Goal: Information Seeking & Learning: Learn about a topic

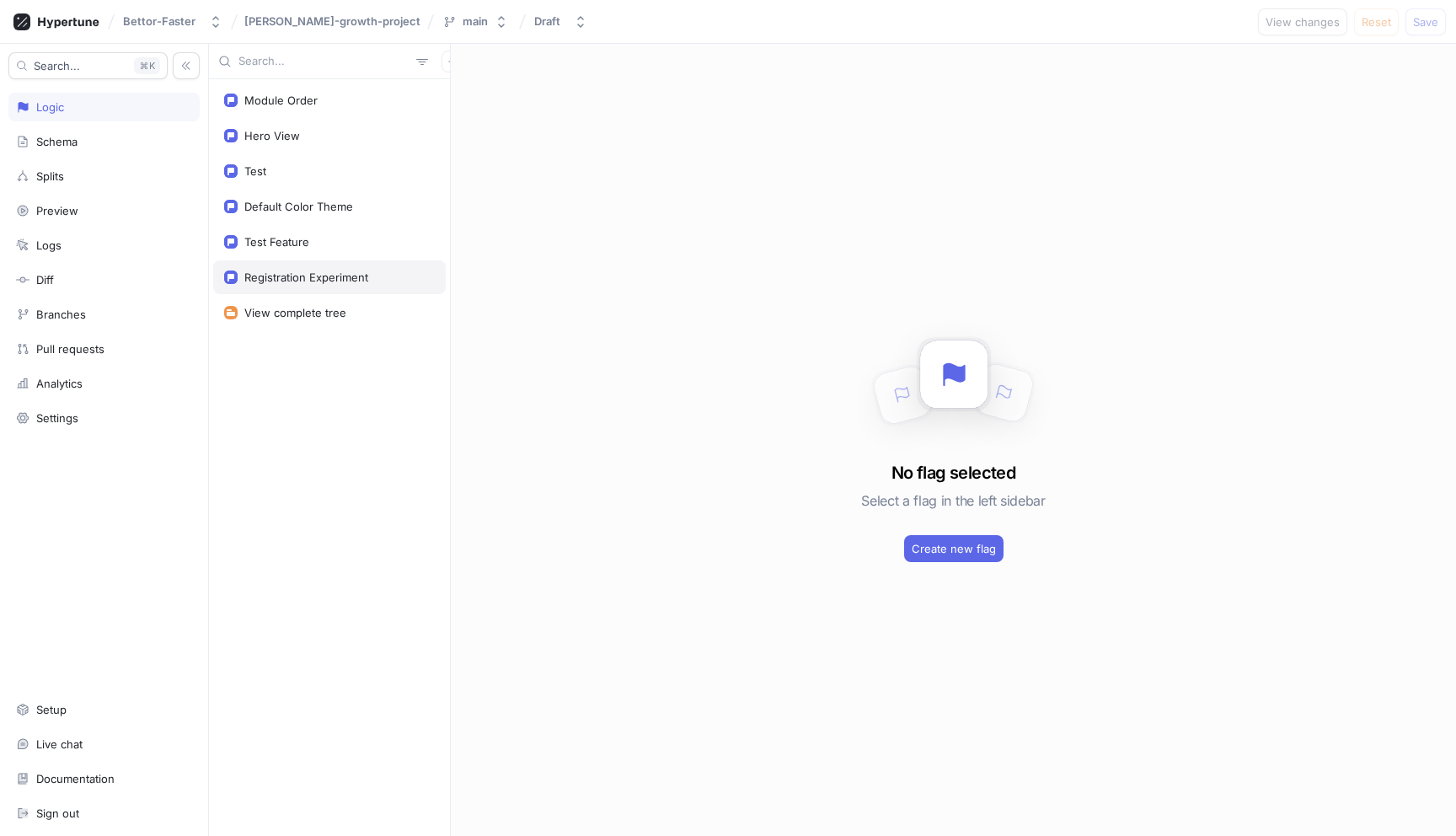
click at [306, 280] on div "Registration Experiment" at bounding box center [306, 277] width 124 height 14
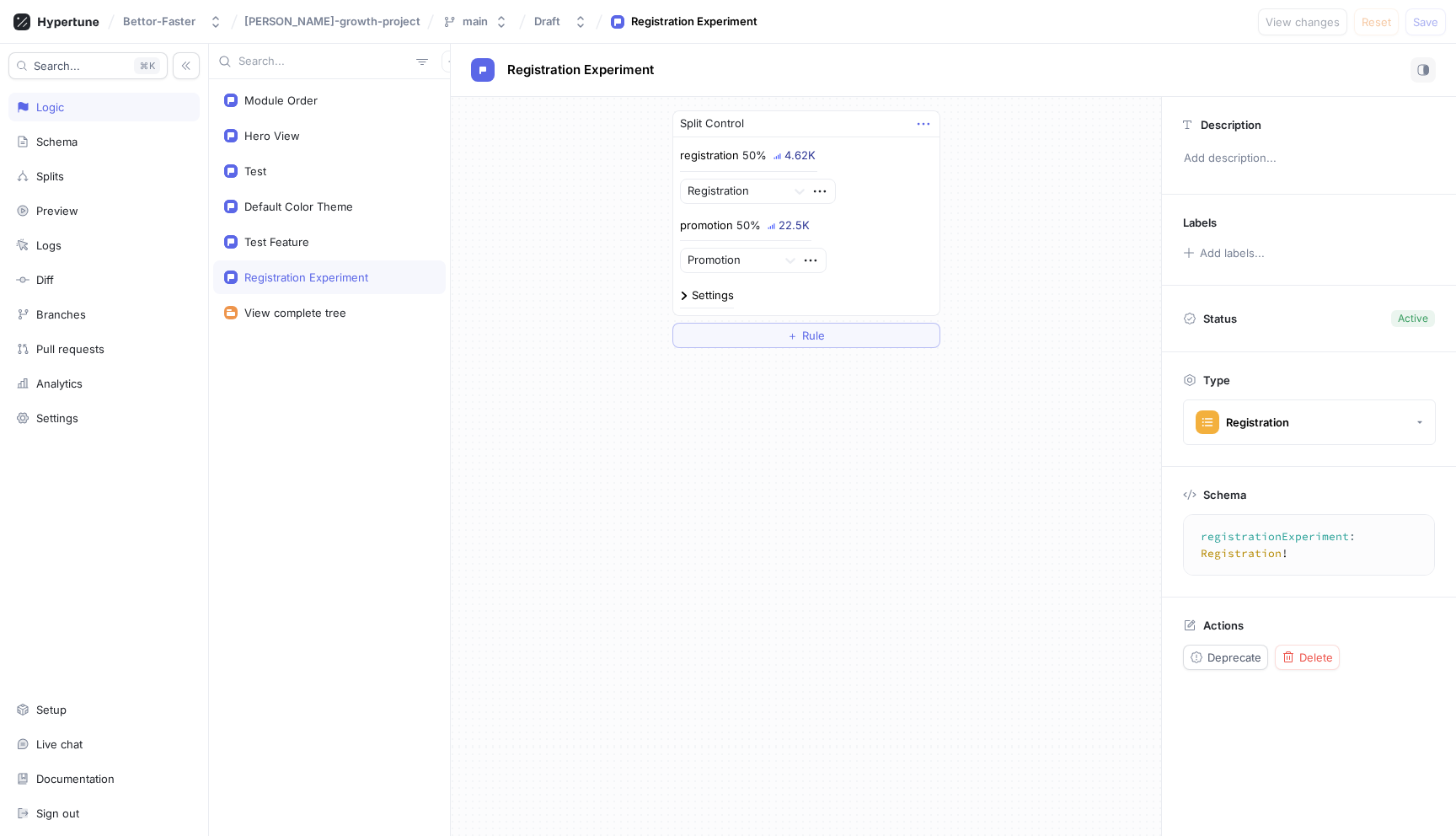
click at [932, 130] on icon "button" at bounding box center [923, 124] width 19 height 19
click at [94, 248] on div "Logs" at bounding box center [104, 245] width 176 height 14
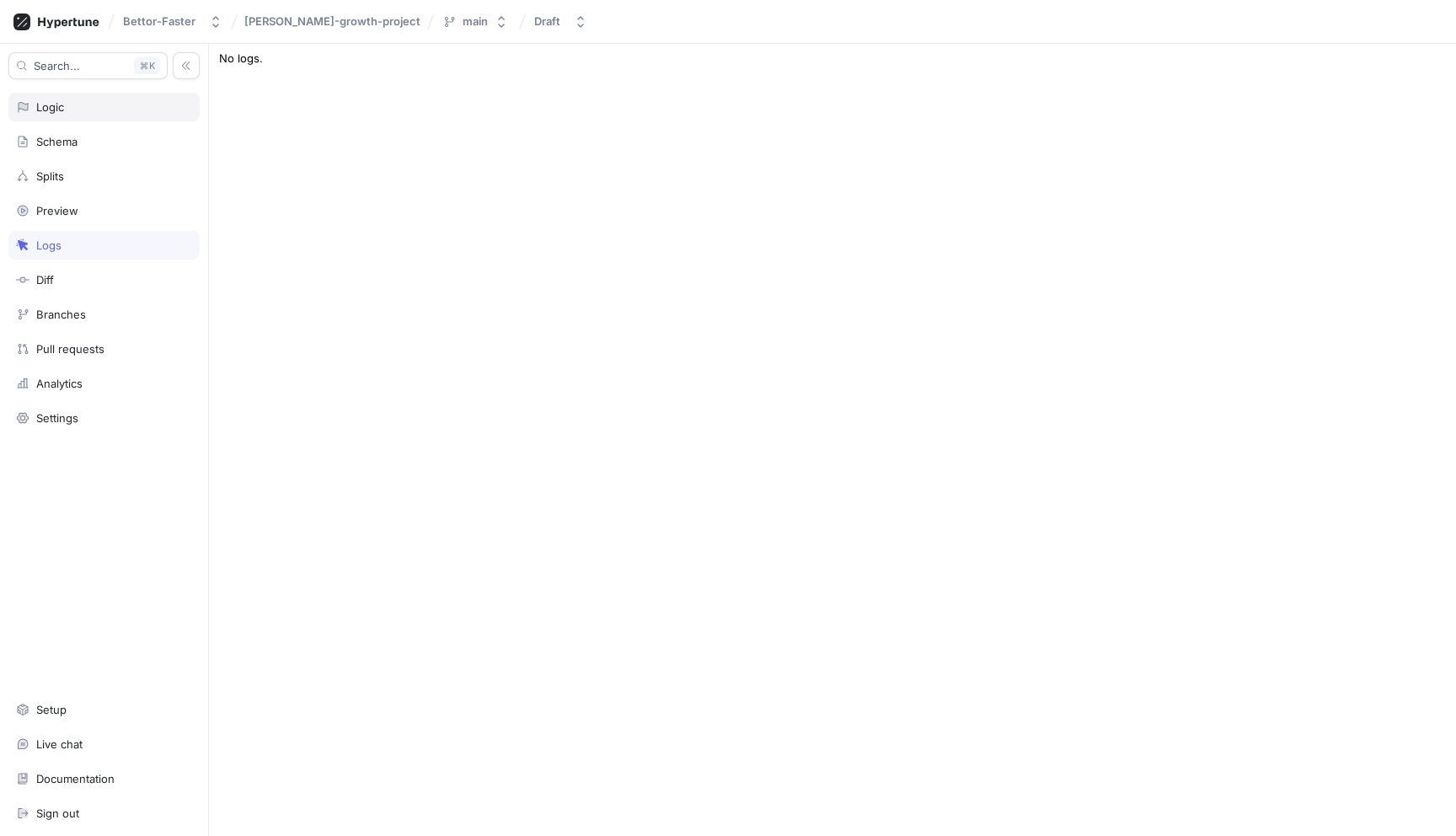
click at [112, 109] on div "Logic" at bounding box center [104, 108] width 176 height 14
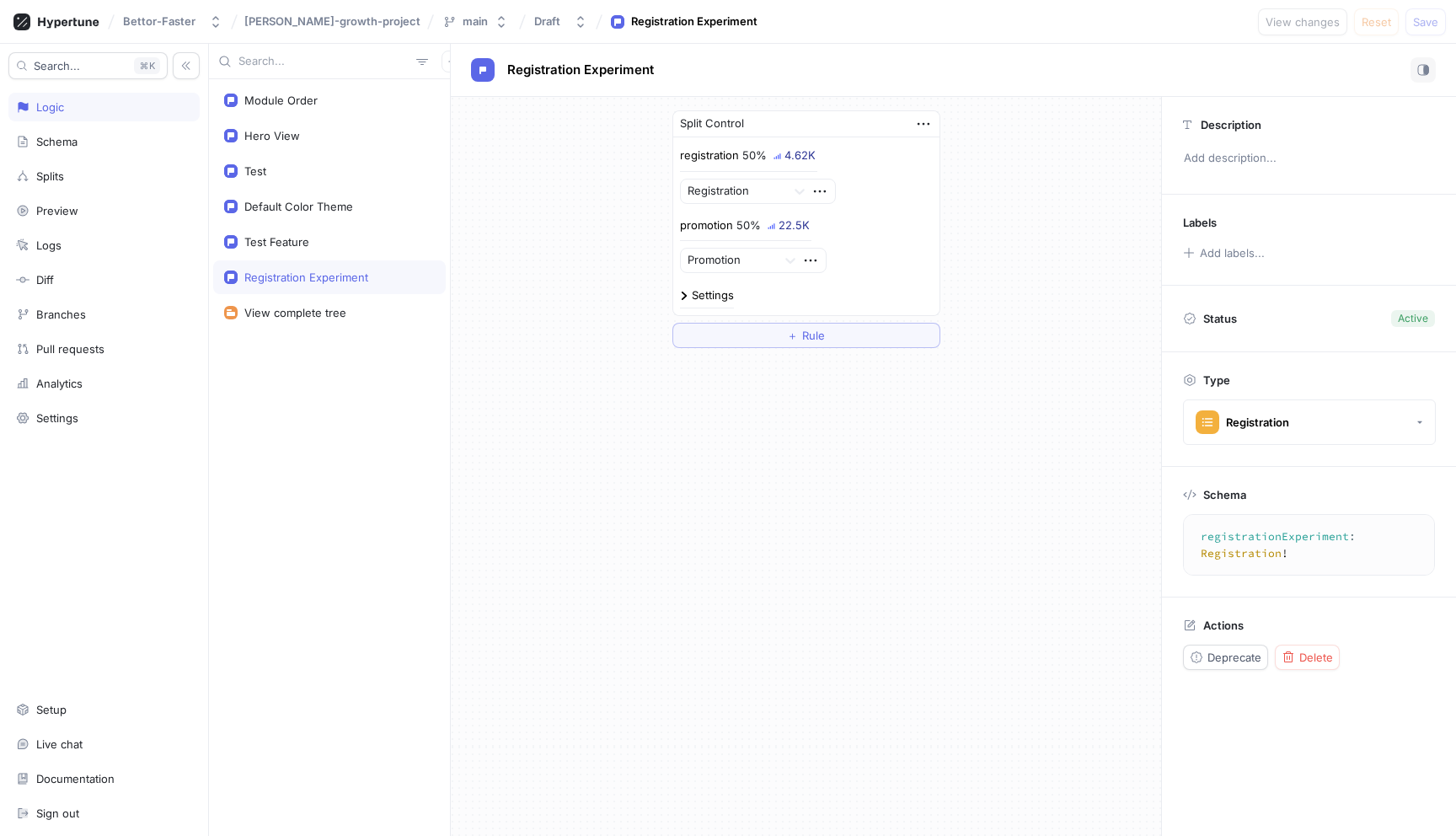
click at [565, 79] on div "Registration Experiment" at bounding box center [565, 70] width 188 height 25
click at [571, 72] on span "Registration Experiment" at bounding box center [580, 70] width 146 height 14
click at [92, 219] on div "Preview" at bounding box center [104, 210] width 191 height 28
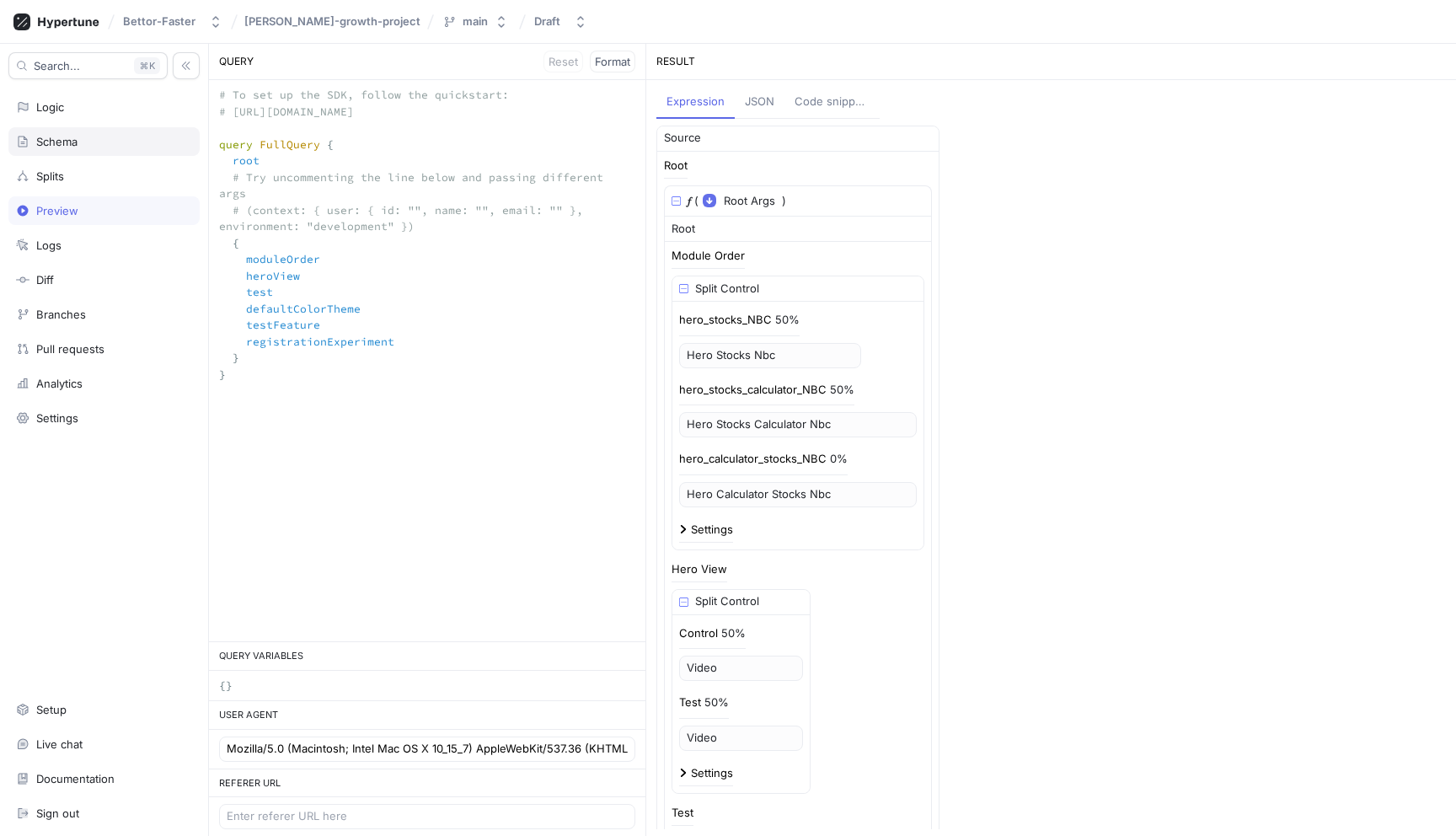
click at [104, 151] on div "Schema" at bounding box center [104, 141] width 191 height 28
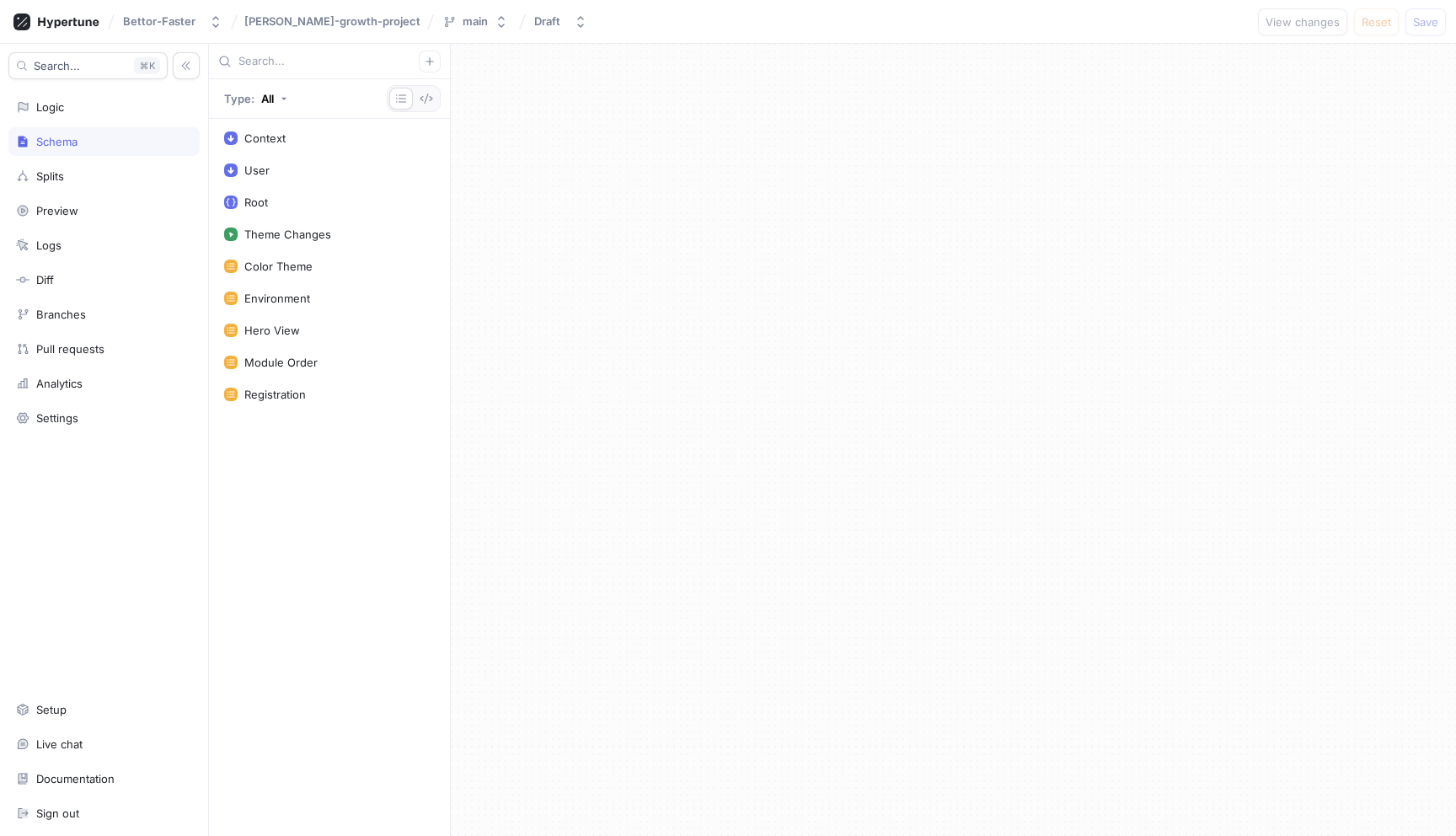
click at [102, 191] on div "Search... K Logic Schema Splits Preview Logs Diff Branches Pull requests Analyt…" at bounding box center [104, 440] width 209 height 792
click at [102, 187] on div "Splits" at bounding box center [104, 176] width 191 height 28
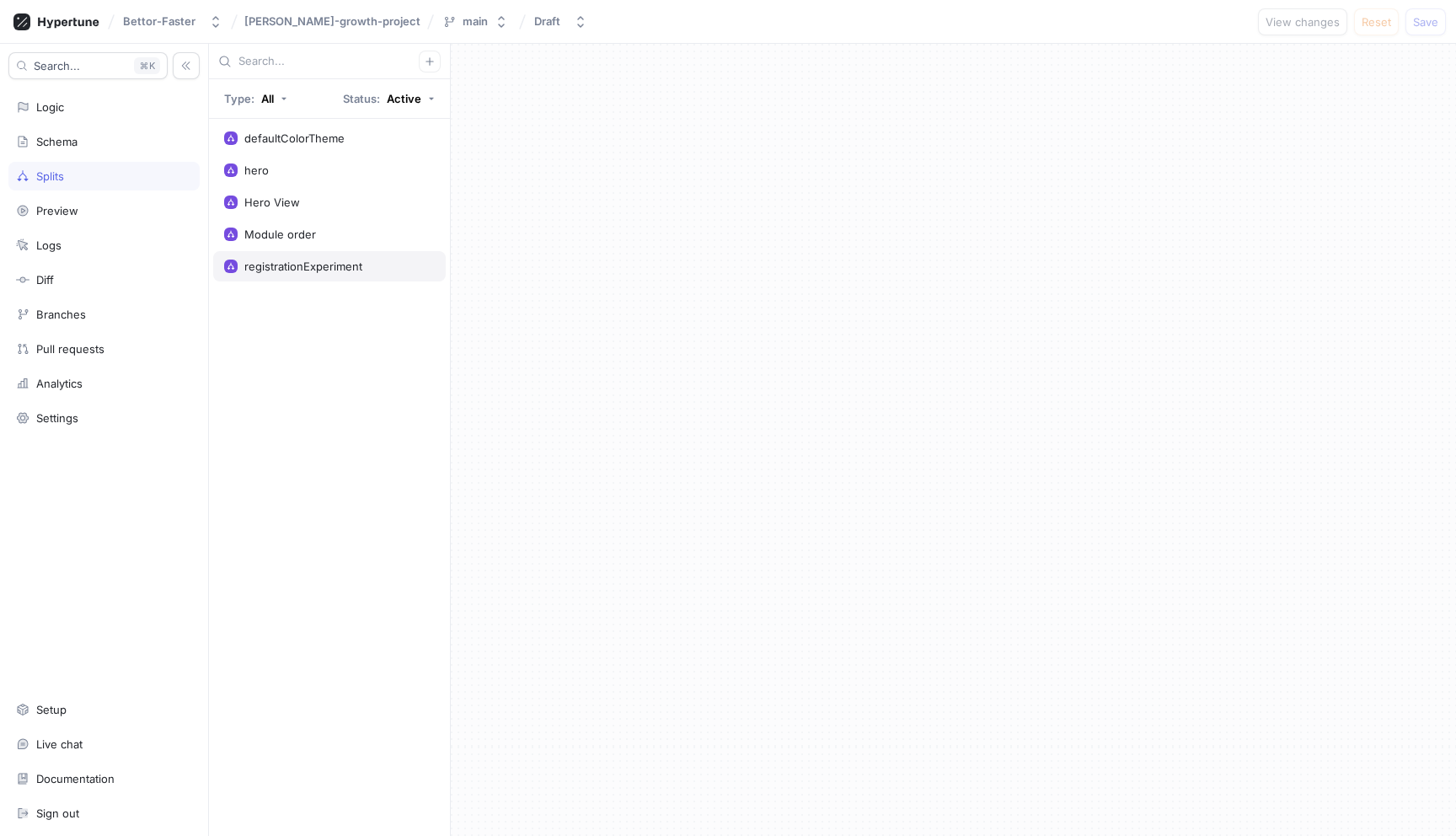
click at [294, 258] on div "registrationExperiment" at bounding box center [330, 266] width 232 height 30
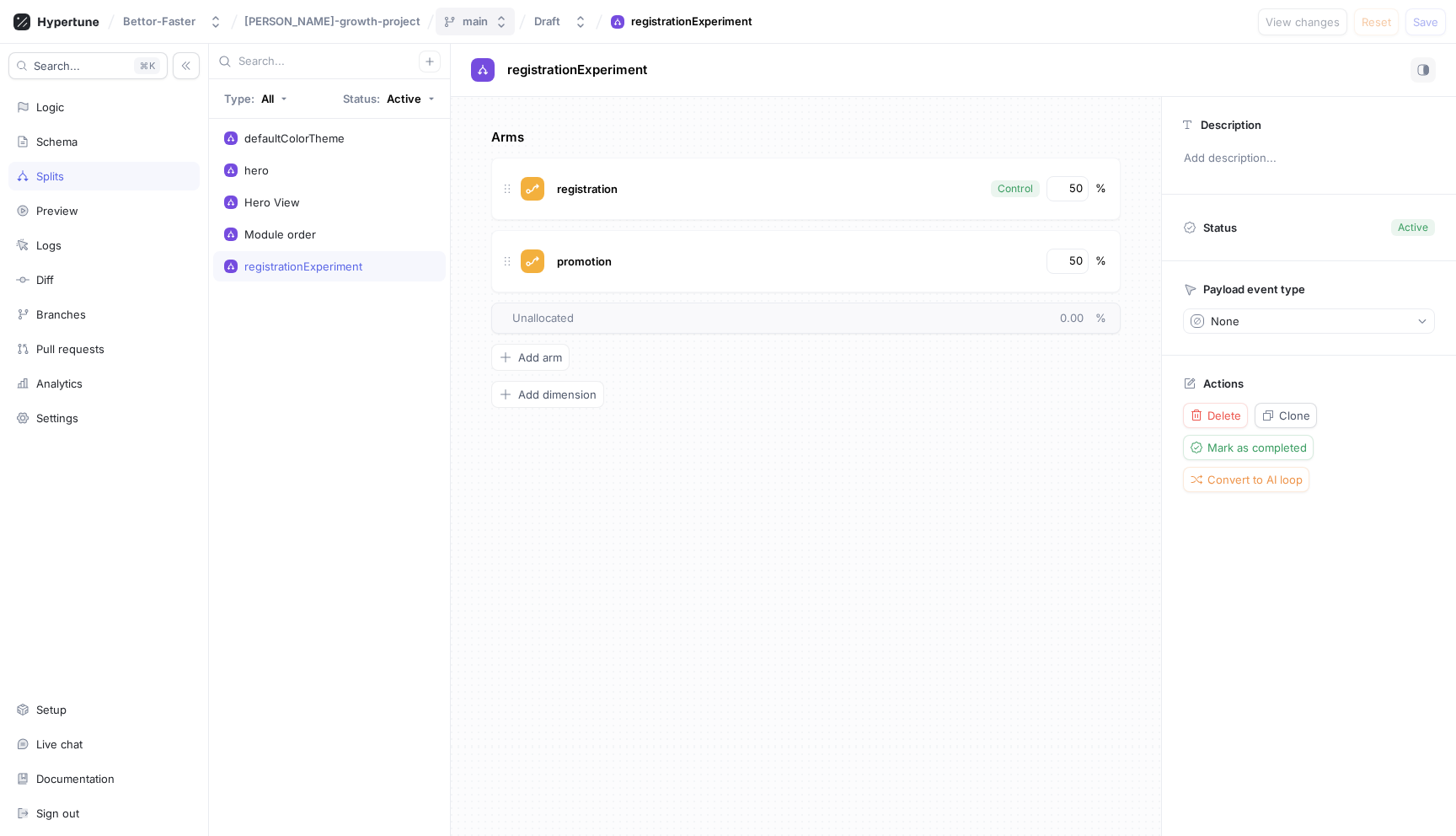
click at [462, 22] on div "main" at bounding box center [474, 22] width 25 height 15
click at [459, 135] on p "Default ‧ 2025-05-26 at 11:02" at bounding box center [441, 128] width 102 height 15
click at [534, 22] on div "Draft" at bounding box center [547, 22] width 26 height 15
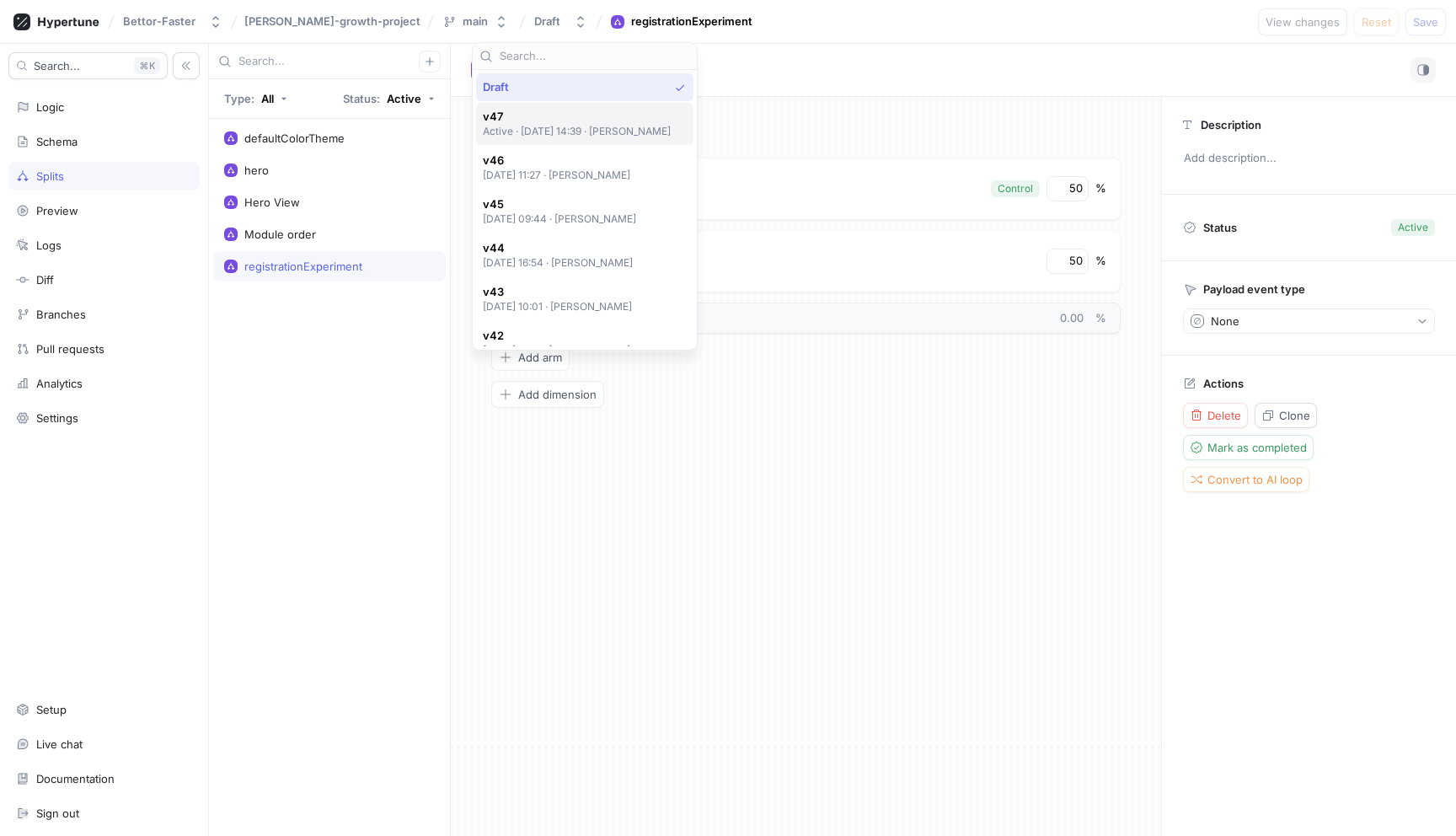
click at [626, 119] on span "v47" at bounding box center [577, 116] width 188 height 15
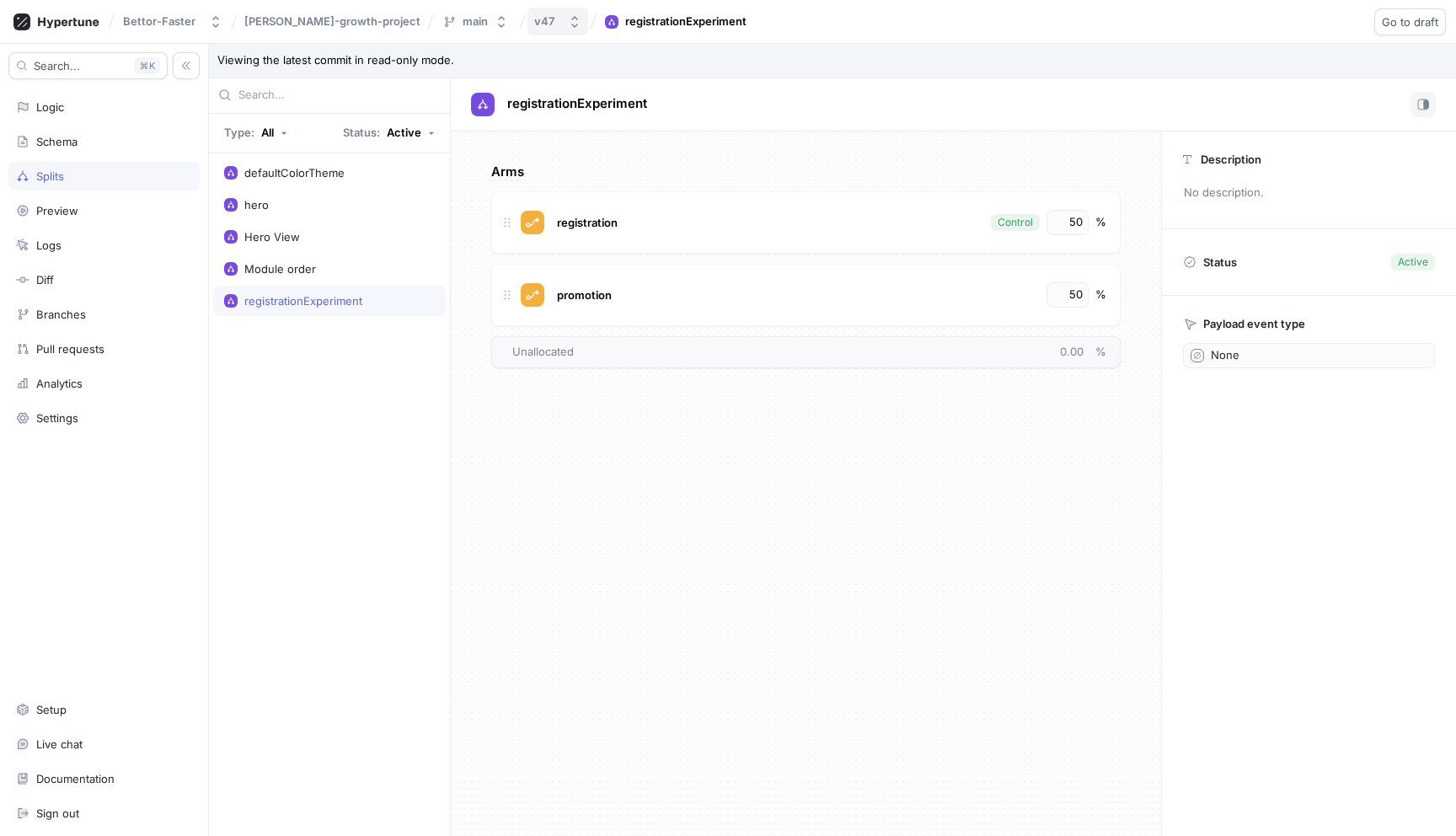
click at [527, 21] on button "v47" at bounding box center [558, 22] width 60 height 28
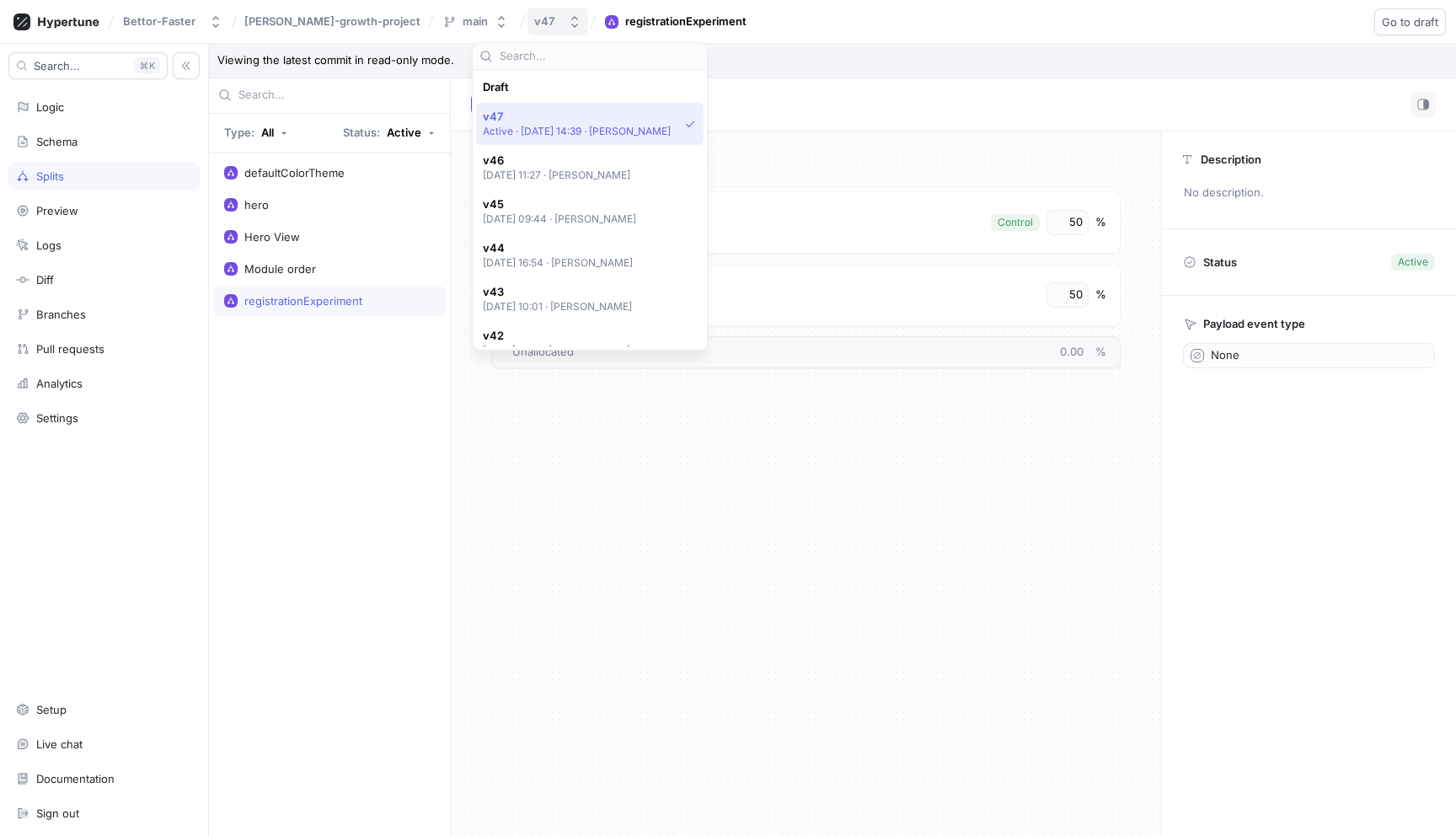
scroll to position [29, 0]
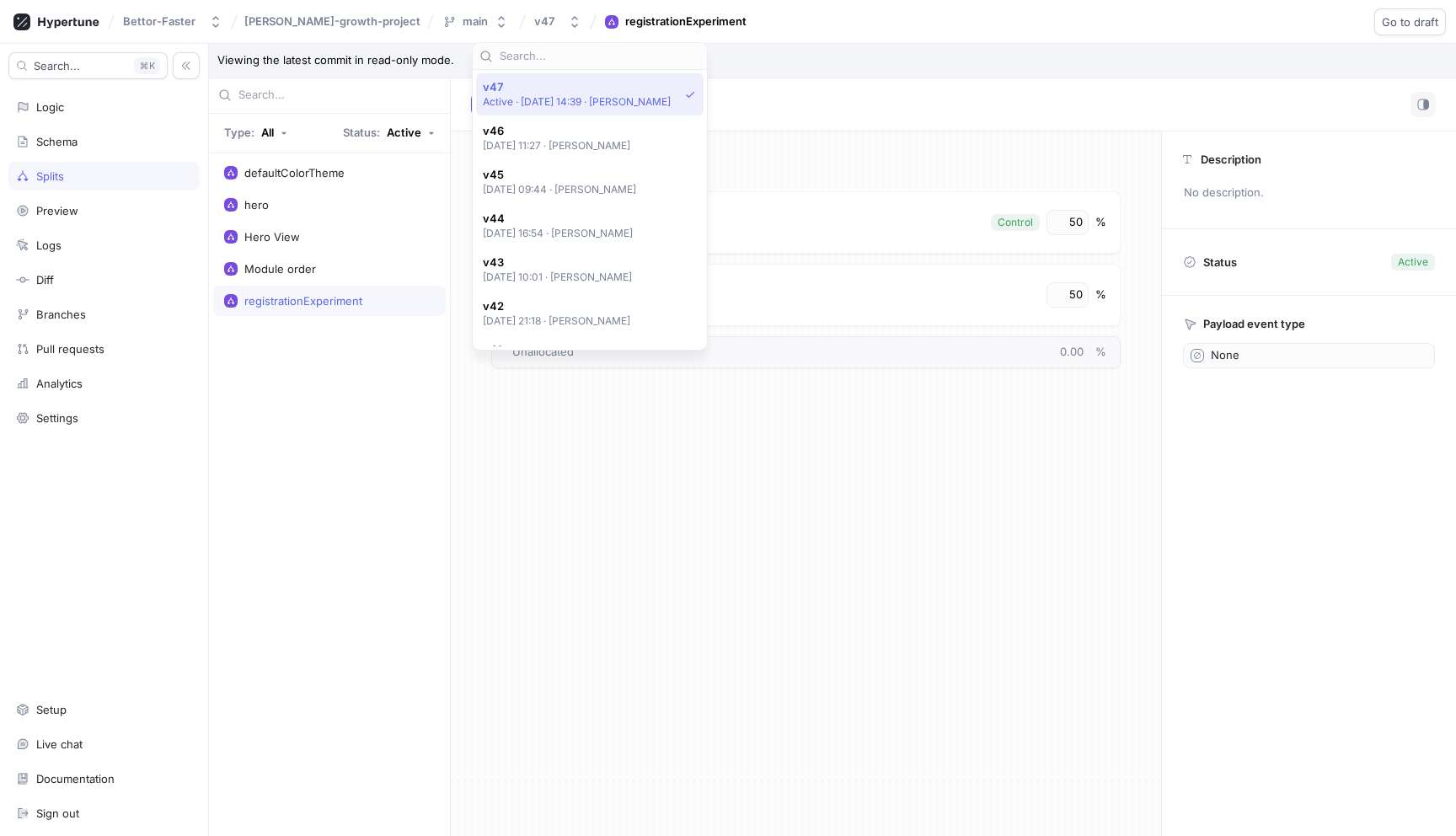
click at [742, 10] on div "Bettor-Faster nemes-growth-project main v47 registrationExperiment Go to draft …" at bounding box center [728, 22] width 1456 height 44
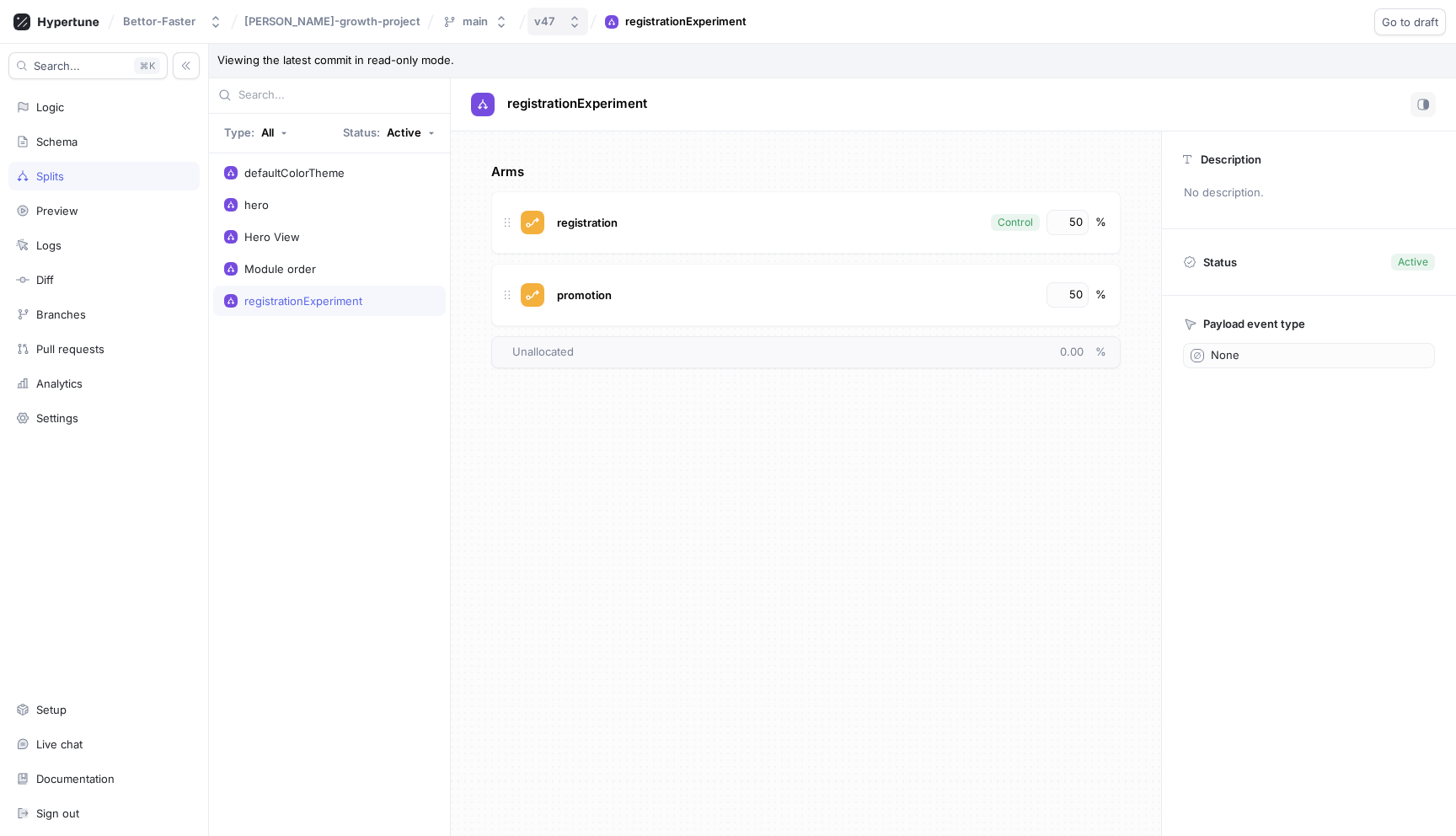
click at [495, 7] on div "Bettor-Faster nemes-growth-project main v47 registrationExperiment Go to draft …" at bounding box center [728, 22] width 1456 height 44
click at [534, 15] on div "v47" at bounding box center [544, 22] width 20 height 15
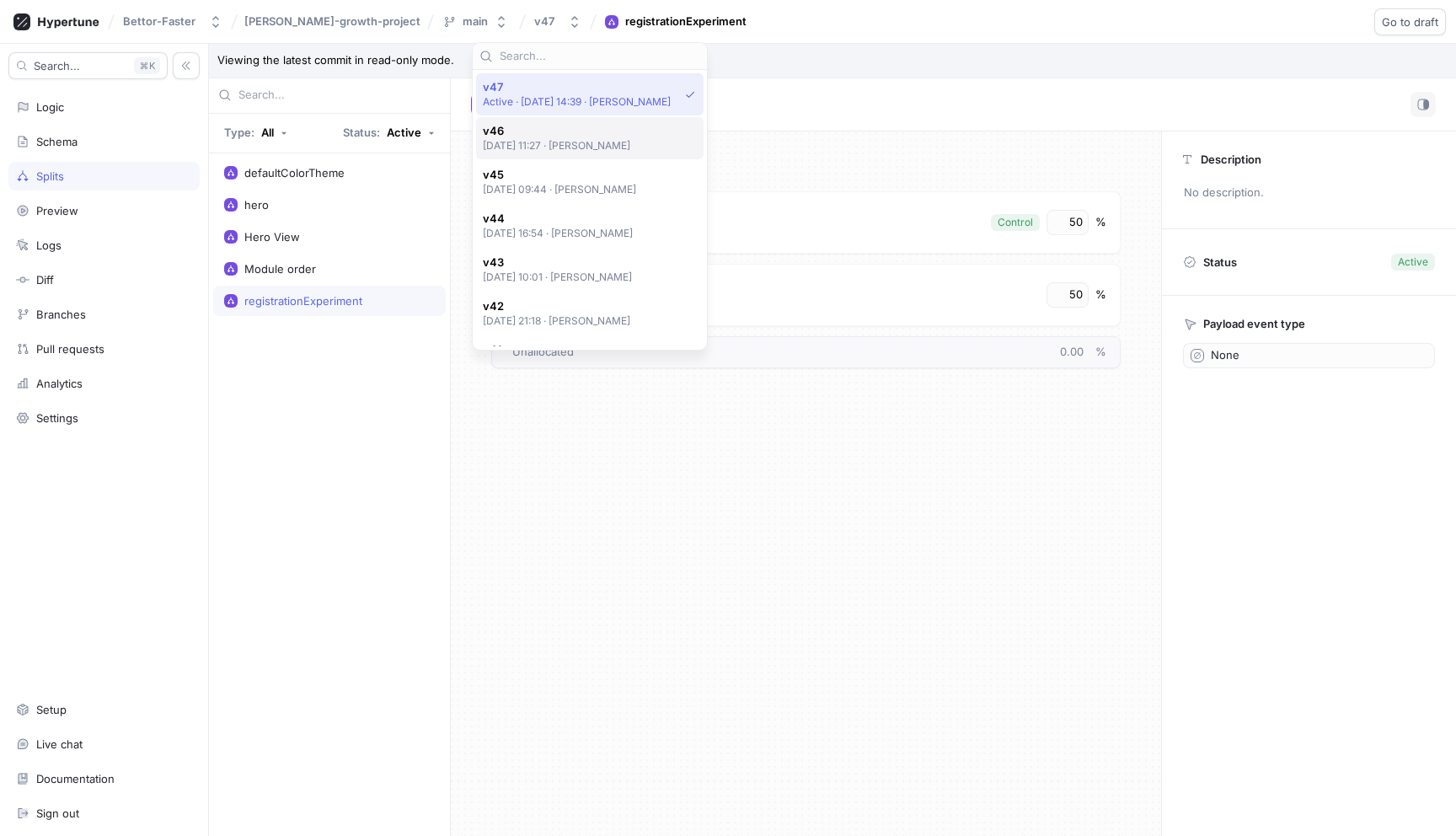
click at [541, 144] on p "[DATE] 11:27 ‧ [PERSON_NAME]" at bounding box center [557, 146] width 148 height 15
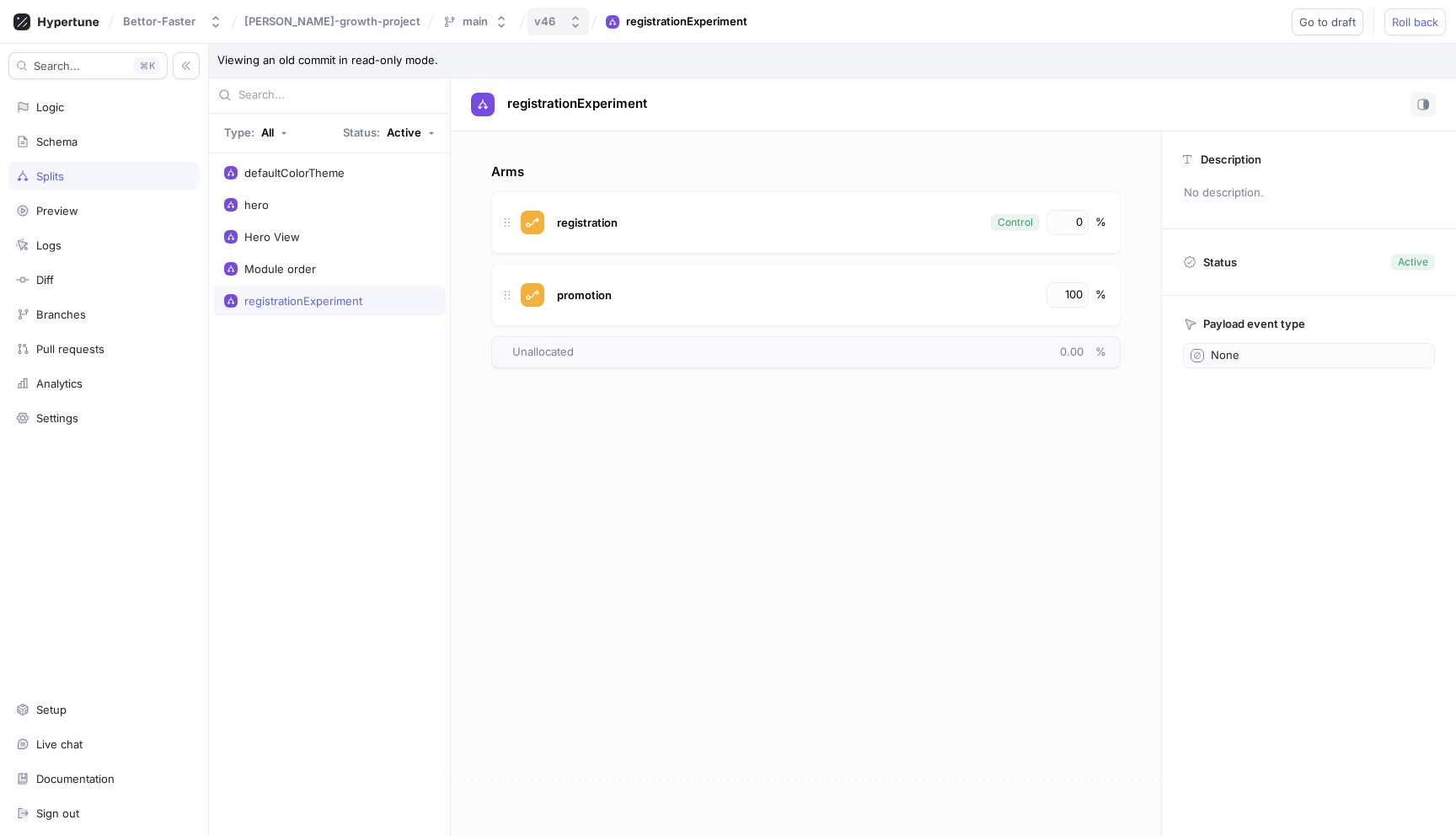
click at [534, 22] on div "v46" at bounding box center [548, 22] width 28 height 15
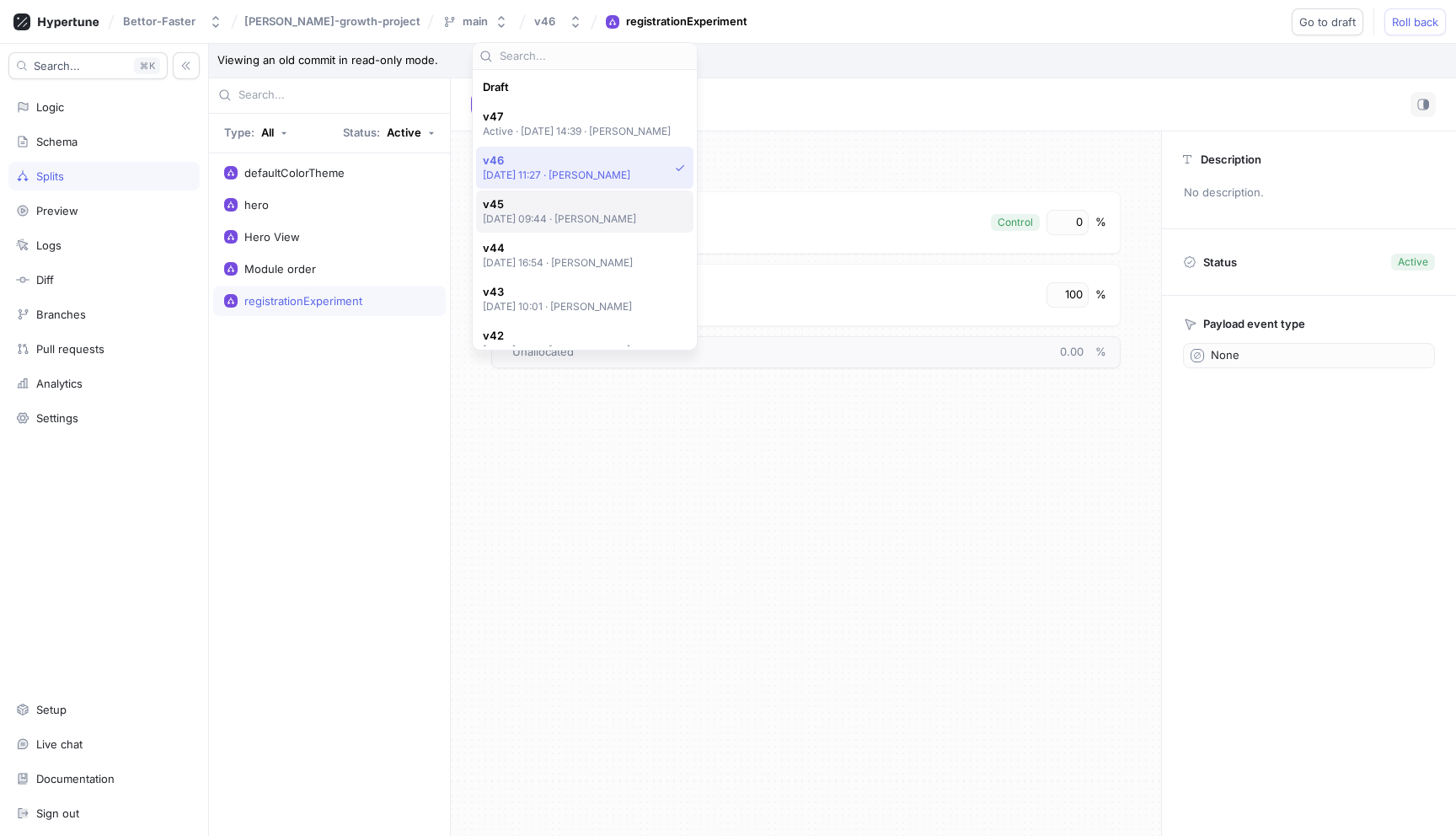
click at [543, 218] on p "[DATE] 09:44 ‧ [PERSON_NAME]" at bounding box center [559, 219] width 154 height 15
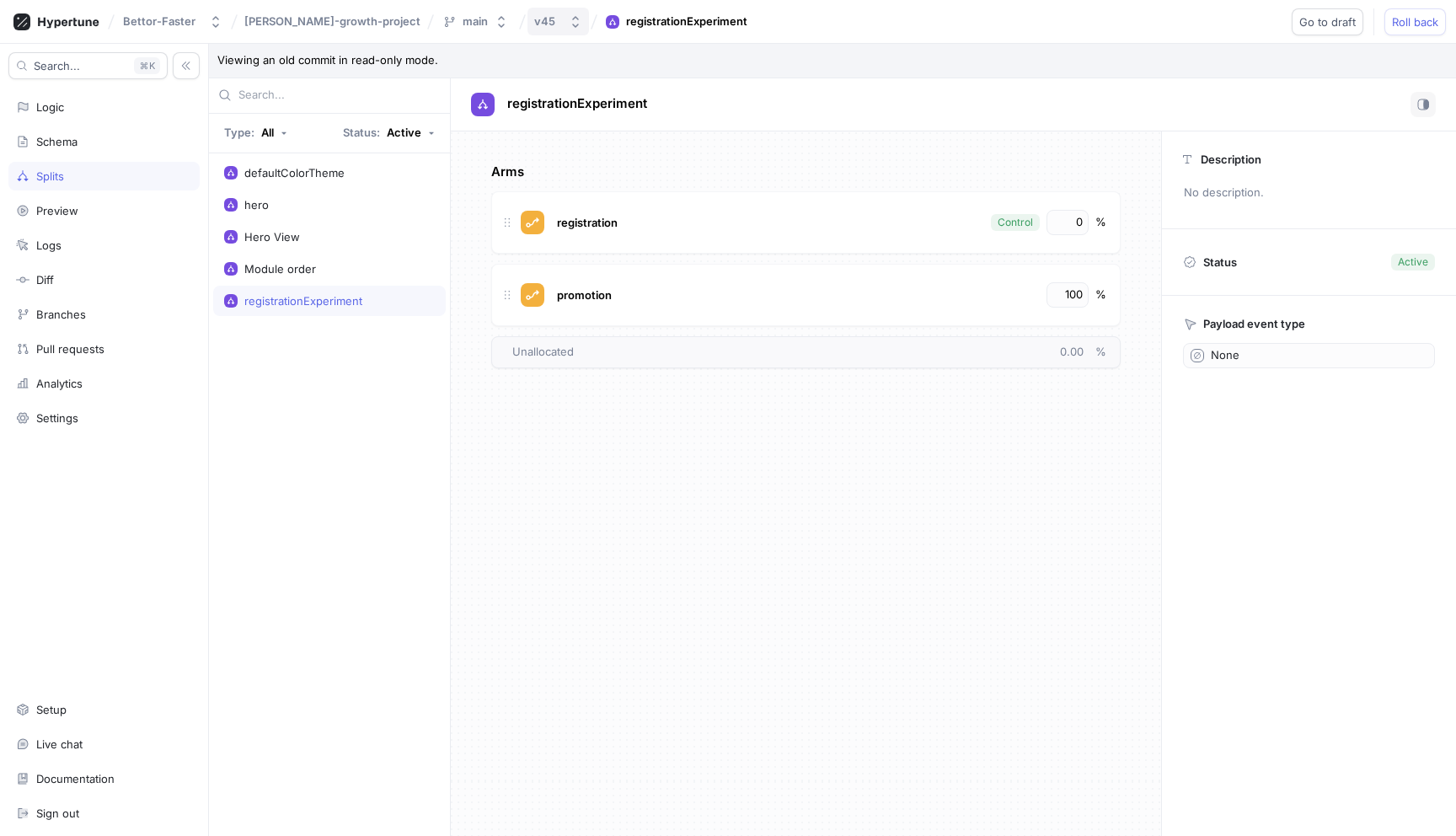
click at [527, 17] on button "v45" at bounding box center [558, 22] width 61 height 28
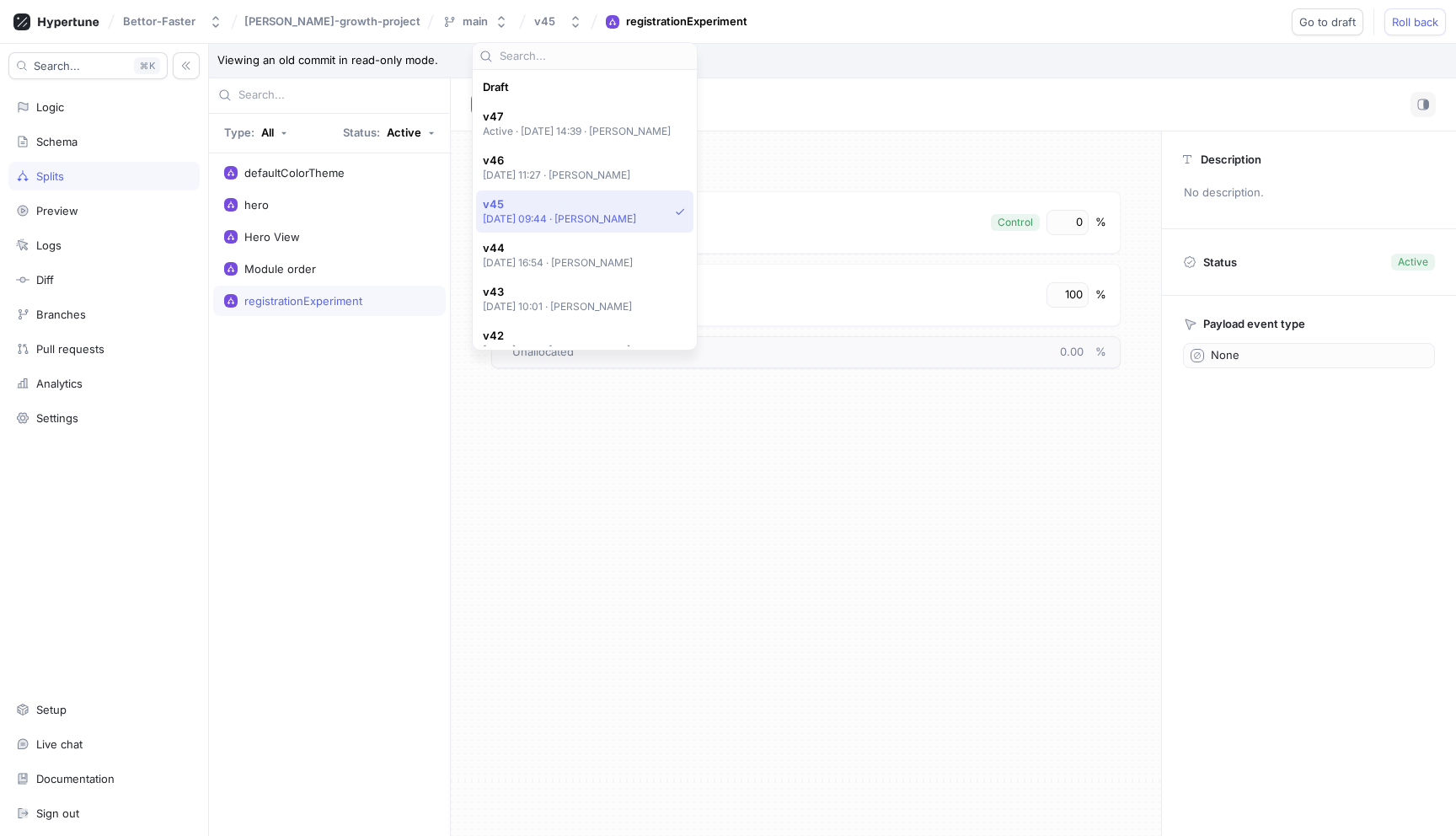
scroll to position [117, 0]
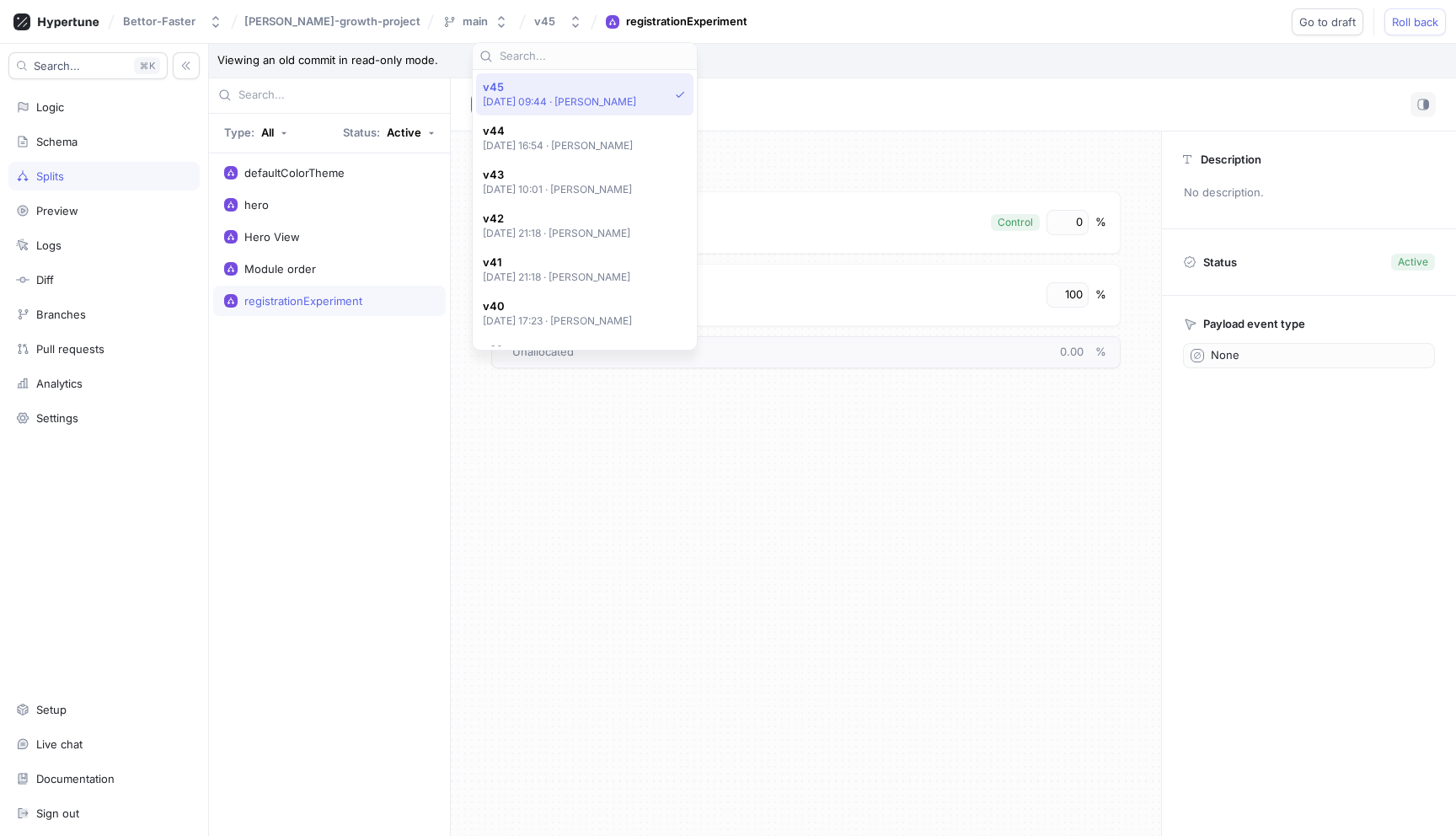
click at [796, 541] on div "Arms registration Control 0 % promotion 100 % To pick up a draggable item, pres…" at bounding box center [805, 484] width 710 height 705
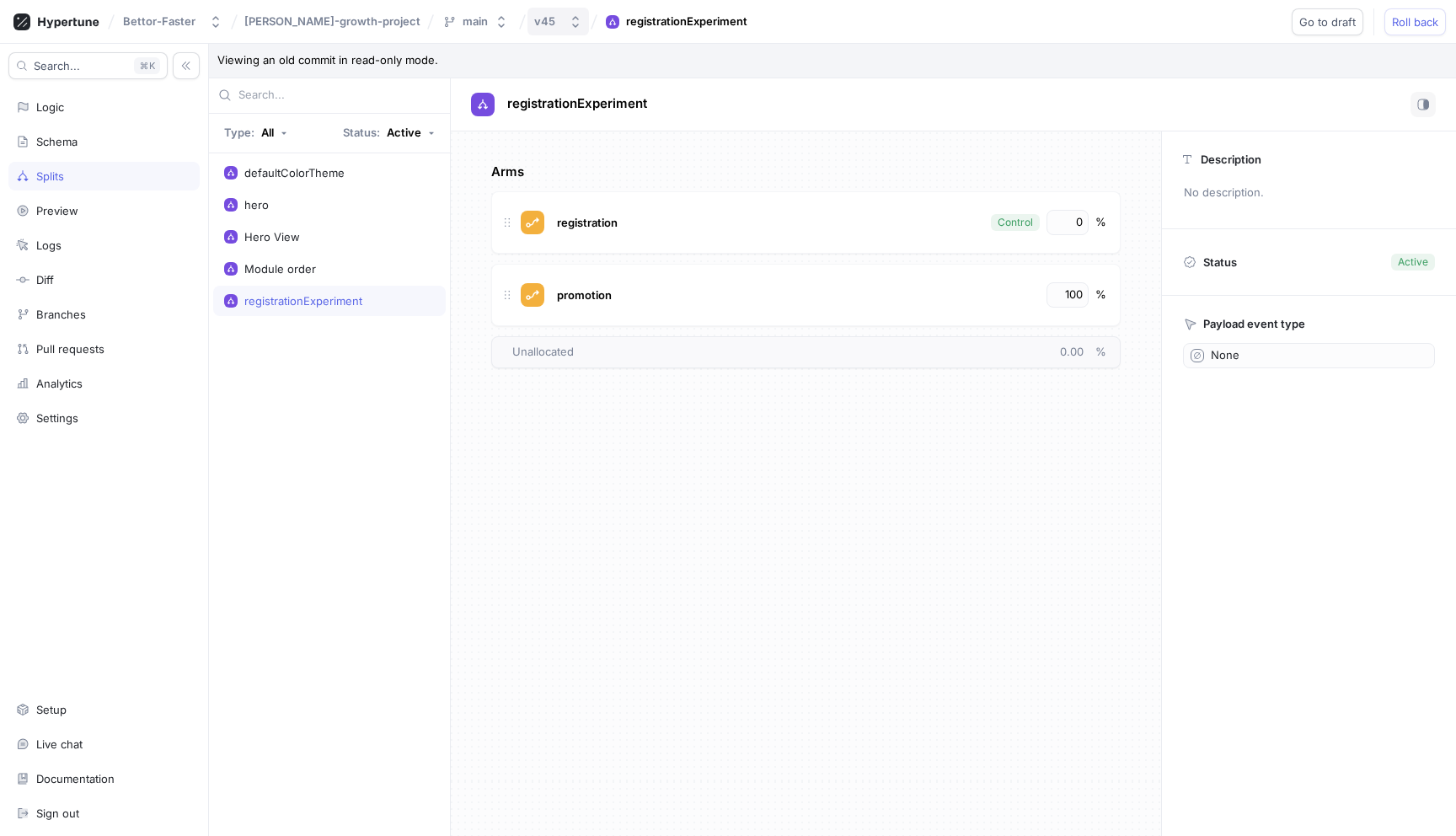
click at [527, 14] on button "v45" at bounding box center [558, 22] width 61 height 28
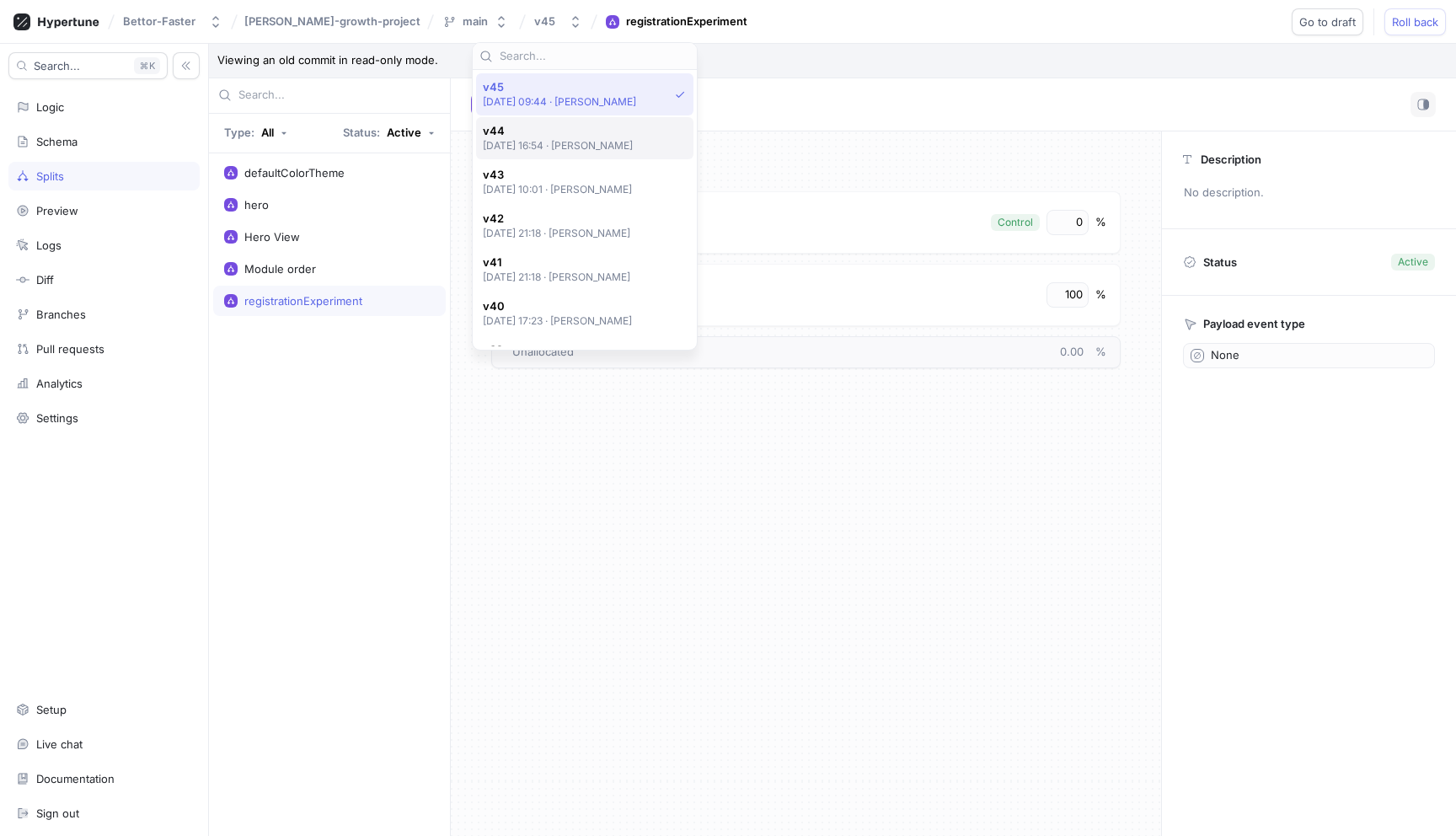
click at [524, 147] on p "[DATE] 16:54 ‧ [PERSON_NAME]" at bounding box center [558, 146] width 151 height 15
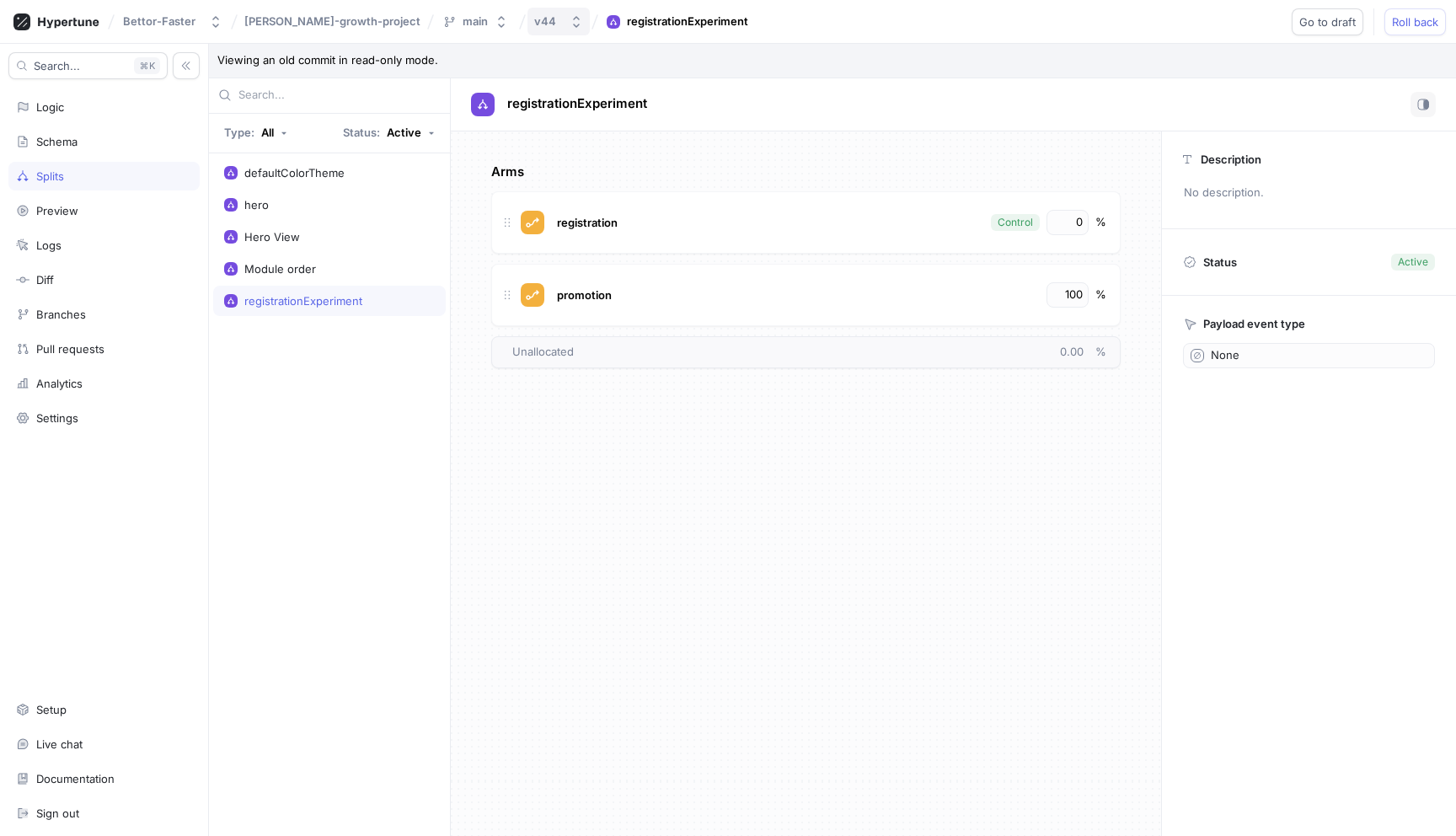
click at [527, 22] on button "v44" at bounding box center [558, 22] width 62 height 28
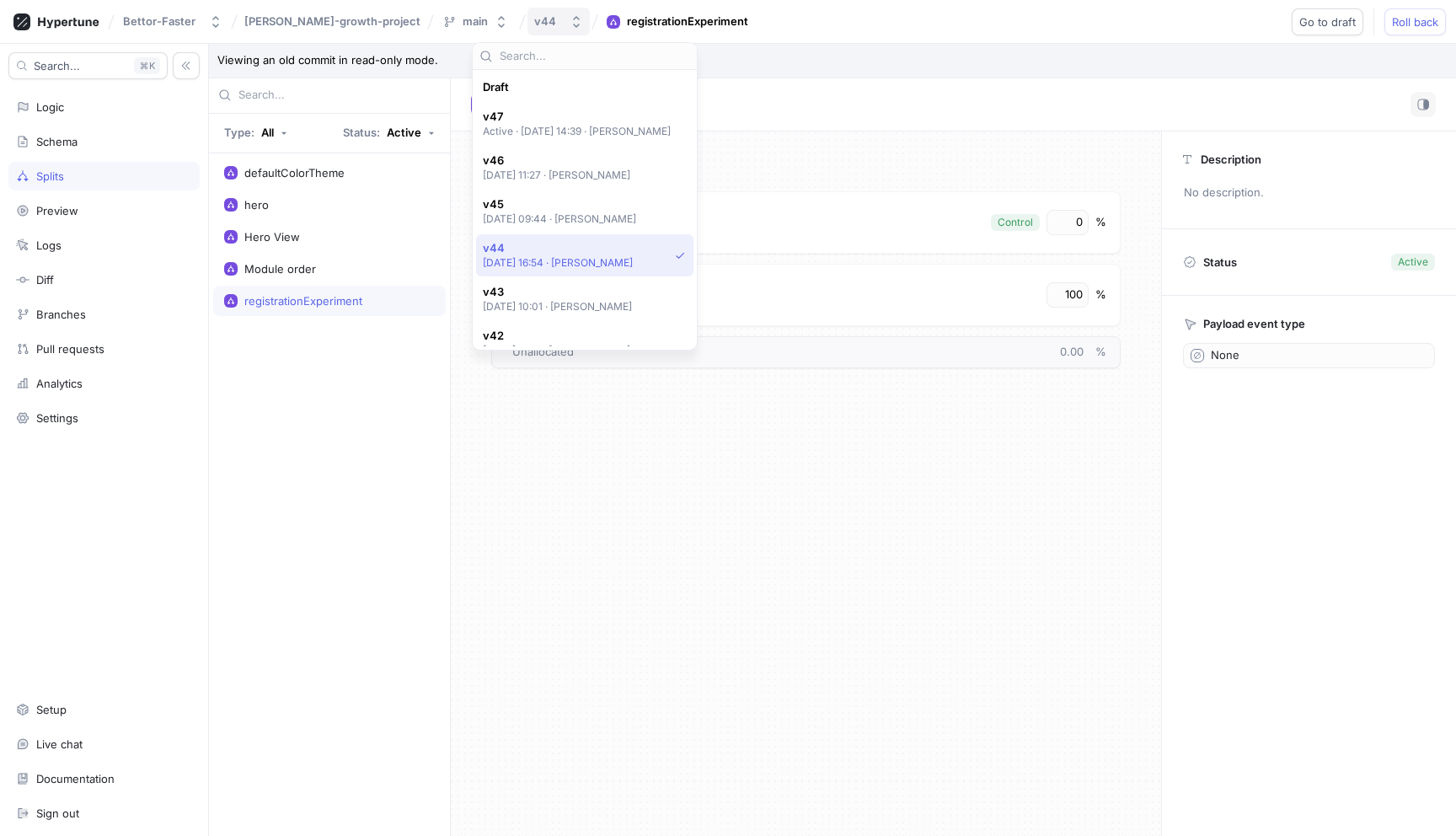
scroll to position [161, 0]
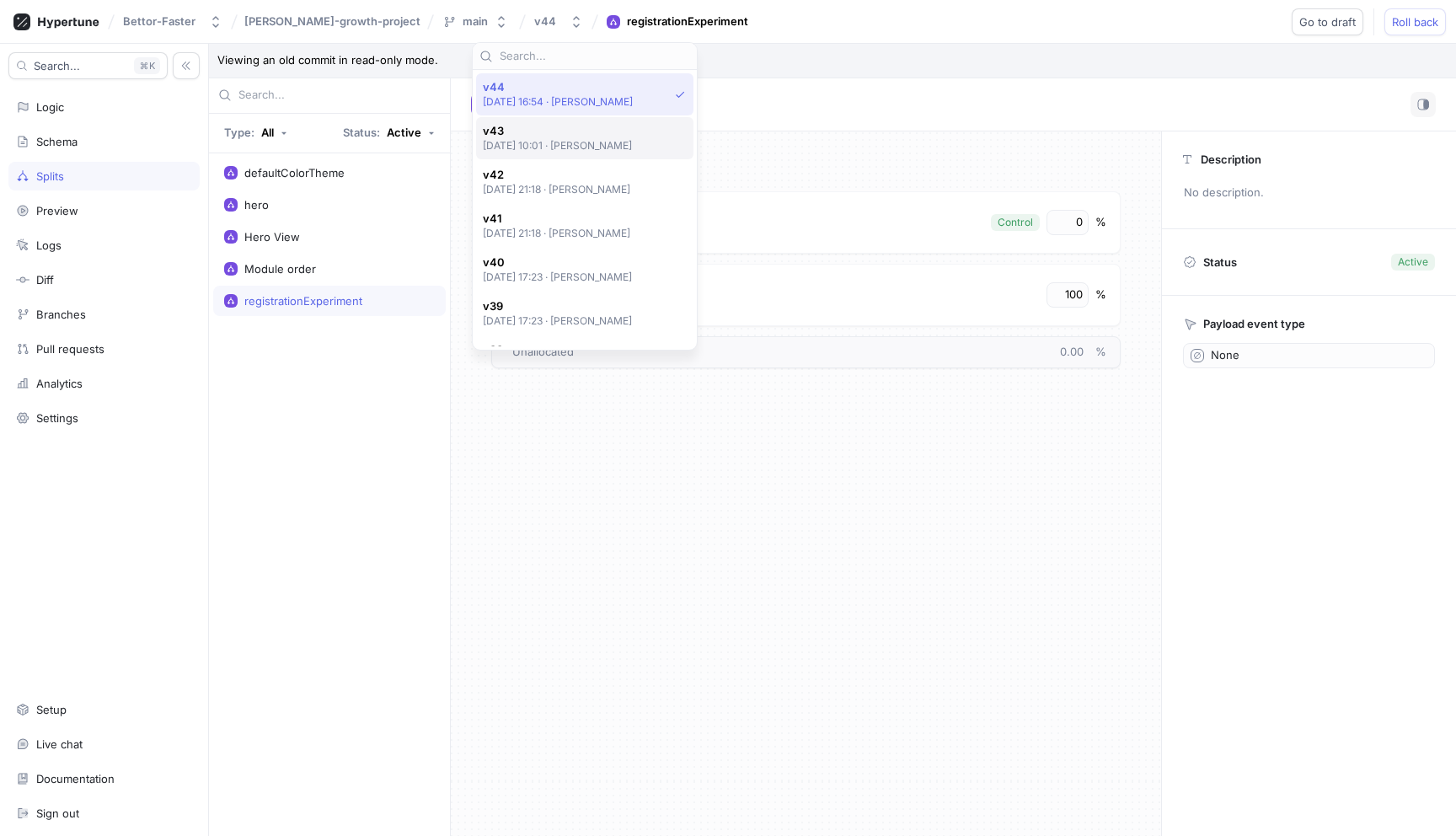
click at [519, 130] on span "v43" at bounding box center [558, 131] width 150 height 15
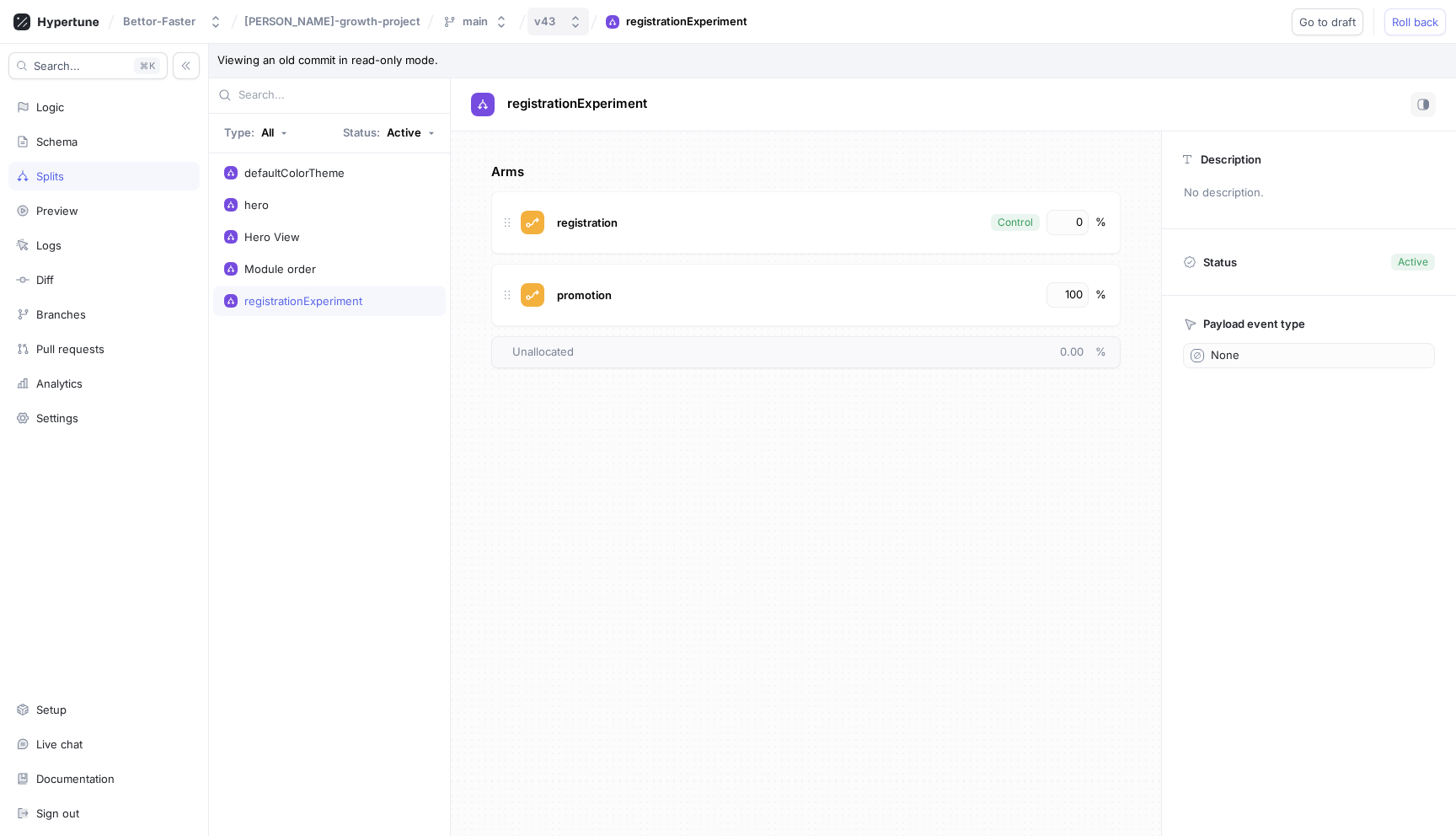
click at [569, 26] on icon "button" at bounding box center [576, 22] width 14 height 14
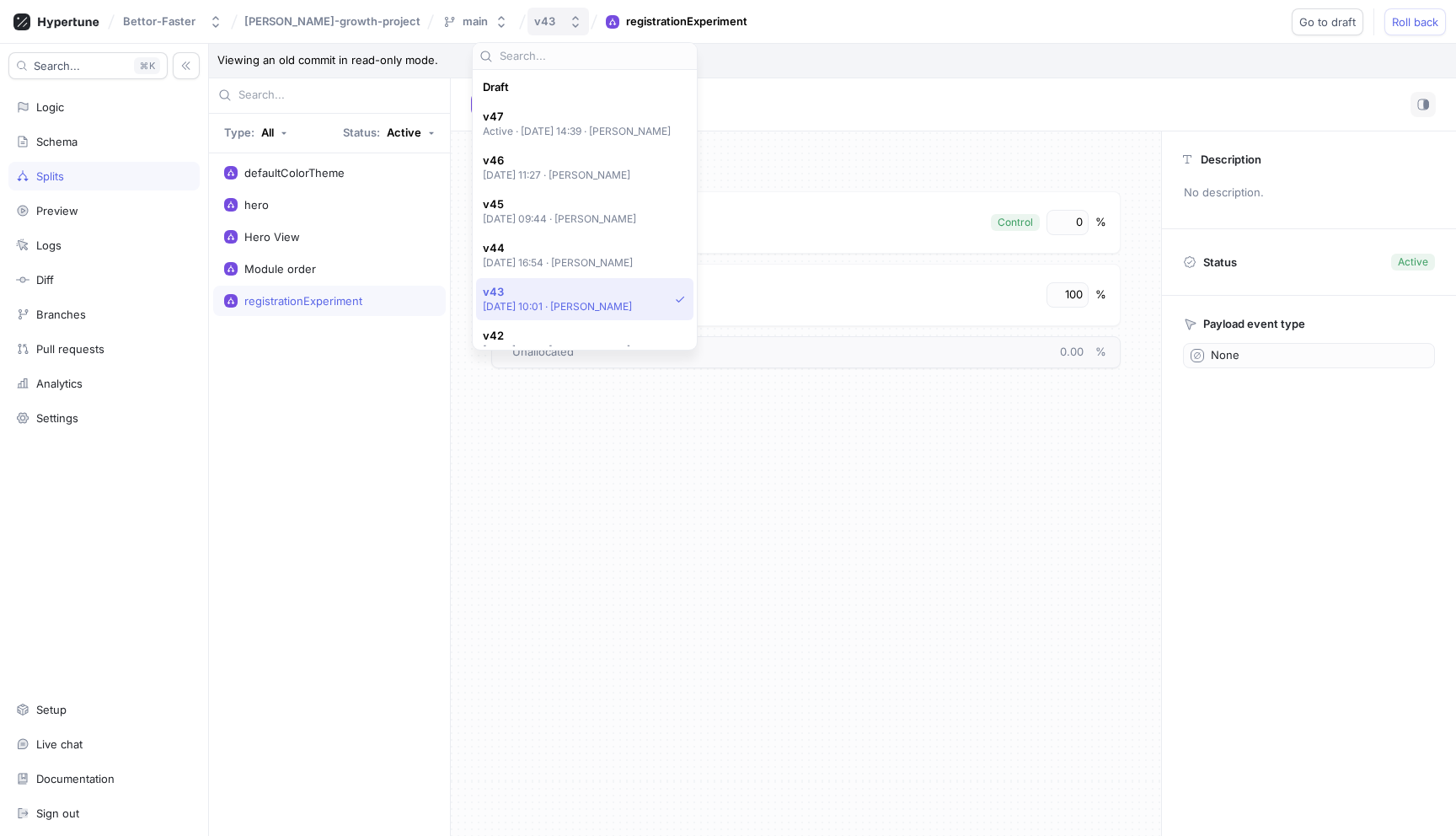
scroll to position [205, 0]
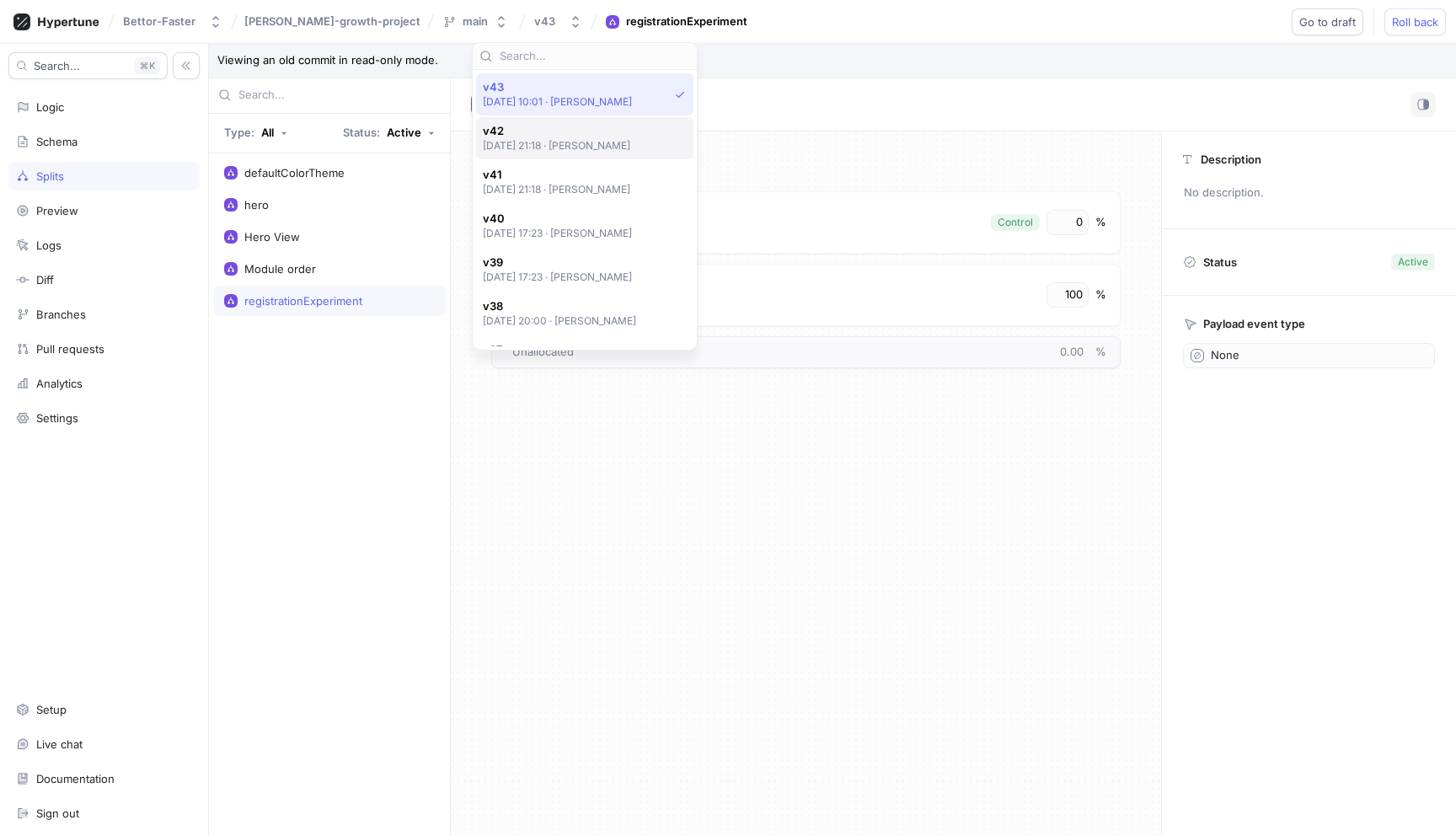
click at [511, 134] on span "v42" at bounding box center [557, 131] width 148 height 15
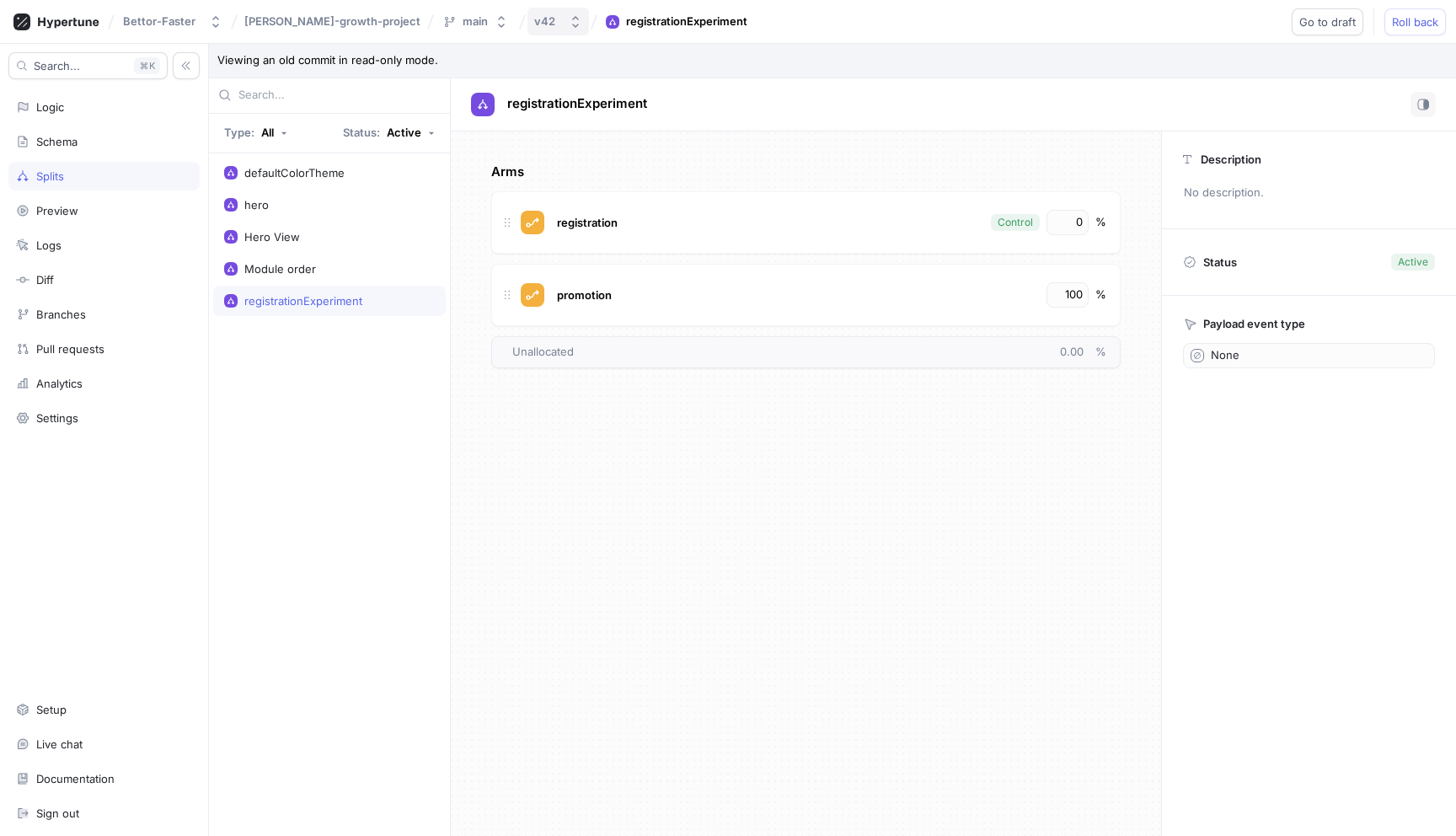
click at [569, 22] on icon "button" at bounding box center [576, 22] width 14 height 14
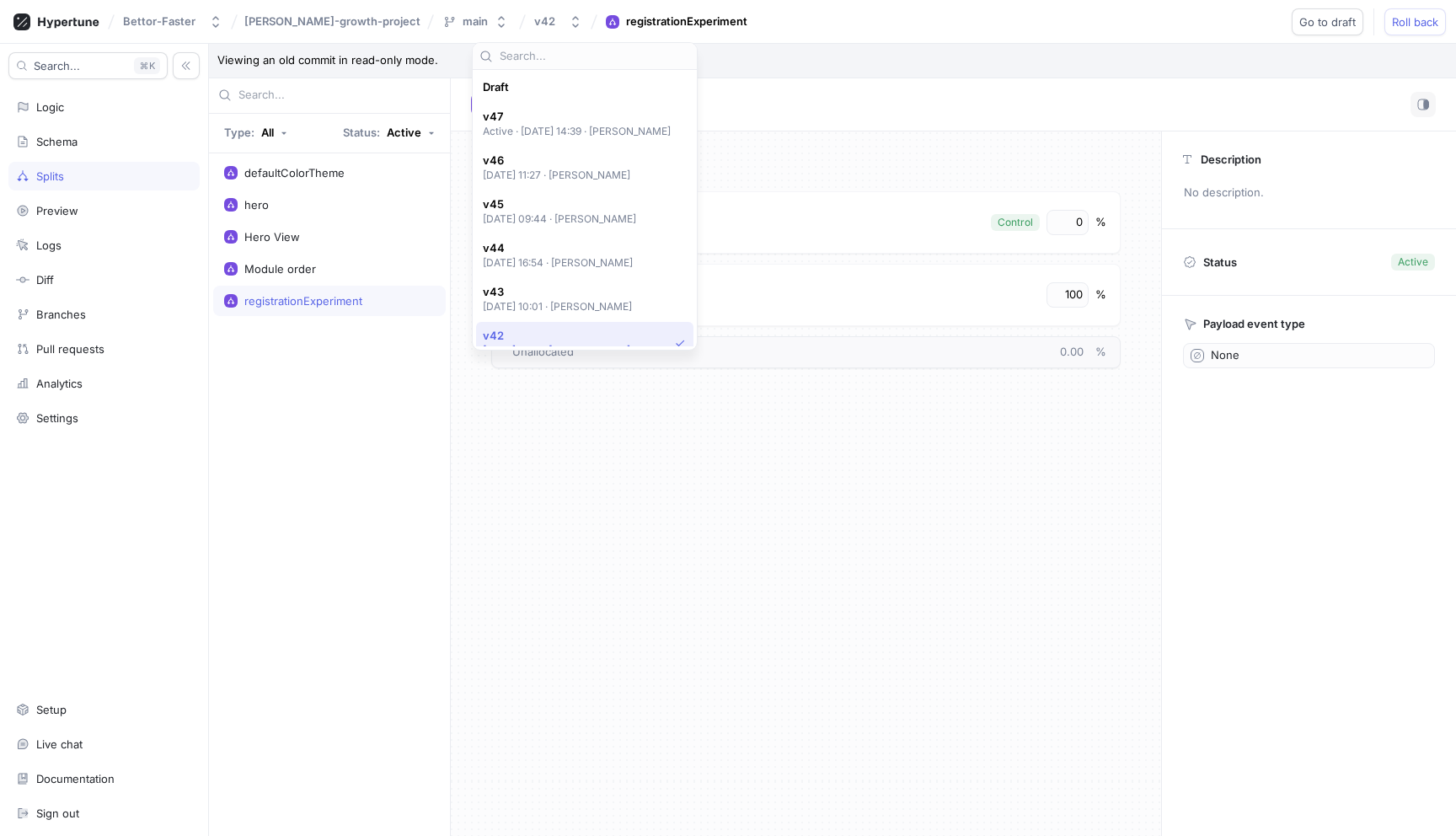
scroll to position [249, 0]
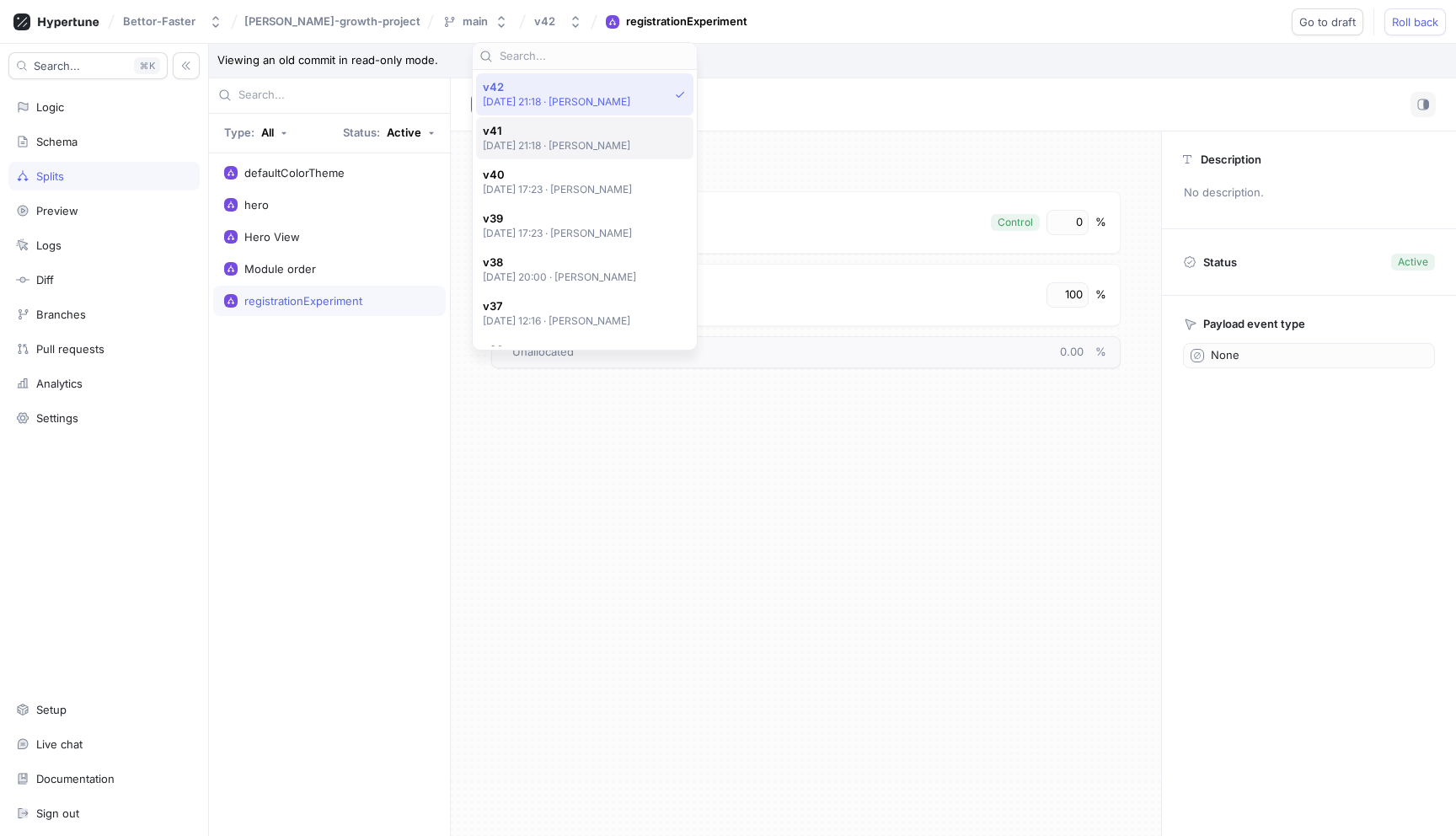
click at [535, 142] on p "[DATE] 21:18 ‧ [PERSON_NAME]" at bounding box center [557, 146] width 148 height 15
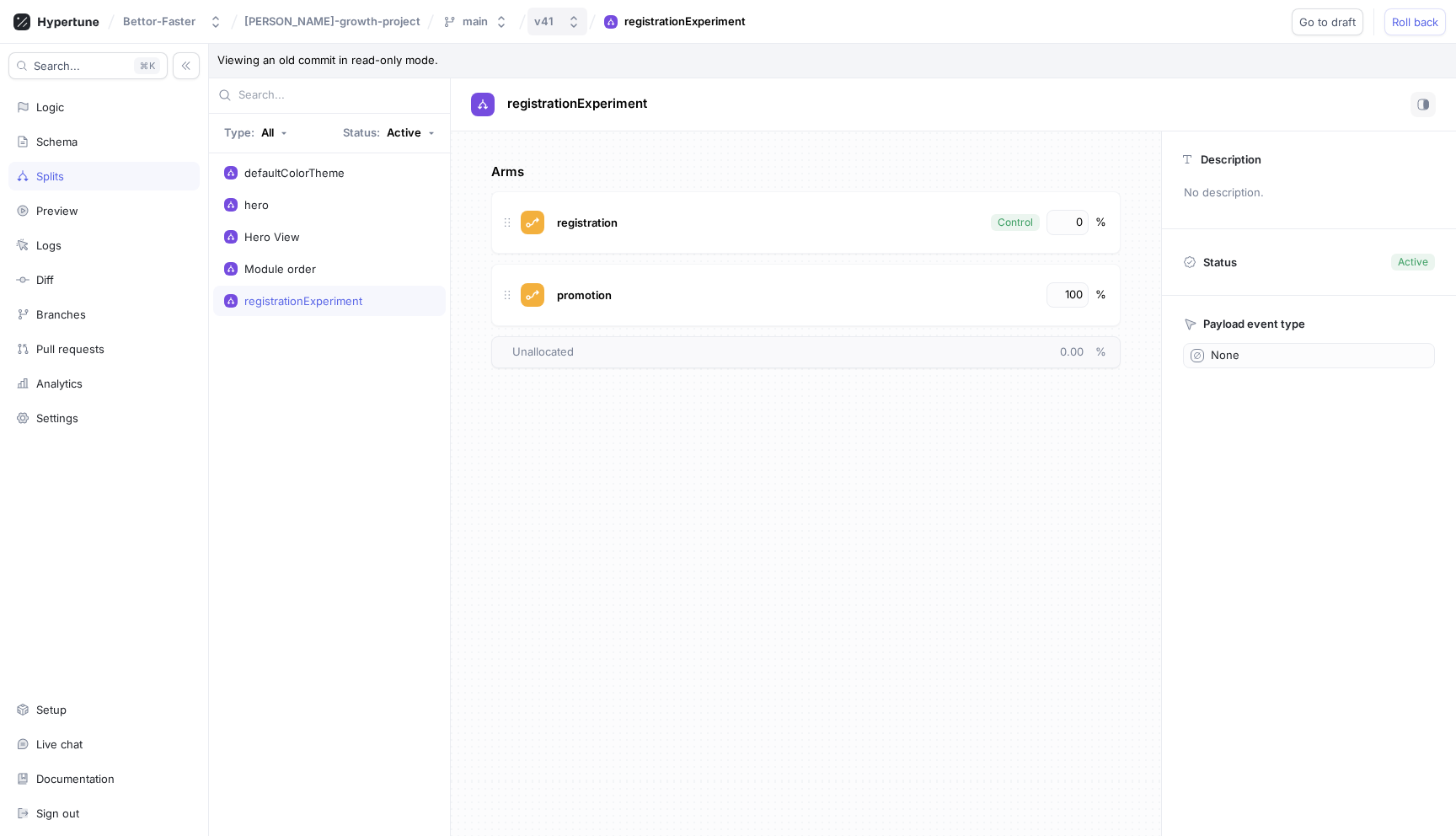
click at [567, 18] on icon "button" at bounding box center [574, 22] width 14 height 14
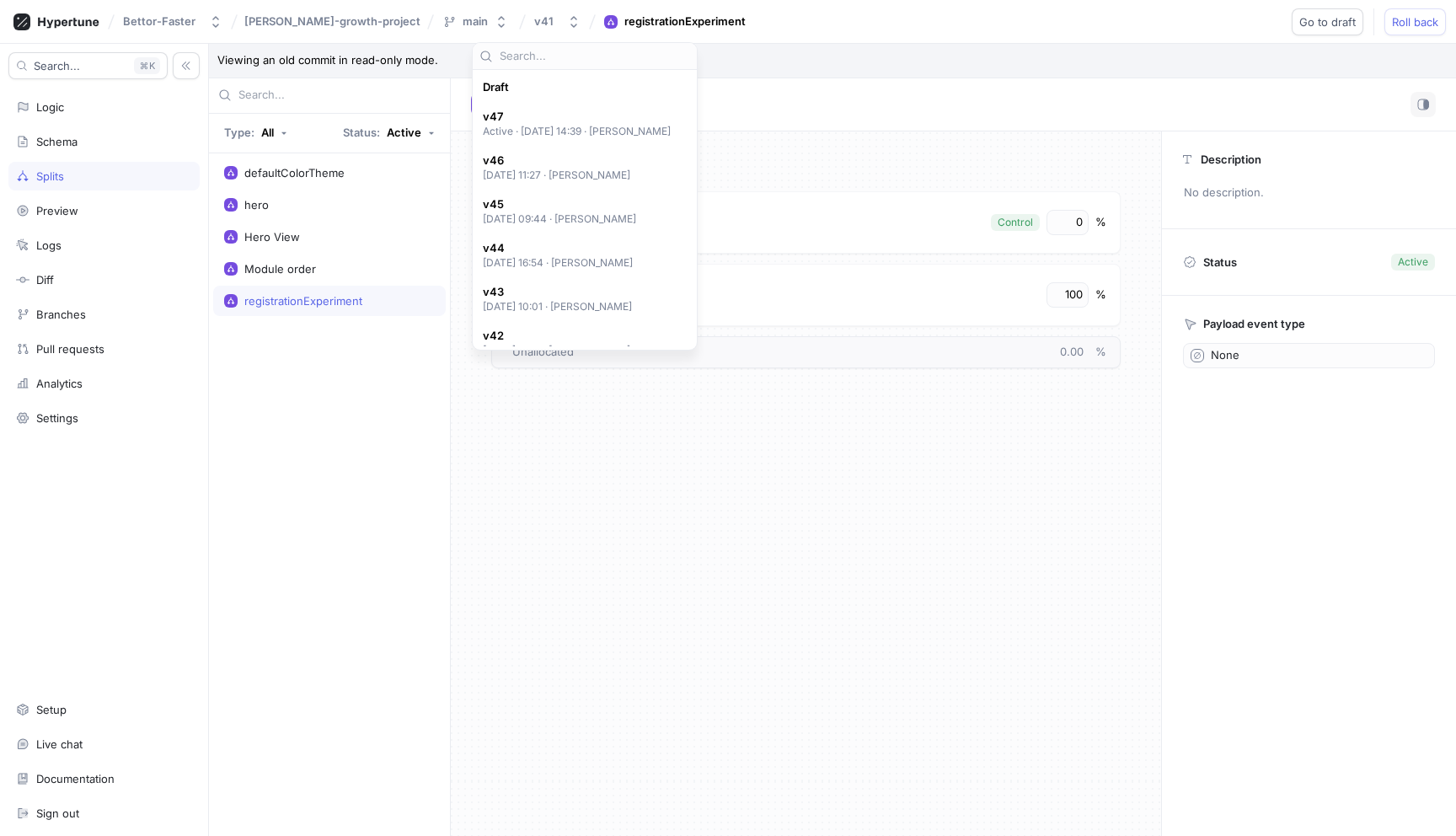
scroll to position [293, 0]
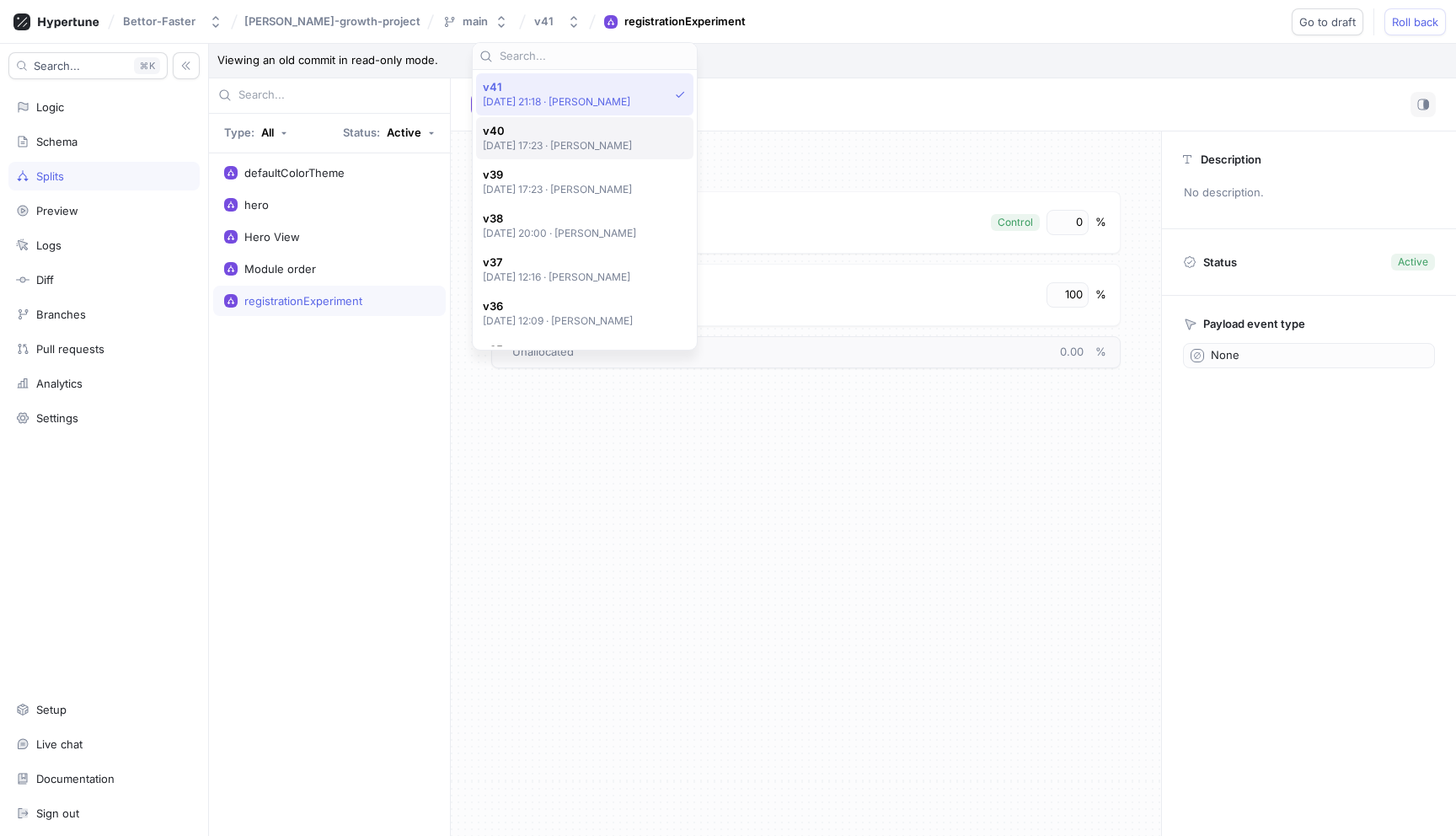
click at [524, 124] on span "v40" at bounding box center [558, 131] width 150 height 15
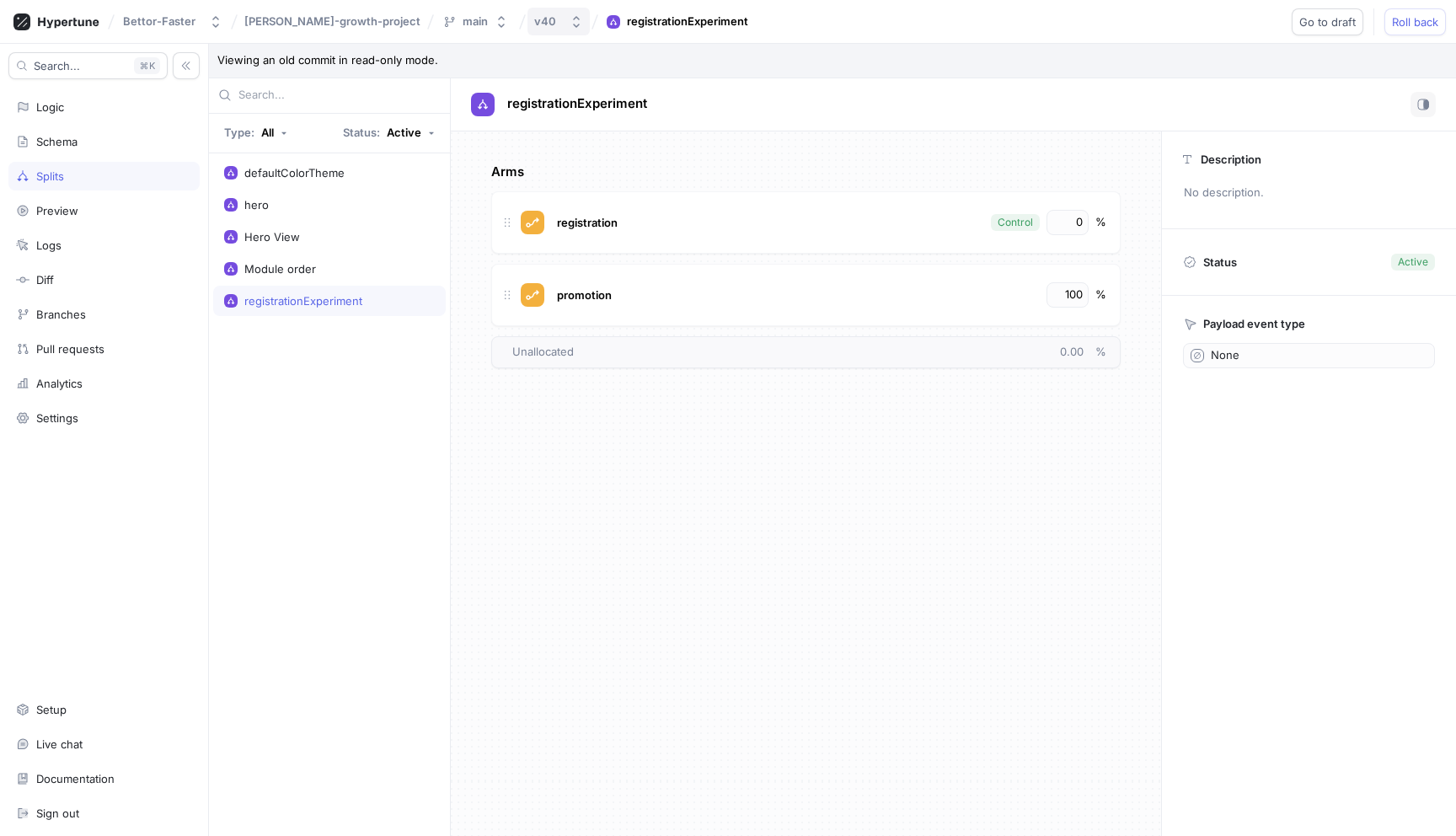
click at [570, 20] on icon "button" at bounding box center [577, 22] width 14 height 14
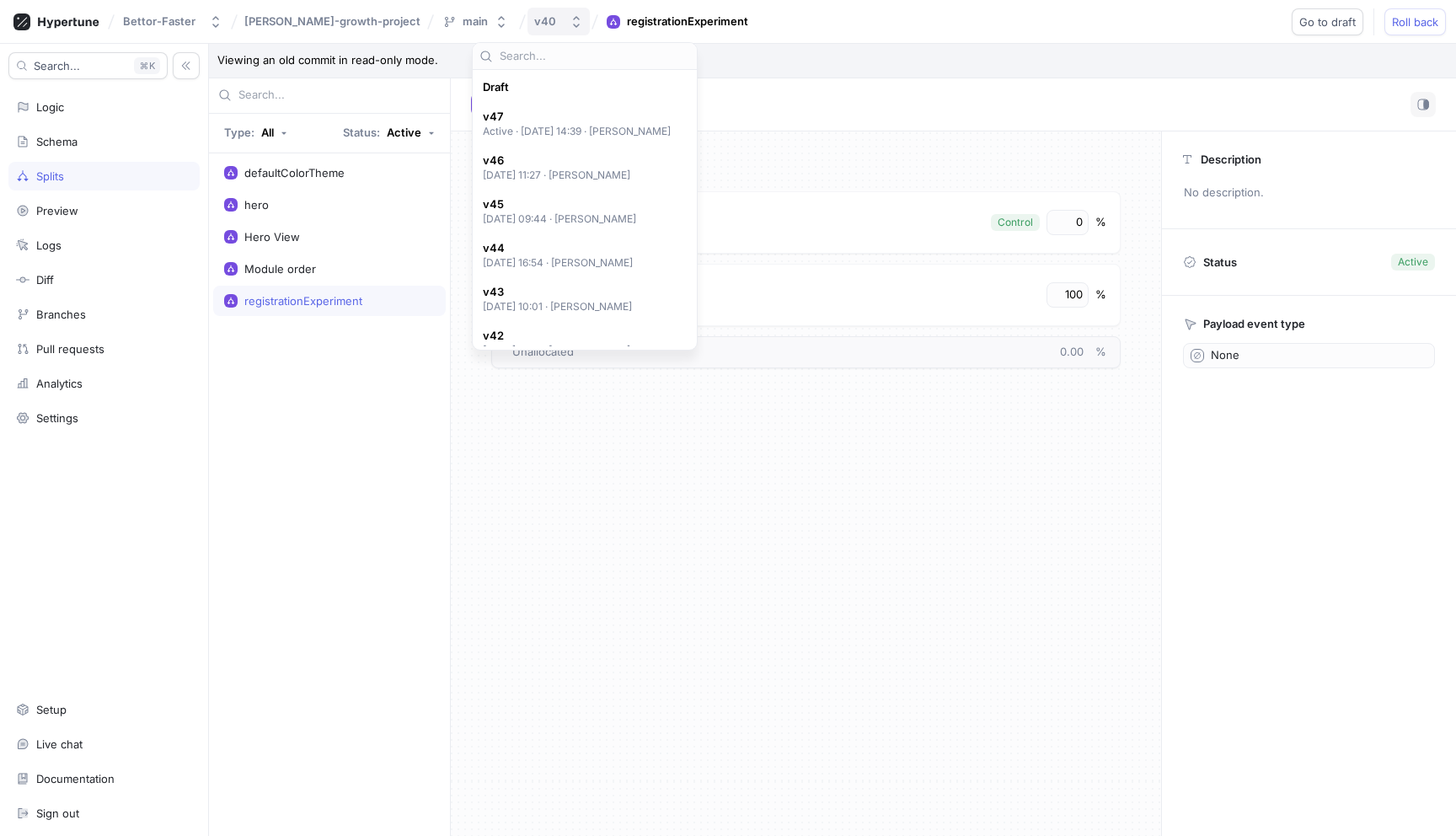
scroll to position [337, 0]
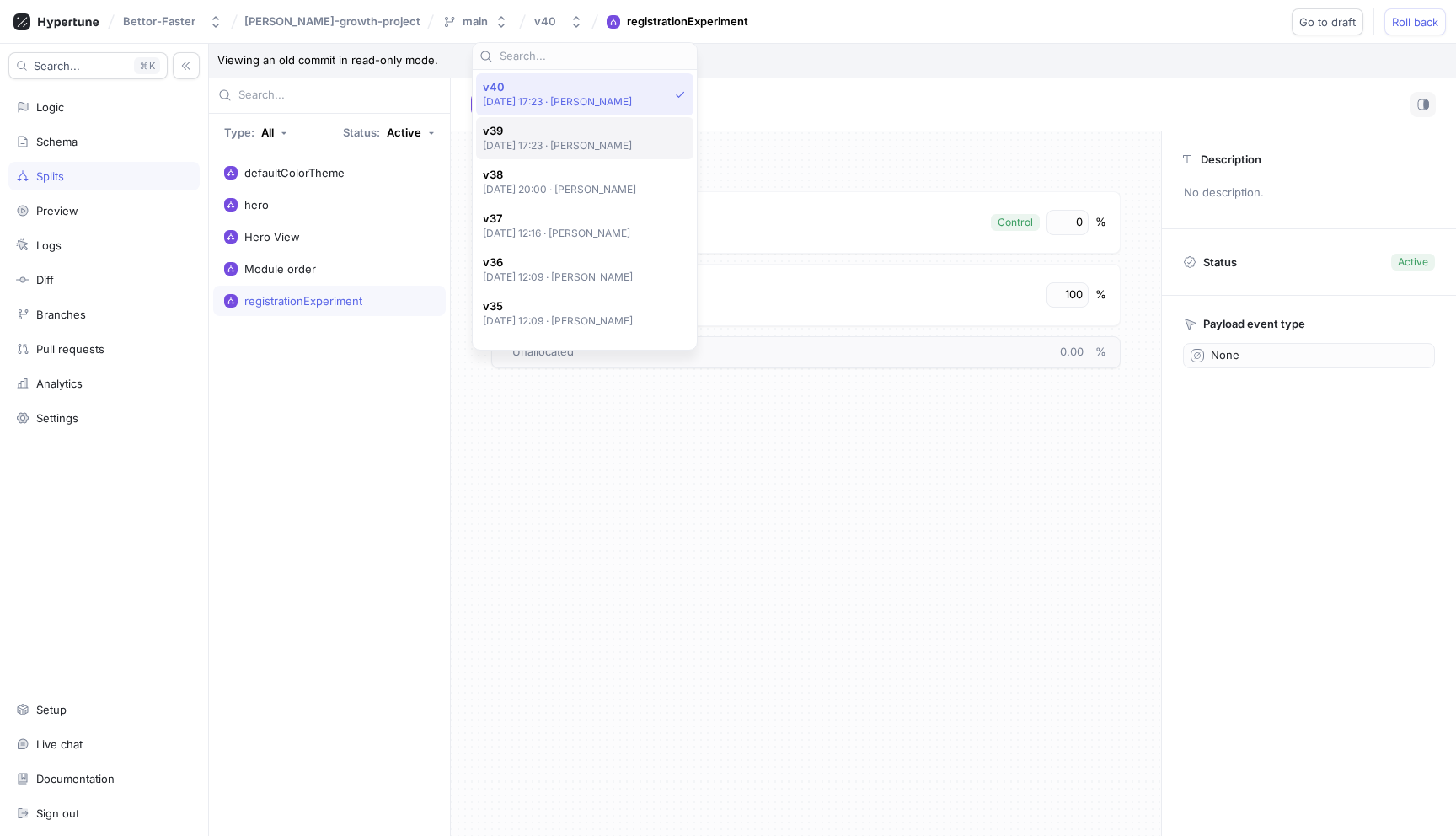
click at [515, 133] on span "v39" at bounding box center [558, 131] width 150 height 15
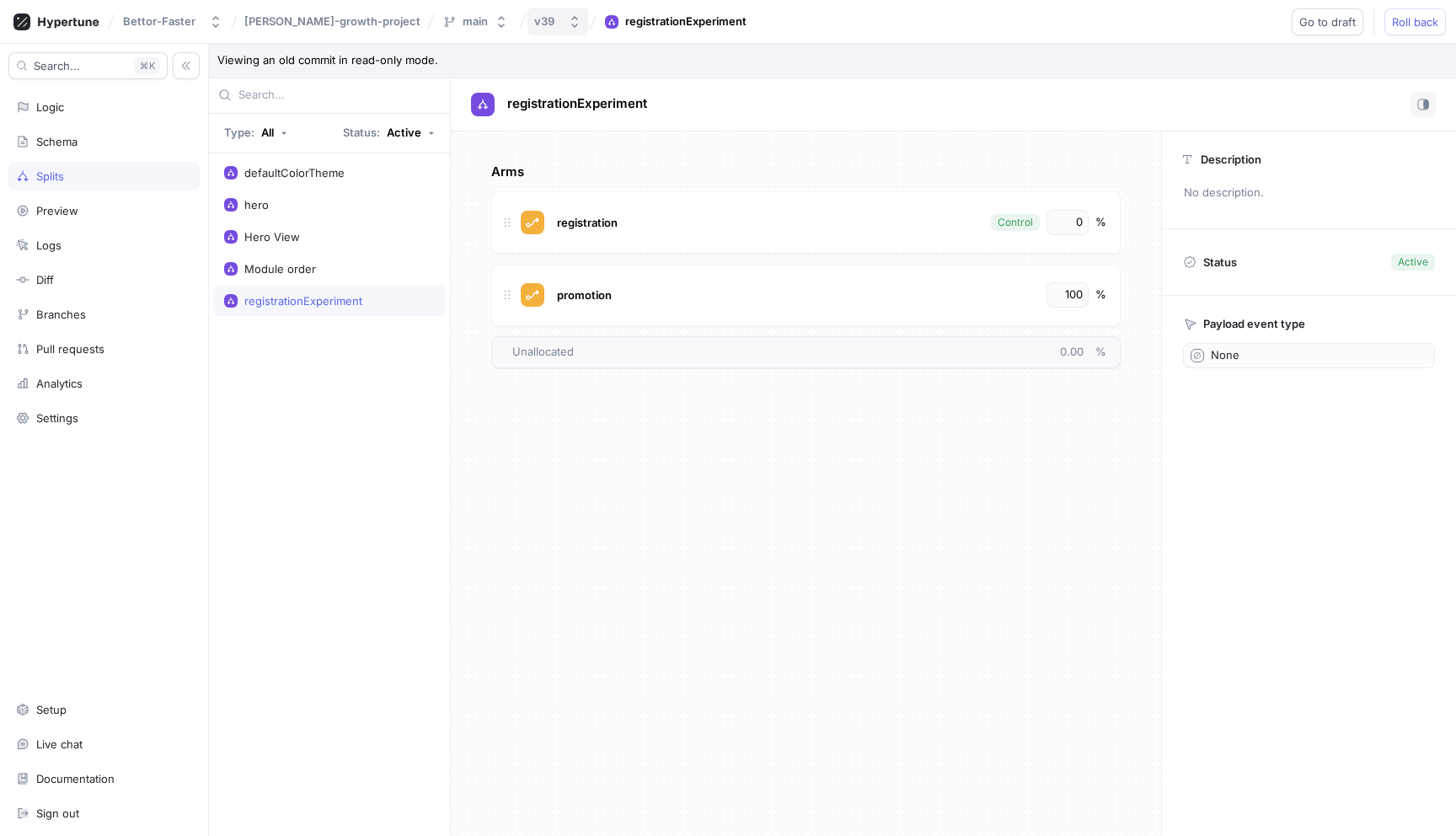
click at [527, 25] on button "v39" at bounding box center [558, 22] width 60 height 28
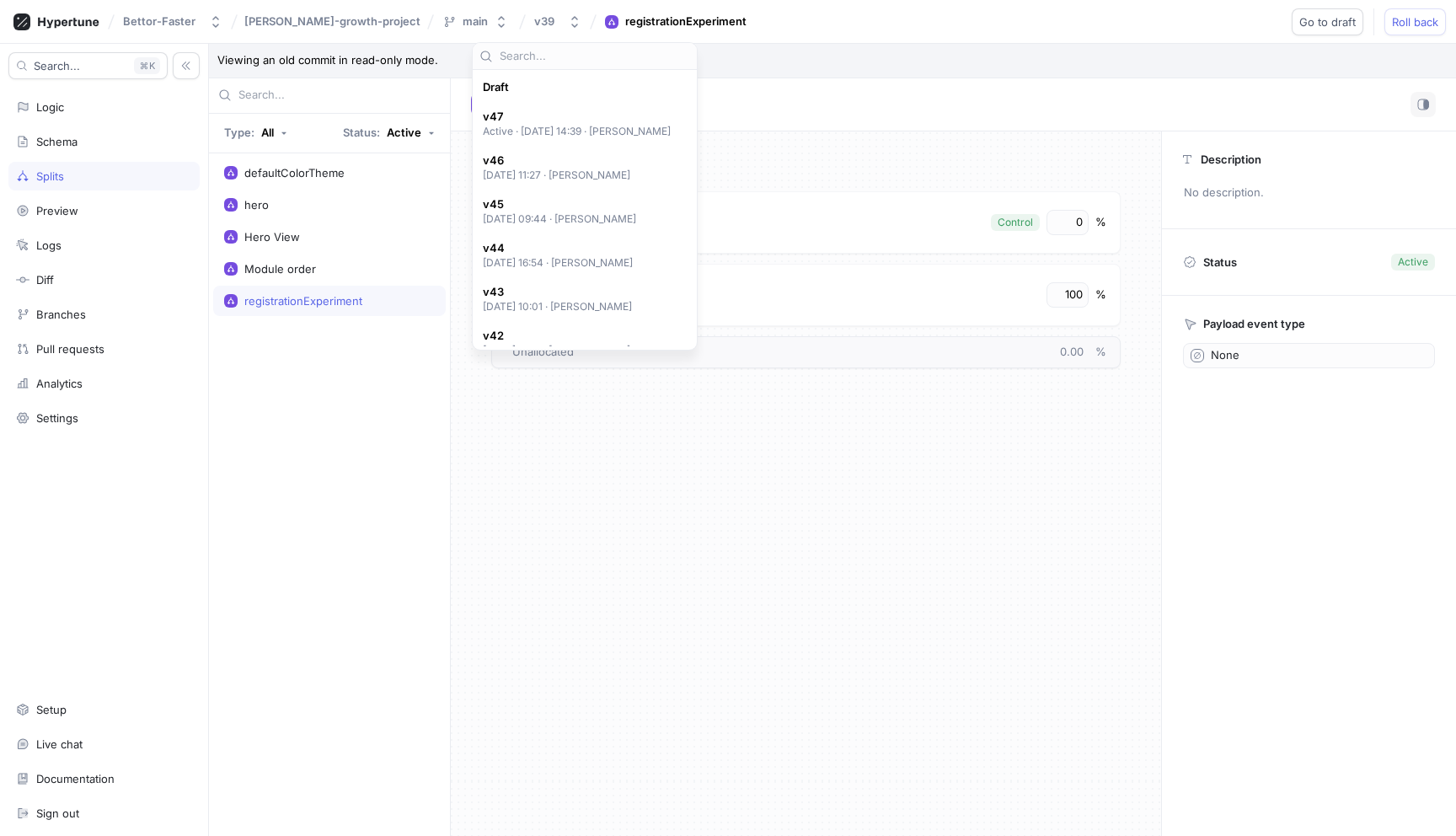
scroll to position [381, 0]
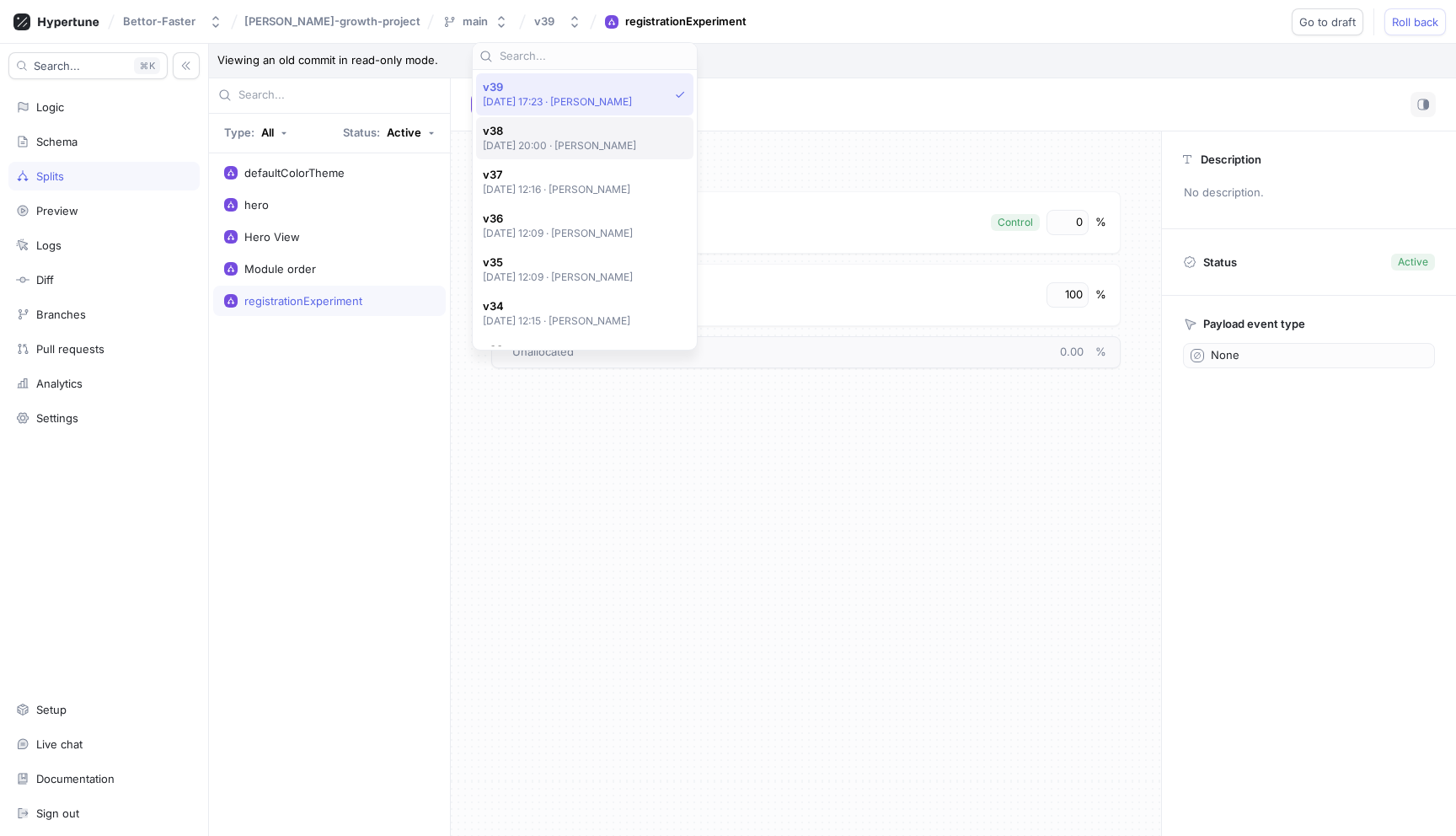
click at [527, 140] on p "[DATE] 20:00 ‧ [PERSON_NAME]" at bounding box center [559, 146] width 154 height 15
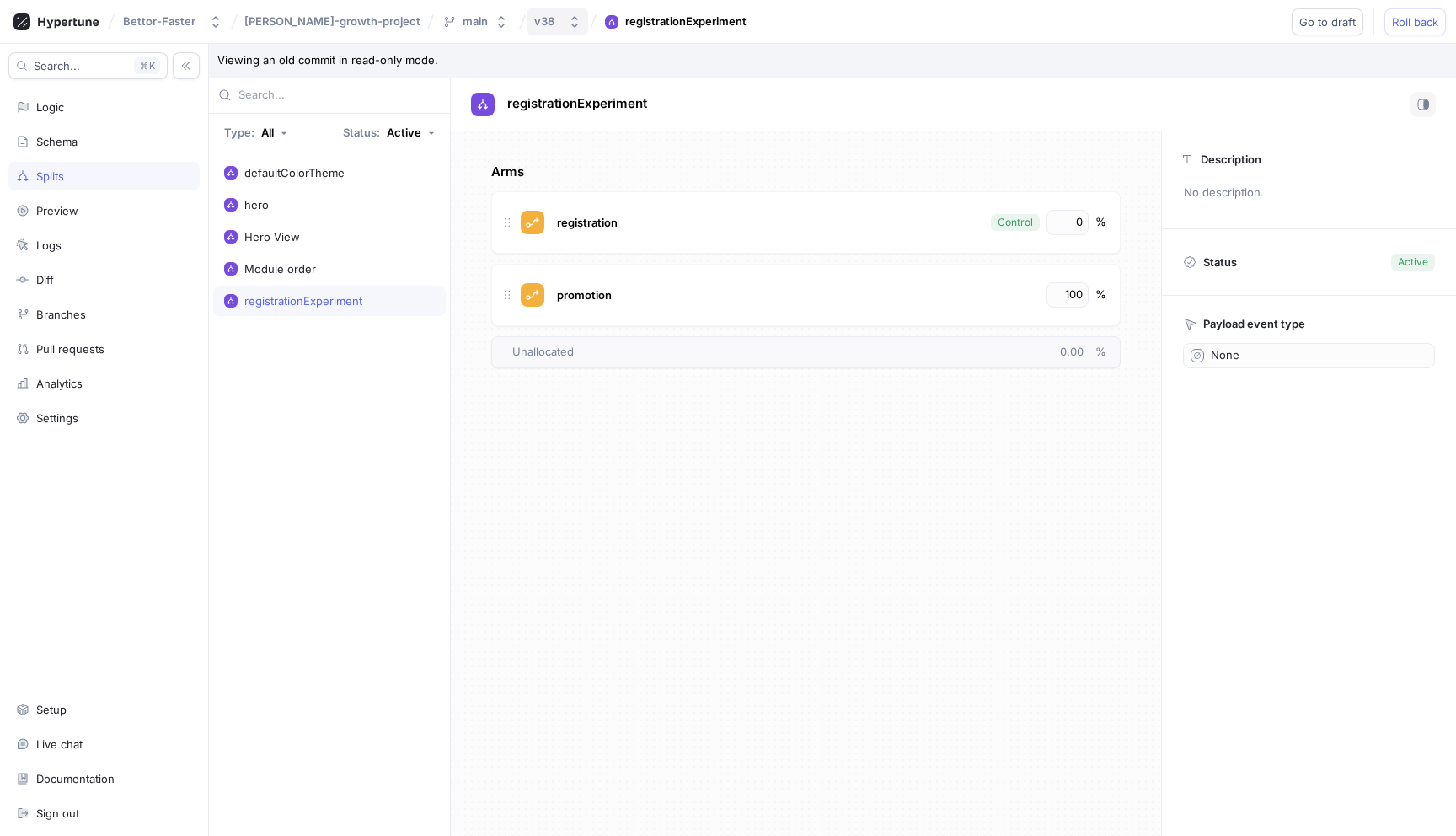
click at [527, 27] on button "v38" at bounding box center [558, 22] width 60 height 28
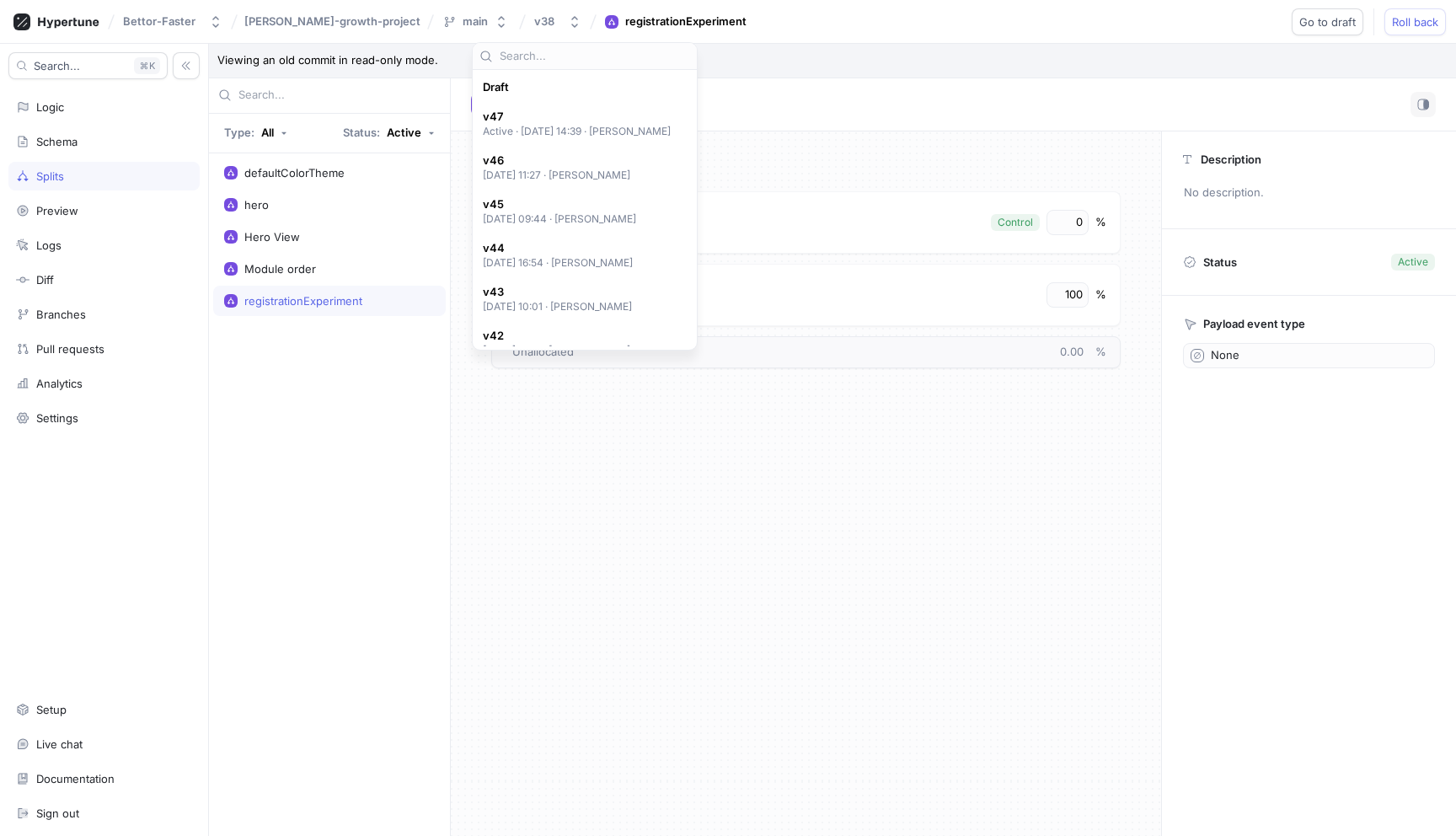
scroll to position [424, 0]
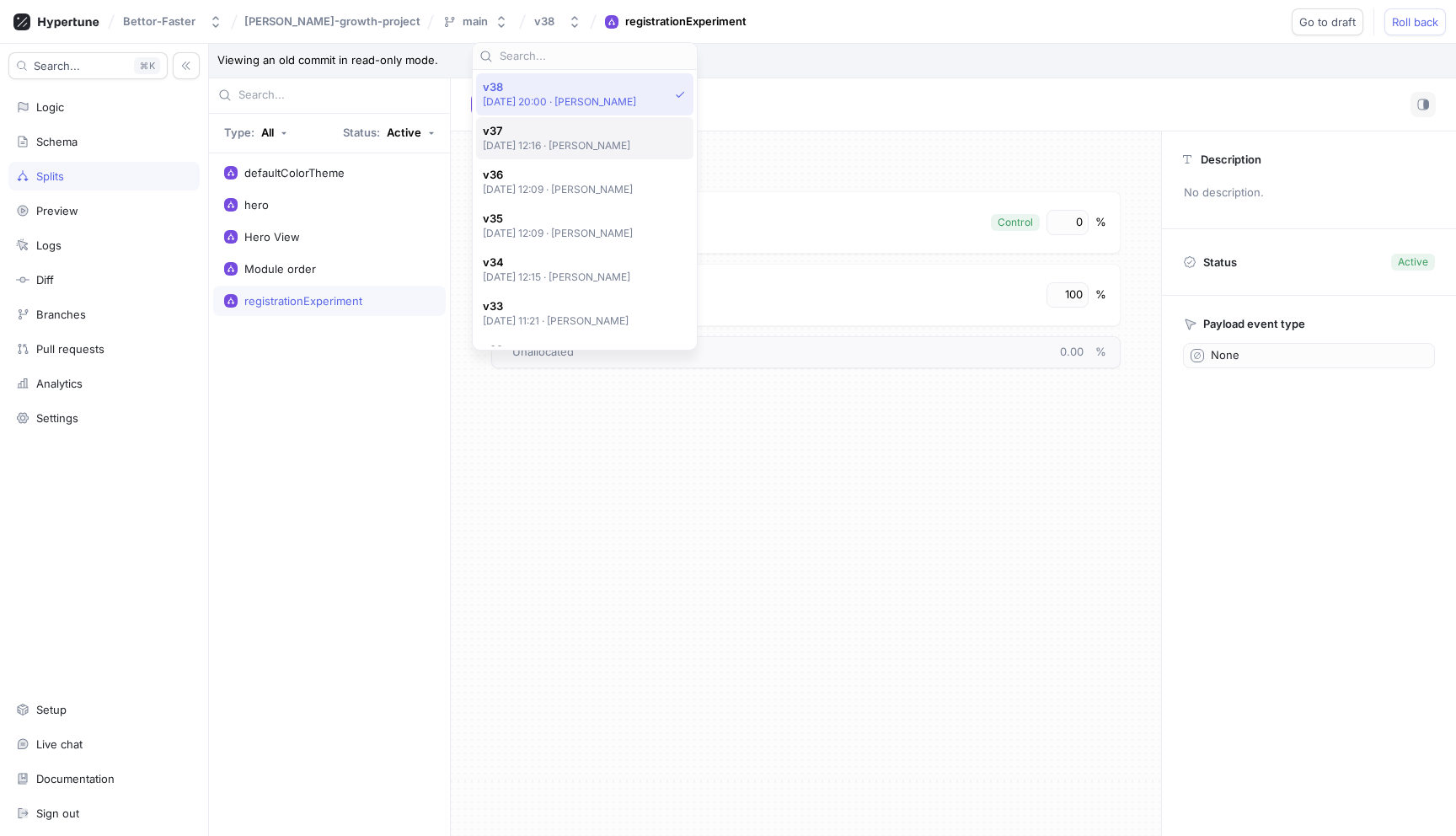
click at [526, 134] on span "v37" at bounding box center [557, 131] width 148 height 15
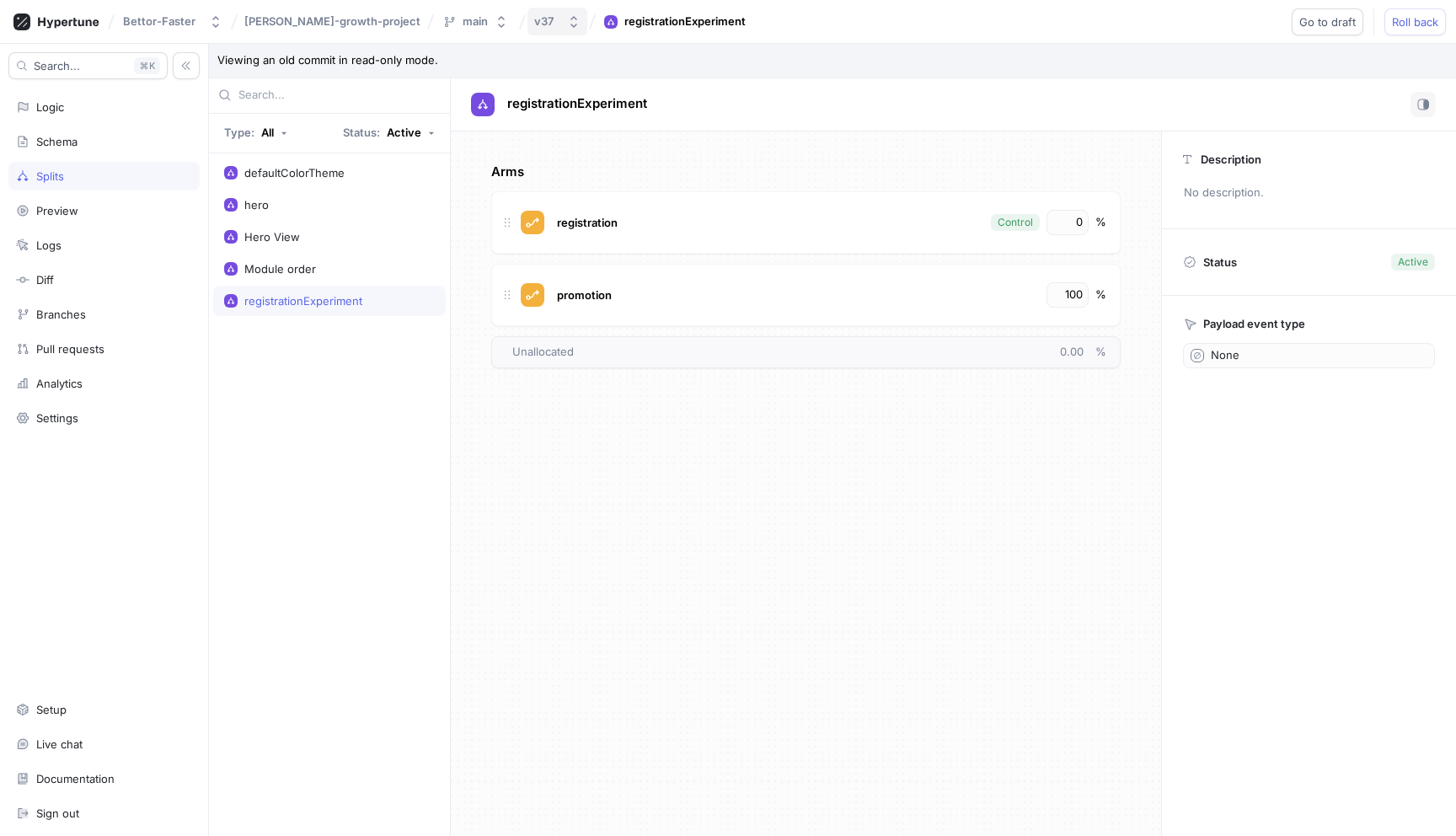
click at [527, 31] on button "v37" at bounding box center [558, 22] width 60 height 28
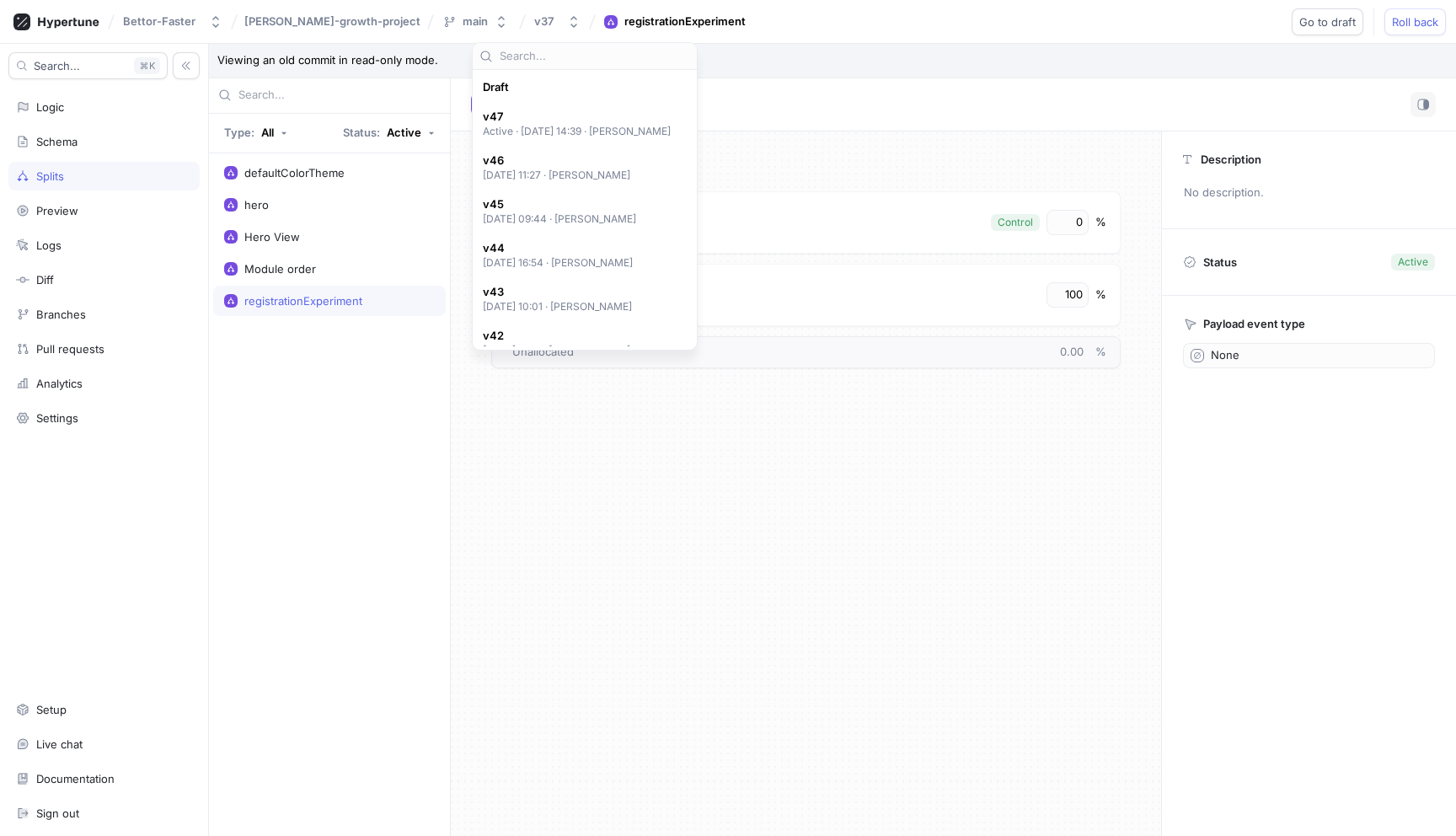
scroll to position [468, 0]
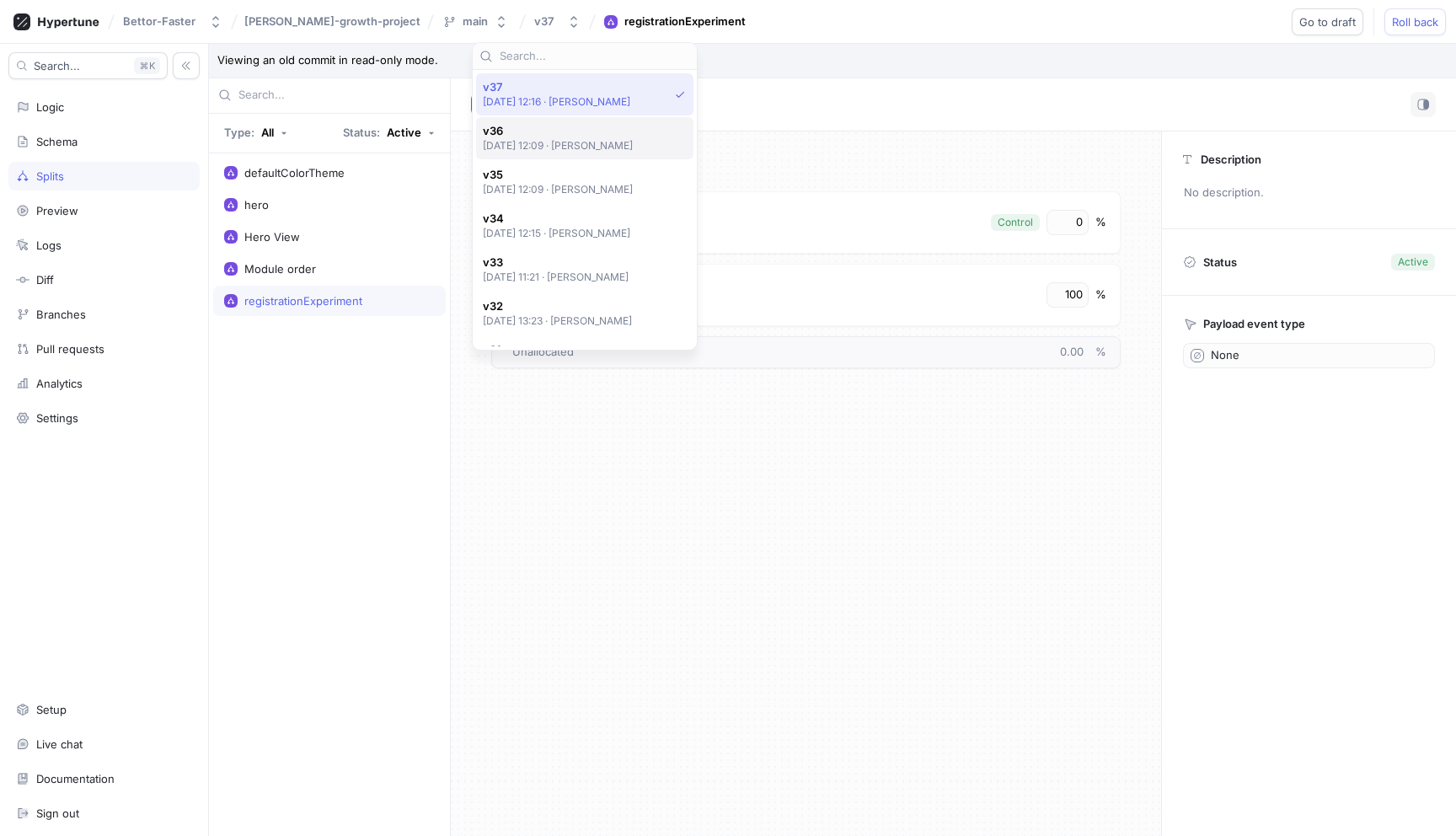
click at [521, 127] on span "v36" at bounding box center [558, 131] width 151 height 15
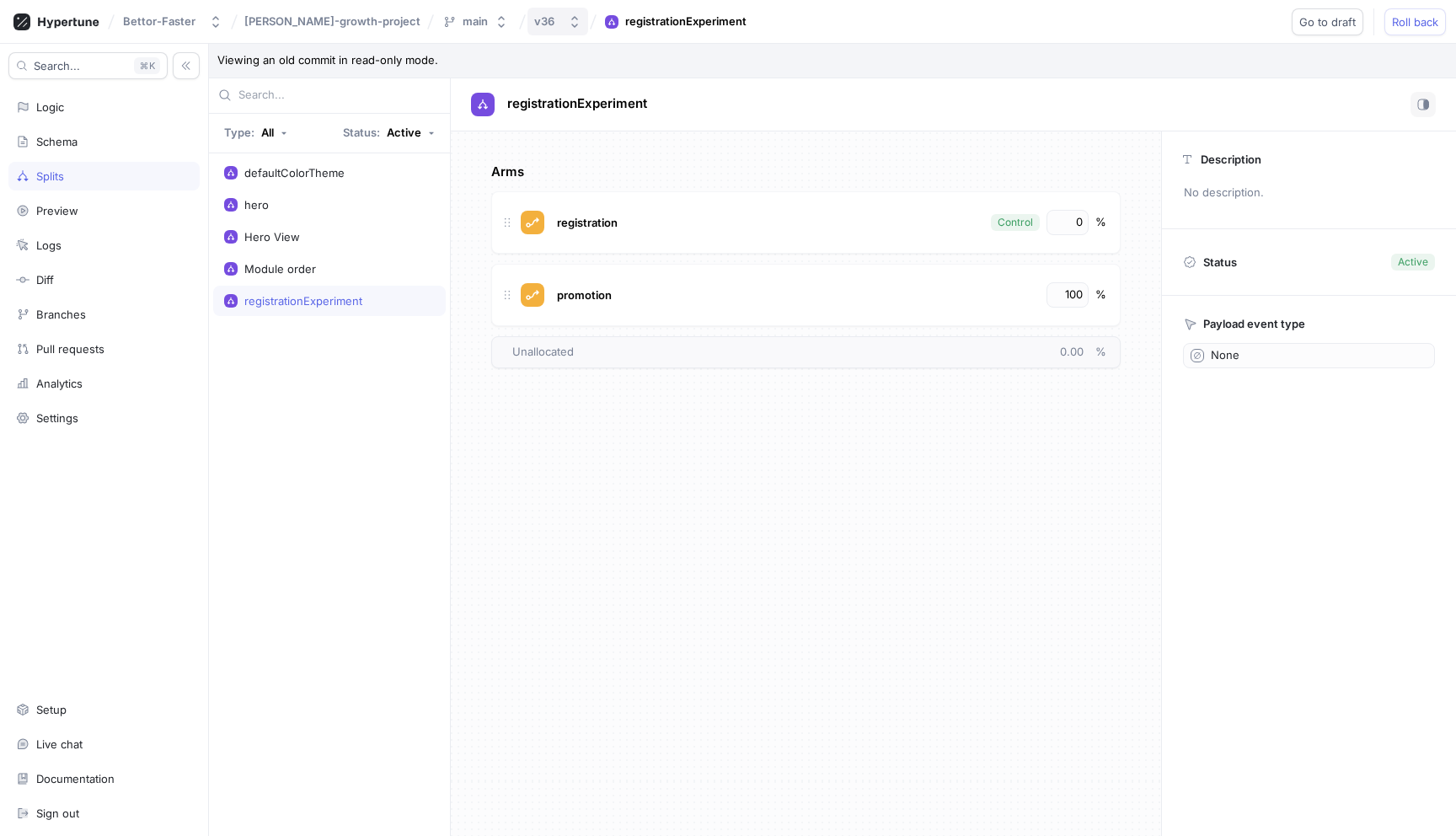
click at [527, 32] on button "v36" at bounding box center [558, 22] width 60 height 28
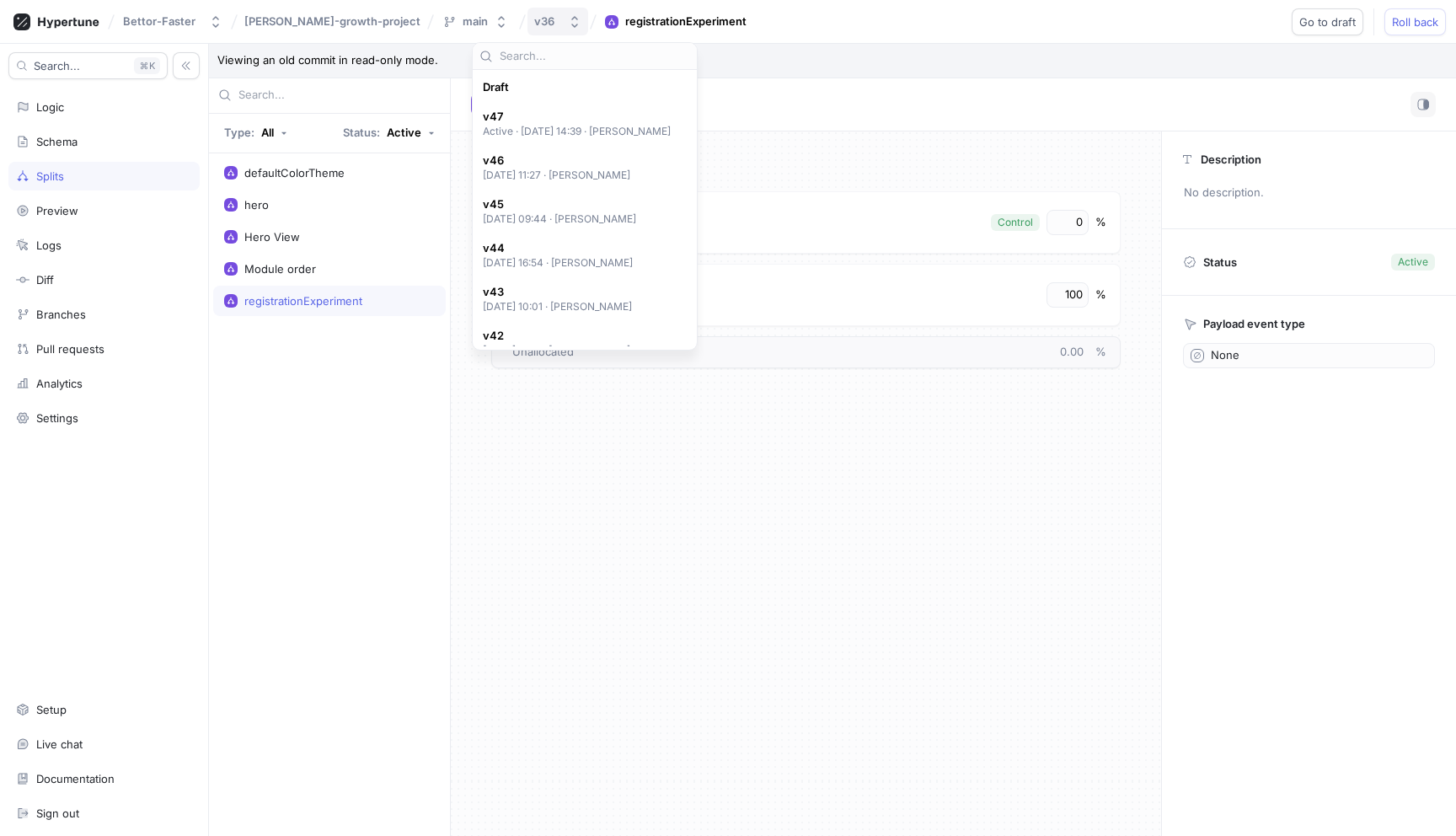
scroll to position [511, 0]
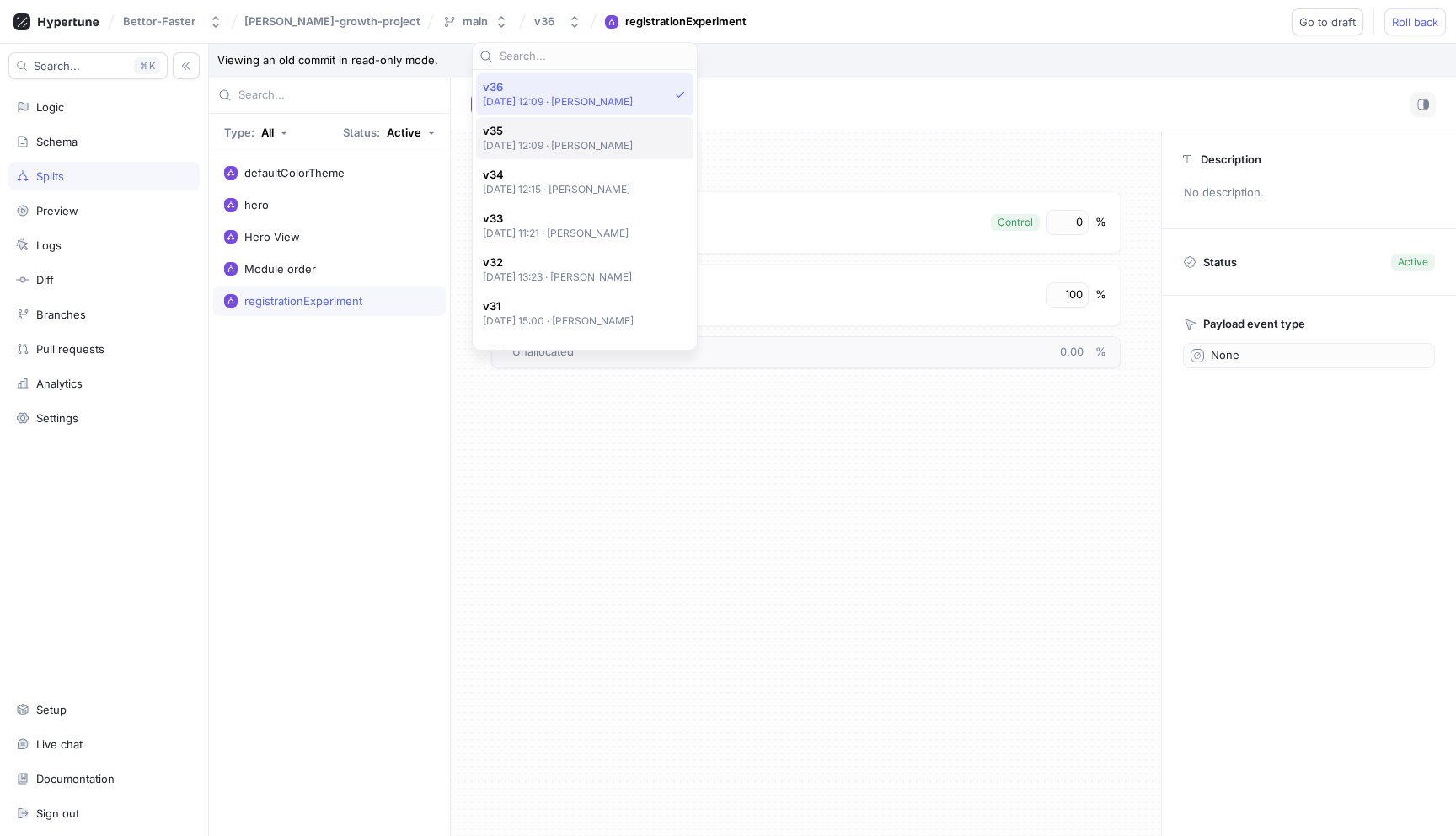
click at [515, 147] on p "[DATE] 12:09 ‧ [PERSON_NAME]" at bounding box center [558, 146] width 151 height 15
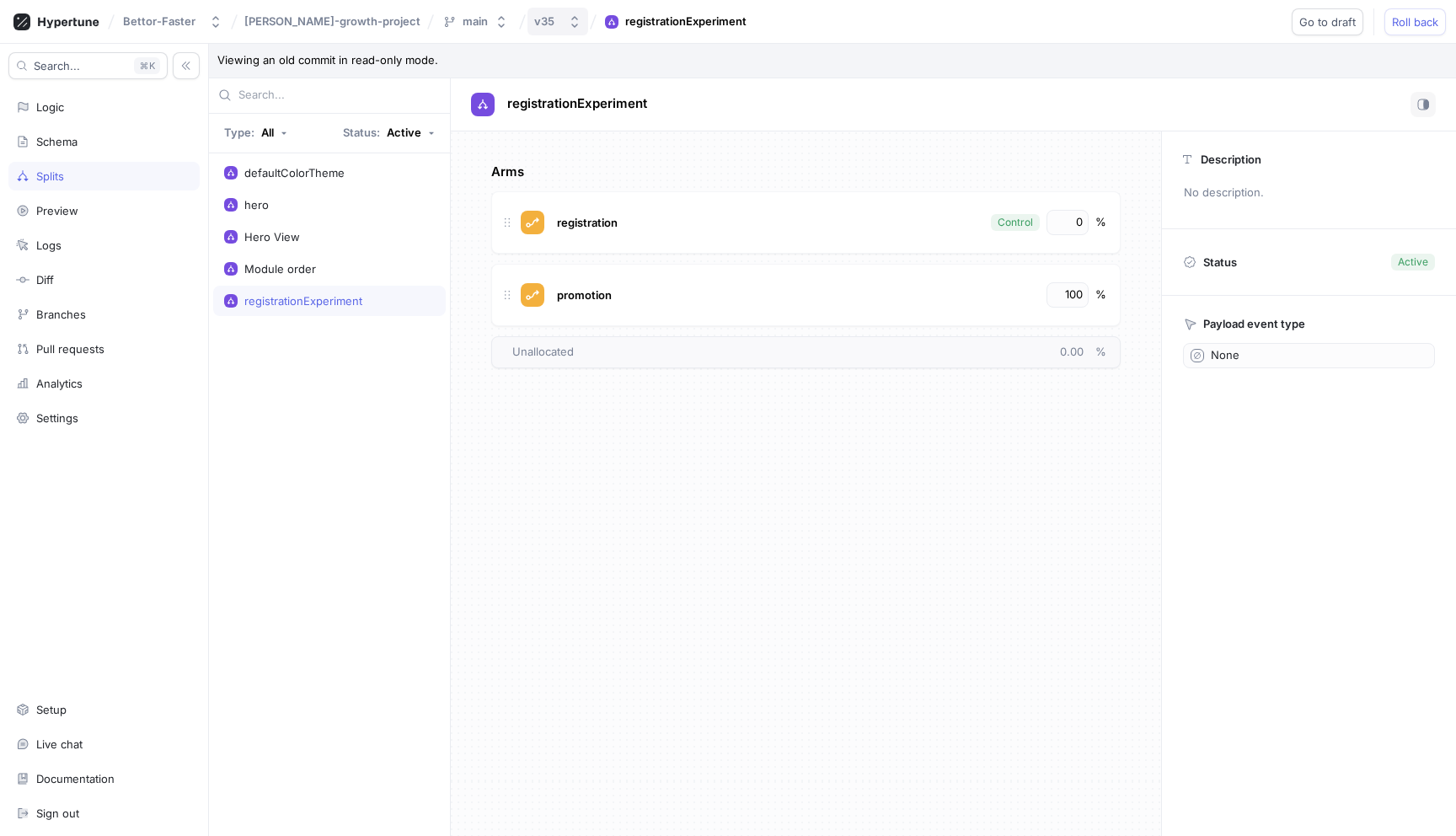
click at [527, 26] on button "v35" at bounding box center [558, 22] width 60 height 28
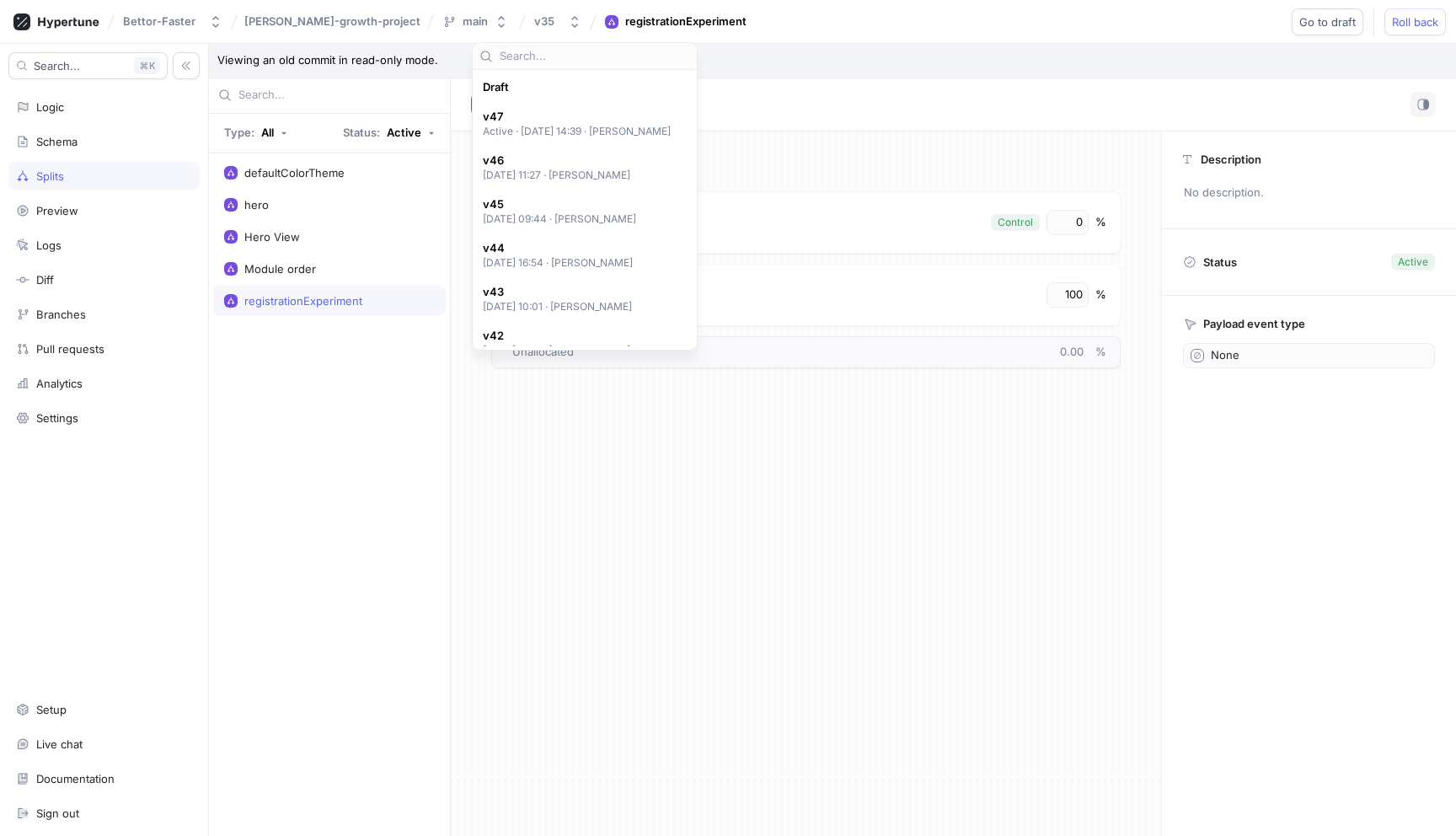
scroll to position [555, 0]
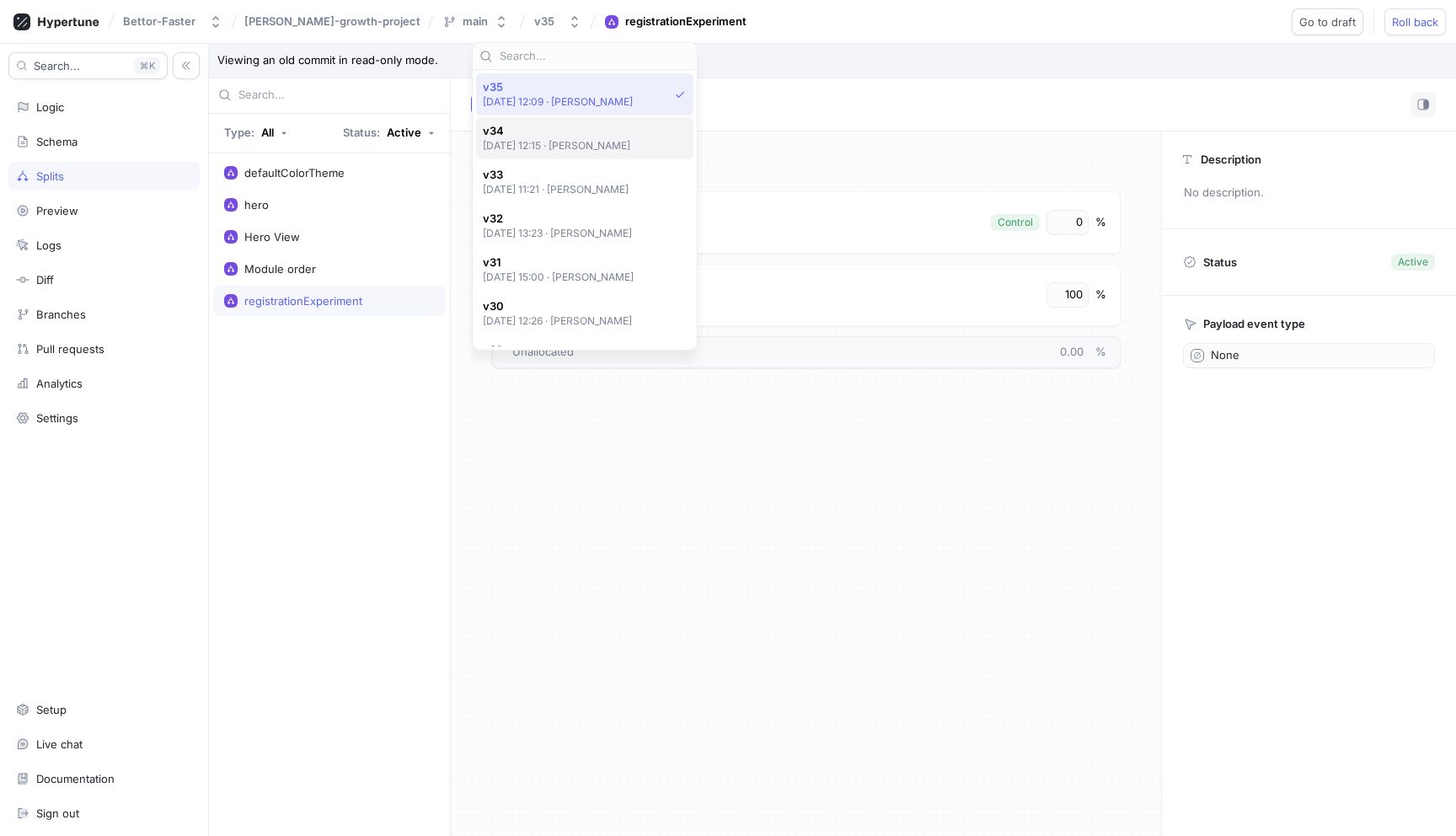
click at [542, 146] on p "[DATE] 12:15 ‧ [PERSON_NAME]" at bounding box center [557, 146] width 148 height 15
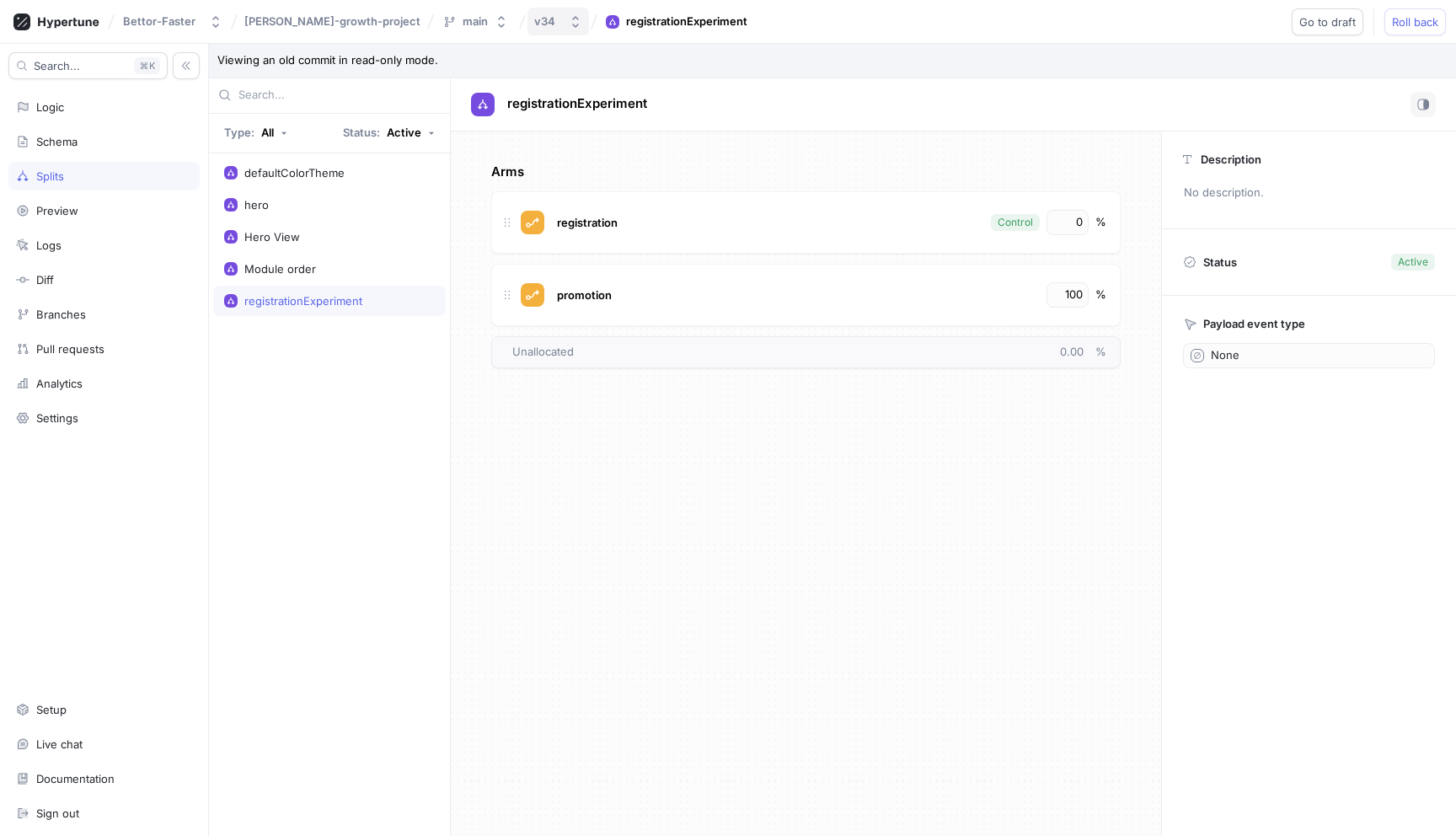
click at [572, 25] on icon "button" at bounding box center [576, 22] width 7 height 12
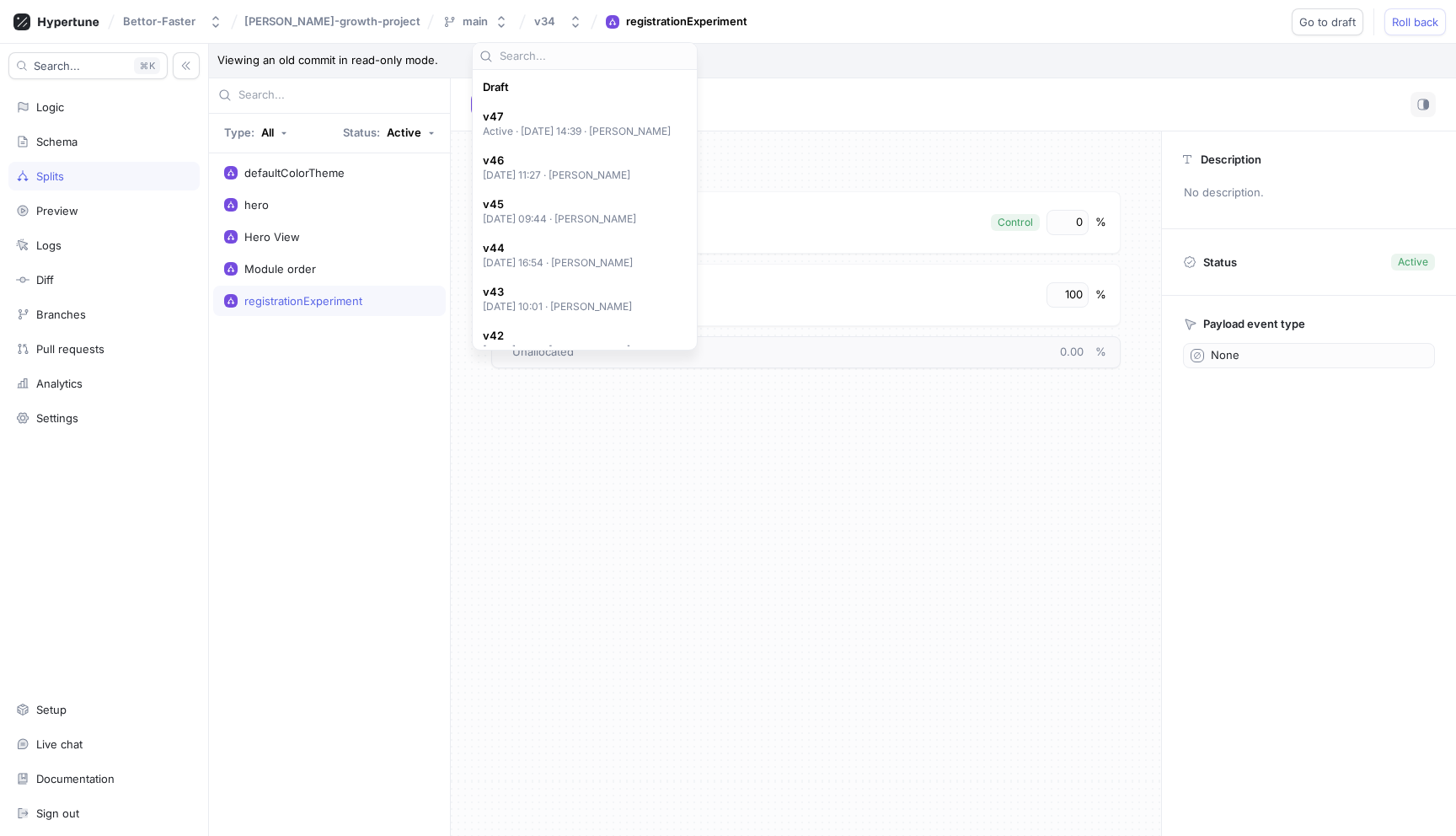
scroll to position [599, 0]
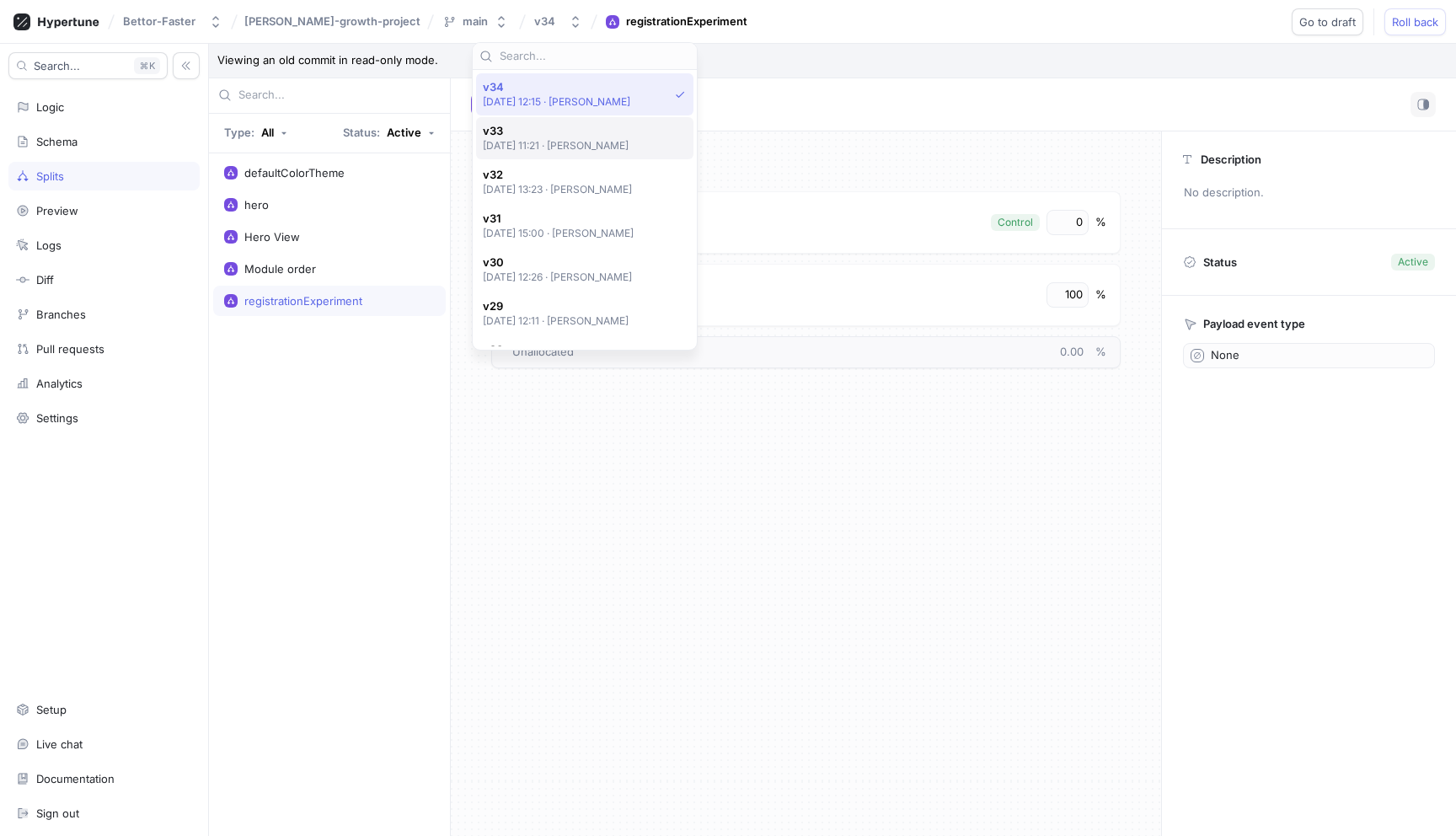
click at [538, 143] on p "[DATE] 11:21 ‧ [PERSON_NAME]" at bounding box center [556, 146] width 146 height 15
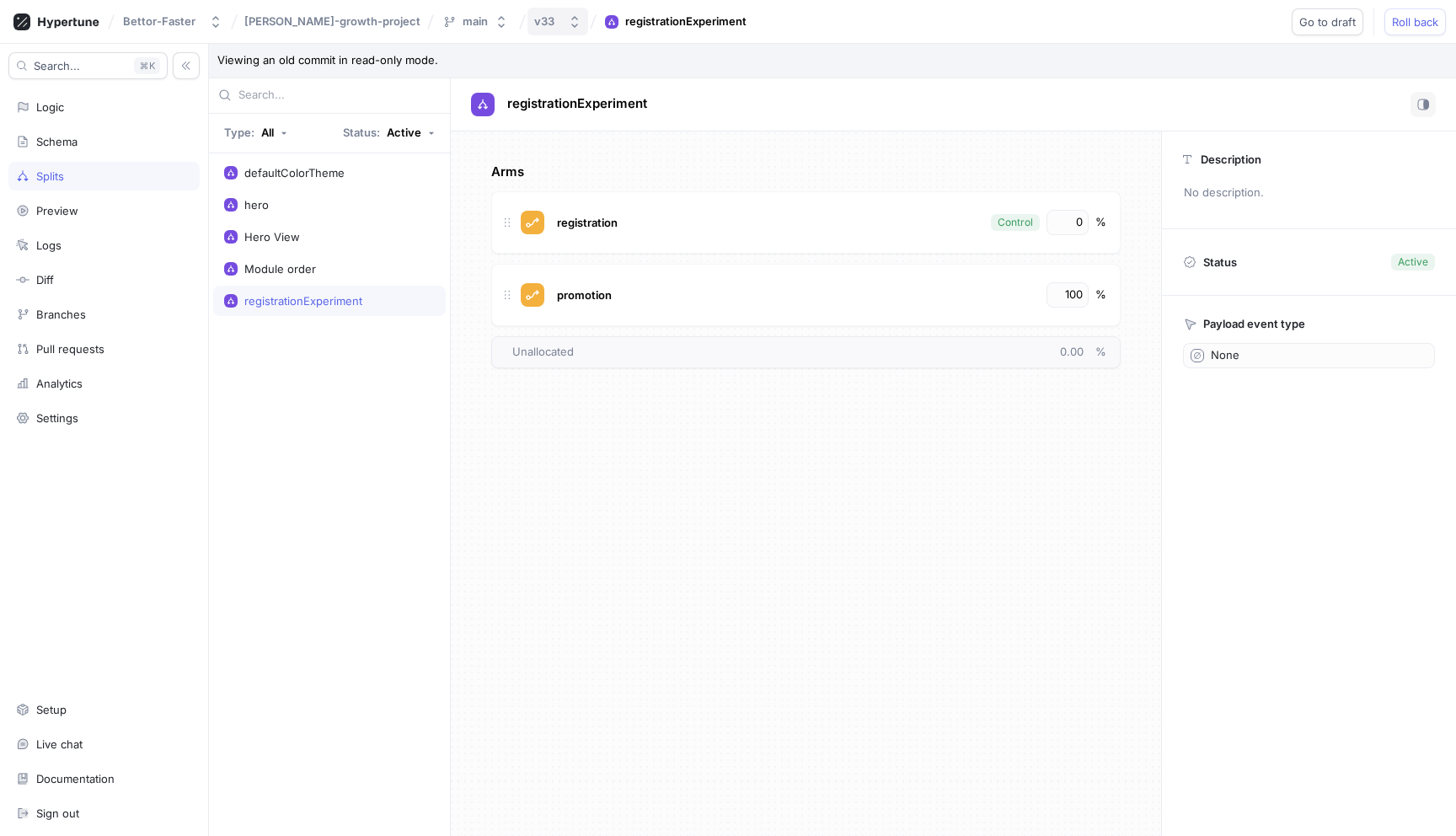
click at [568, 27] on icon "button" at bounding box center [575, 22] width 14 height 14
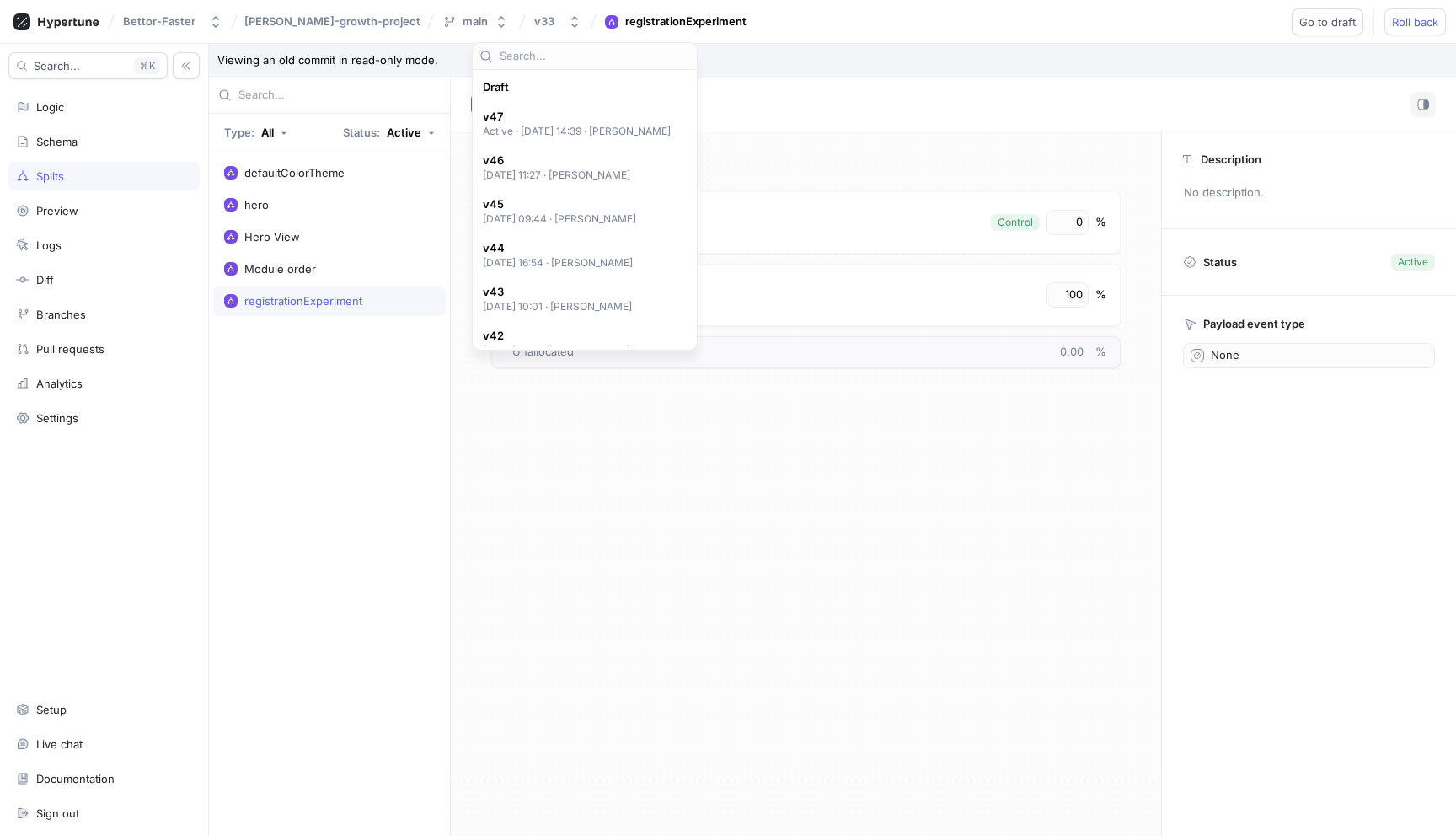
scroll to position [643, 0]
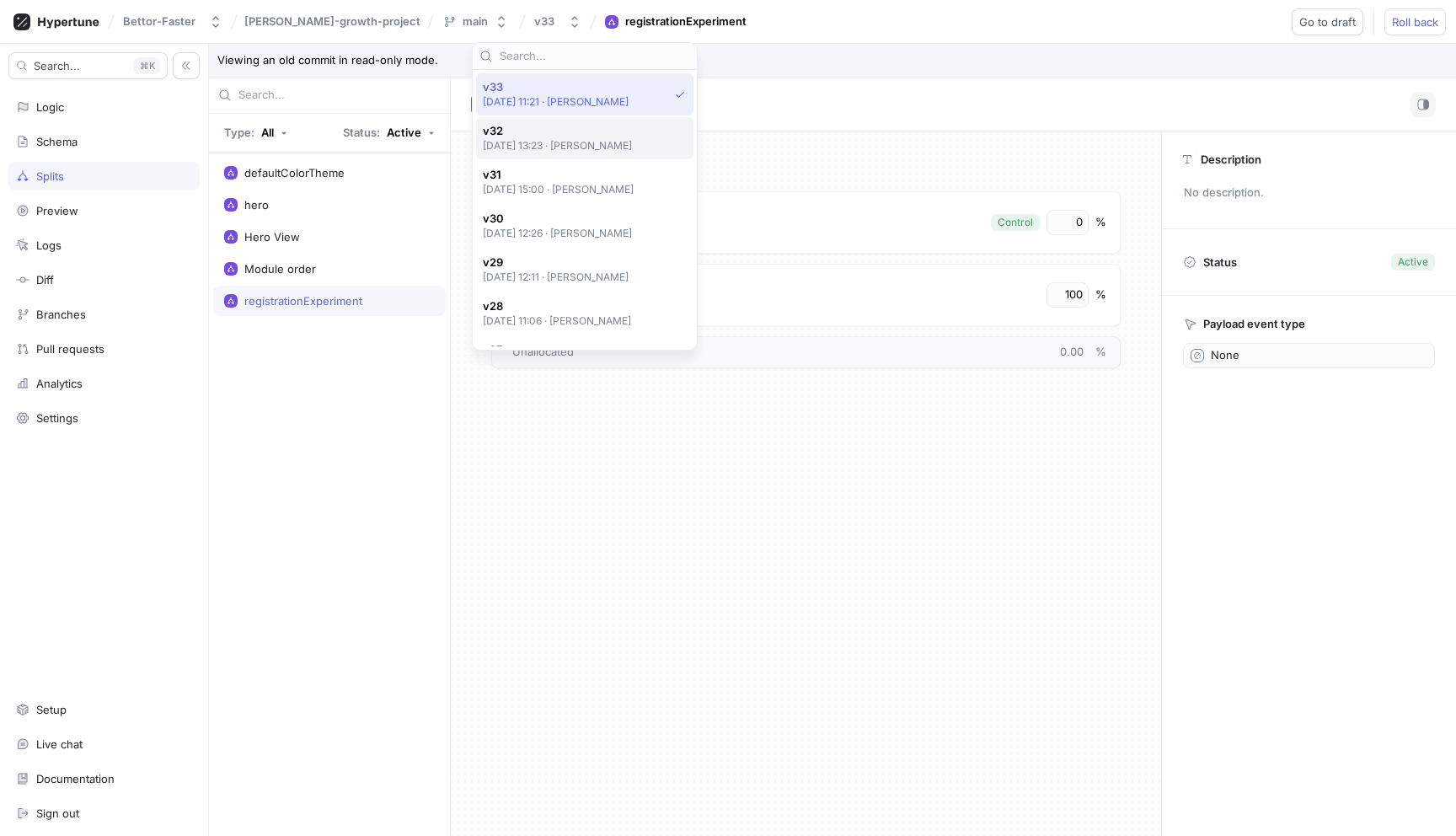
click at [527, 127] on span "v32" at bounding box center [558, 131] width 150 height 15
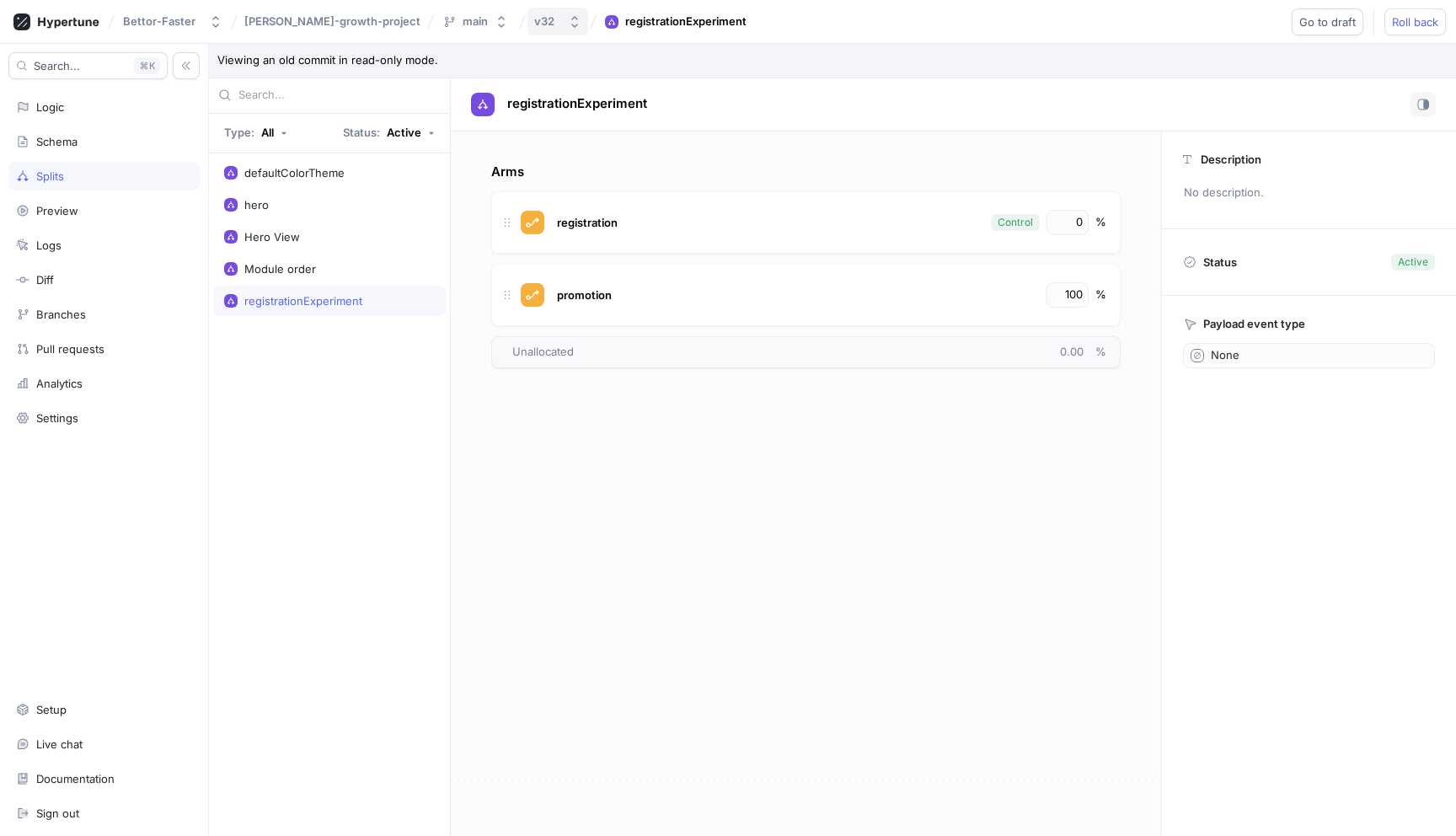
click at [568, 28] on icon "button" at bounding box center [575, 22] width 14 height 14
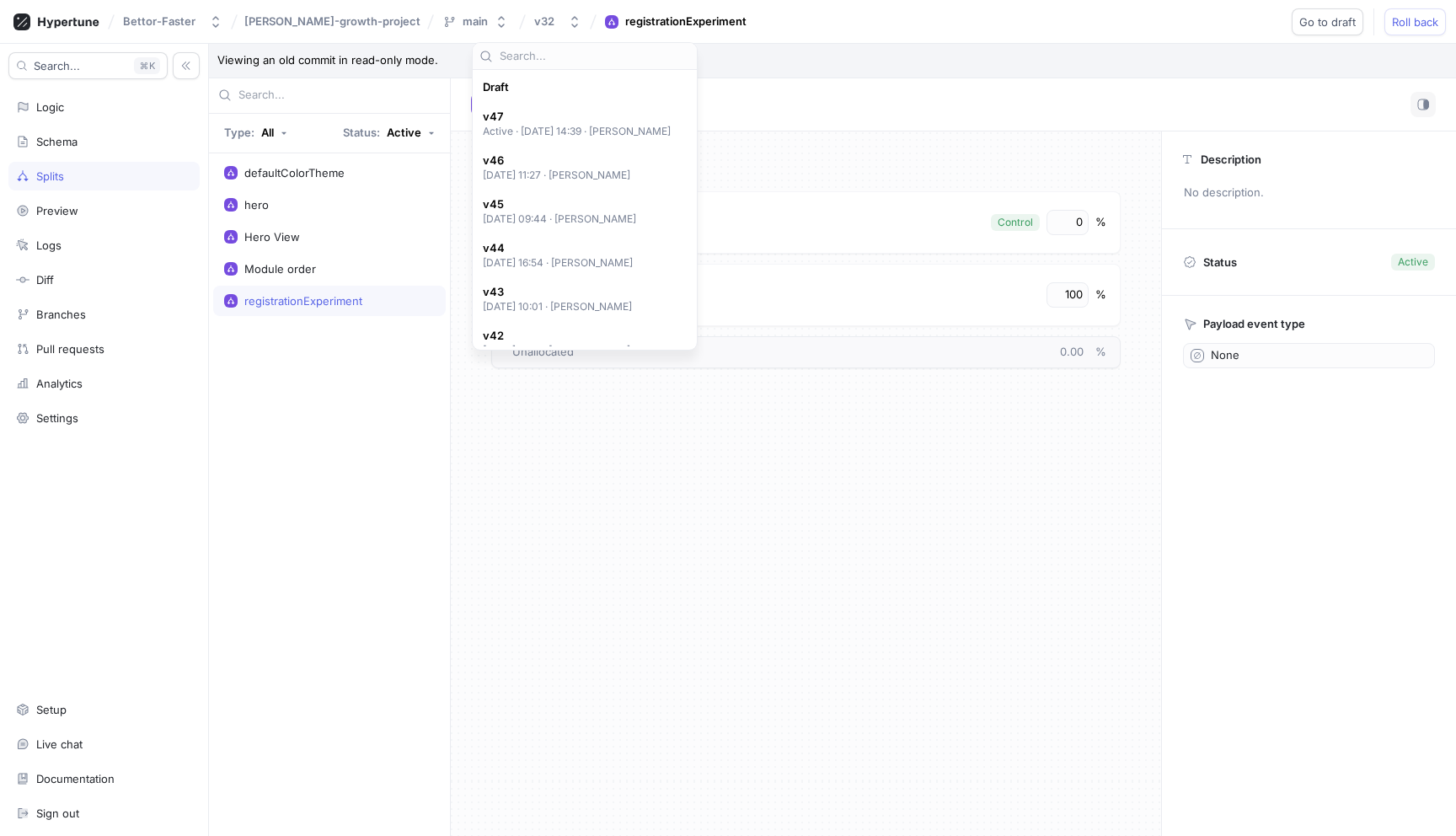
scroll to position [687, 0]
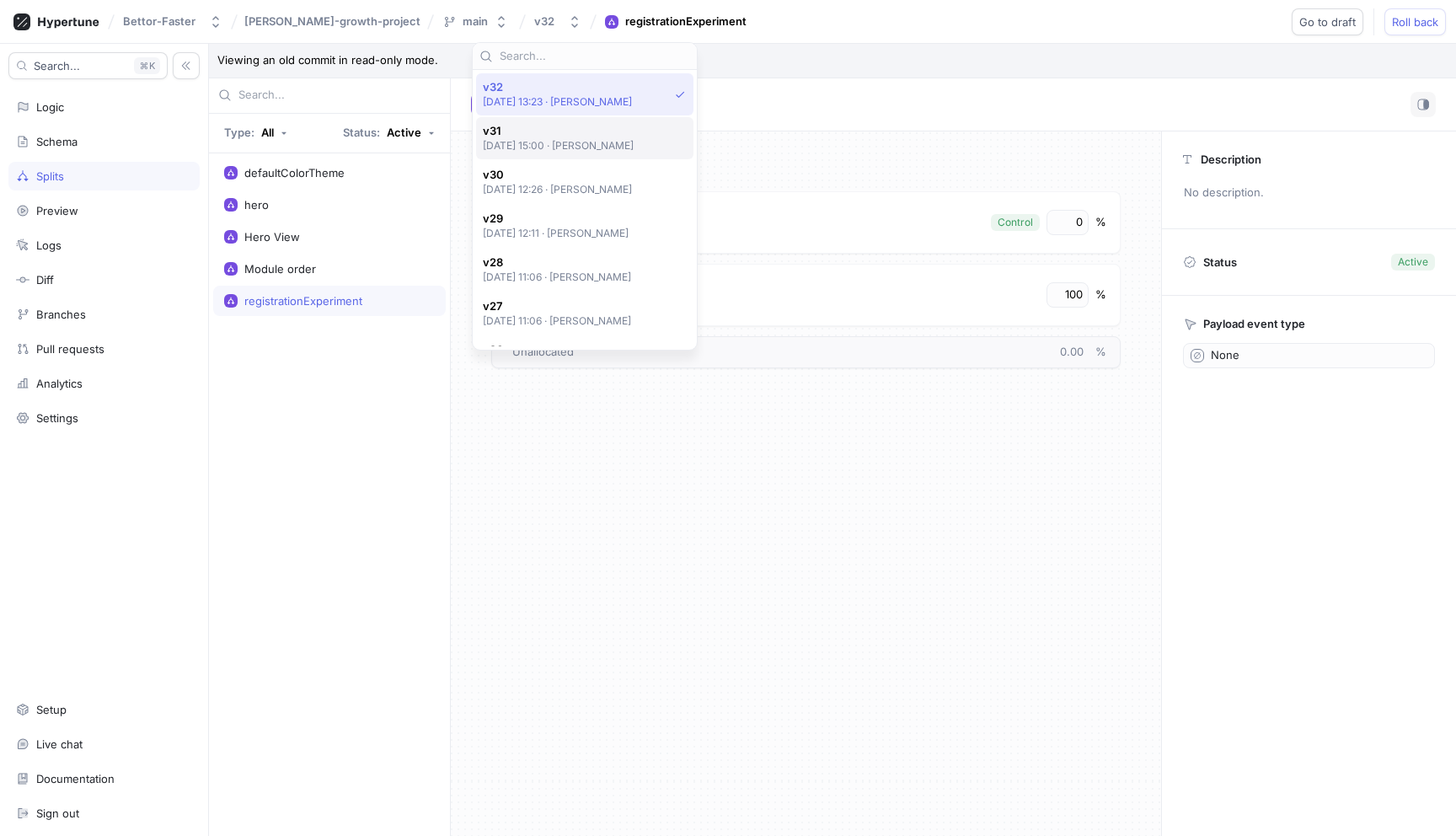
click at [519, 134] on span "v31" at bounding box center [558, 131] width 151 height 15
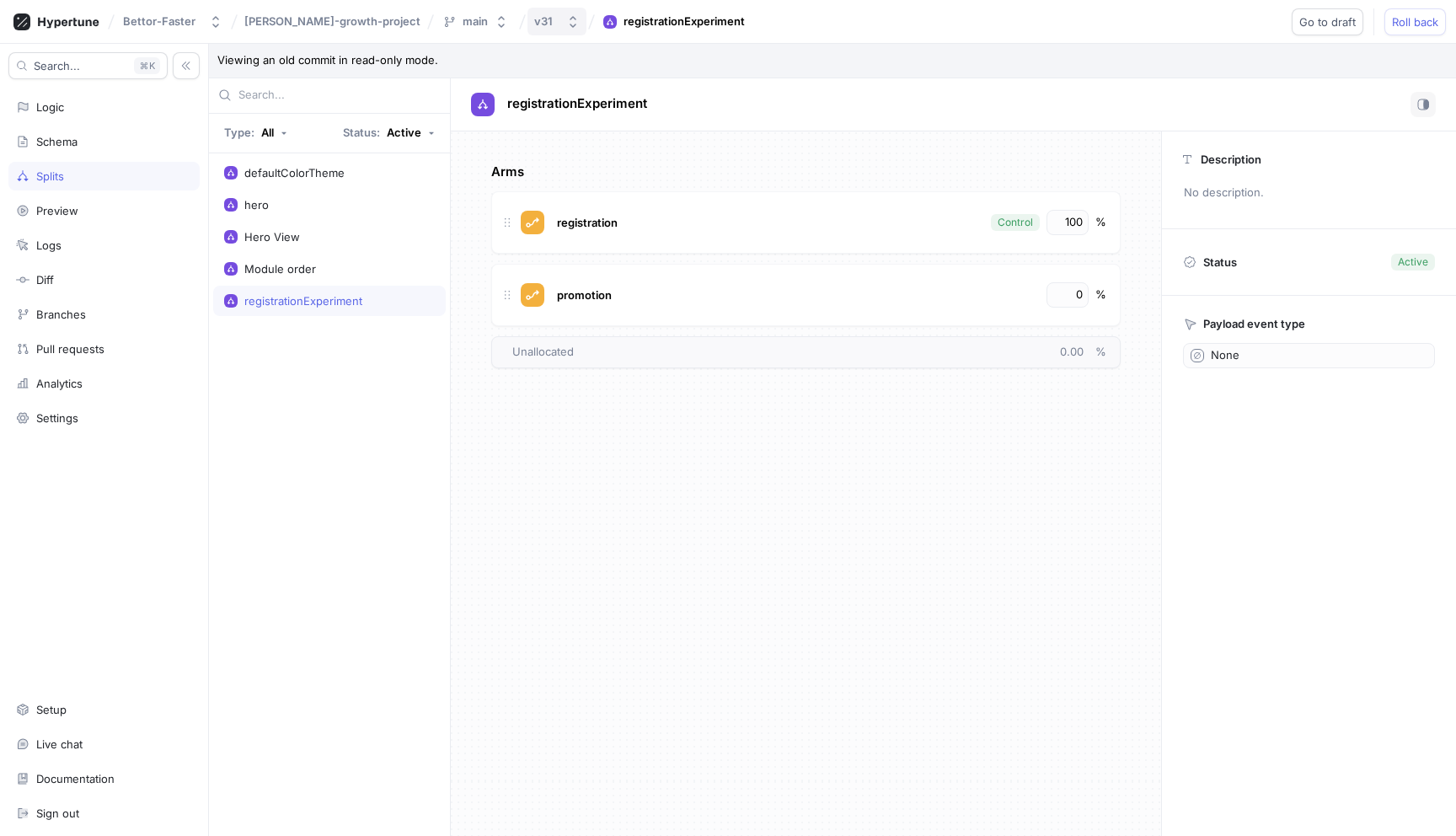
click at [566, 23] on icon "button" at bounding box center [573, 22] width 14 height 14
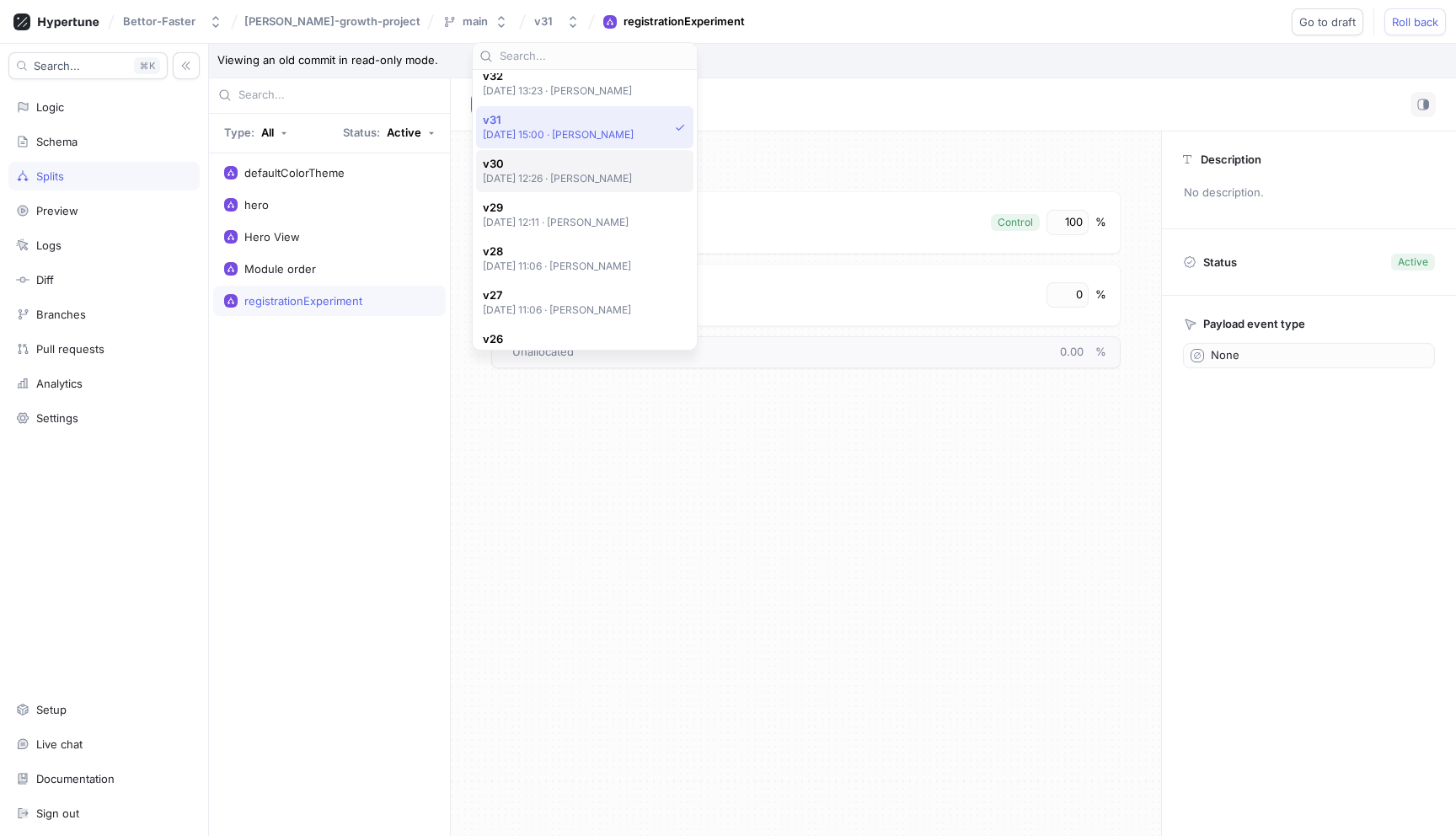
scroll to position [684, 0]
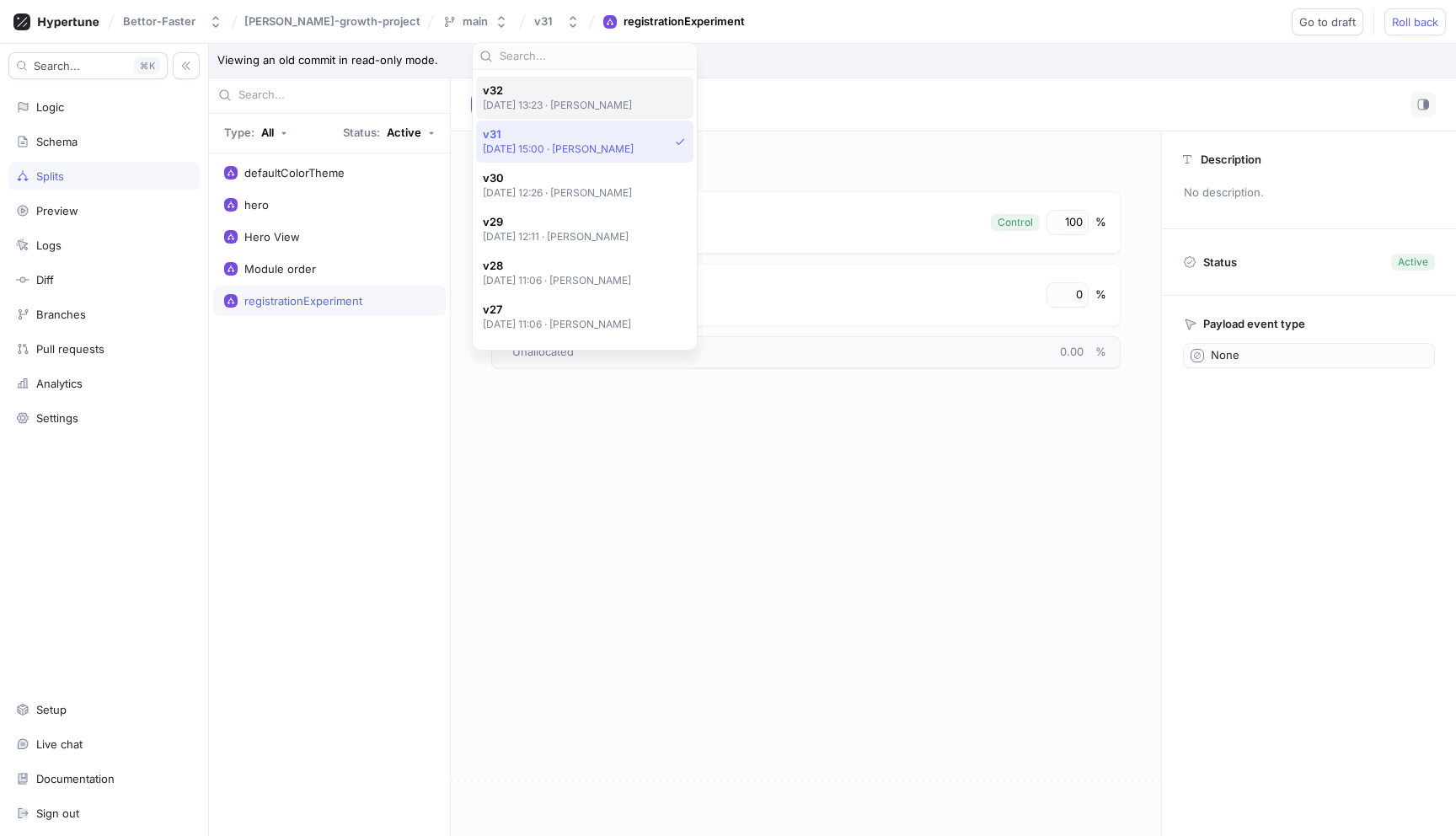
click at [552, 101] on p "[DATE] 13:23 ‧ [PERSON_NAME]" at bounding box center [558, 105] width 150 height 15
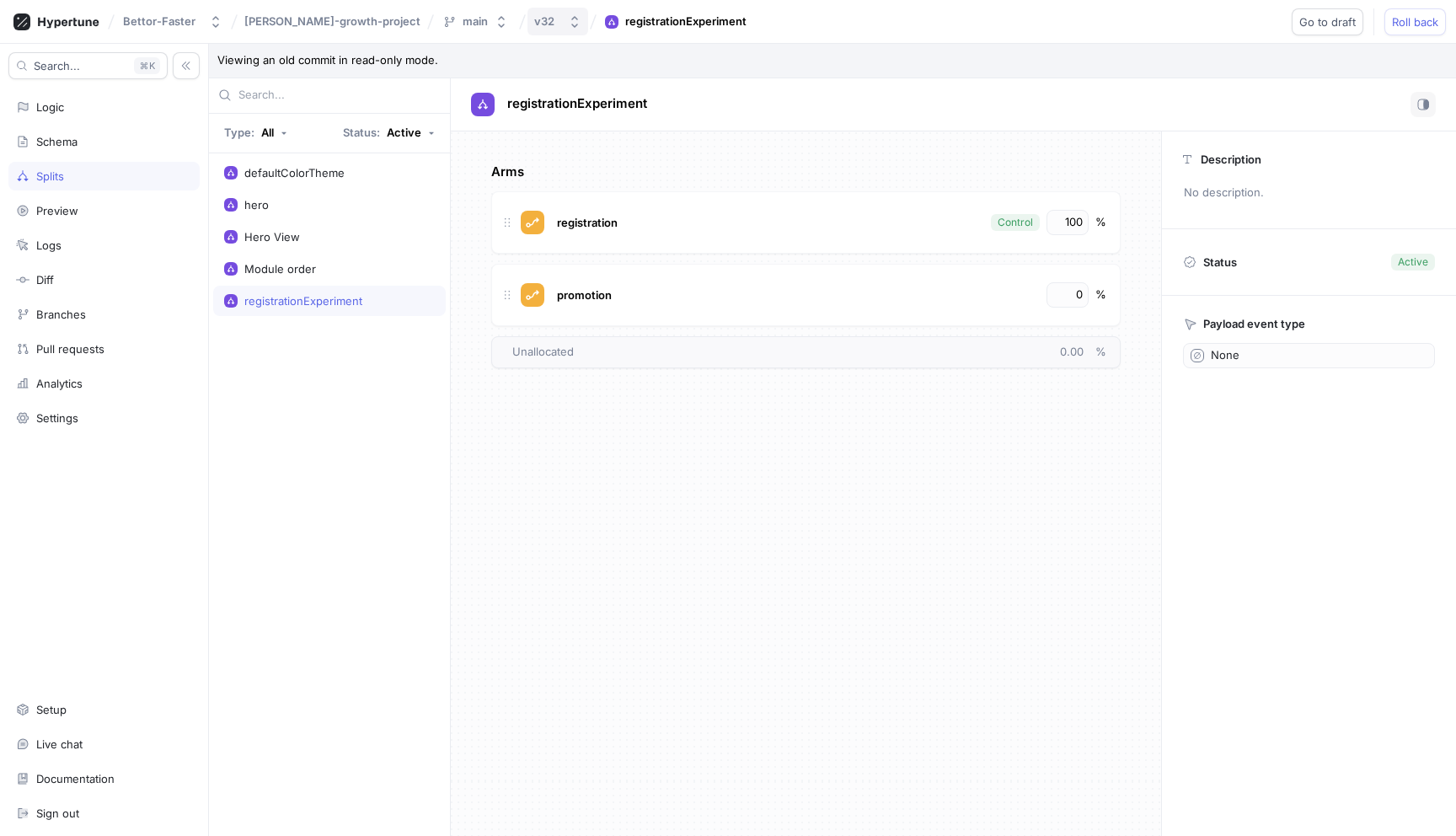
click at [527, 17] on button "v32" at bounding box center [558, 22] width 60 height 28
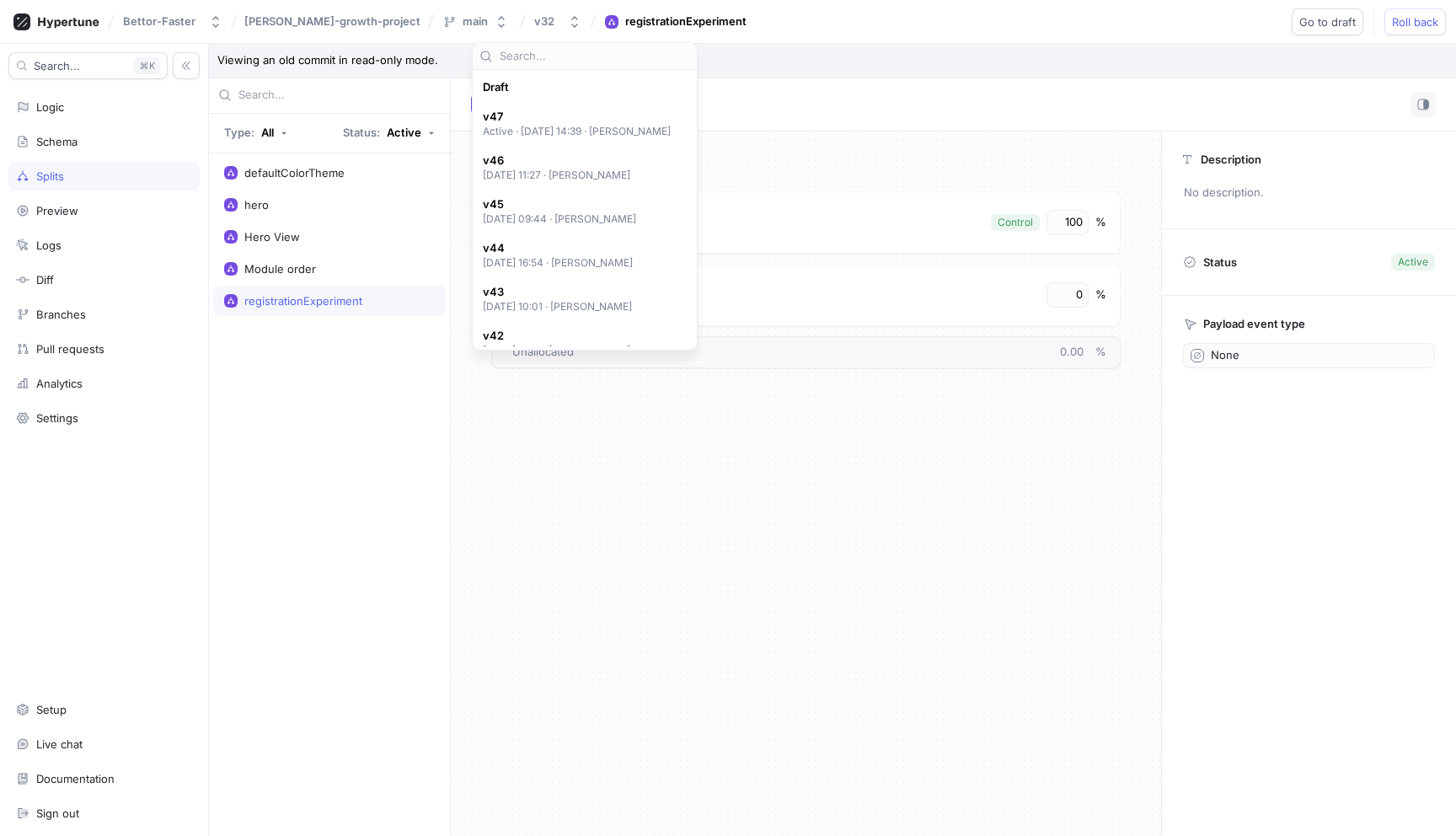
scroll to position [687, 0]
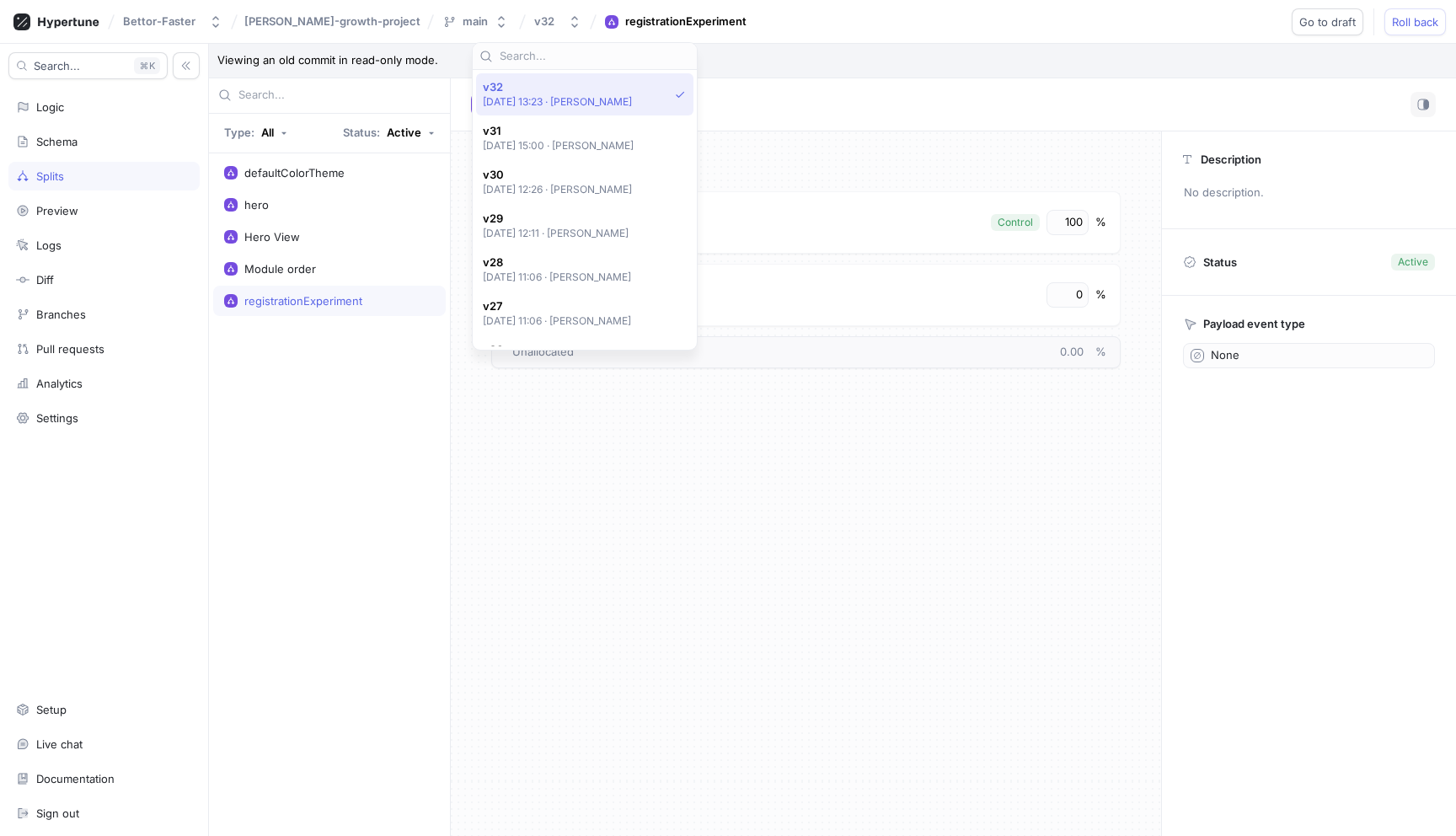
click at [536, 108] on p "[DATE] 13:23 ‧ [PERSON_NAME]" at bounding box center [558, 102] width 150 height 15
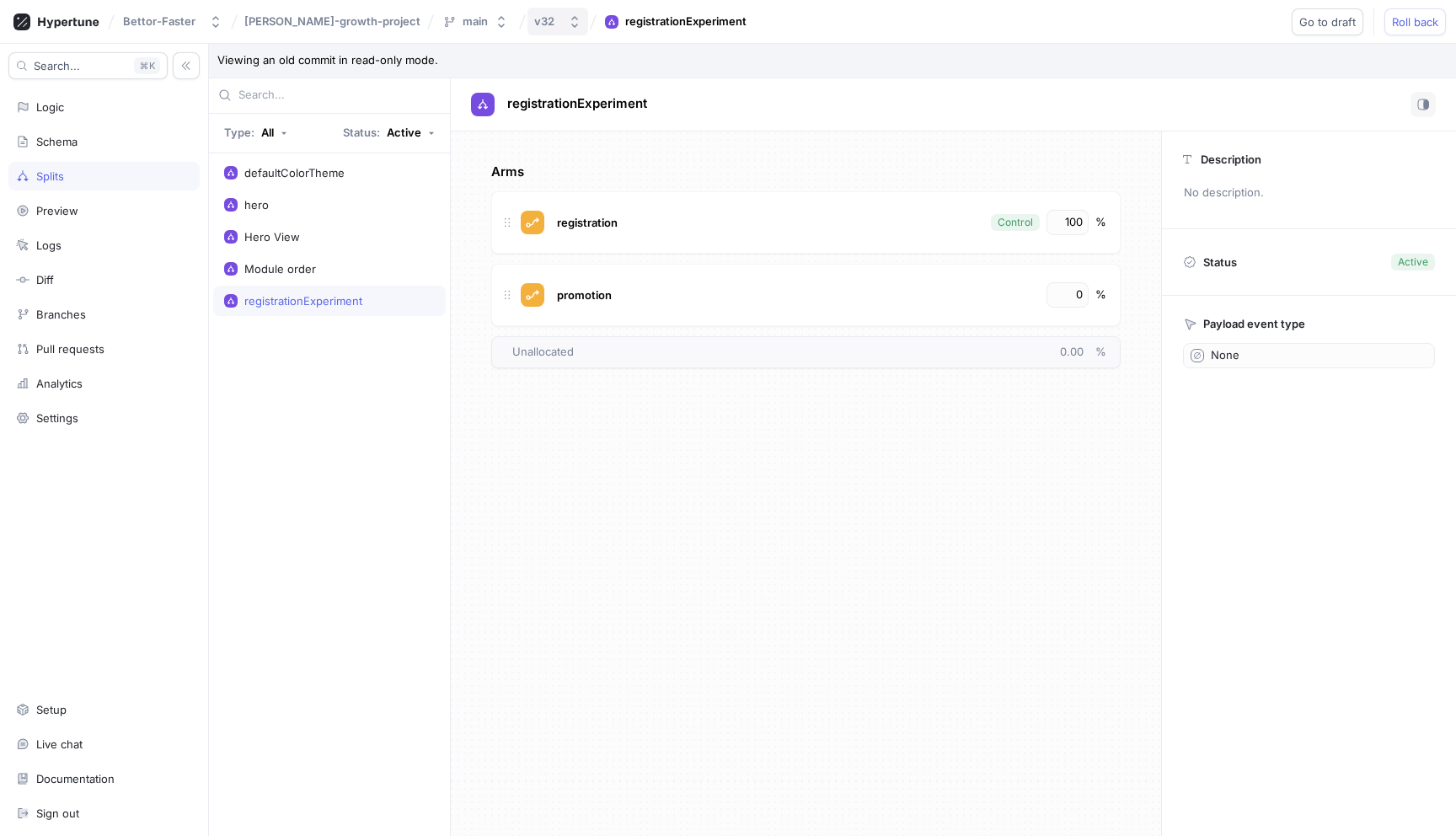
click at [568, 19] on icon "button" at bounding box center [575, 22] width 14 height 14
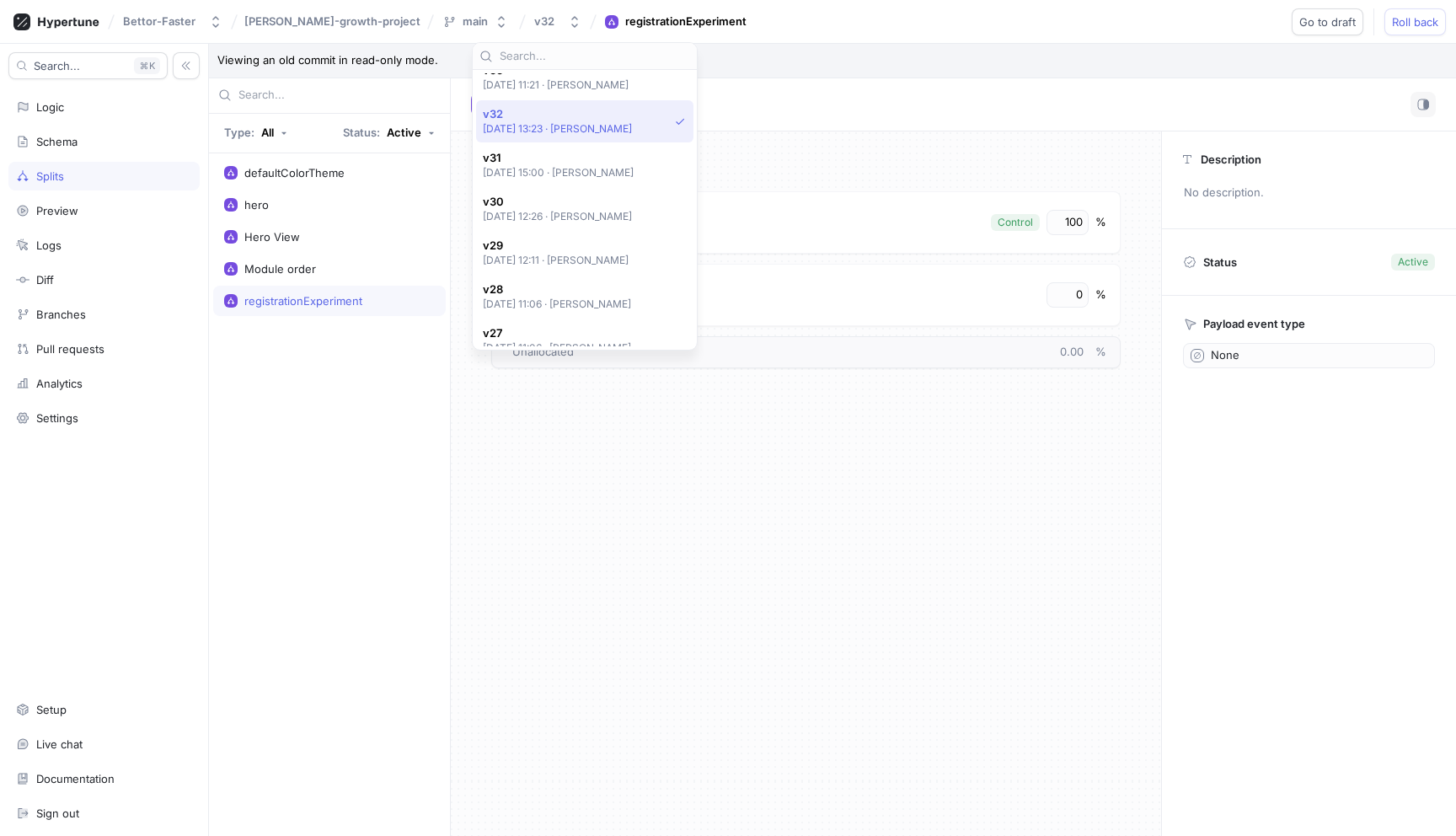
scroll to position [643, 0]
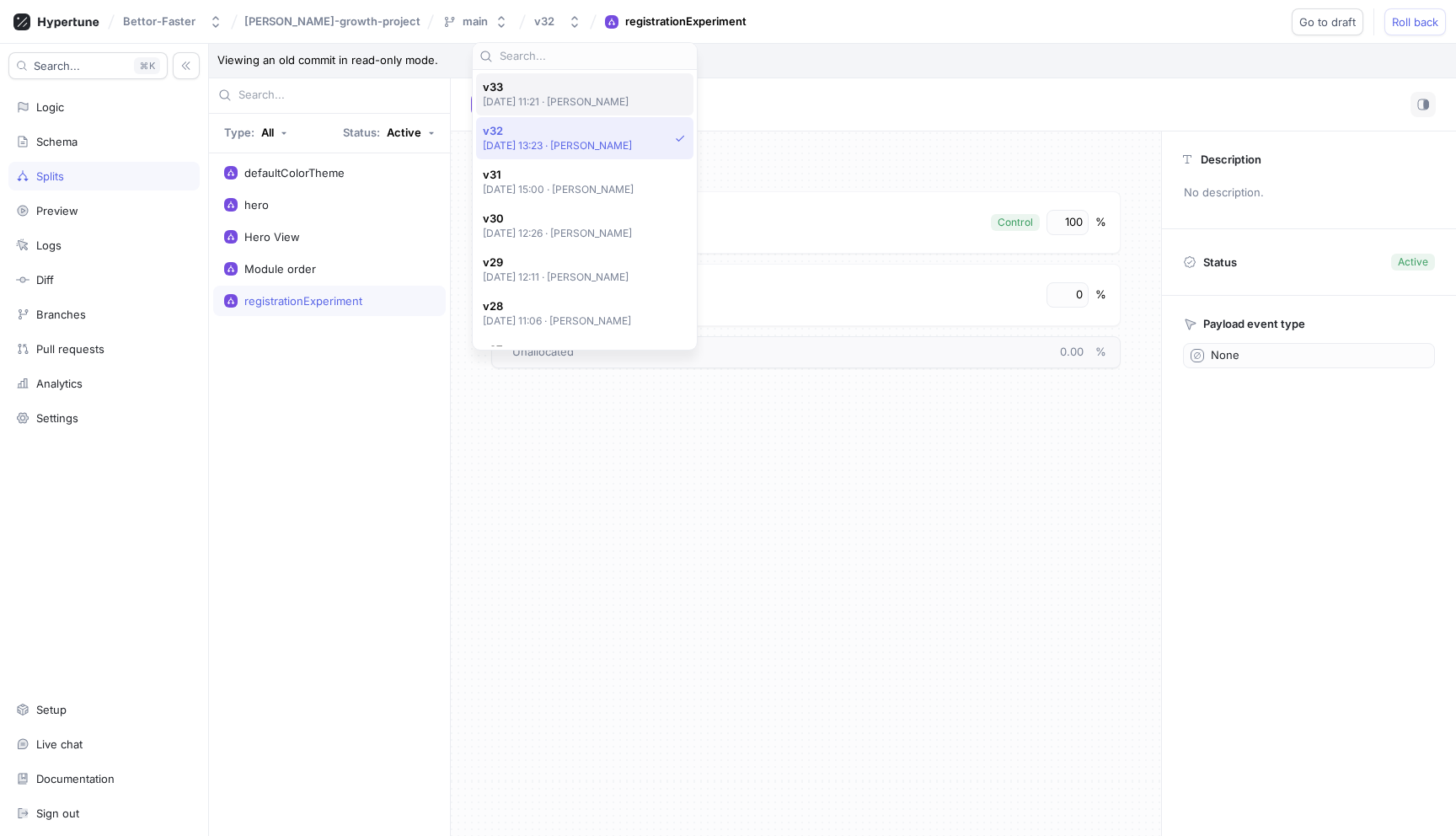
click at [545, 102] on p "[DATE] 11:21 ‧ [PERSON_NAME]" at bounding box center [556, 102] width 146 height 15
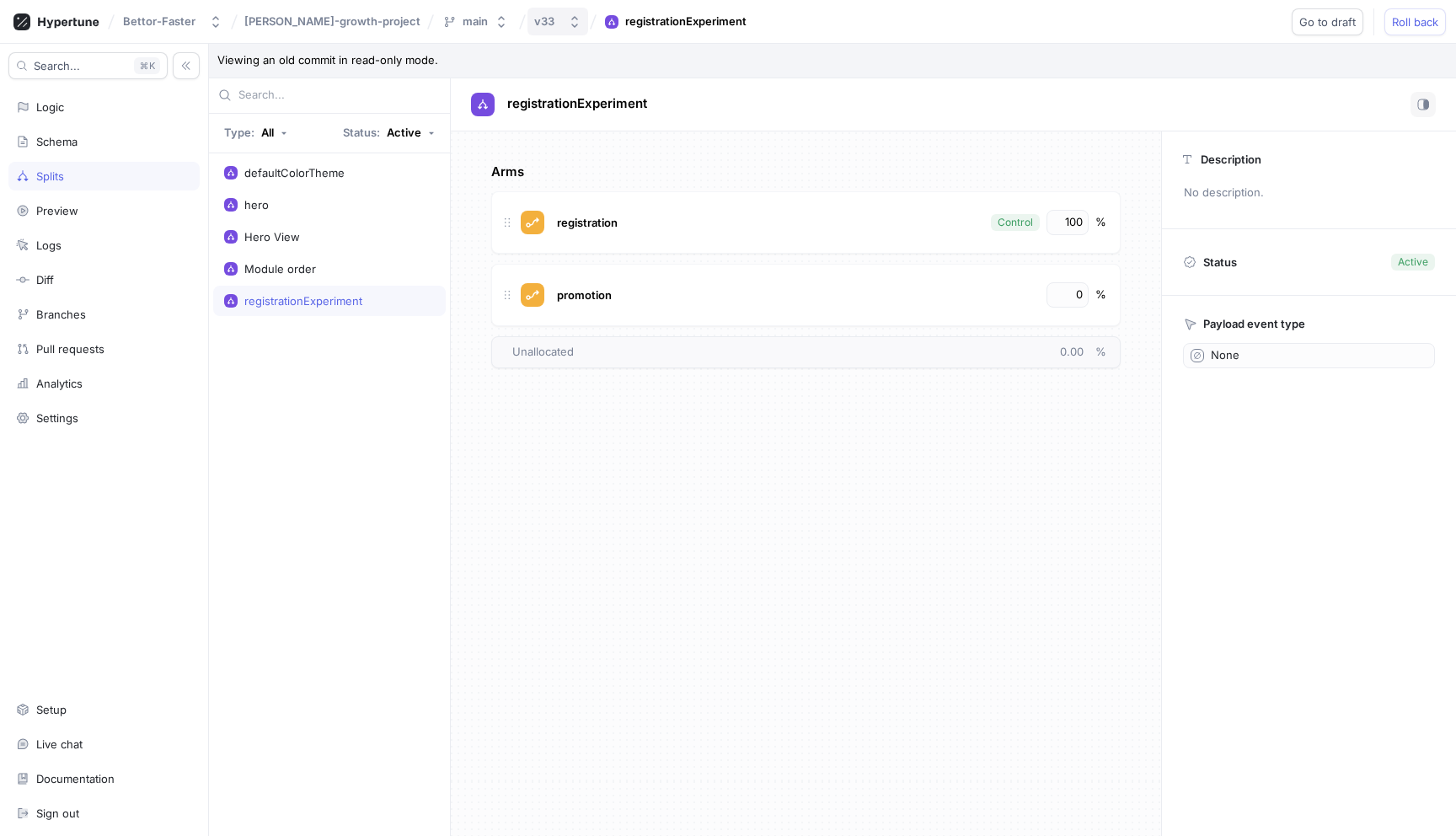
click at [527, 28] on button "v33" at bounding box center [558, 22] width 60 height 28
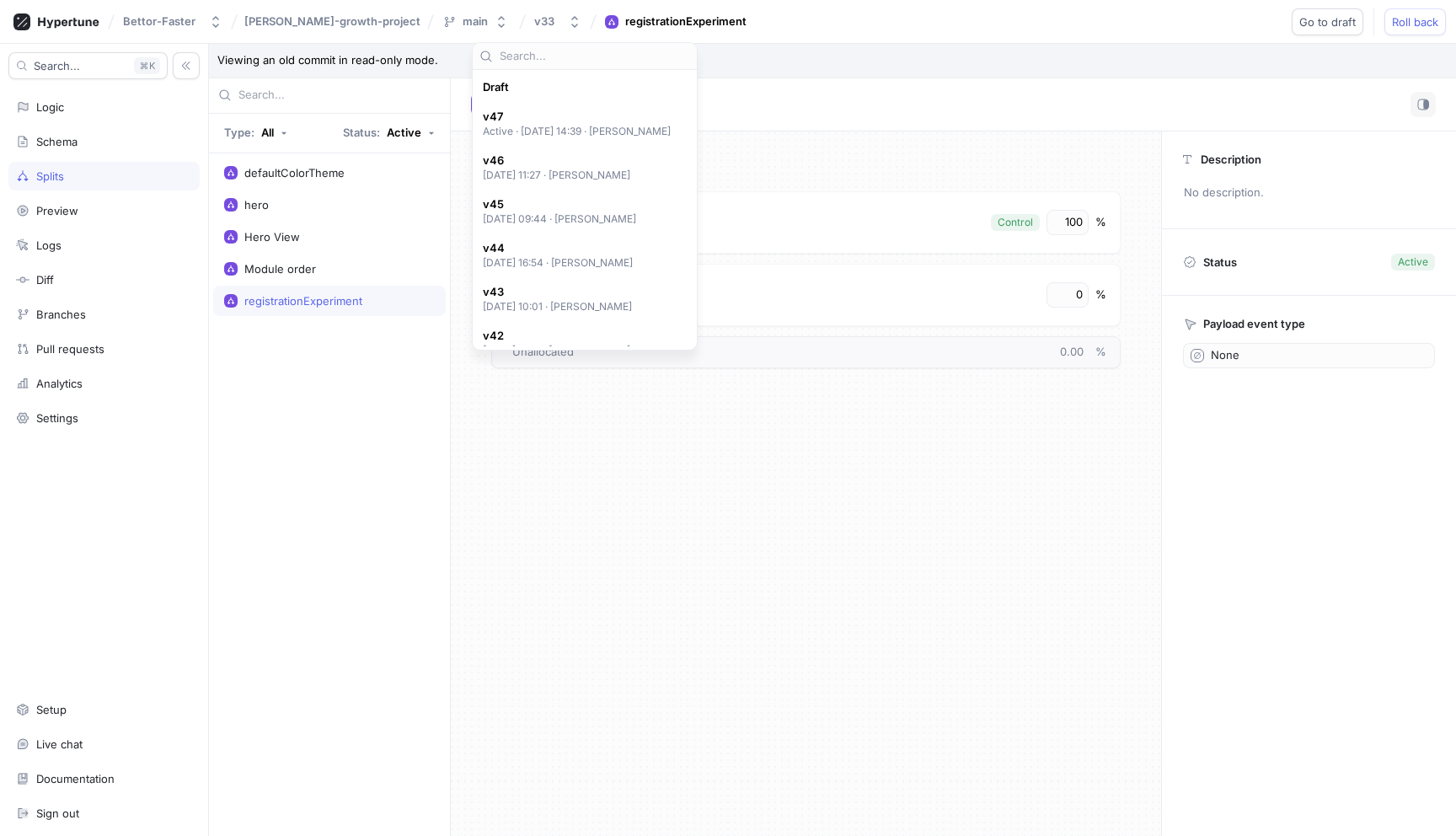
scroll to position [643, 0]
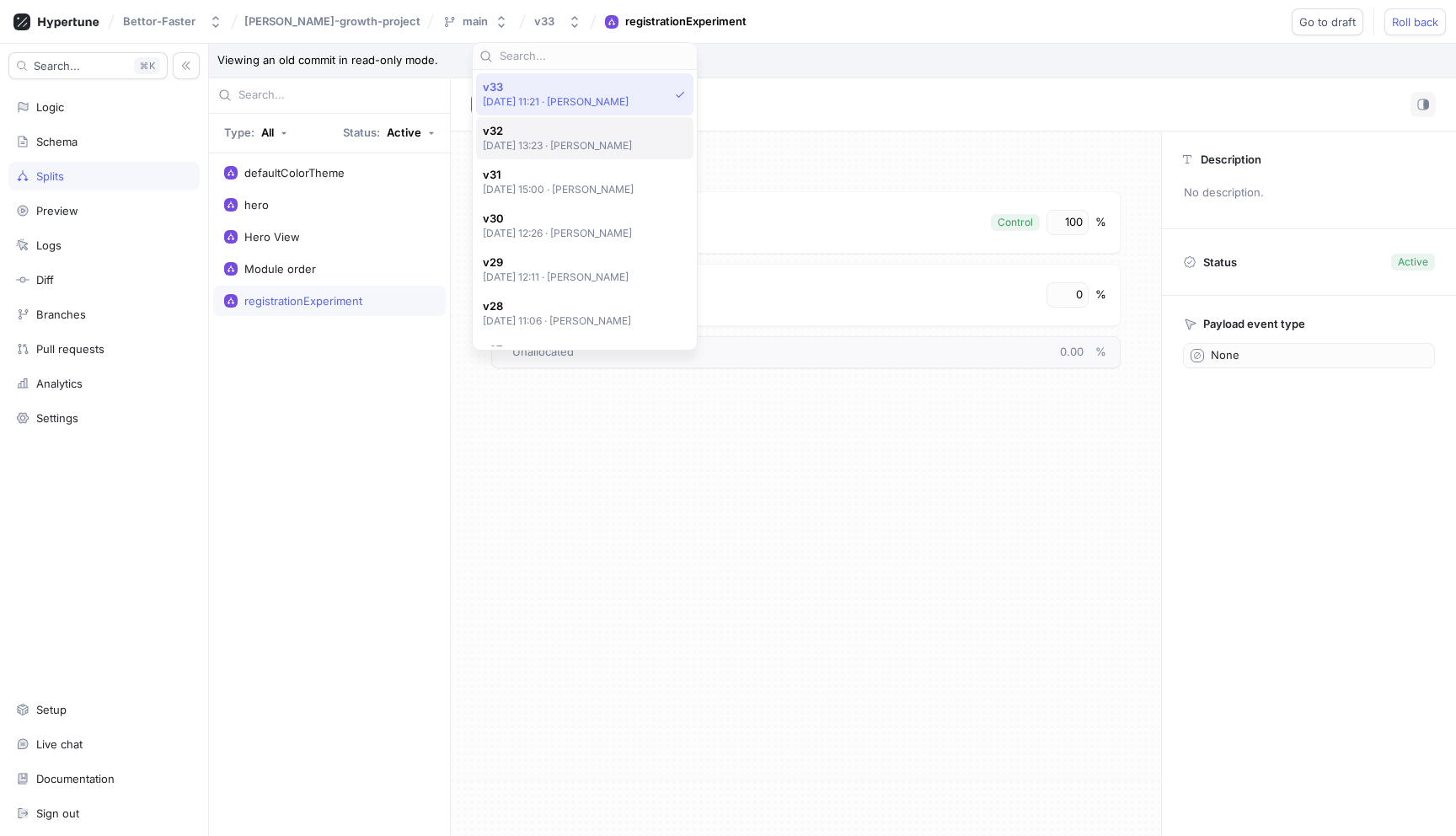
click at [545, 142] on p "[DATE] 13:23 ‧ [PERSON_NAME]" at bounding box center [558, 146] width 150 height 15
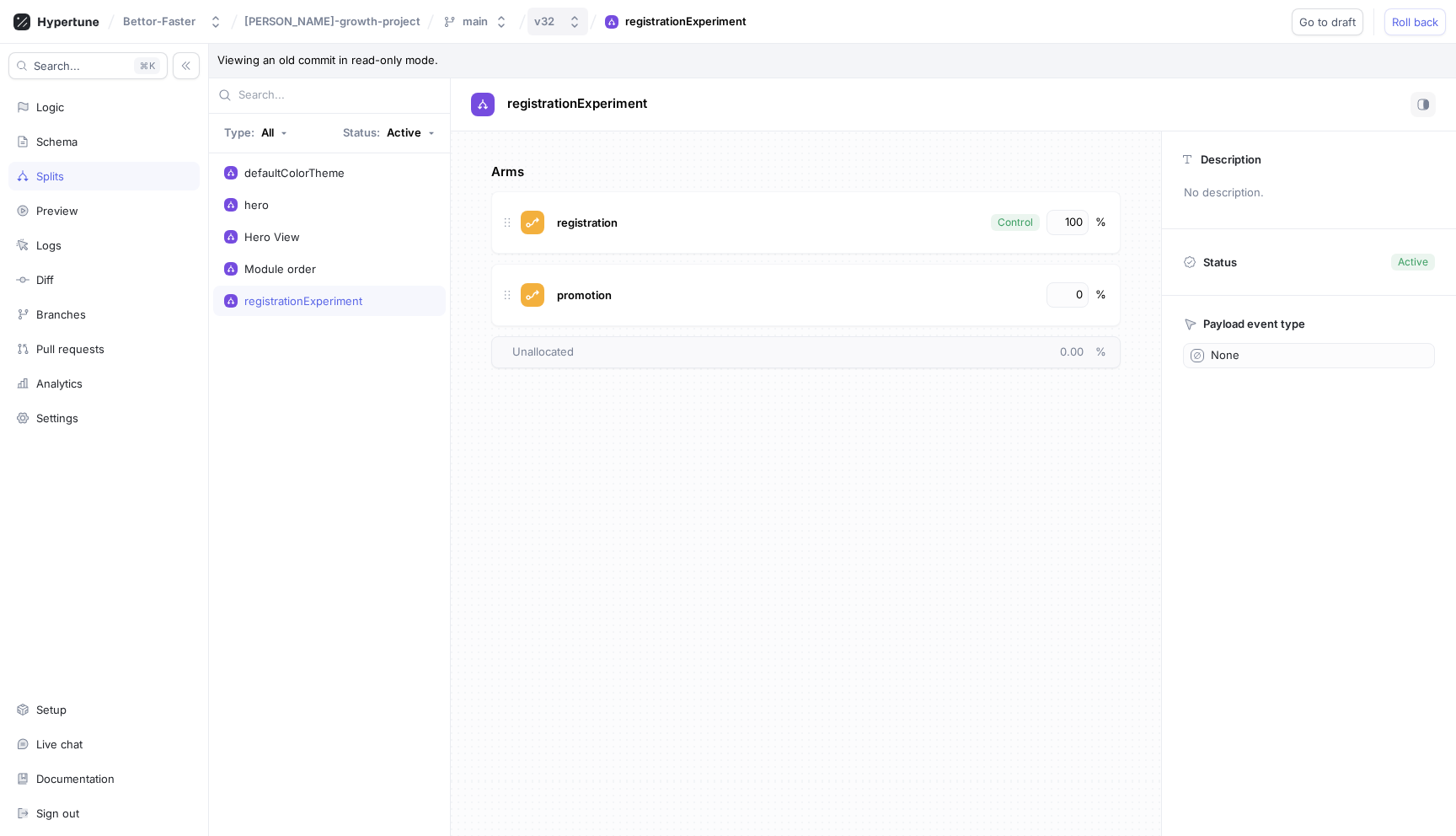
click at [571, 25] on icon "button" at bounding box center [575, 22] width 7 height 12
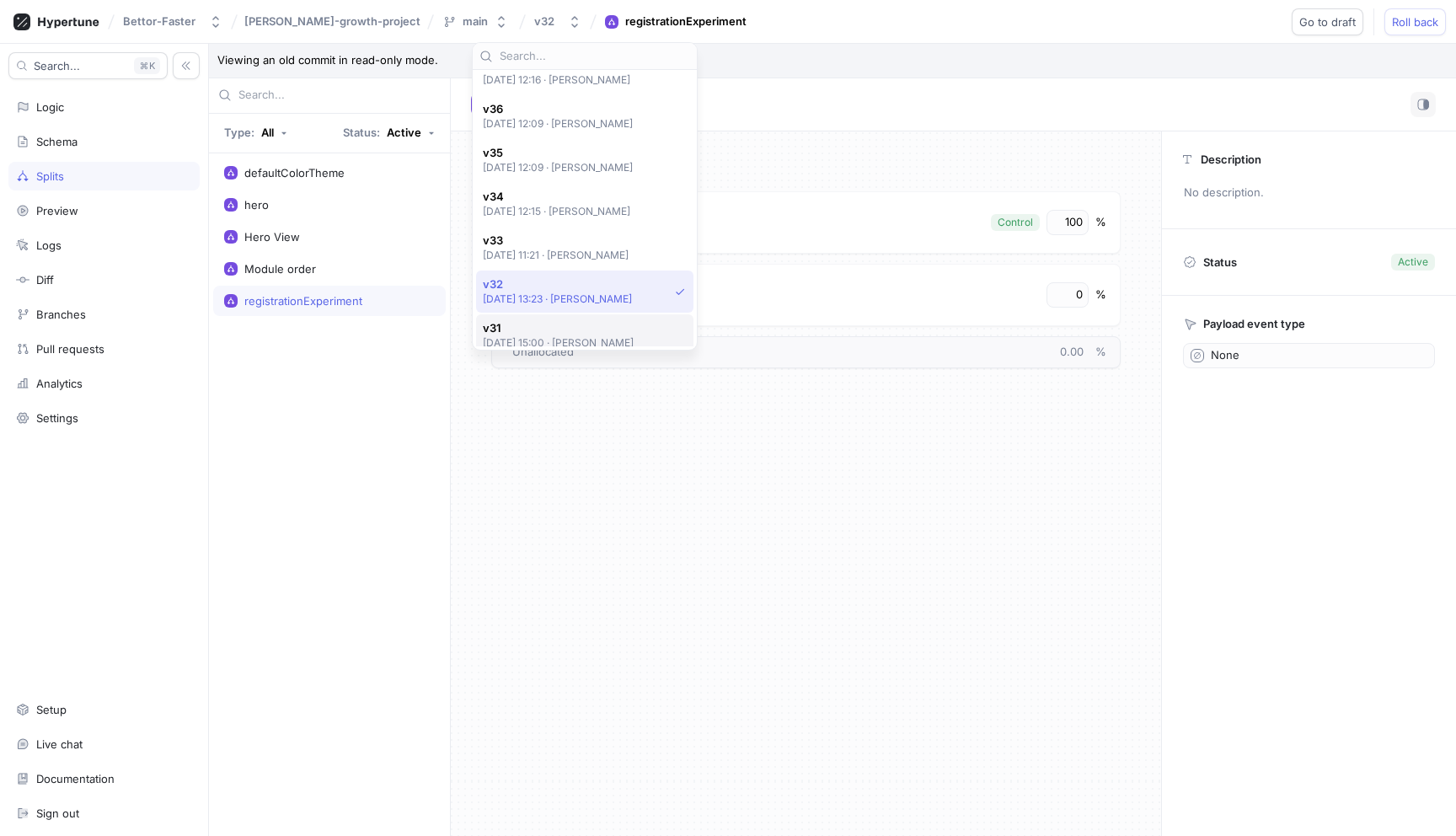
scroll to position [488, 0]
click at [552, 151] on span "v35" at bounding box center [558, 154] width 151 height 15
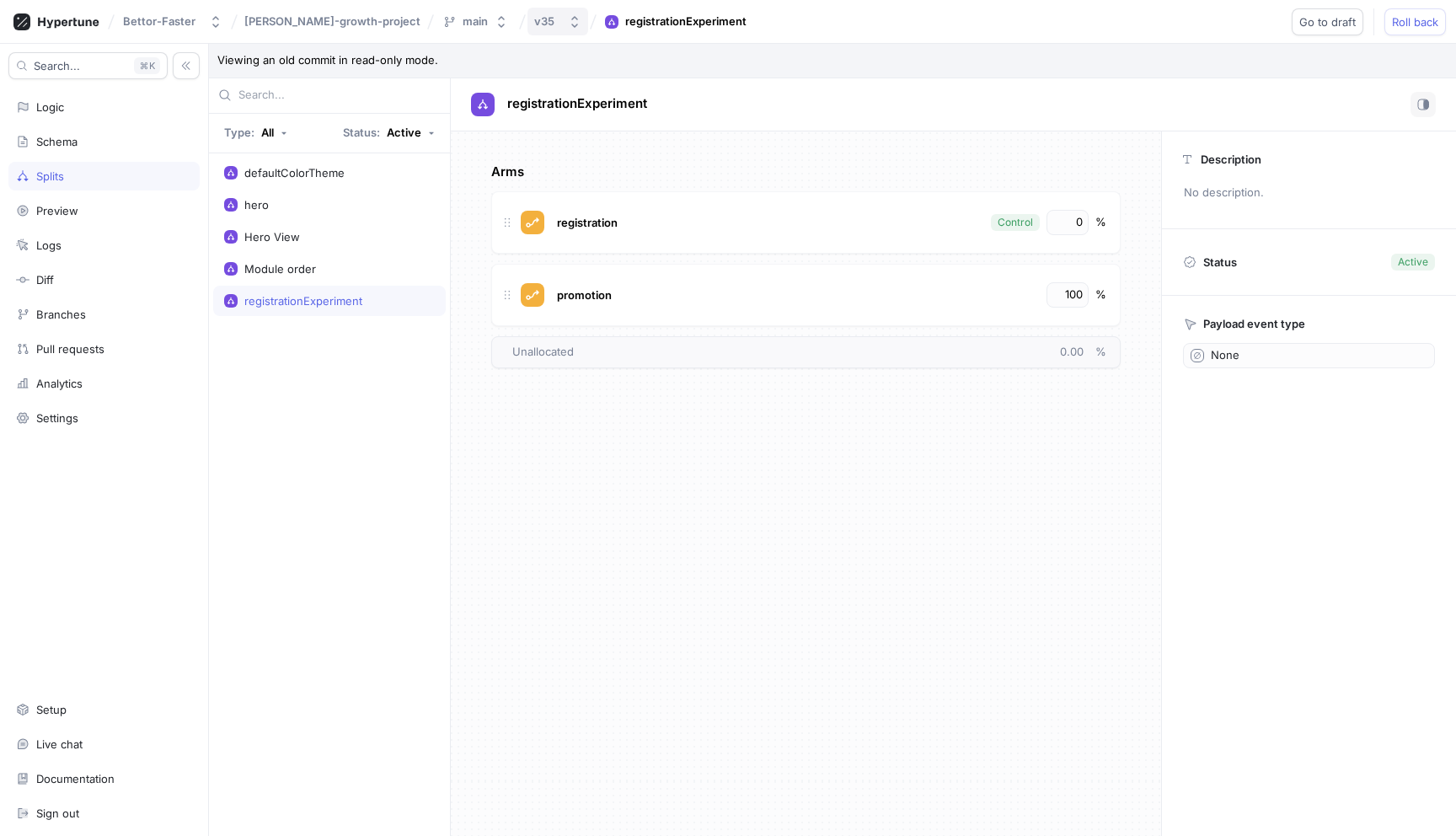
click at [527, 31] on button "v35" at bounding box center [558, 22] width 60 height 28
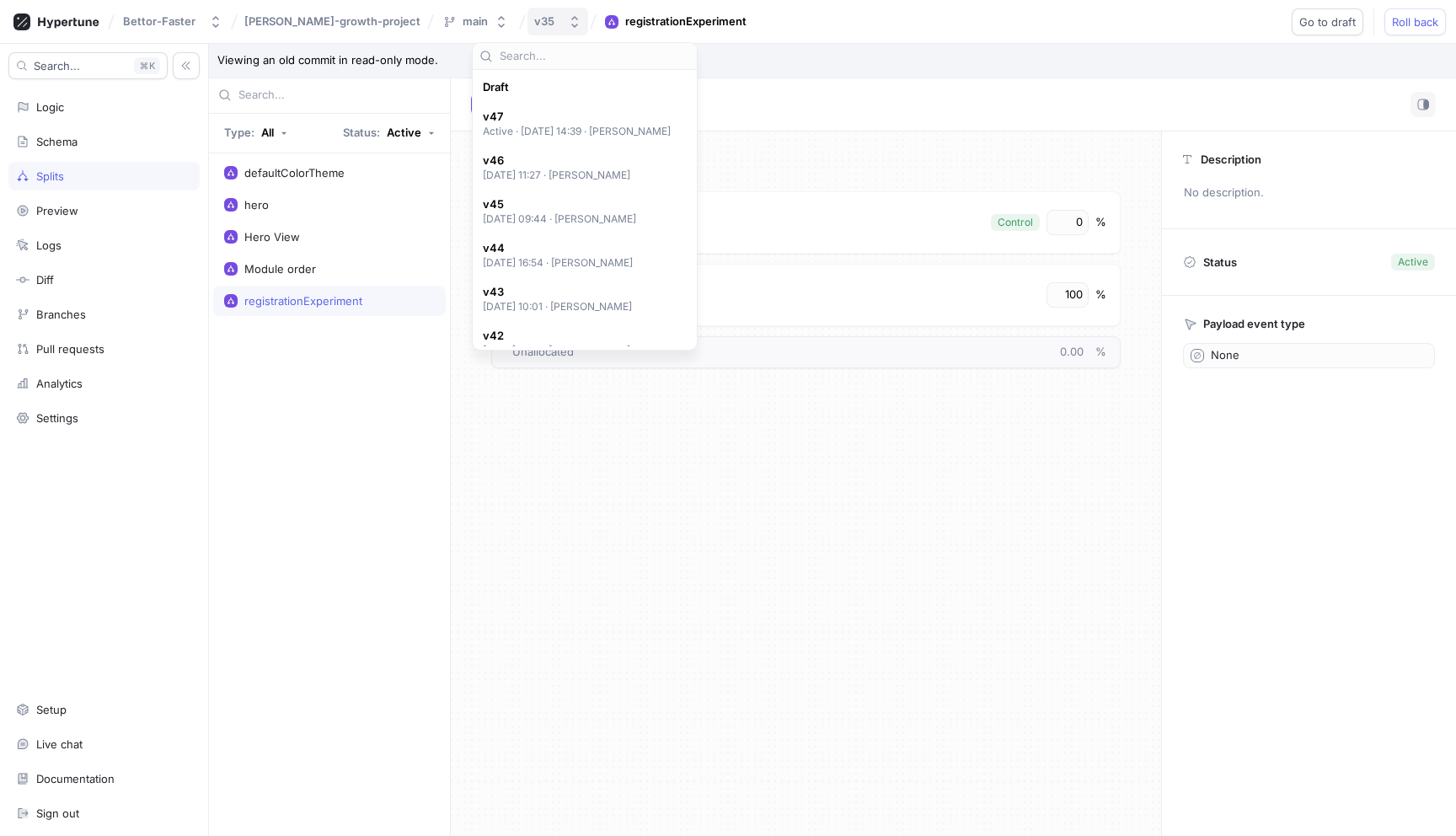
scroll to position [555, 0]
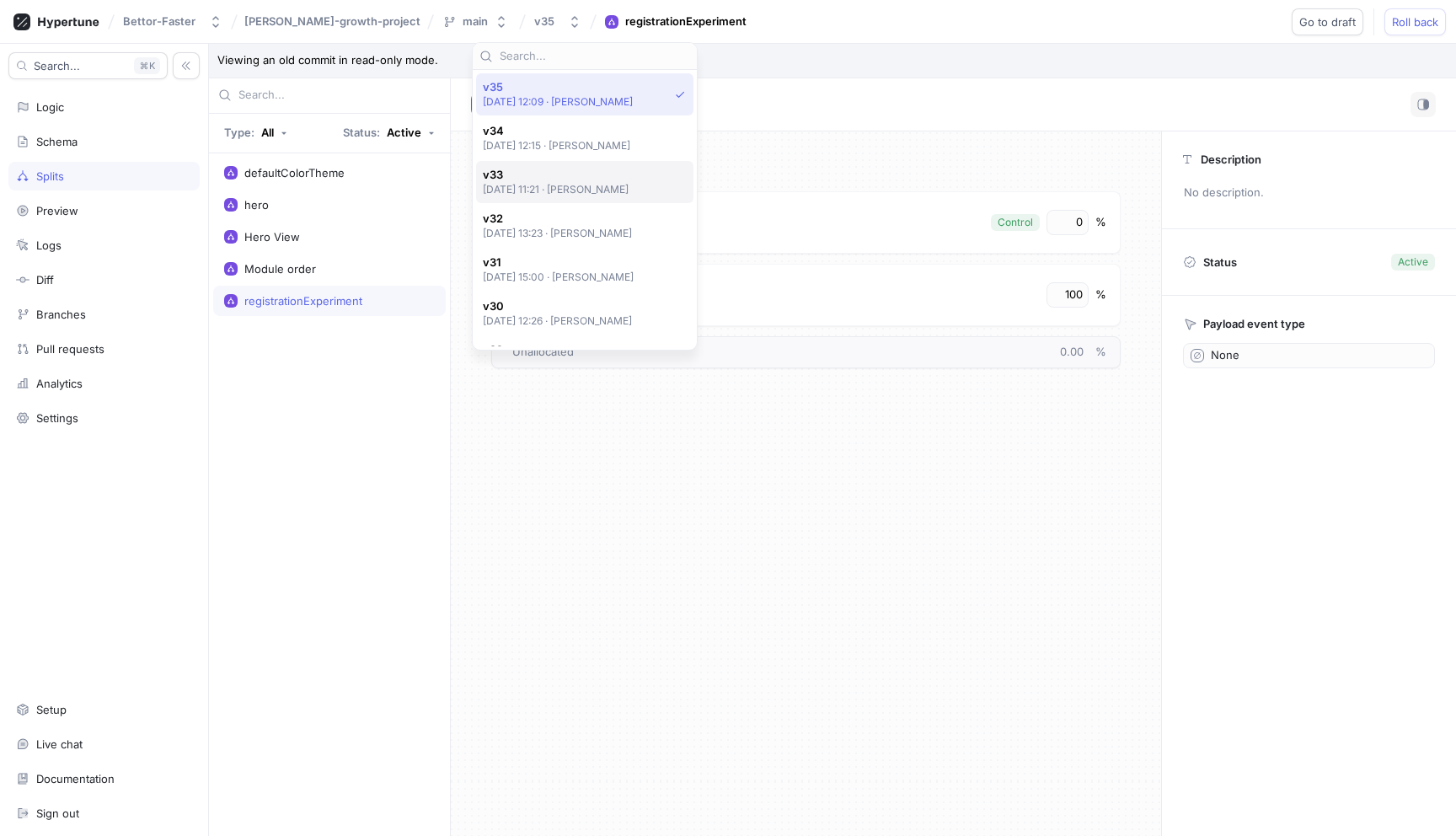
click at [531, 186] on p "[DATE] 11:21 ‧ [PERSON_NAME]" at bounding box center [556, 189] width 146 height 15
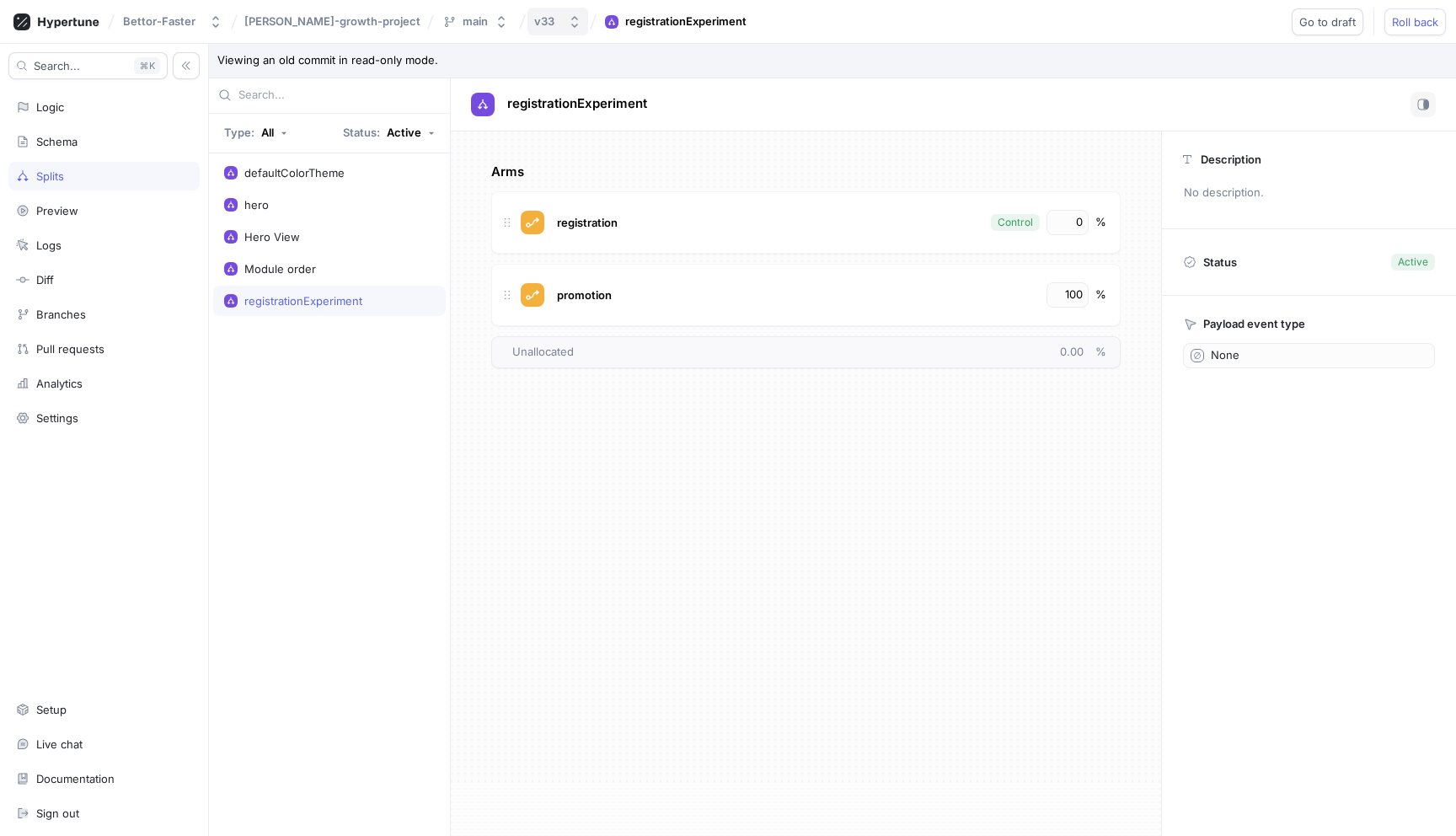
click at [571, 25] on icon "button" at bounding box center [575, 22] width 7 height 12
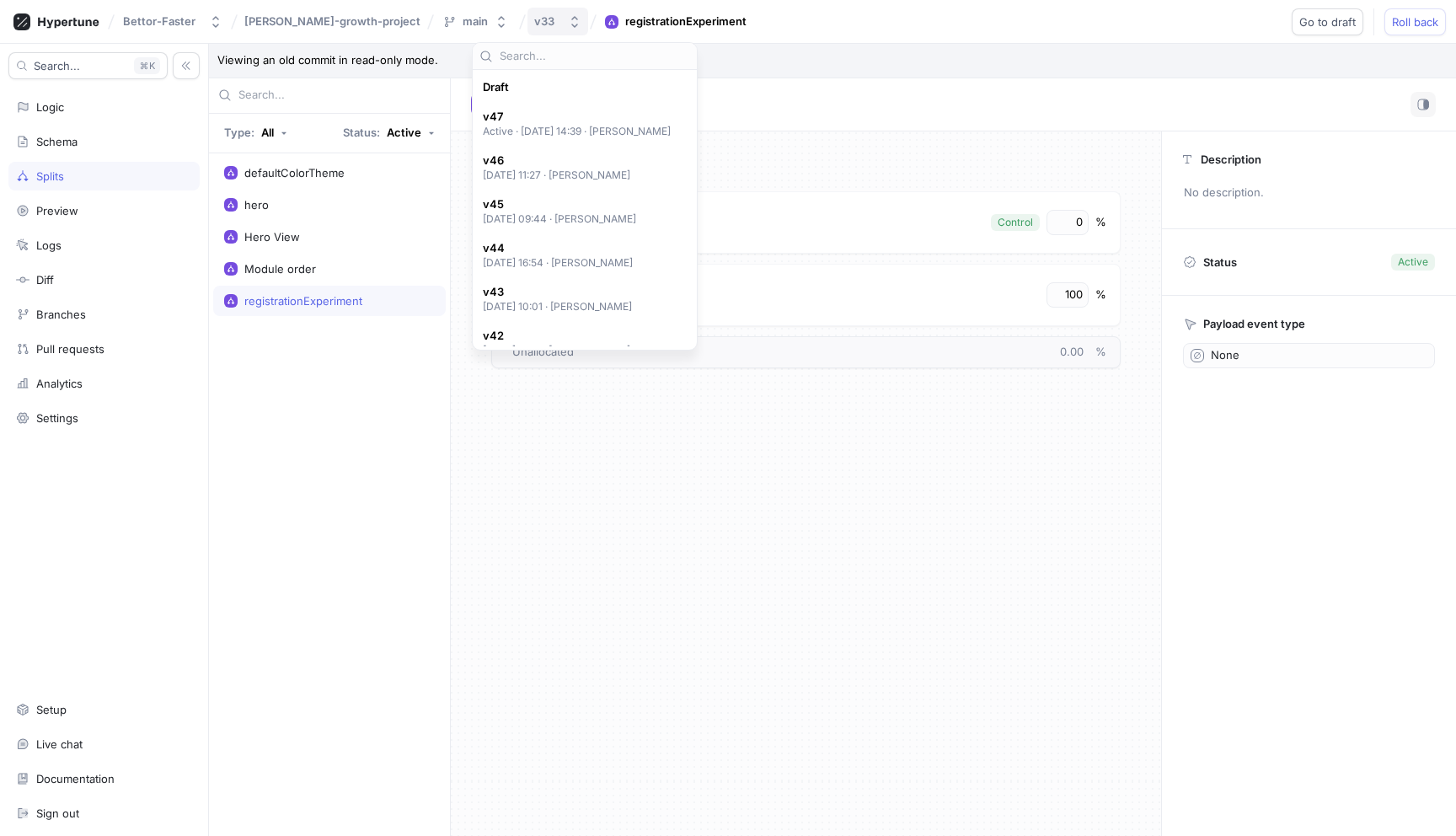
scroll to position [643, 0]
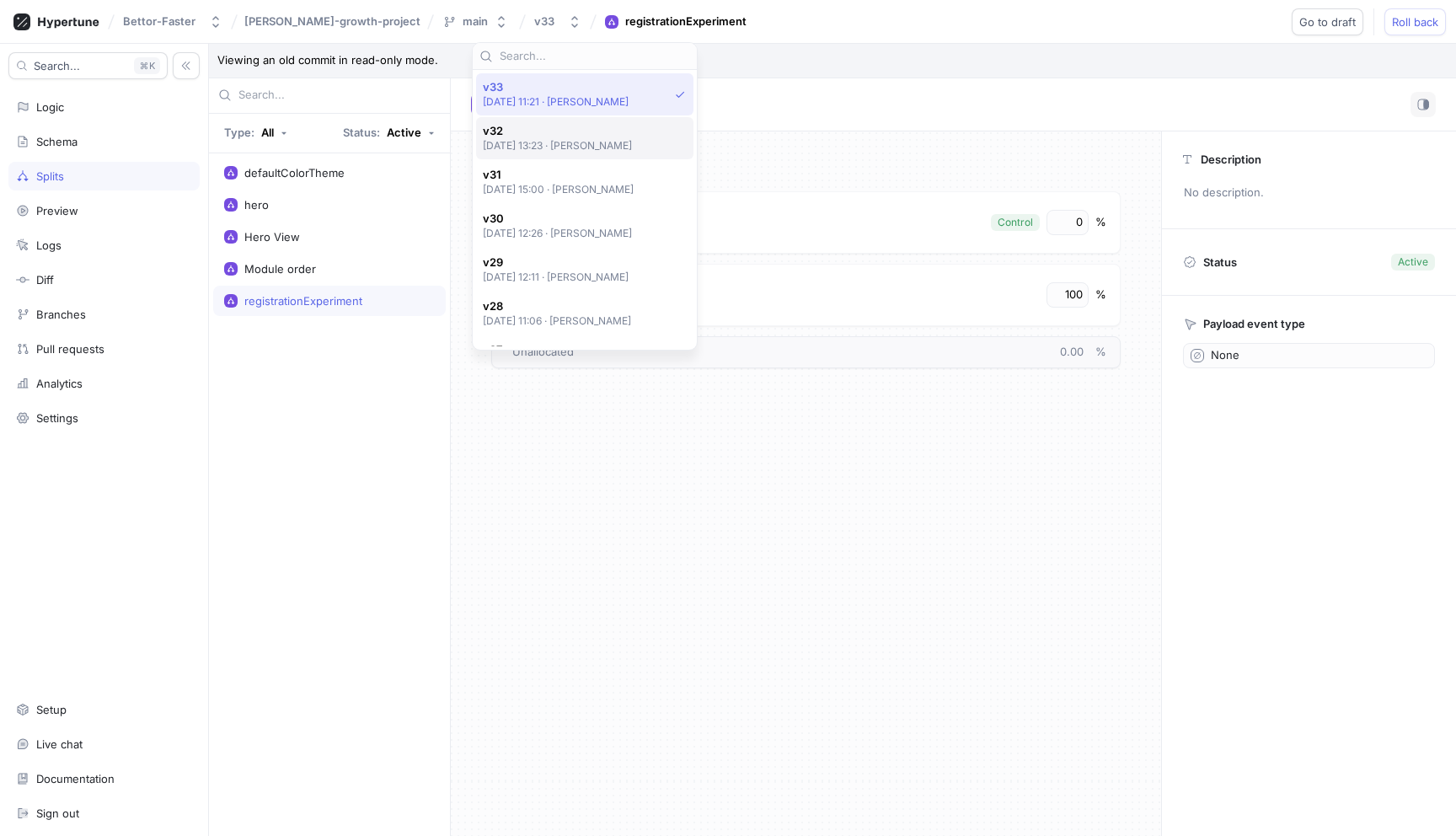
click at [541, 142] on p "[DATE] 13:23 ‧ [PERSON_NAME]" at bounding box center [558, 146] width 150 height 15
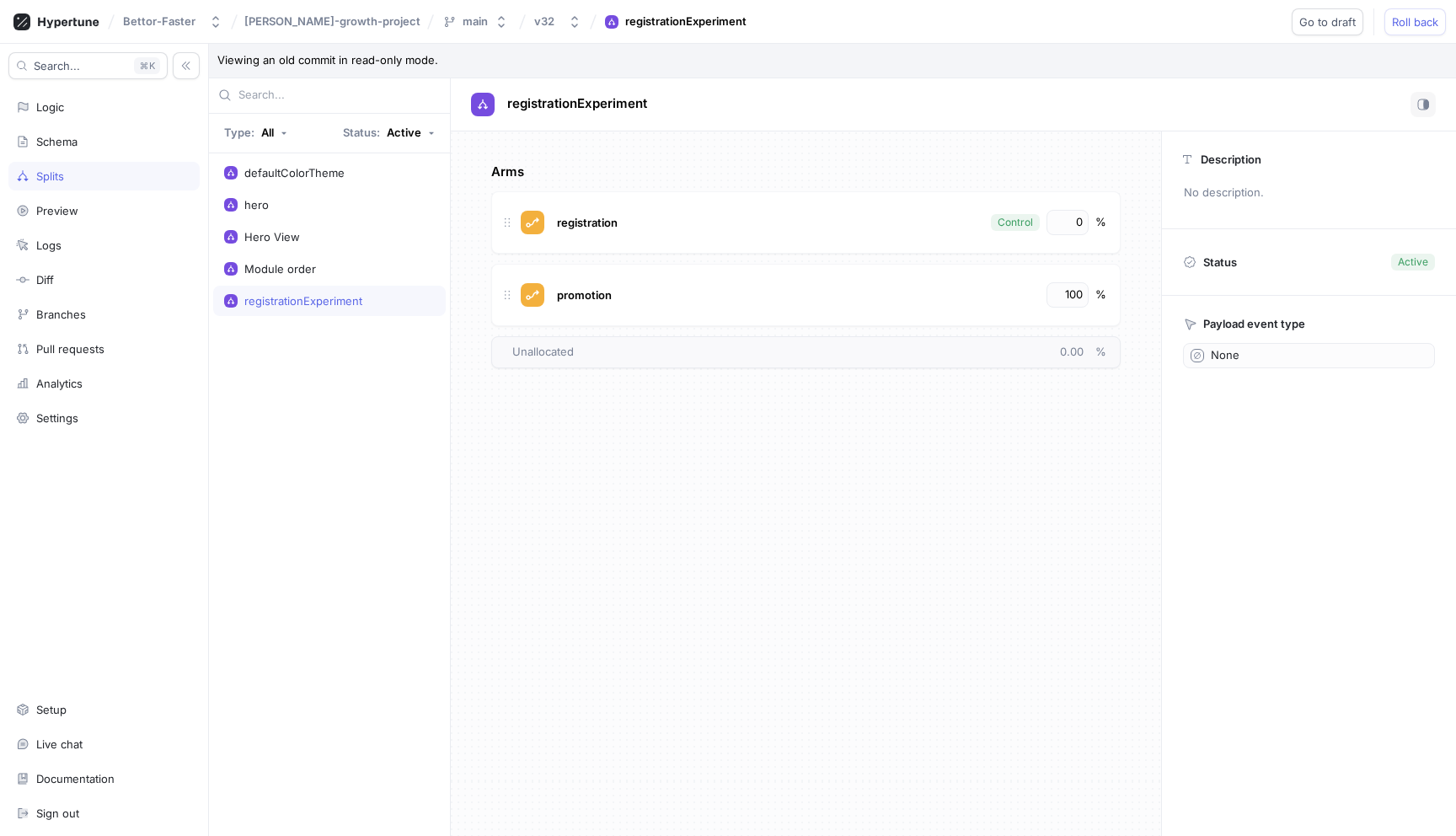
click at [534, 22] on div "v32" at bounding box center [547, 22] width 27 height 15
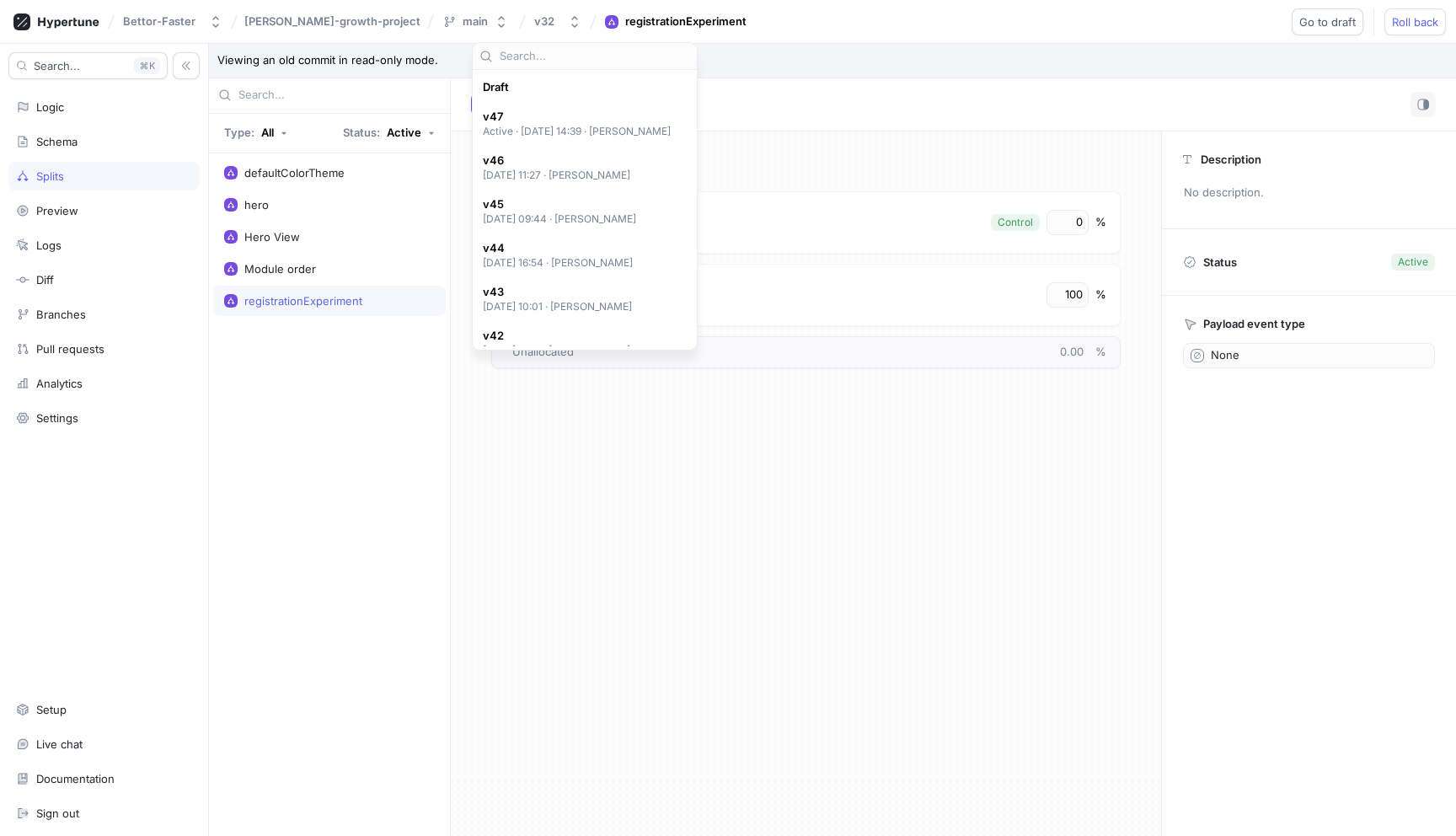
scroll to position [687, 0]
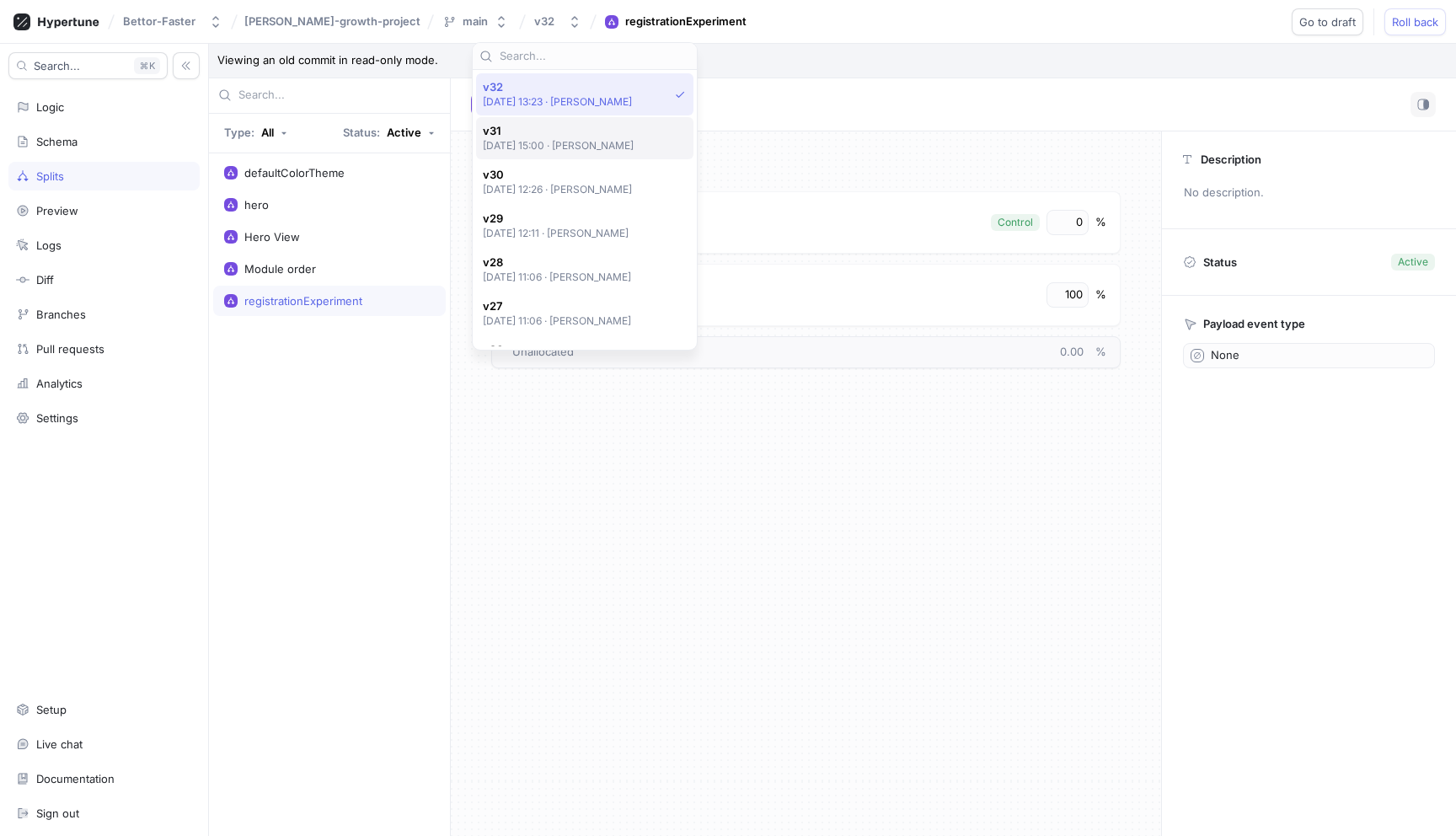
click at [538, 141] on p "[DATE] 15:00 ‧ [PERSON_NAME]" at bounding box center [558, 146] width 151 height 15
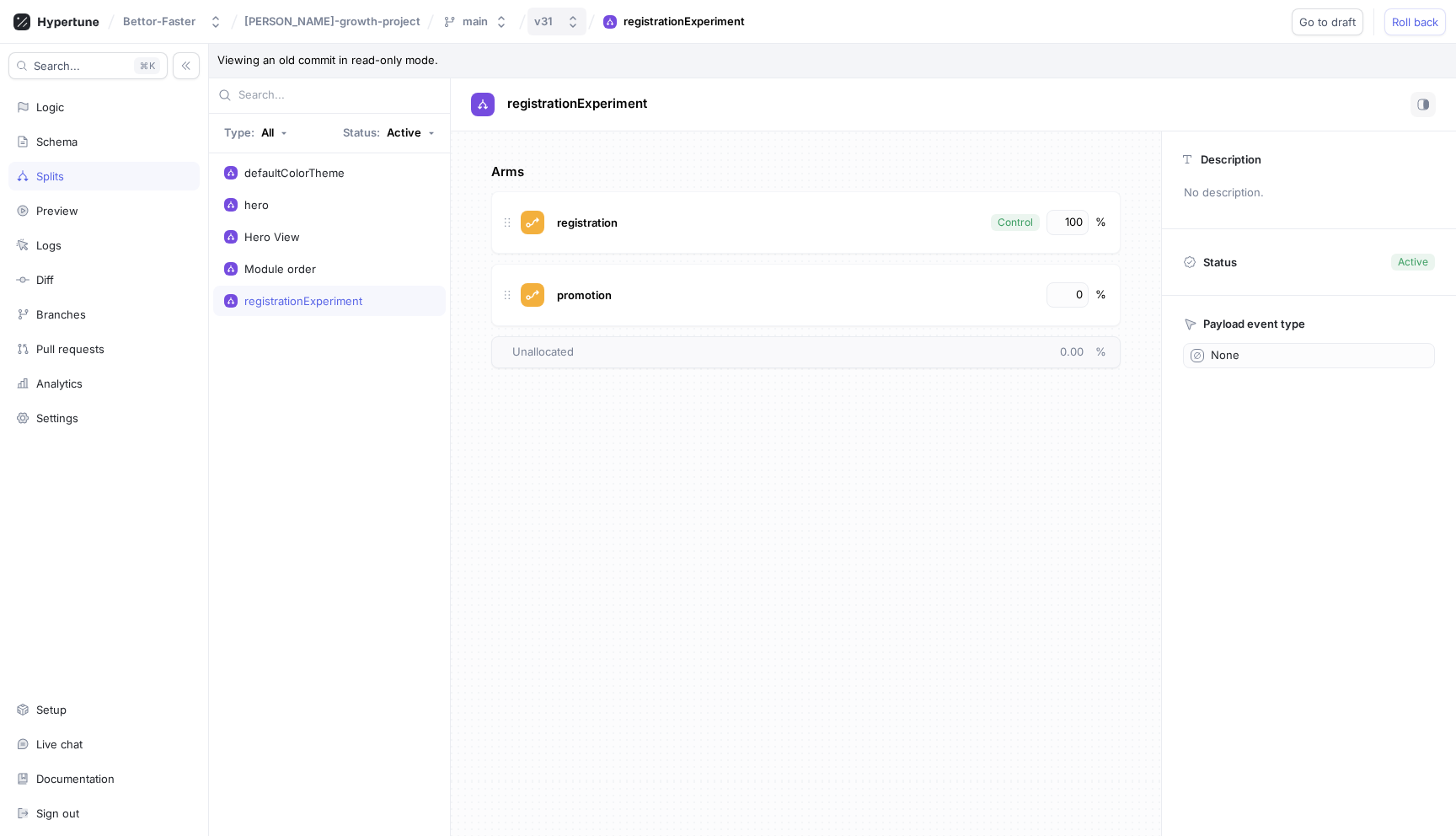
click at [527, 28] on button "v31" at bounding box center [557, 22] width 59 height 28
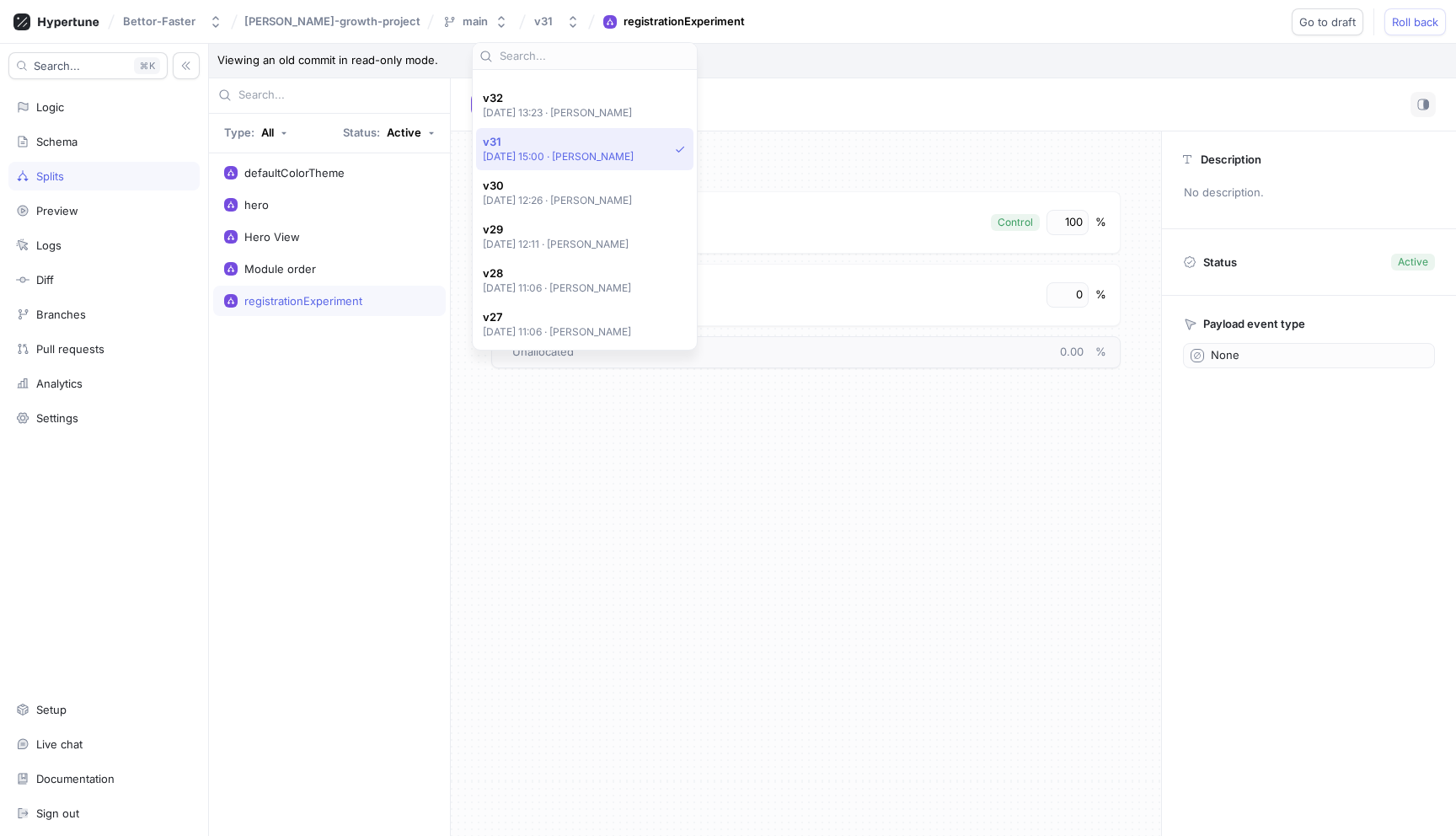
scroll to position [677, 0]
click at [574, 112] on p "[DATE] 13:23 ‧ [PERSON_NAME]" at bounding box center [558, 111] width 150 height 15
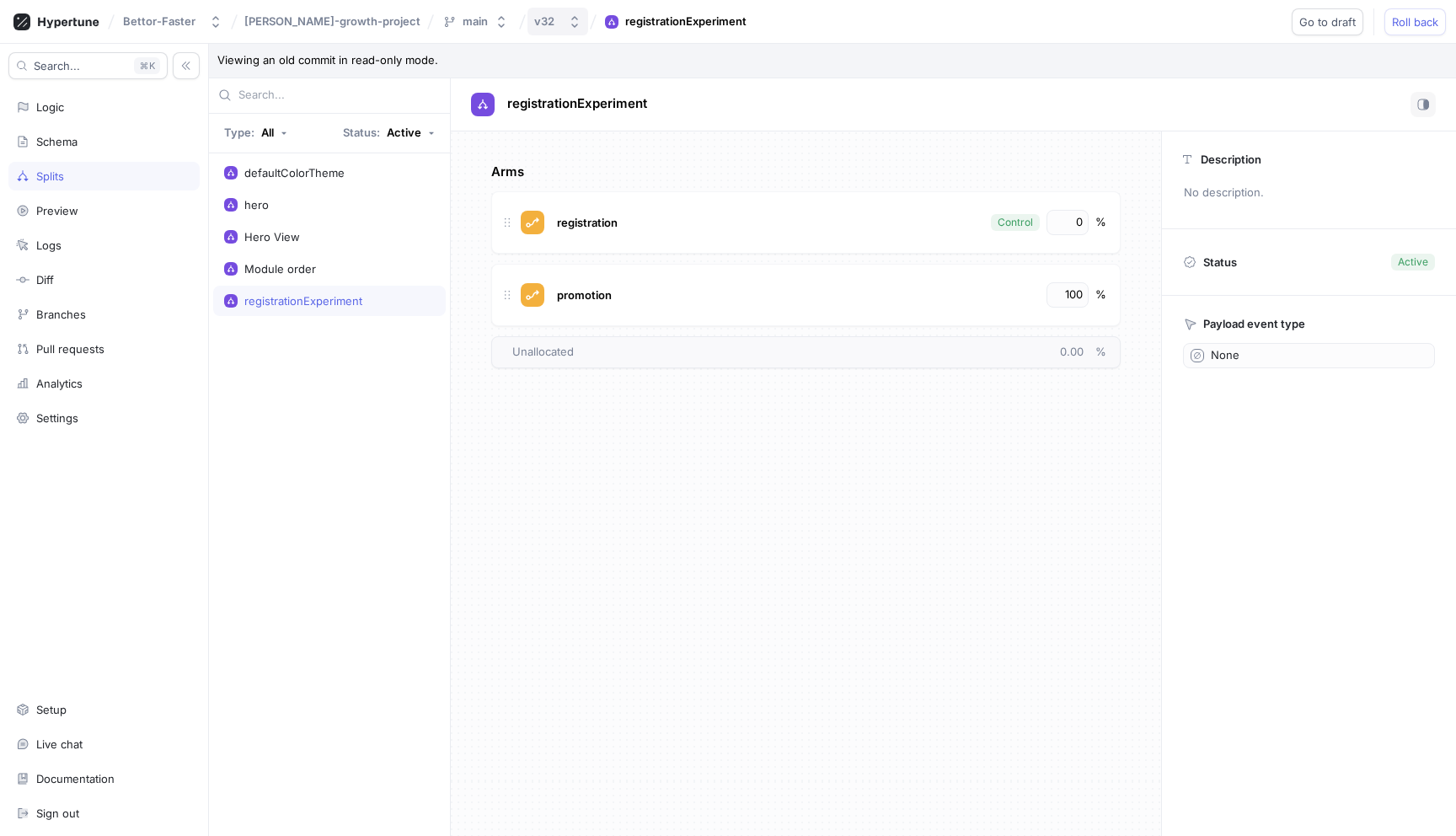
click at [527, 30] on button "v32" at bounding box center [558, 22] width 60 height 28
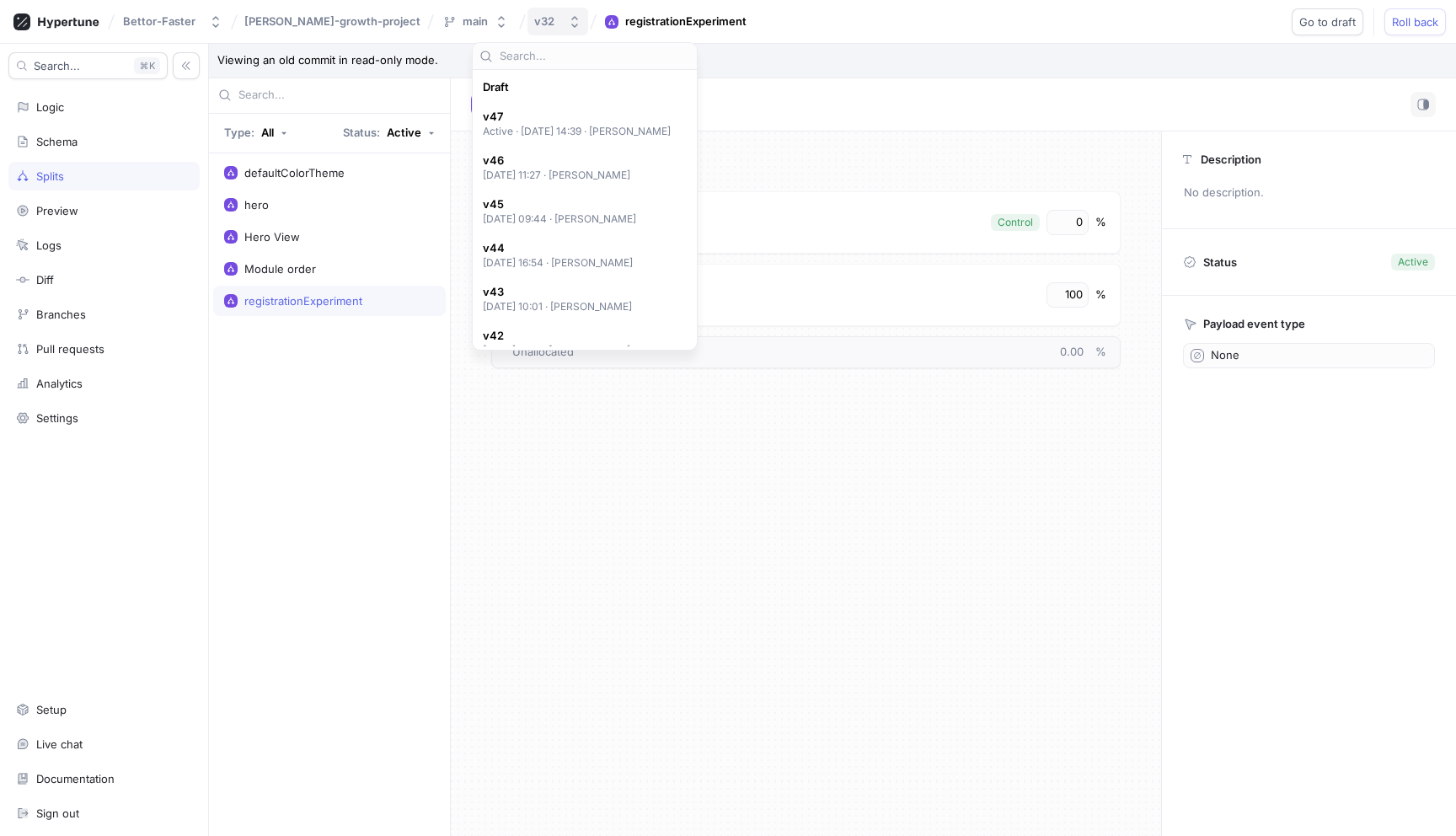
scroll to position [687, 0]
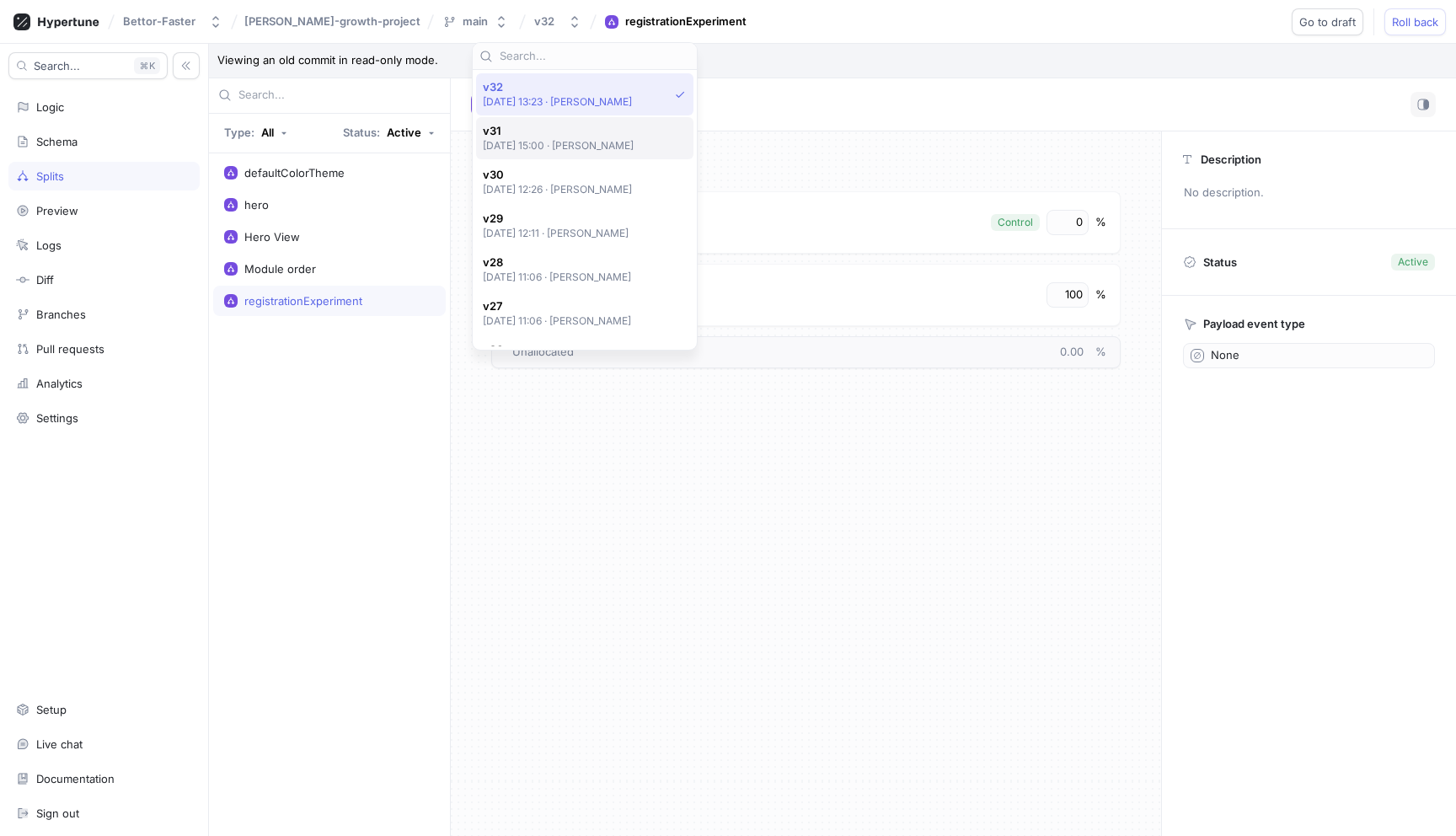
click at [552, 140] on p "[DATE] 15:00 ‧ [PERSON_NAME]" at bounding box center [558, 146] width 151 height 15
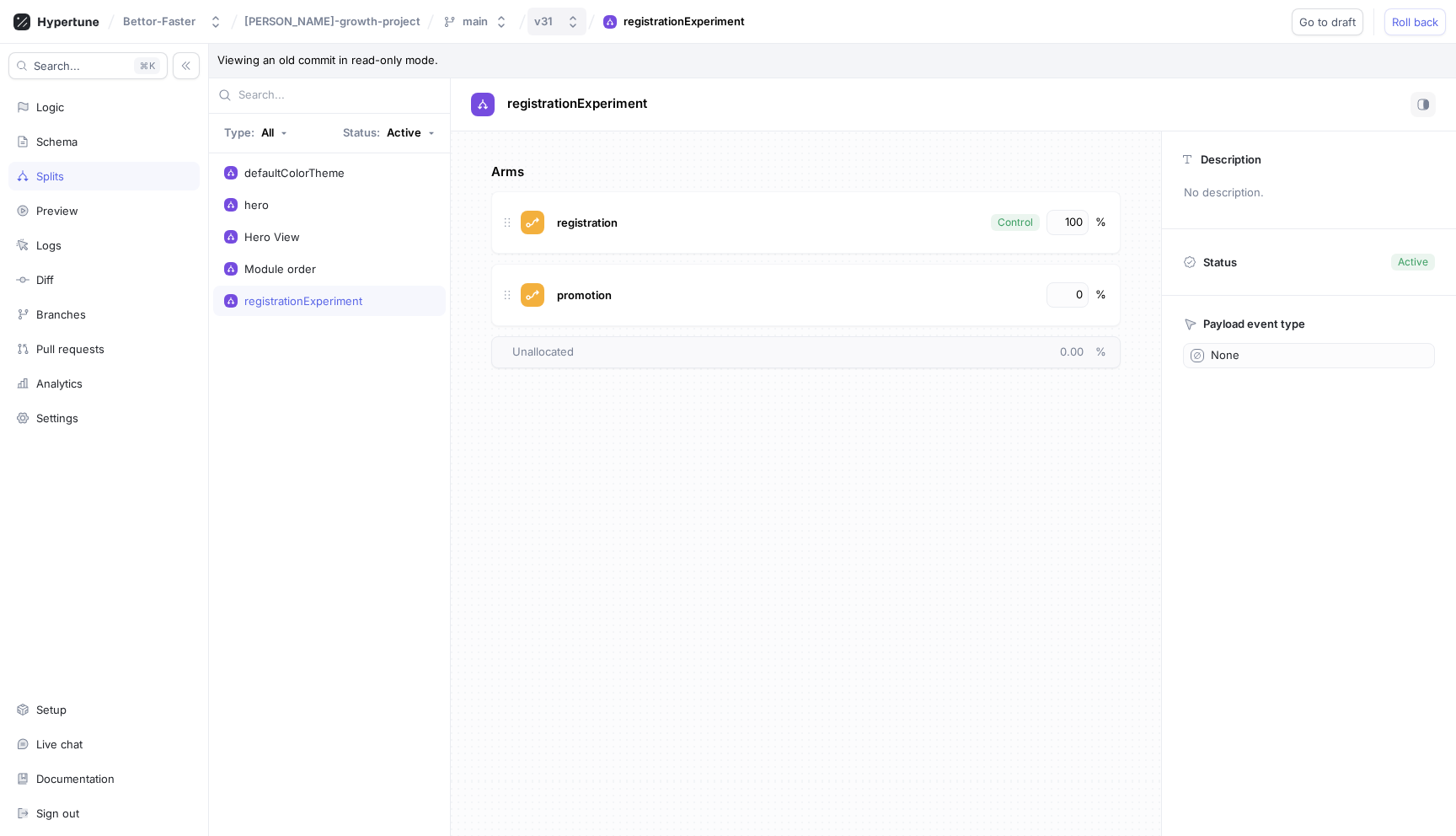
click at [534, 15] on div "v31" at bounding box center [544, 22] width 19 height 15
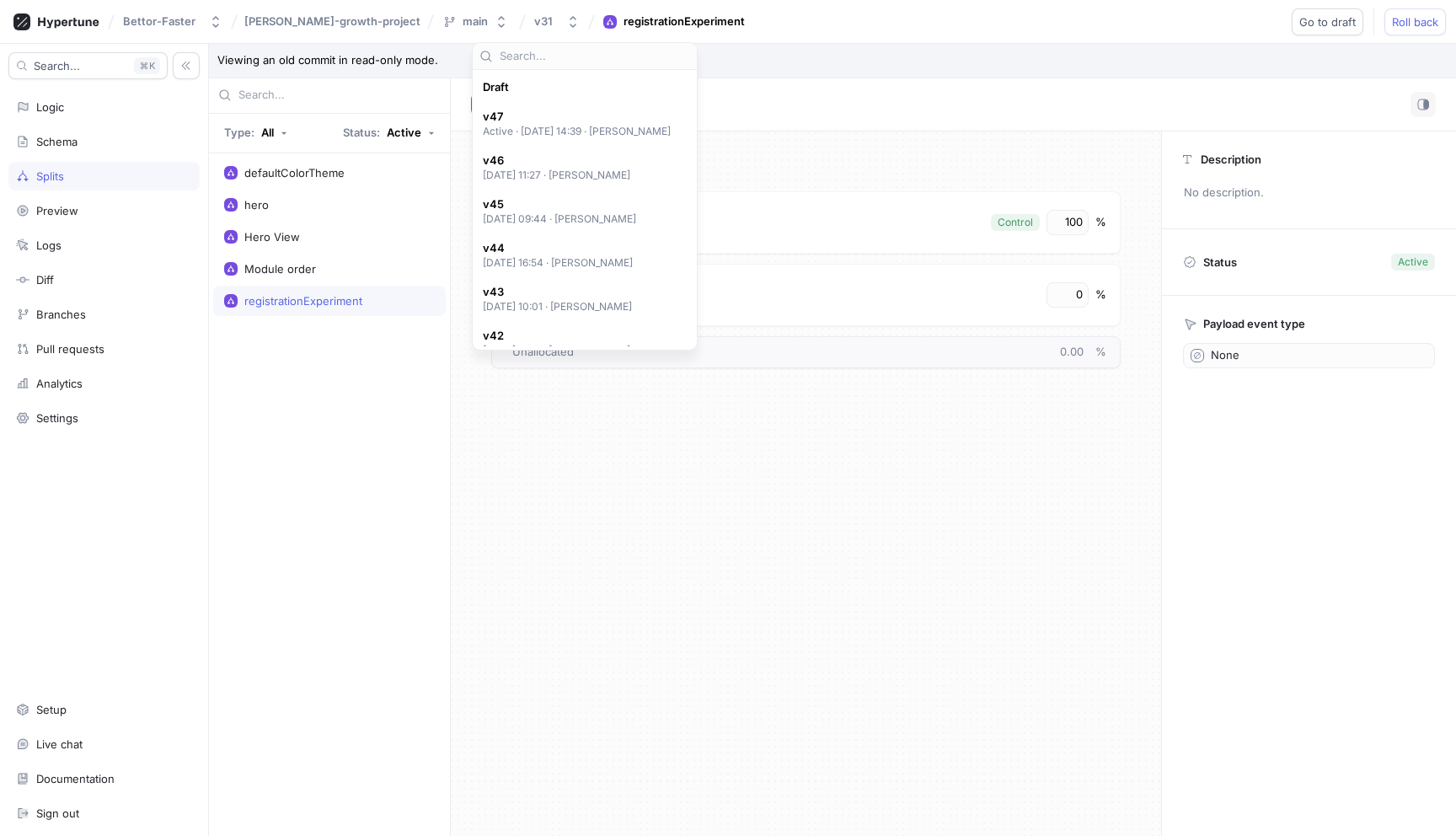
scroll to position [731, 0]
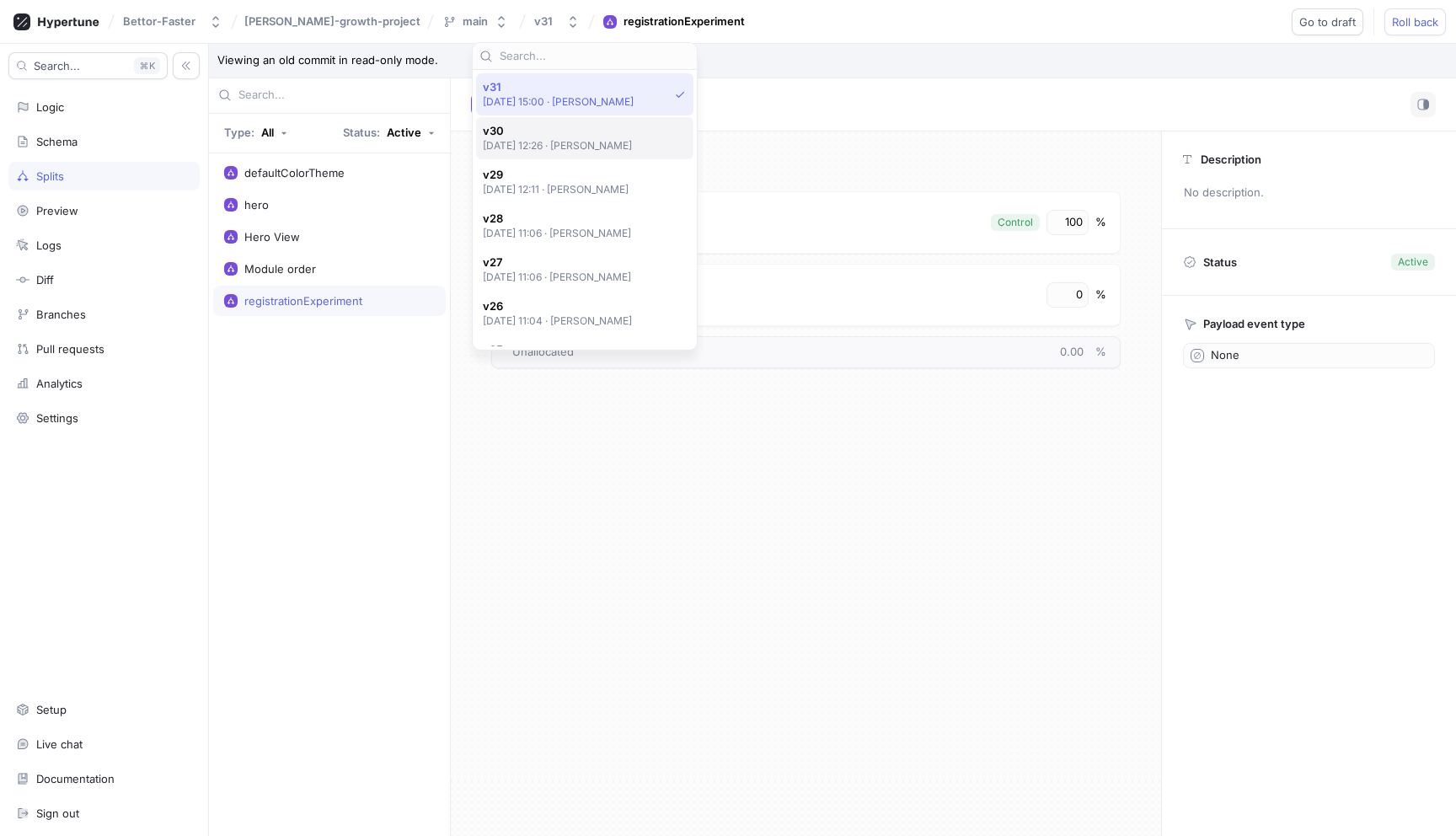
click at [556, 148] on p "[DATE] 12:26 ‧ [PERSON_NAME]" at bounding box center [558, 146] width 150 height 15
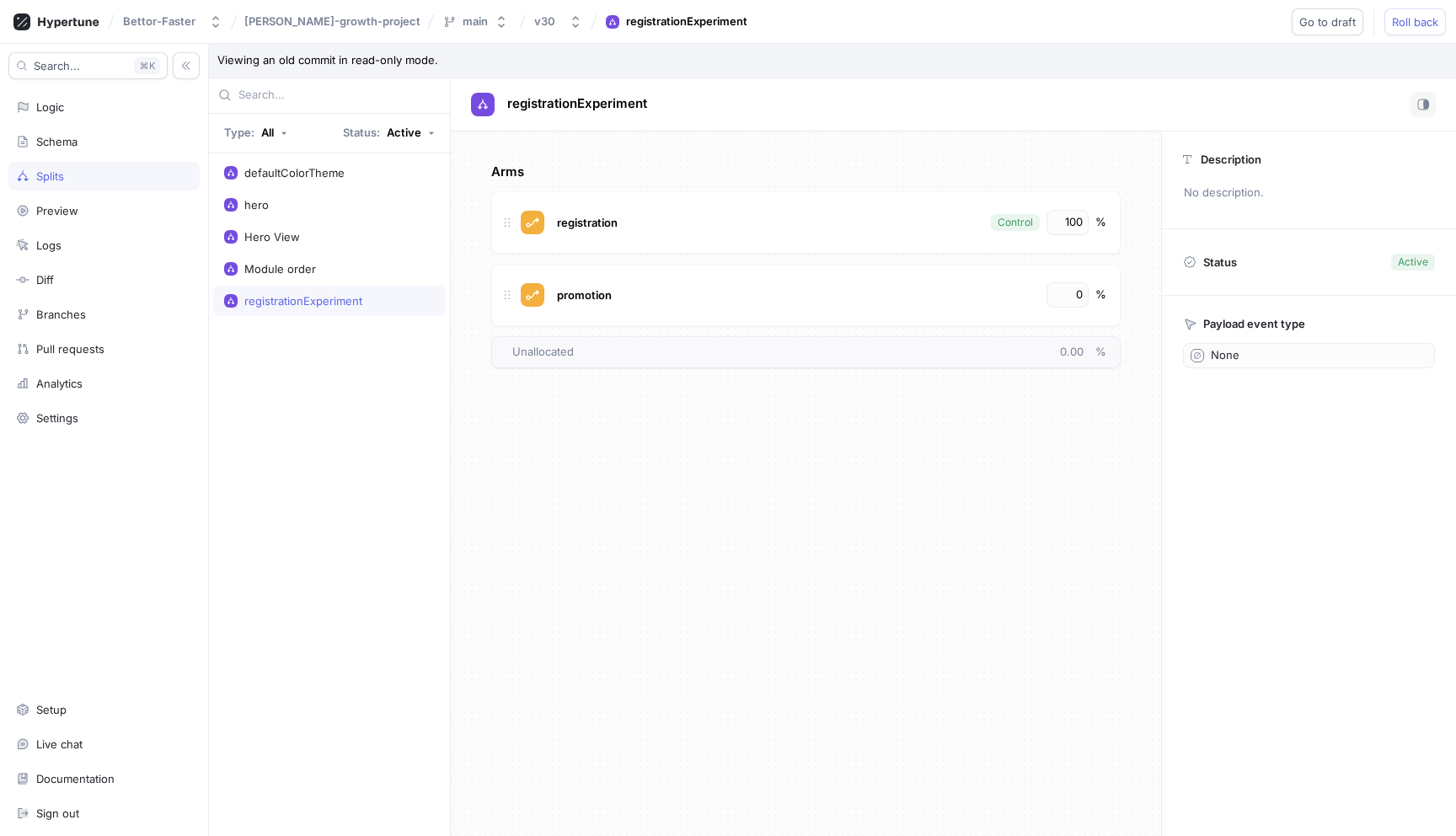
click at [569, 23] on icon "button" at bounding box center [576, 22] width 14 height 14
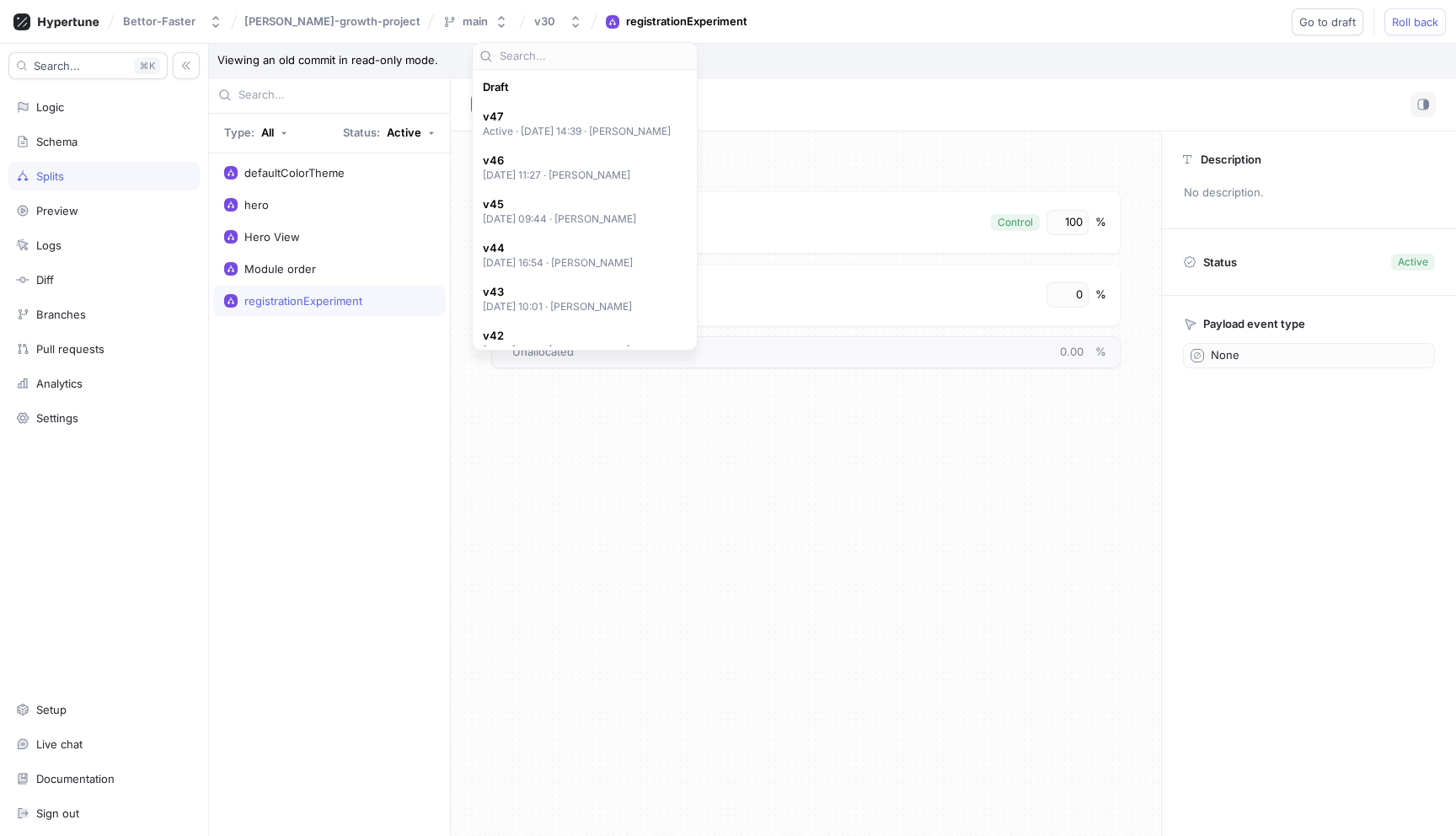
scroll to position [775, 0]
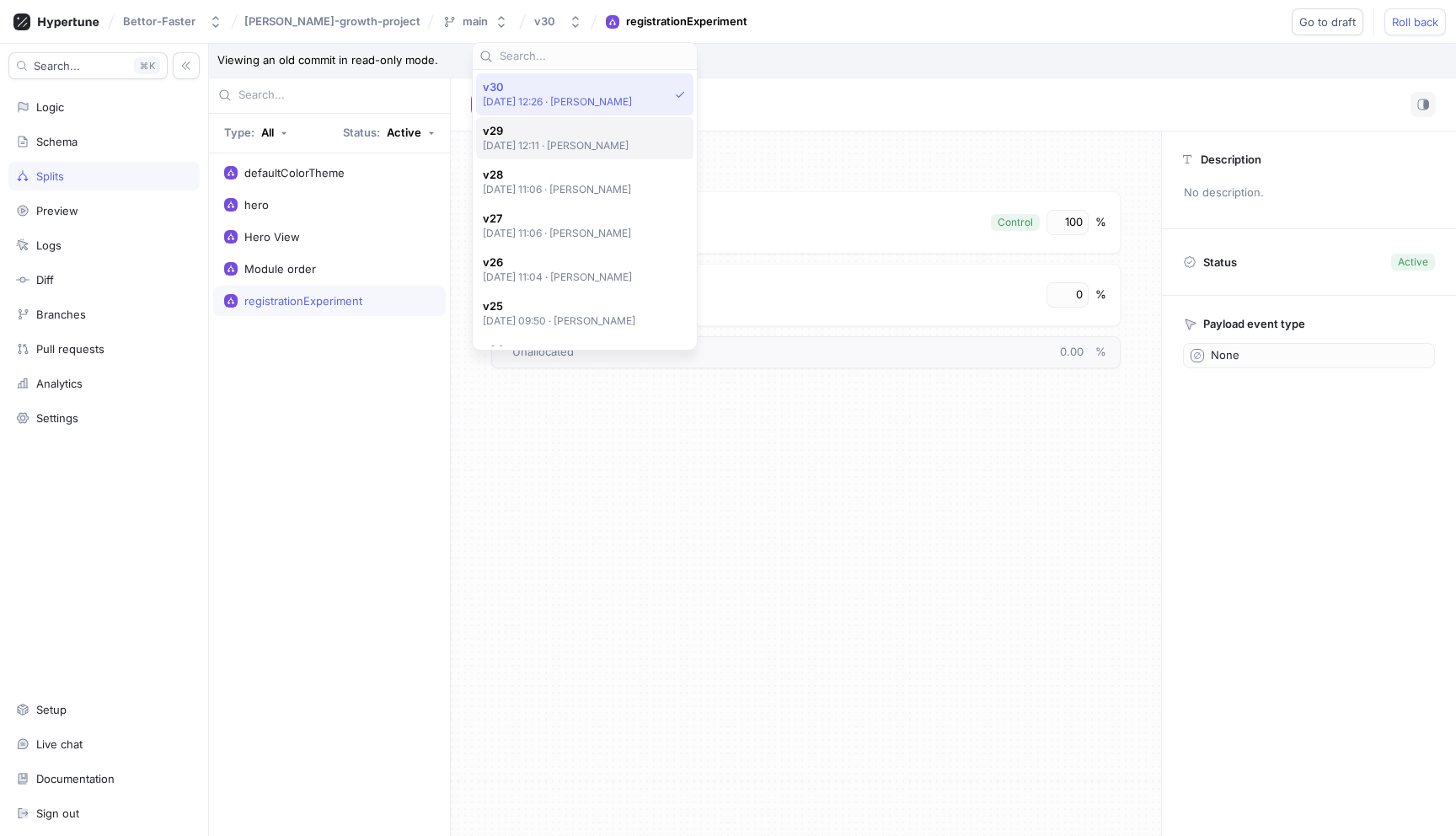
click at [533, 130] on span "v29" at bounding box center [556, 131] width 146 height 15
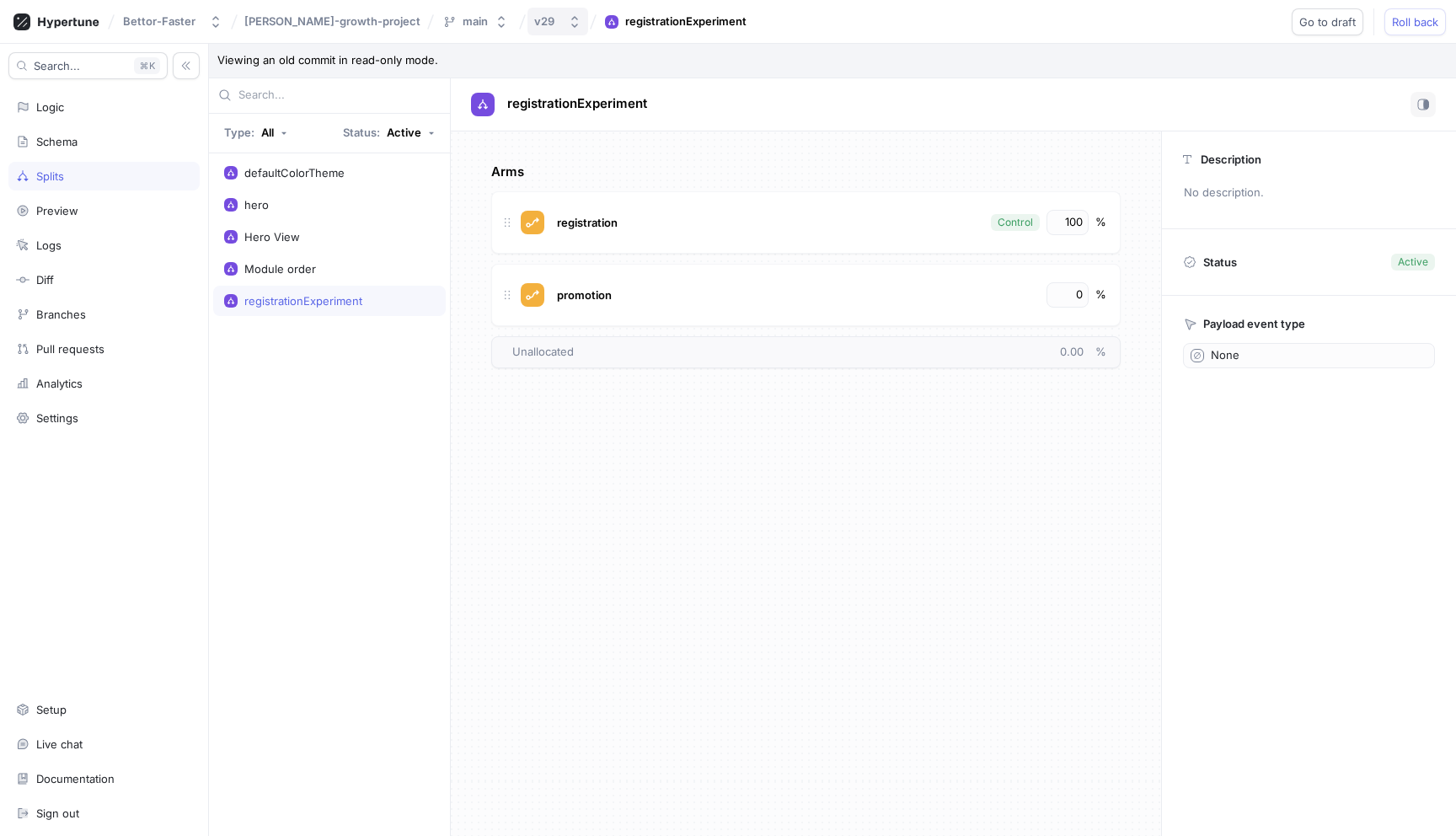
click at [527, 20] on button "v29" at bounding box center [558, 22] width 60 height 28
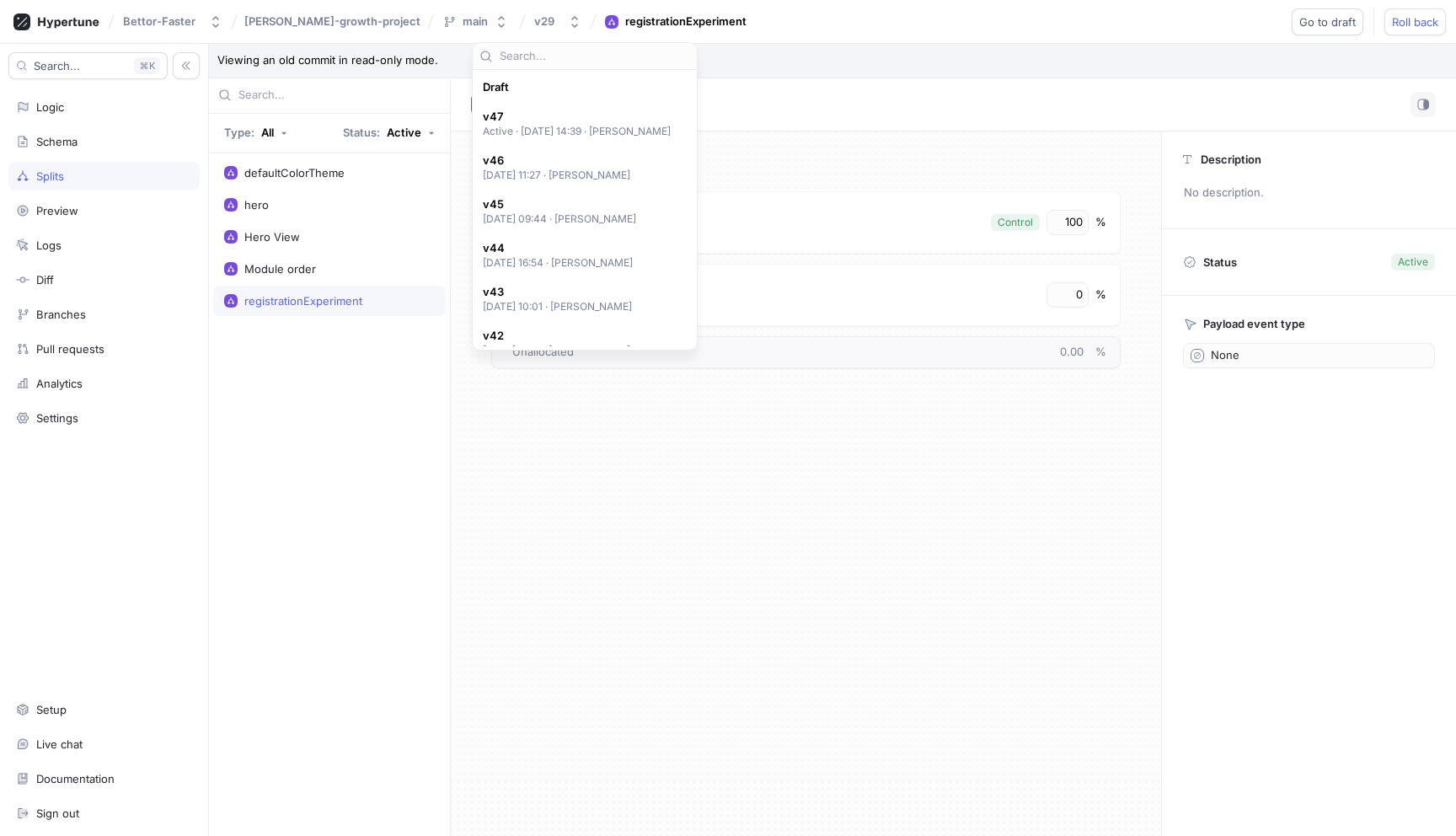
scroll to position [819, 0]
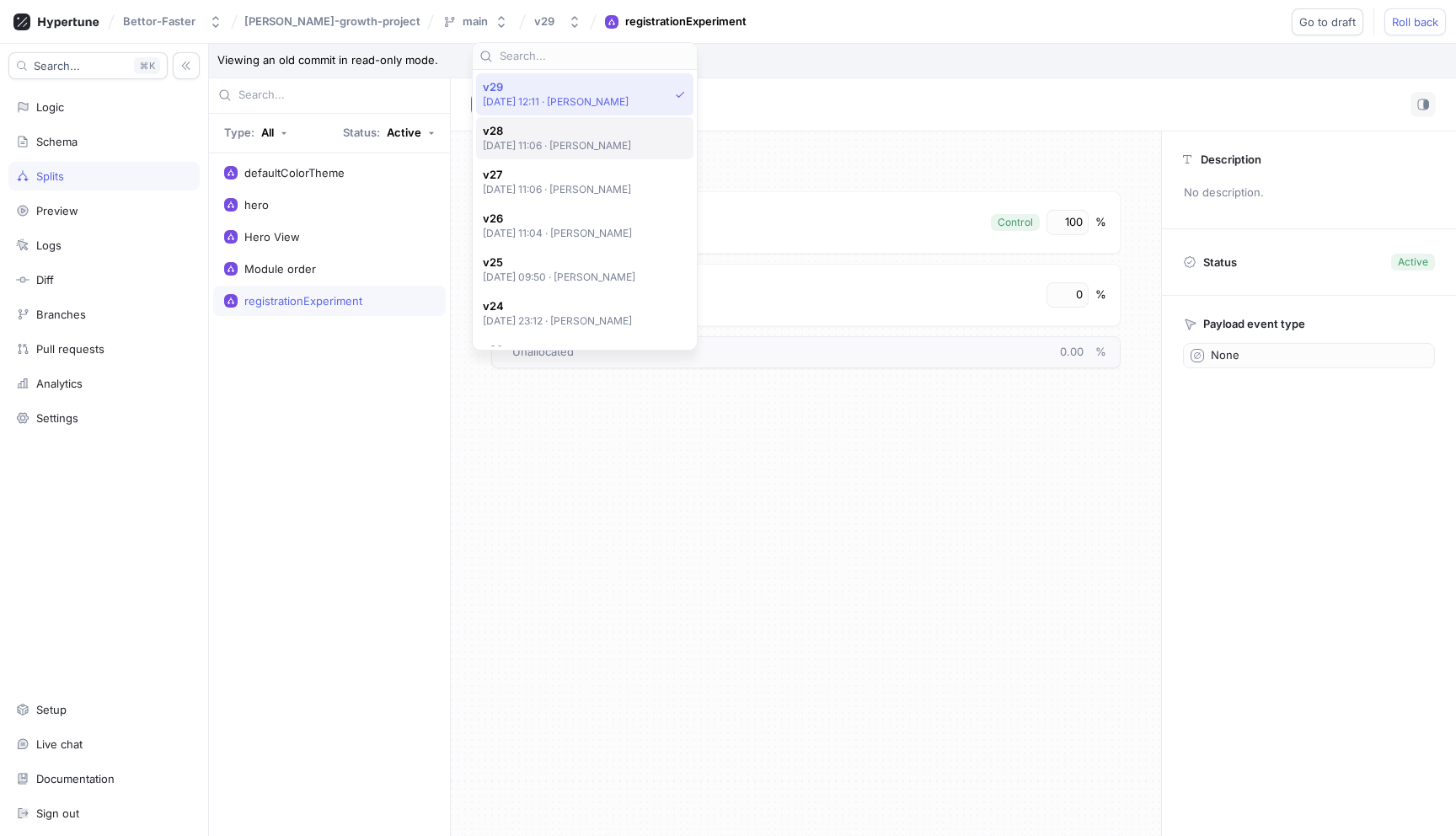
click at [522, 126] on span "v28" at bounding box center [557, 131] width 149 height 15
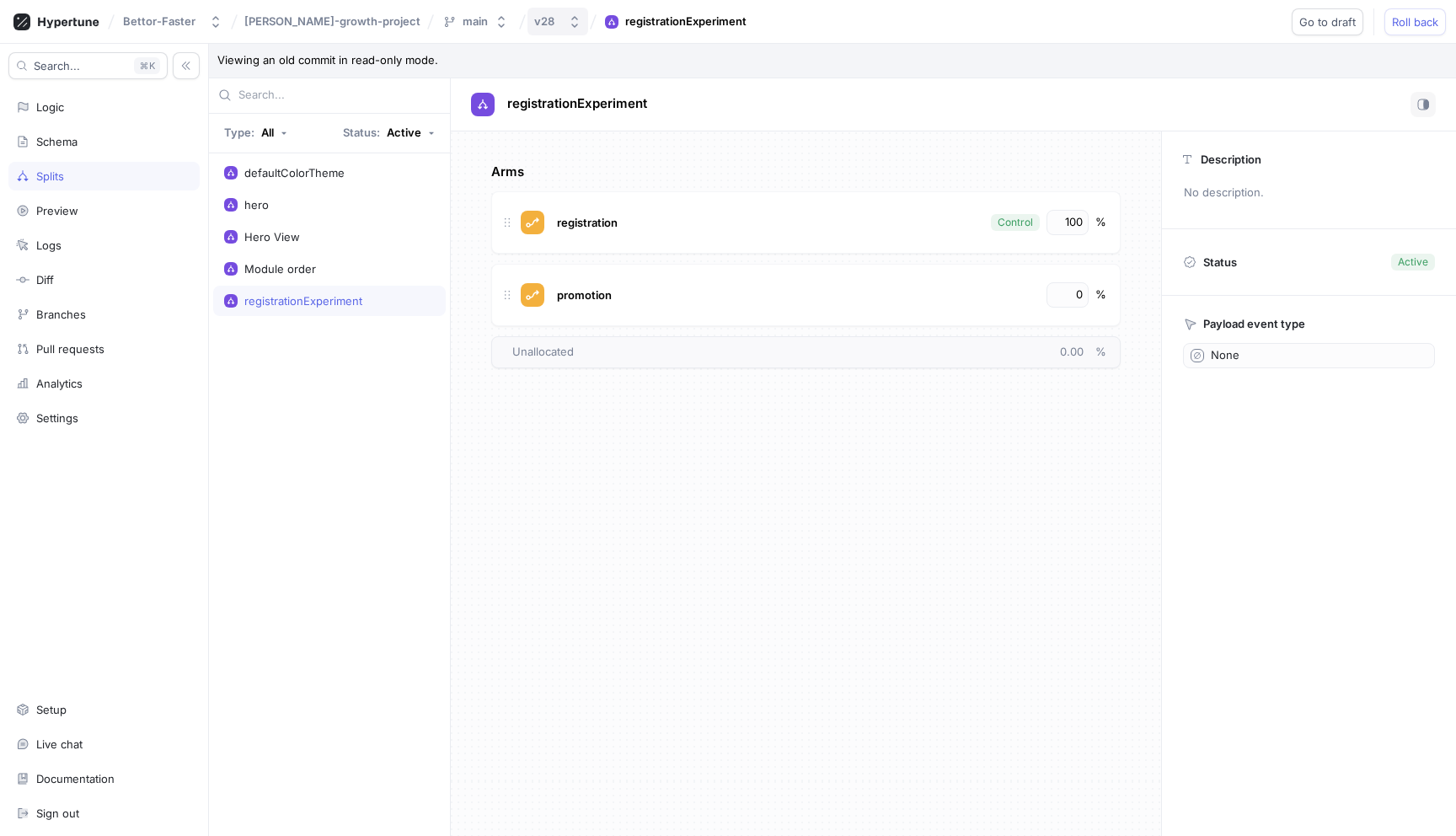
click at [527, 29] on button "v28" at bounding box center [558, 22] width 60 height 28
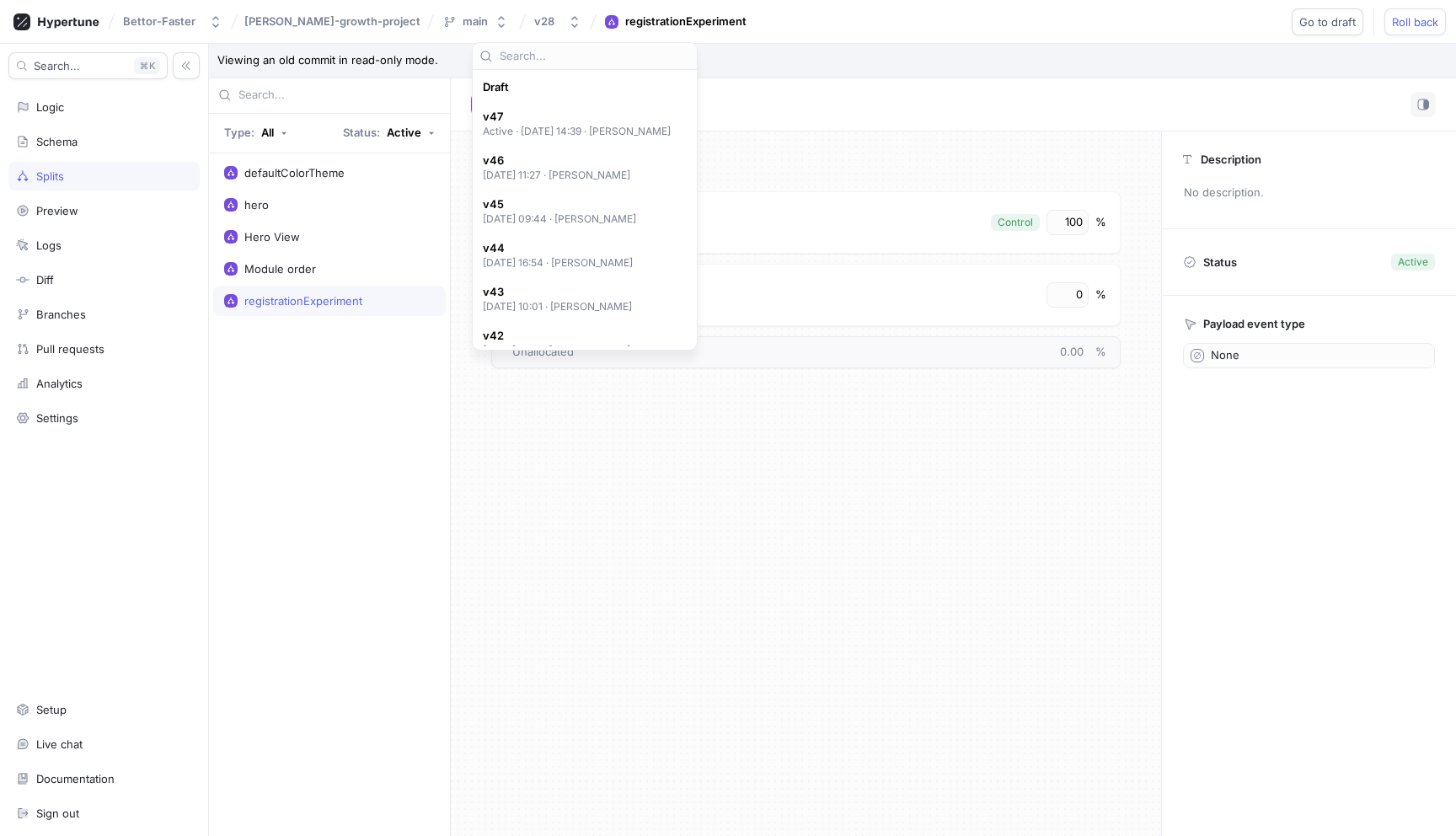
scroll to position [863, 0]
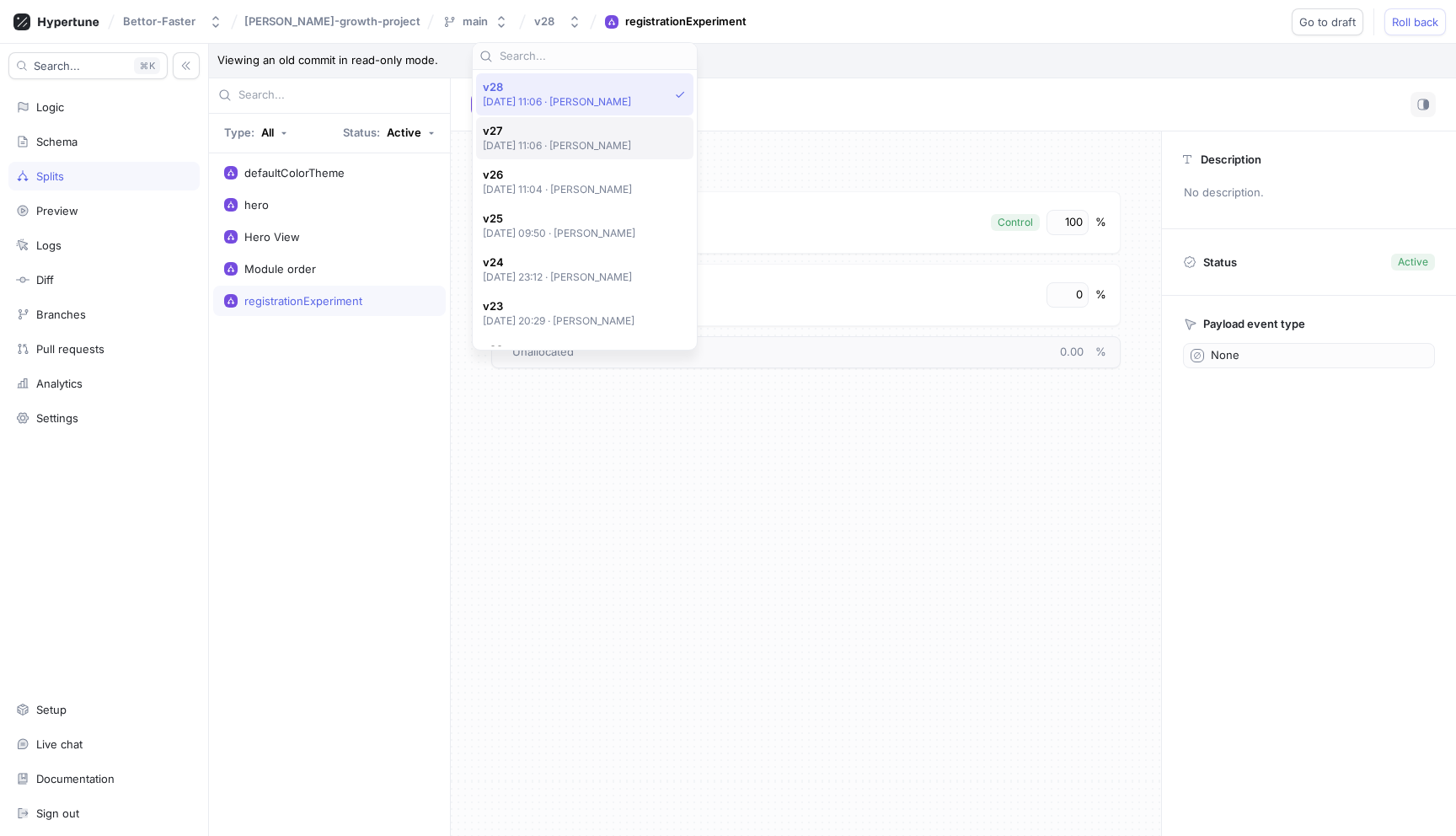
click at [524, 146] on p "[DATE] 11:06 ‧ [PERSON_NAME]" at bounding box center [557, 146] width 149 height 15
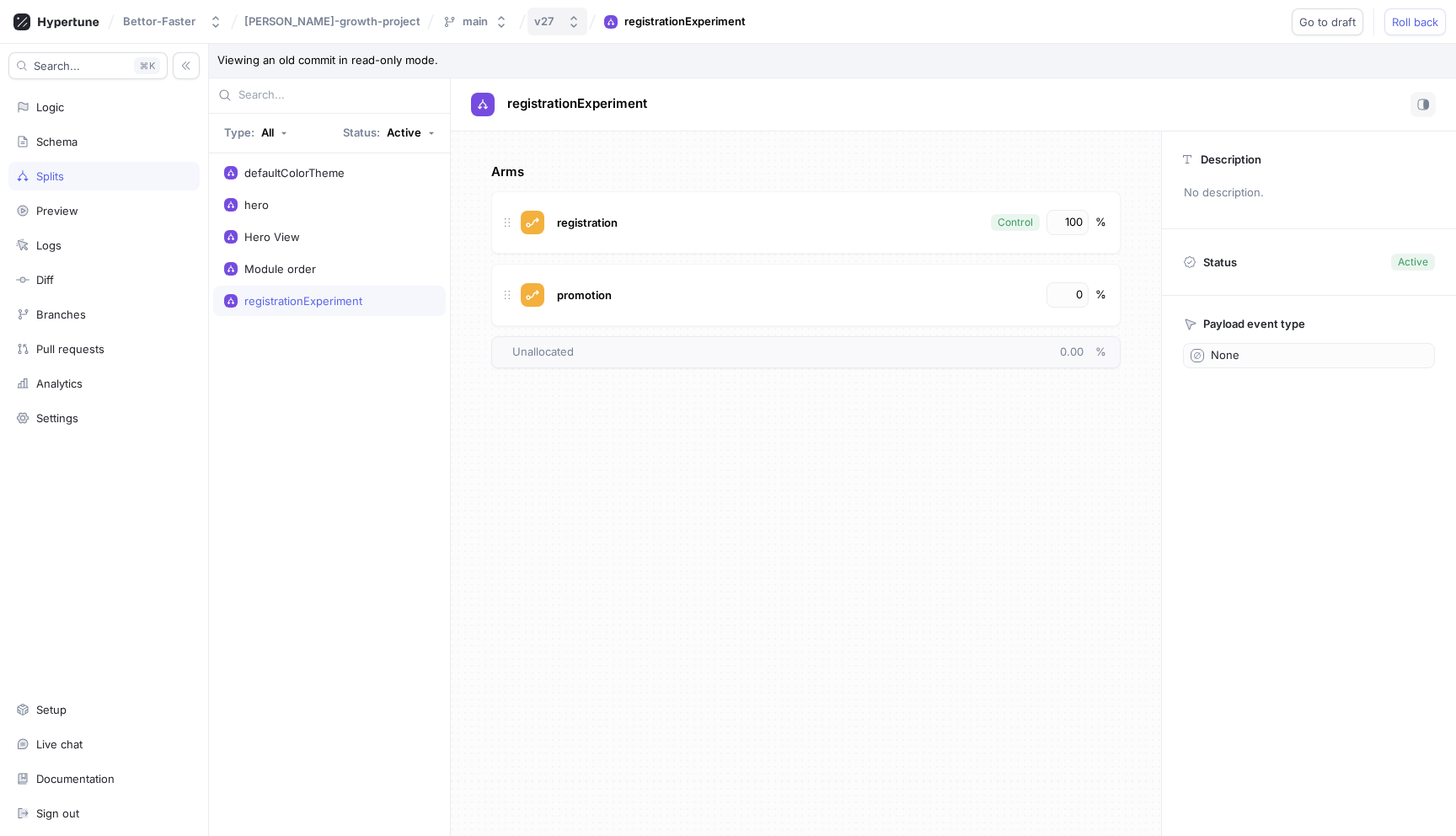
click at [567, 17] on icon "button" at bounding box center [574, 22] width 14 height 14
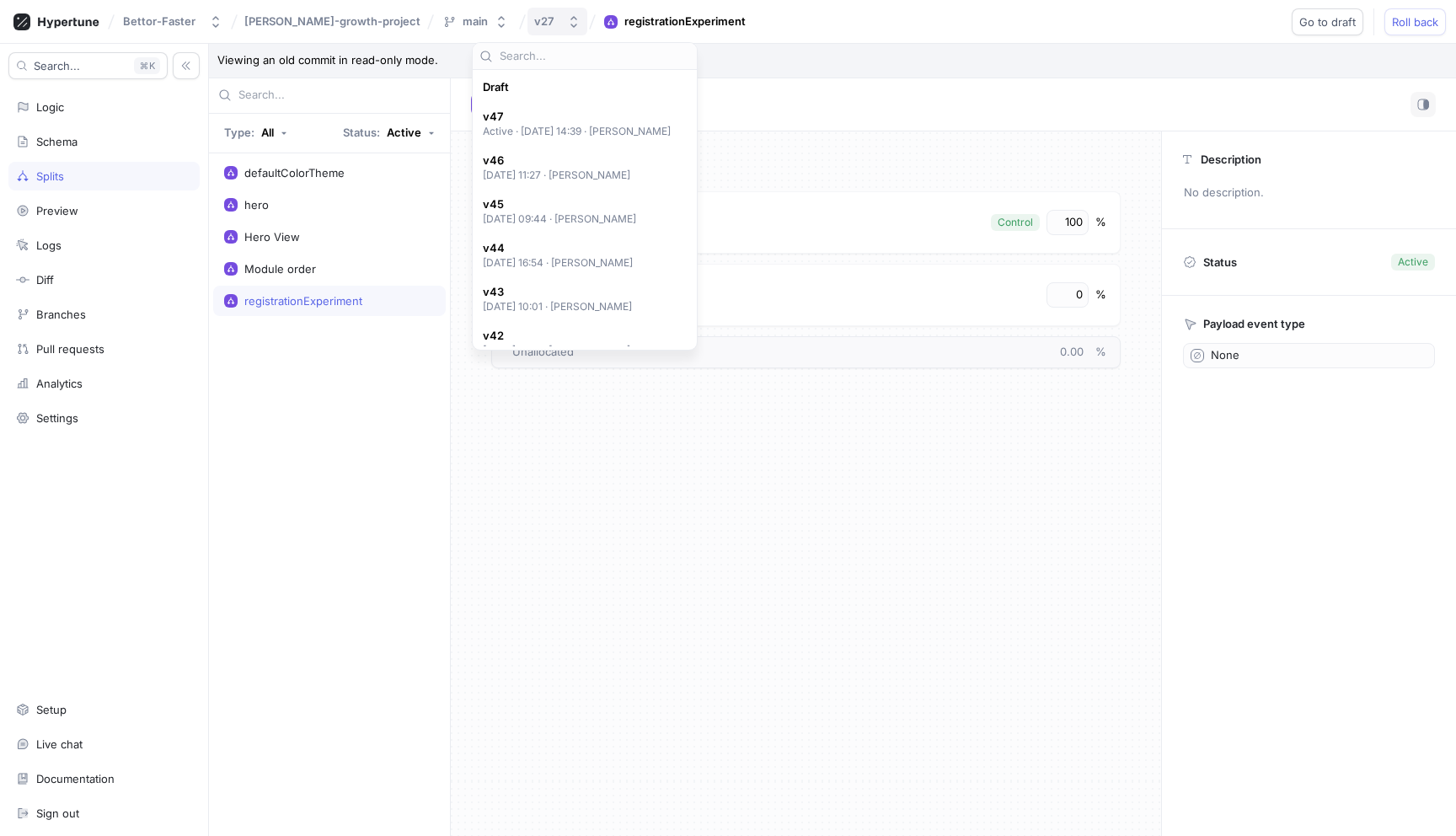
scroll to position [906, 0]
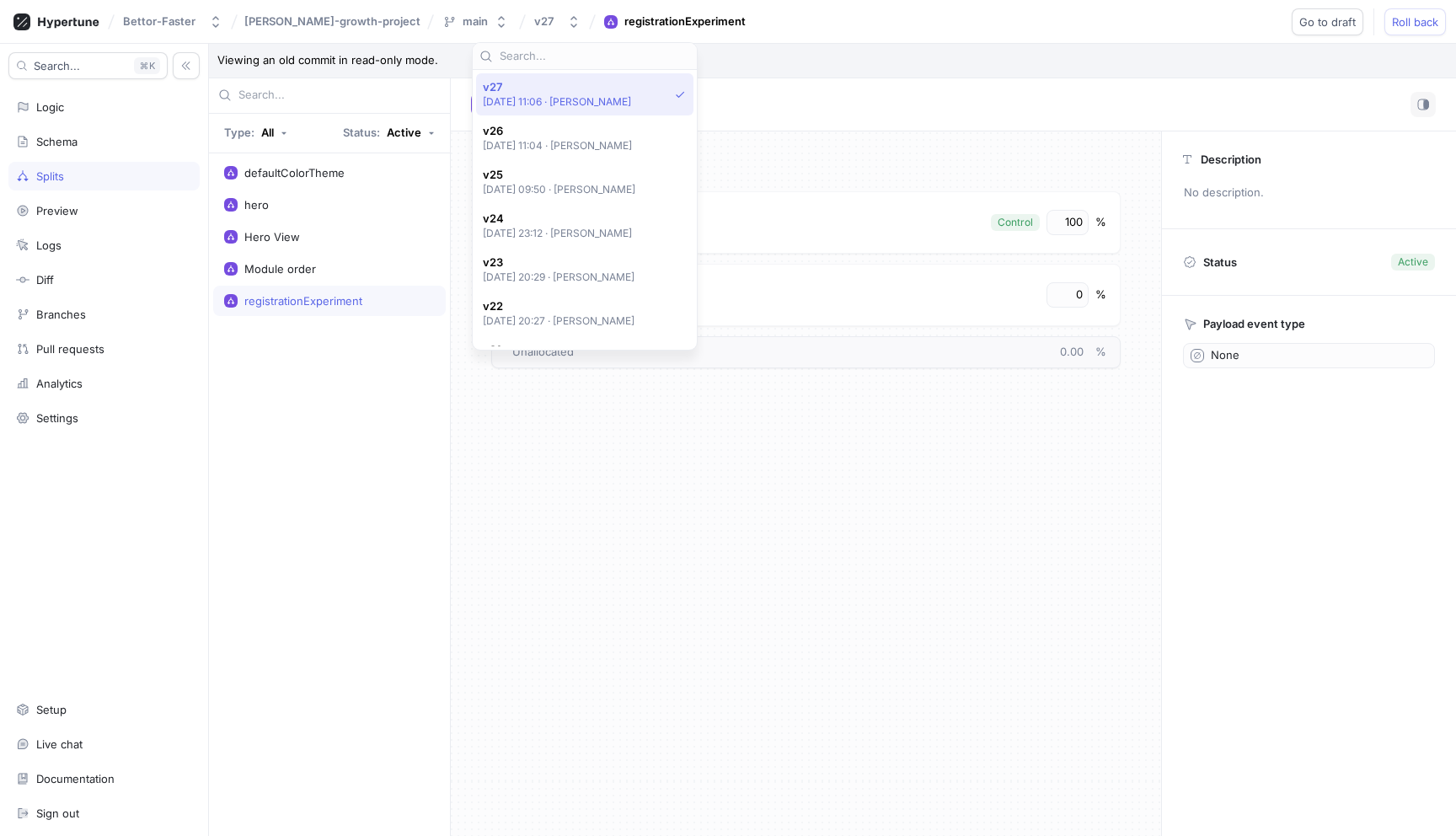
click at [301, 640] on div "defaultColorTheme hero Hero View Module order registrationExperiment" at bounding box center [330, 495] width 241 height 684
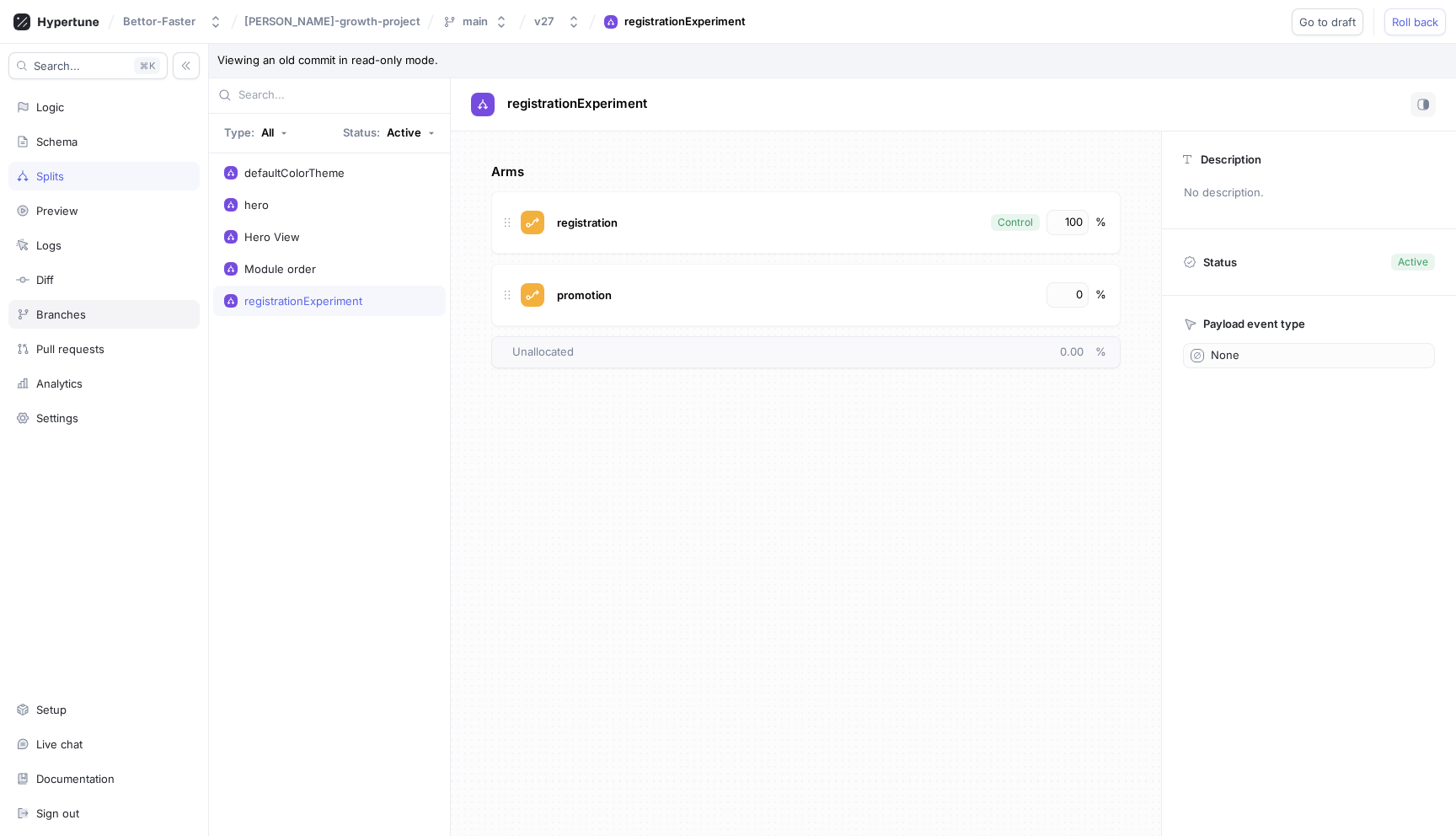
click at [92, 323] on div "Branches" at bounding box center [104, 314] width 191 height 28
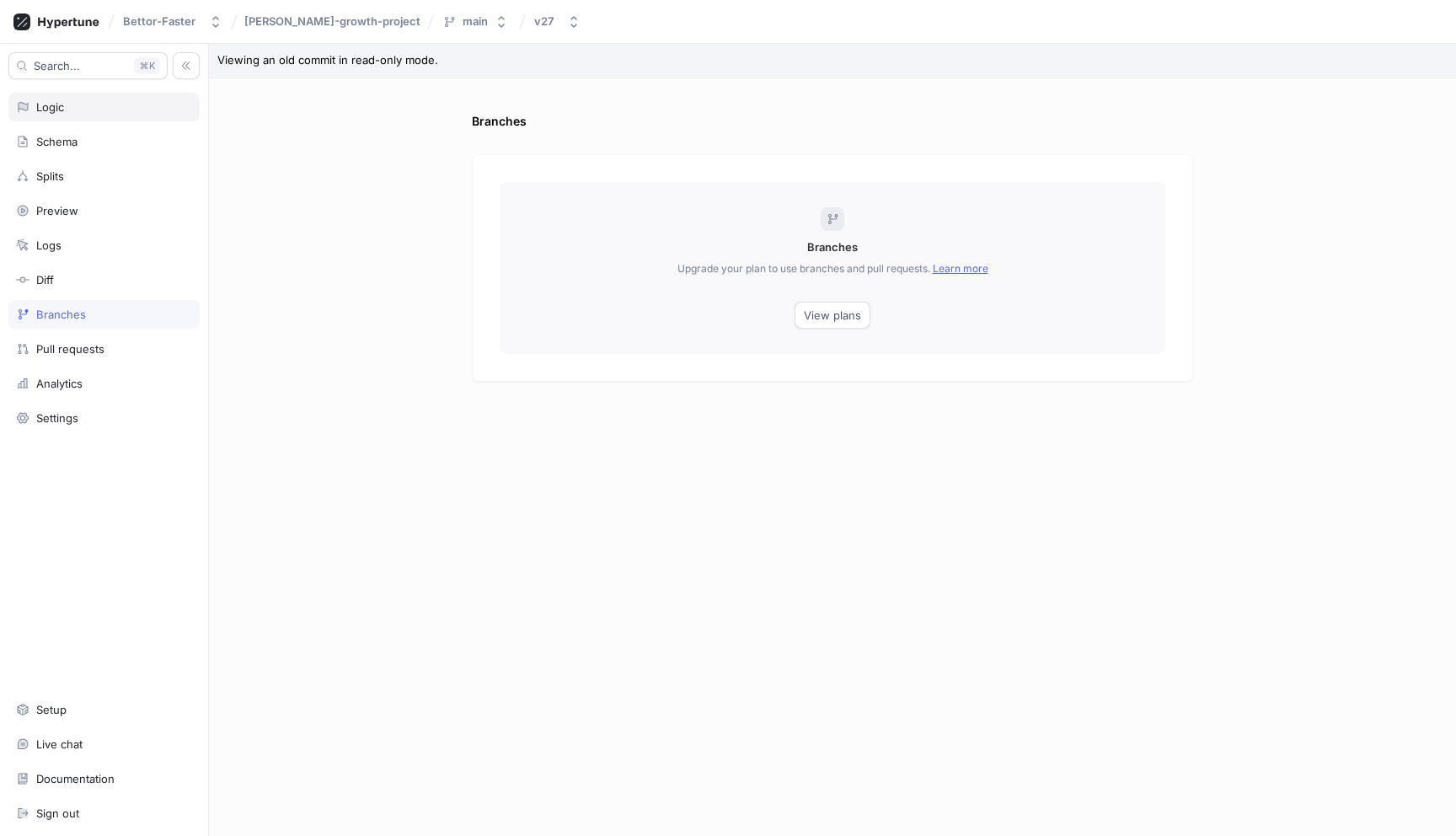
click at [126, 107] on div "Logic" at bounding box center [104, 108] width 176 height 14
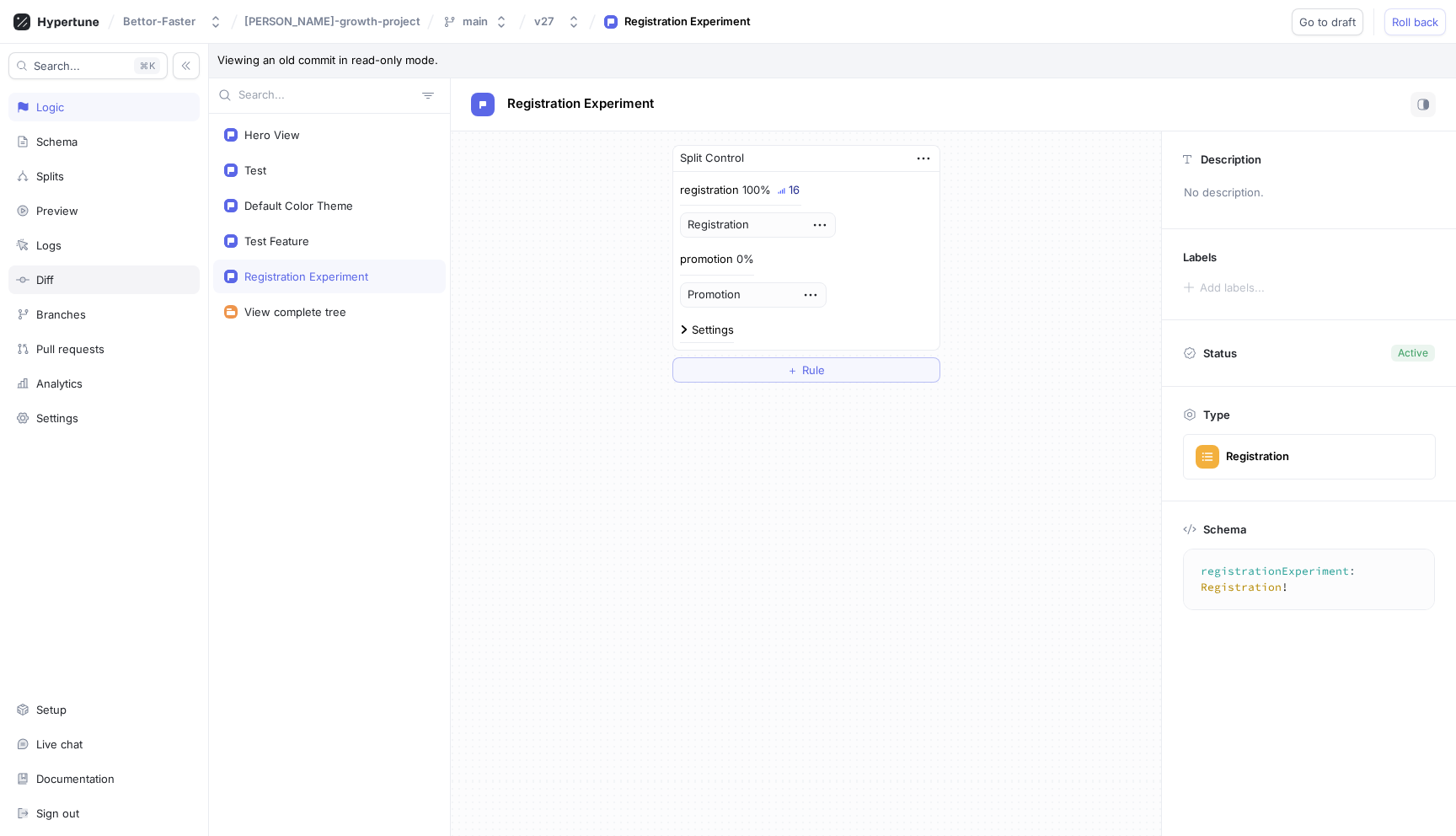
click at [89, 280] on div "Diff" at bounding box center [104, 280] width 176 height 14
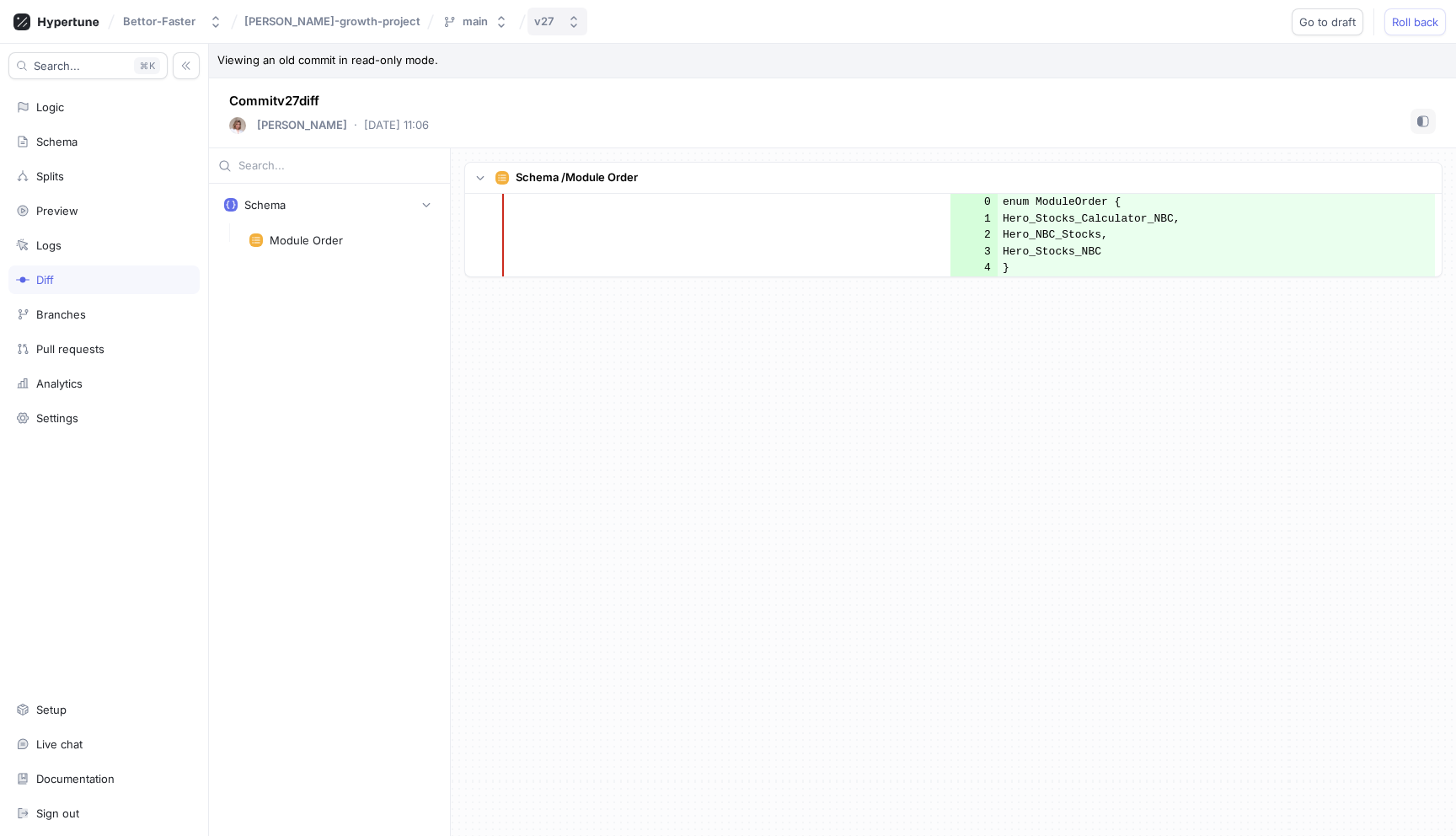
click at [534, 16] on div "v27" at bounding box center [544, 22] width 20 height 15
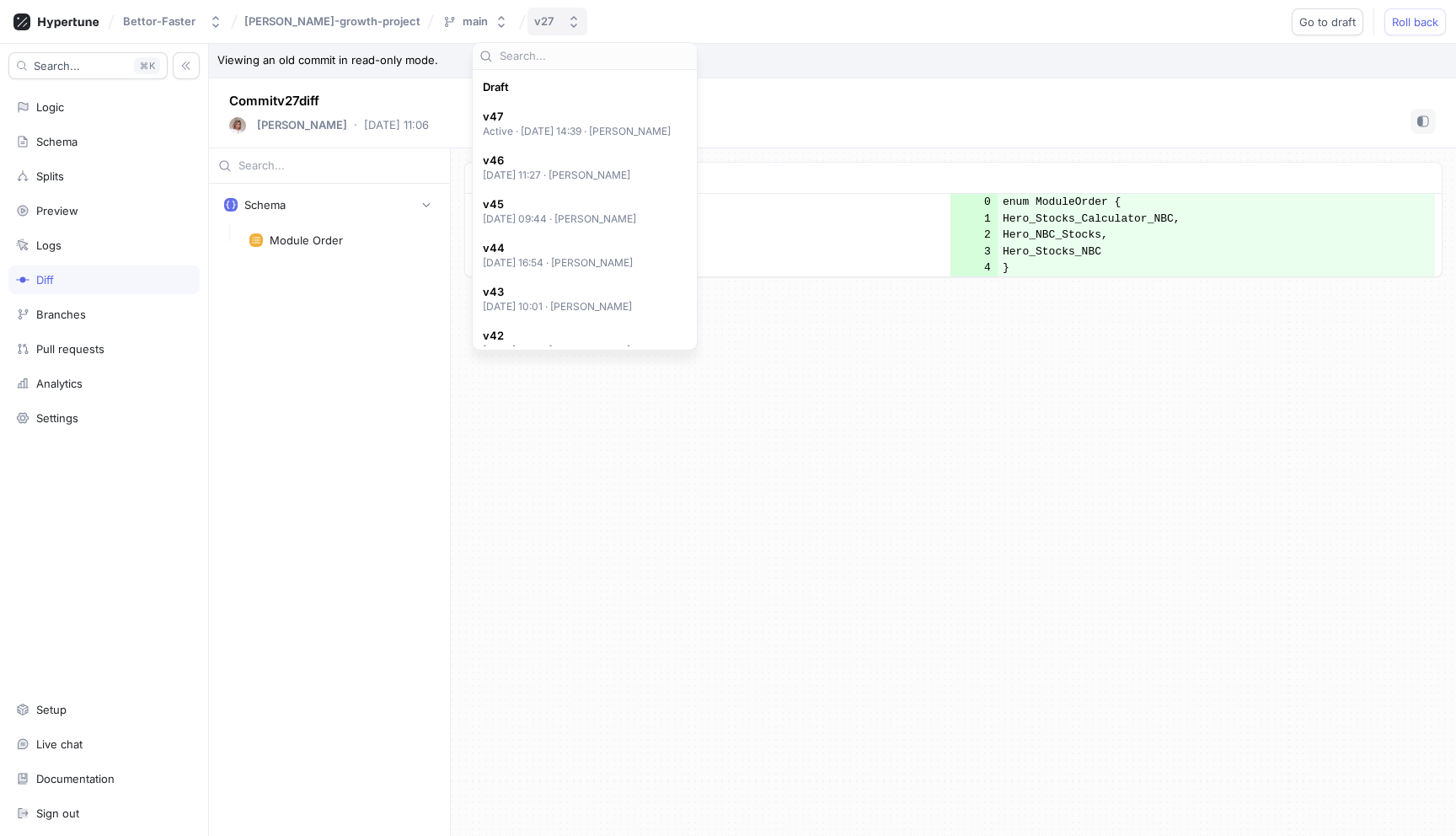
scroll to position [906, 0]
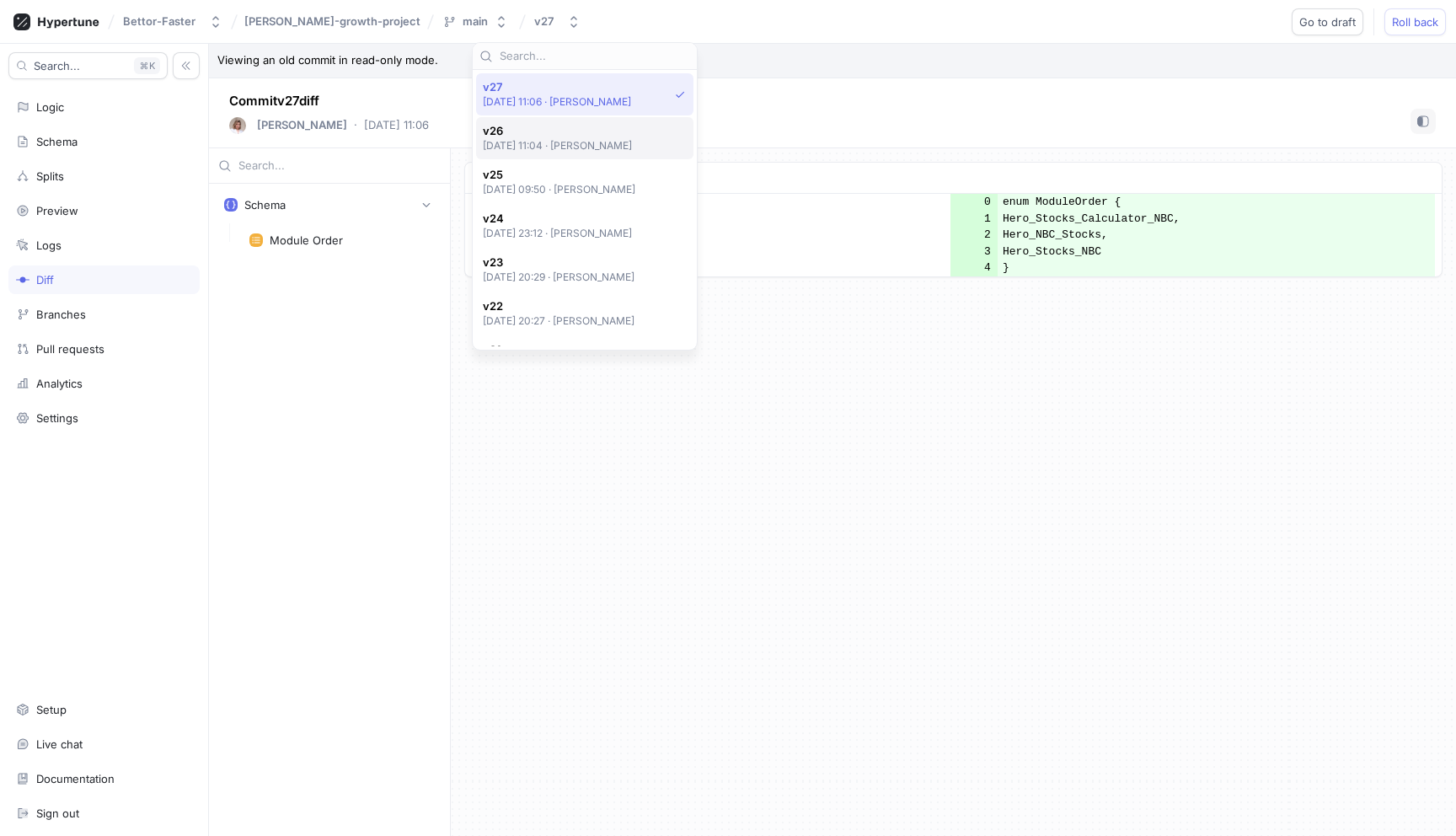
click at [525, 136] on span "v26" at bounding box center [558, 131] width 150 height 15
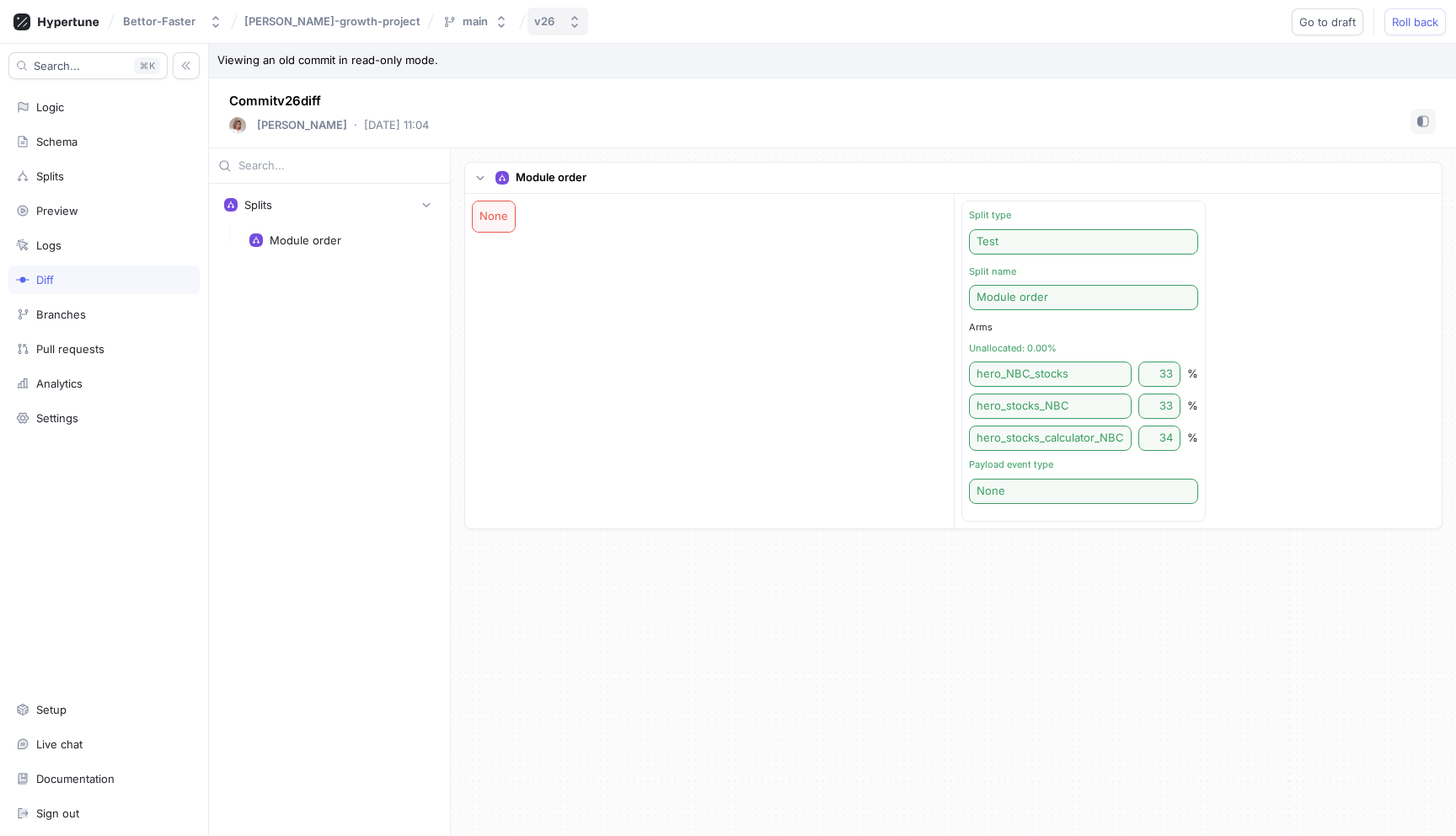
click at [527, 9] on button "v26" at bounding box center [558, 22] width 60 height 28
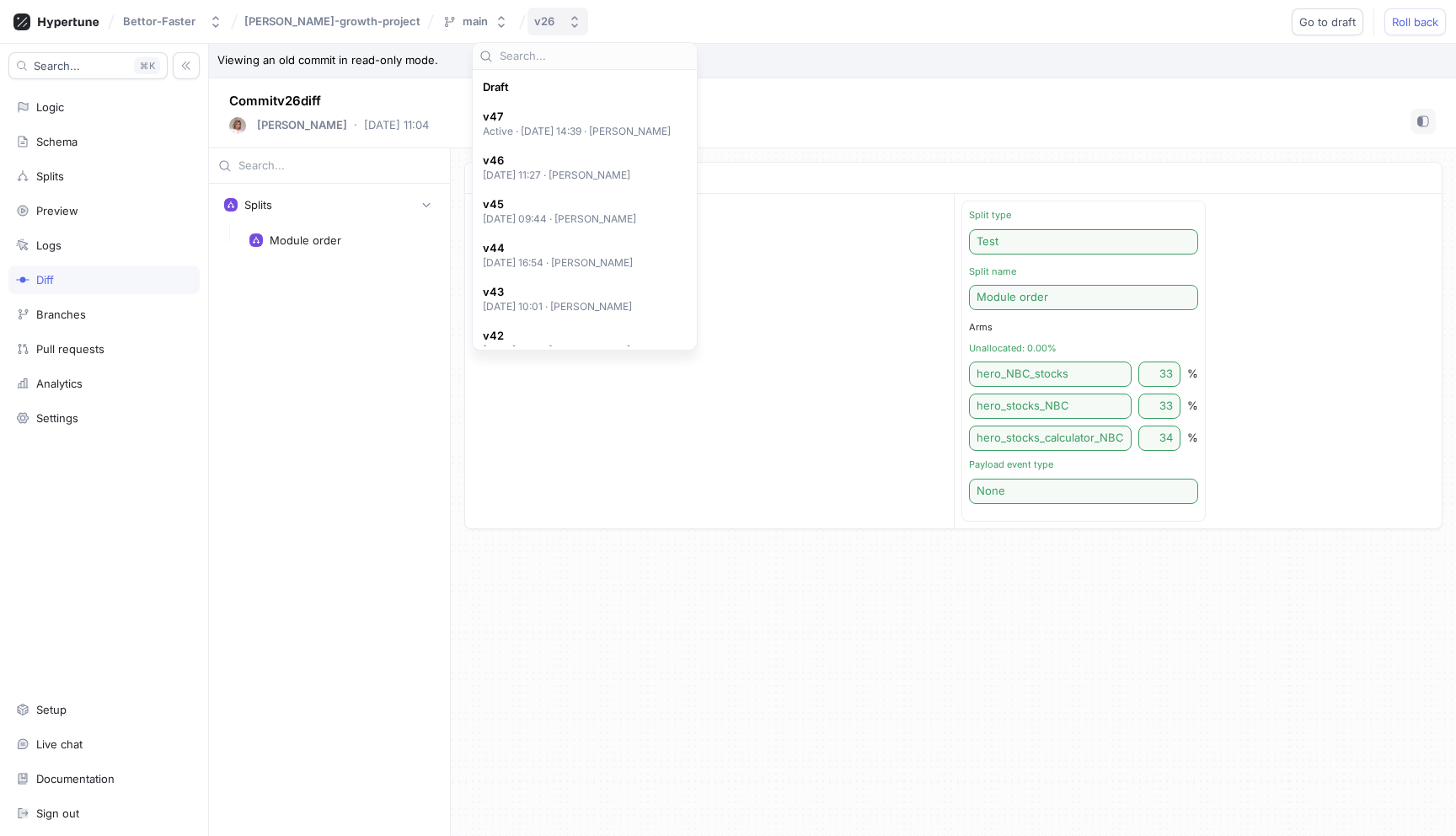
scroll to position [950, 0]
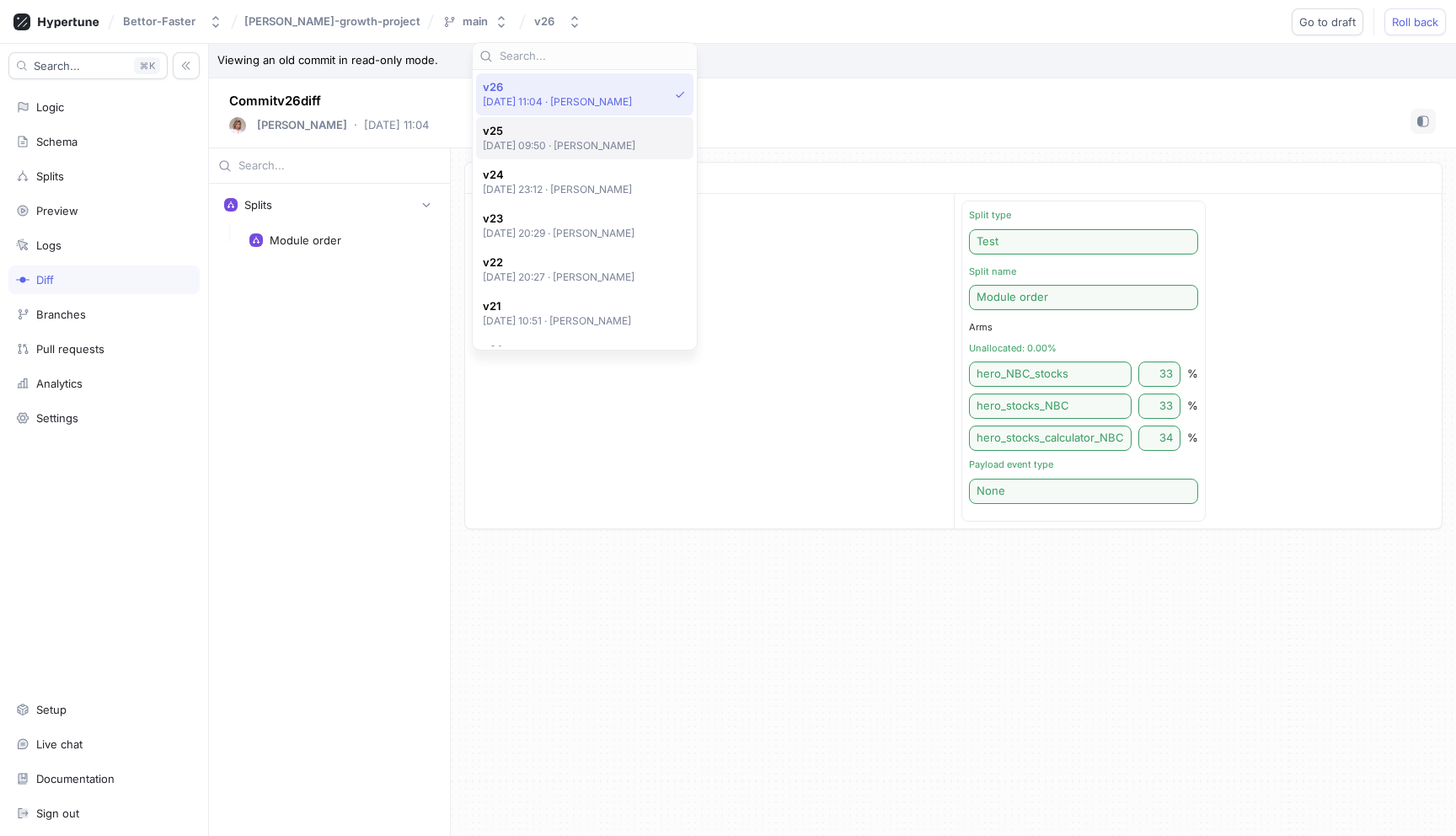
click at [527, 143] on p "[DATE] 09:50 ‧ [PERSON_NAME]" at bounding box center [559, 146] width 153 height 15
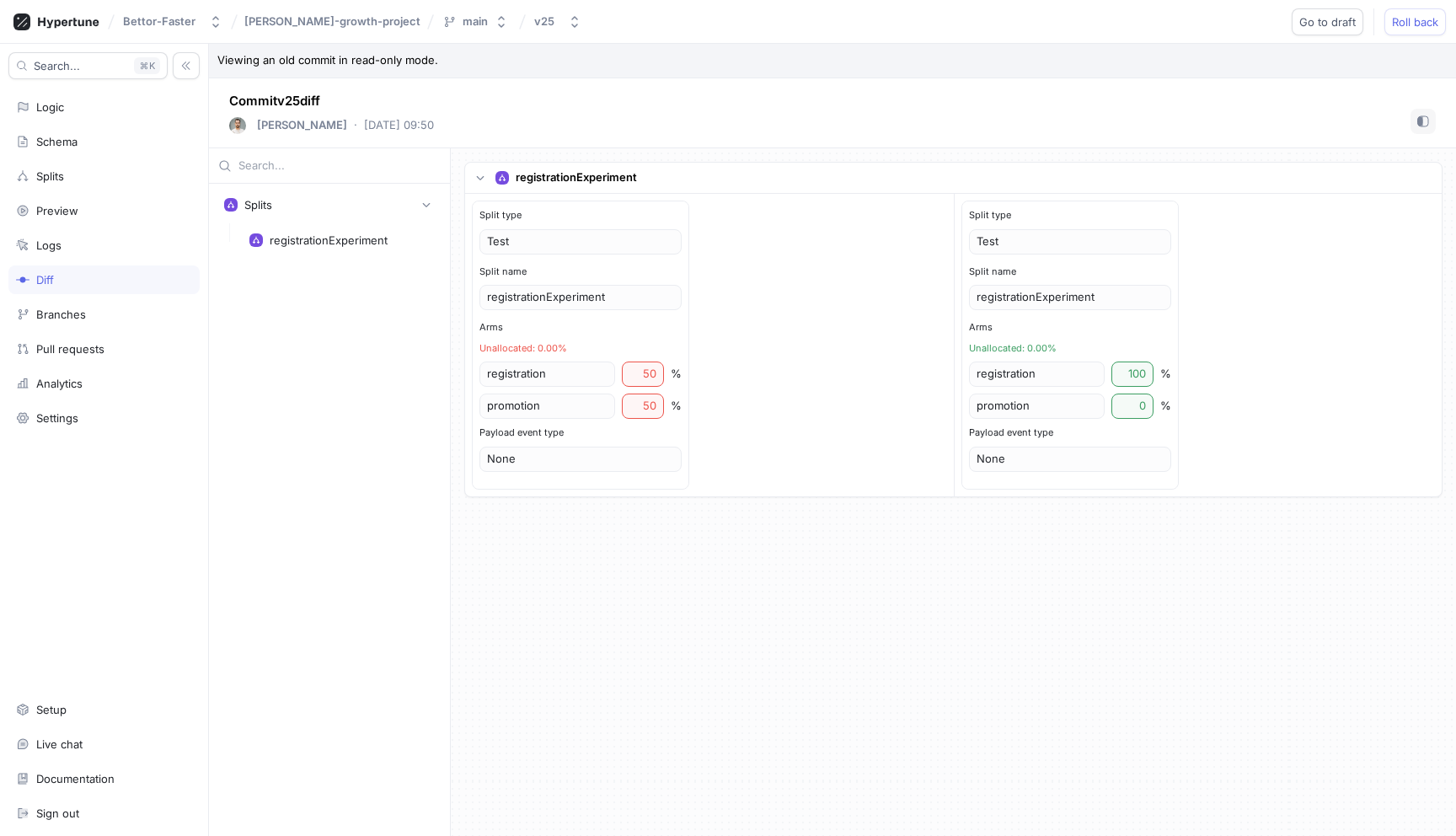
click at [1138, 26] on div "Bettor-Faster nemes-growth-project main v25 Go to draft Roll back" at bounding box center [728, 22] width 1456 height 44
click at [534, 20] on div "v25" at bounding box center [544, 22] width 20 height 15
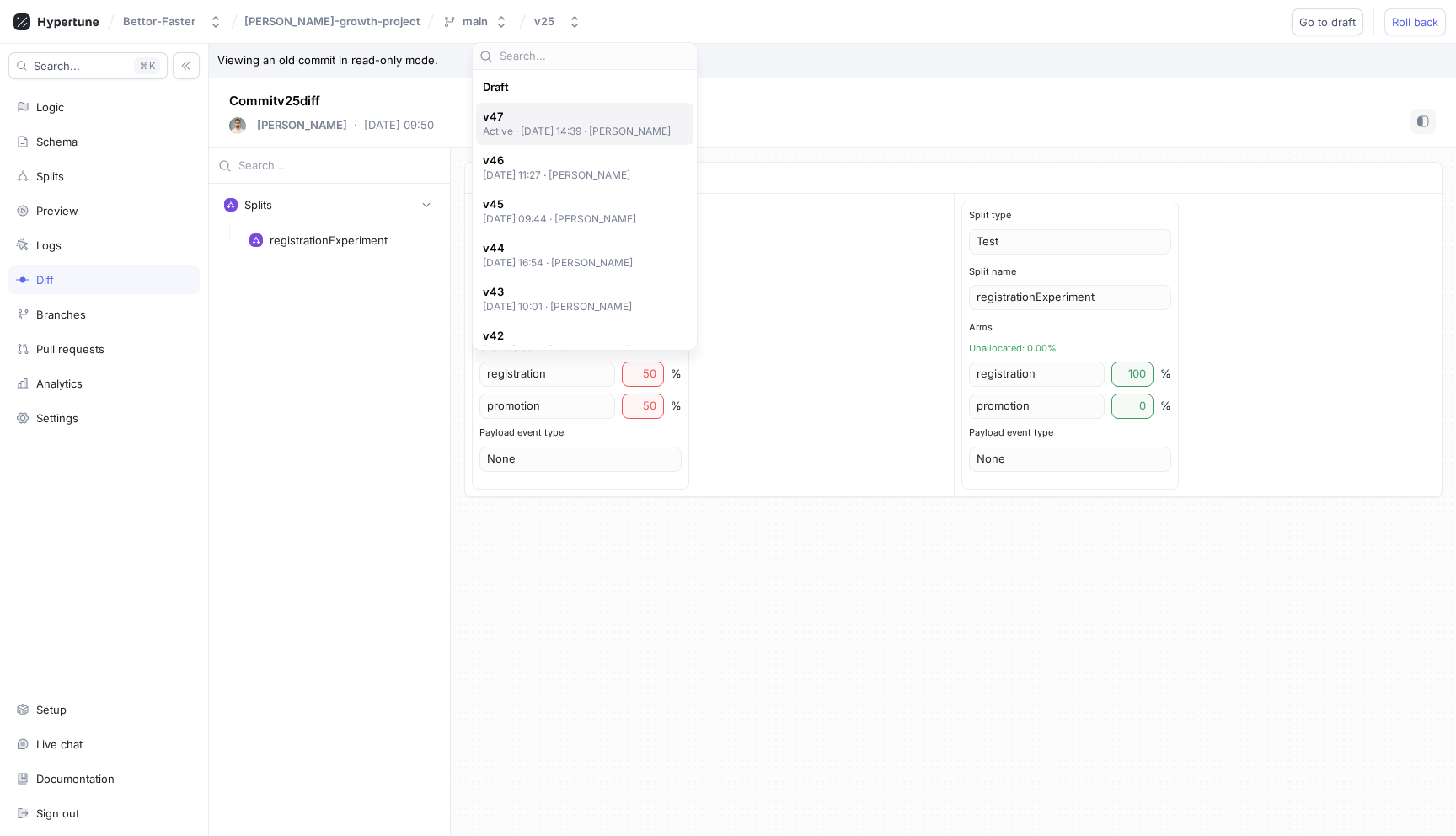
click at [558, 117] on span "v47" at bounding box center [577, 116] width 188 height 15
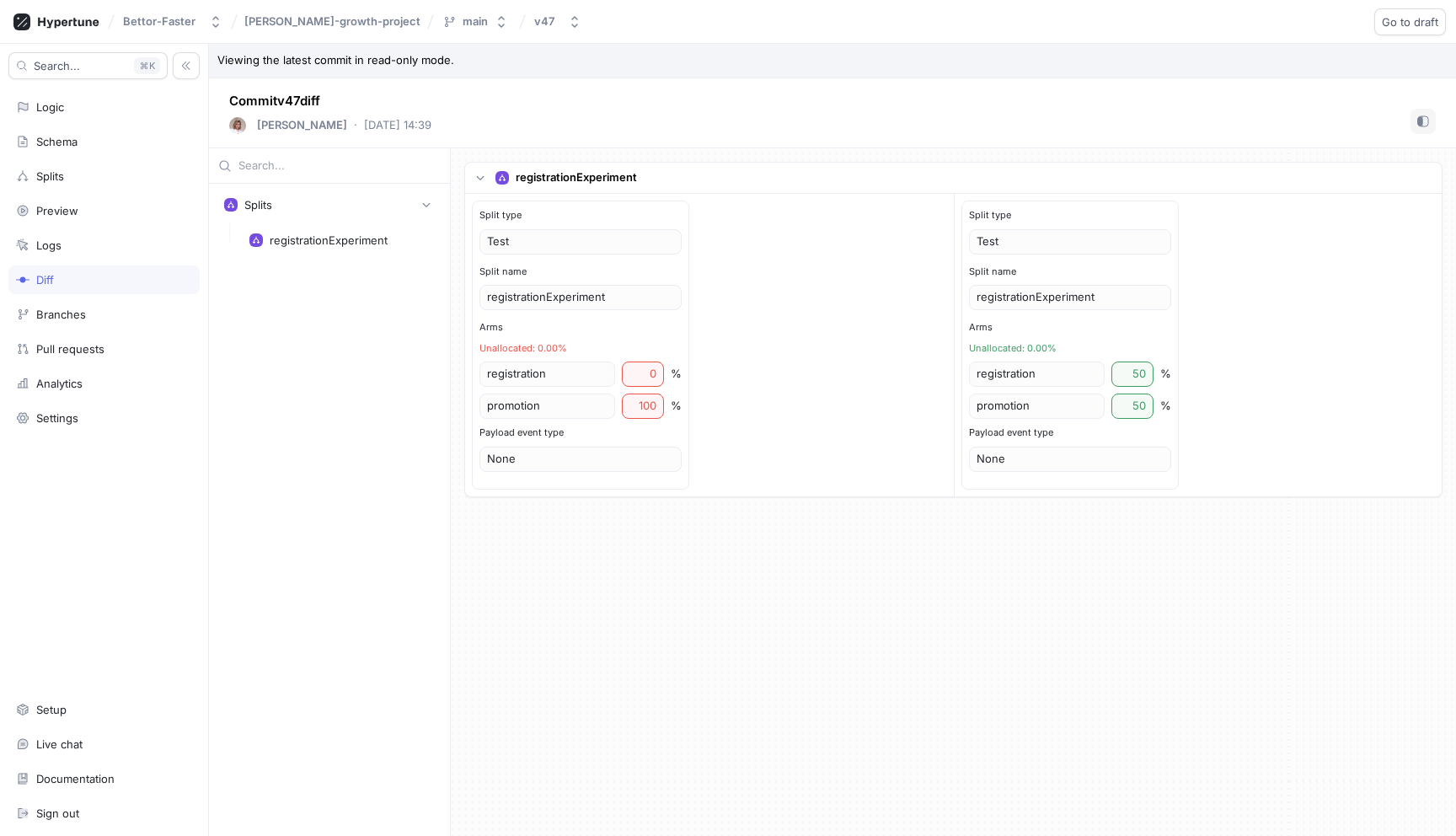
click at [1076, 622] on div "registrationExperiment Split type Test Split name registrationExperiment Arms U…" at bounding box center [953, 492] width 1005 height 688
click at [789, 657] on div "registrationExperiment Split type Test Split name registrationExperiment Arms U…" at bounding box center [953, 492] width 1005 height 688
click at [813, 728] on div "registrationExperiment Split type Test Split name registrationExperiment Arms U…" at bounding box center [953, 492] width 1005 height 688
click at [527, 28] on button "v47" at bounding box center [558, 22] width 60 height 28
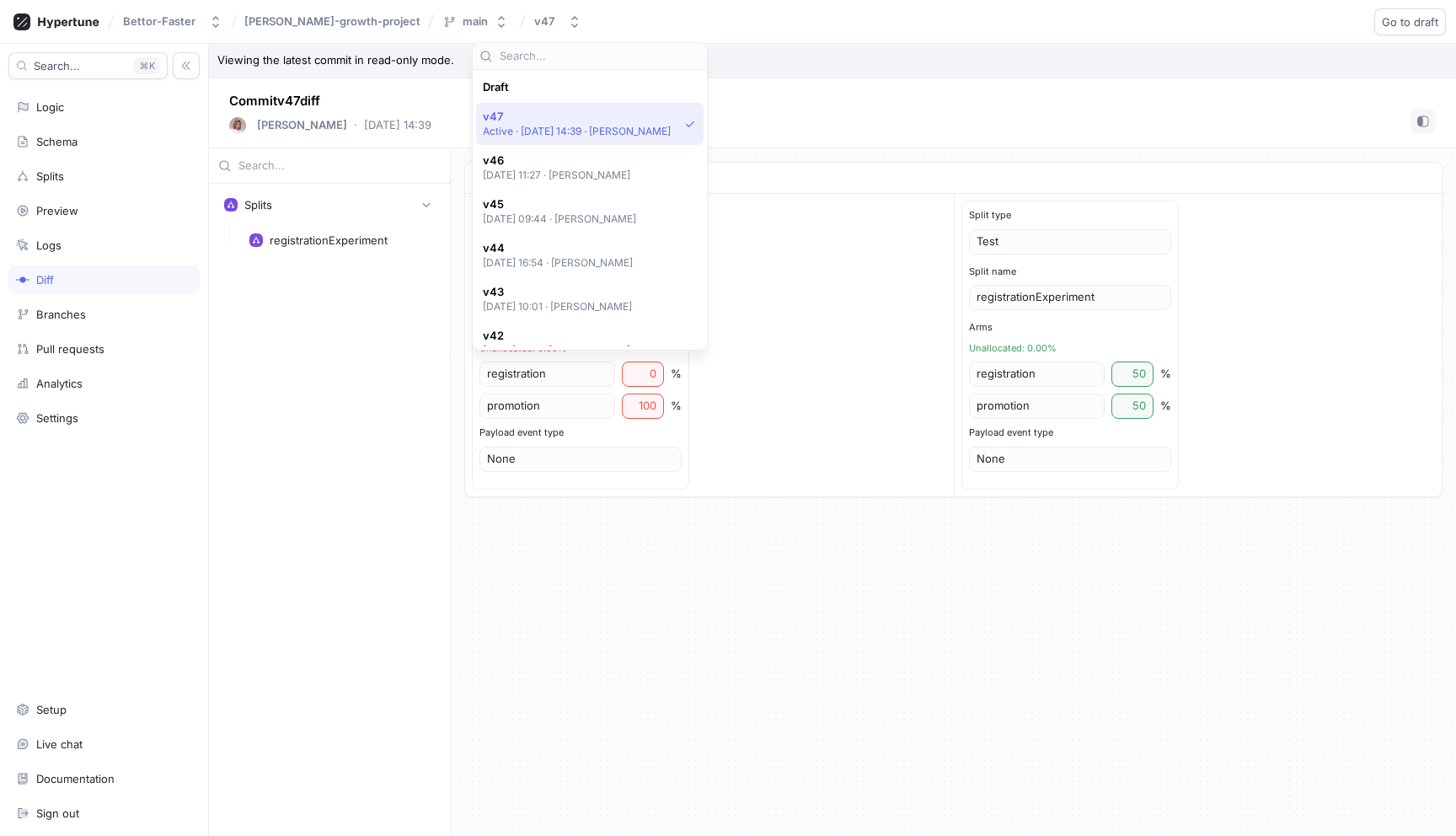
click at [875, 556] on div "registrationExperiment Split type Test Split name registrationExperiment Arms U…" at bounding box center [953, 492] width 1005 height 688
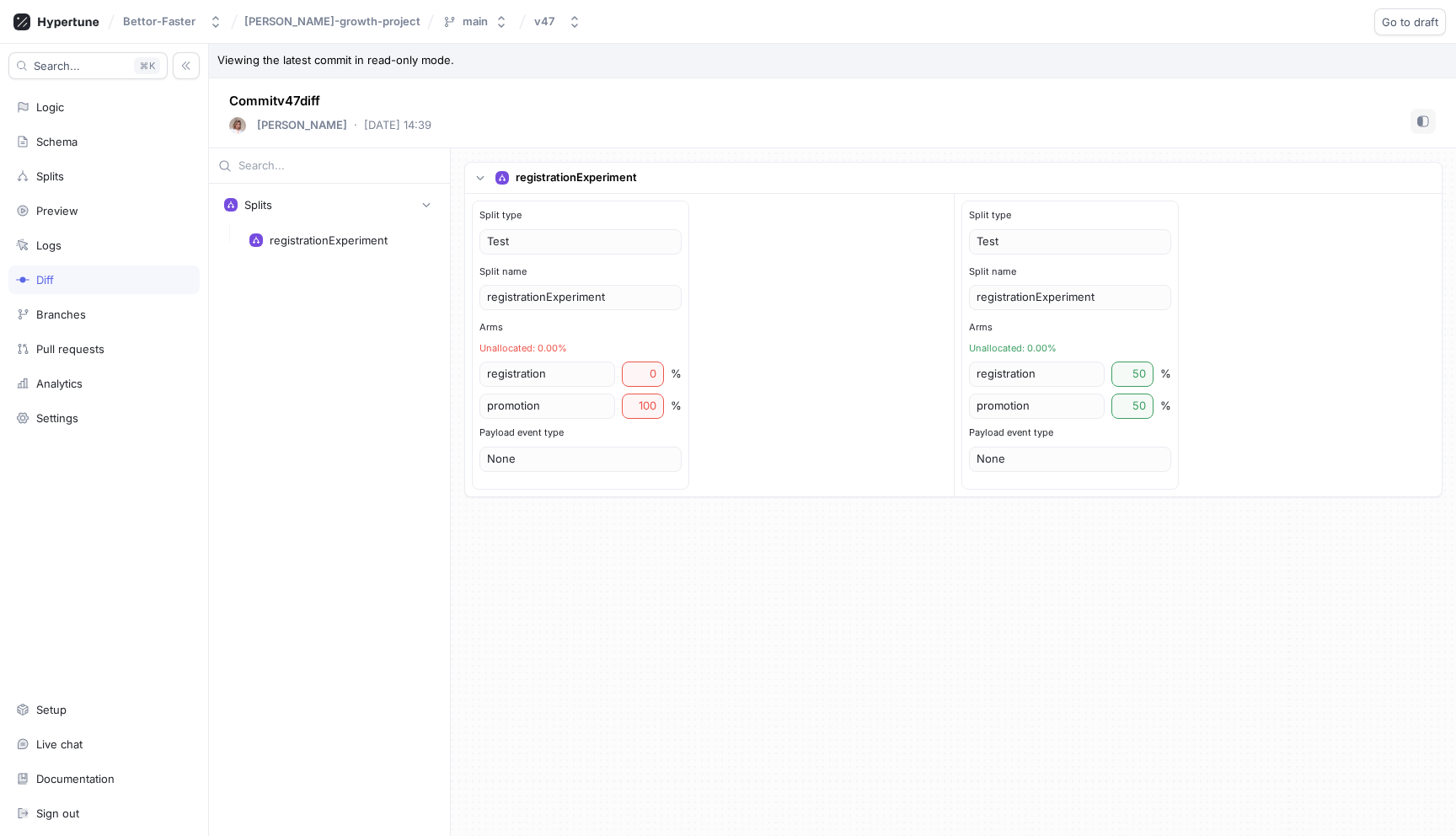
click at [875, 556] on div "registrationExperiment Split type Test Split name registrationExperiment Arms U…" at bounding box center [953, 492] width 1005 height 688
click at [1095, 642] on div "registrationExperiment Split type Test Split name registrationExperiment Arms U…" at bounding box center [953, 492] width 1005 height 688
click at [1420, 120] on rect "button" at bounding box center [1421, 121] width 5 height 9
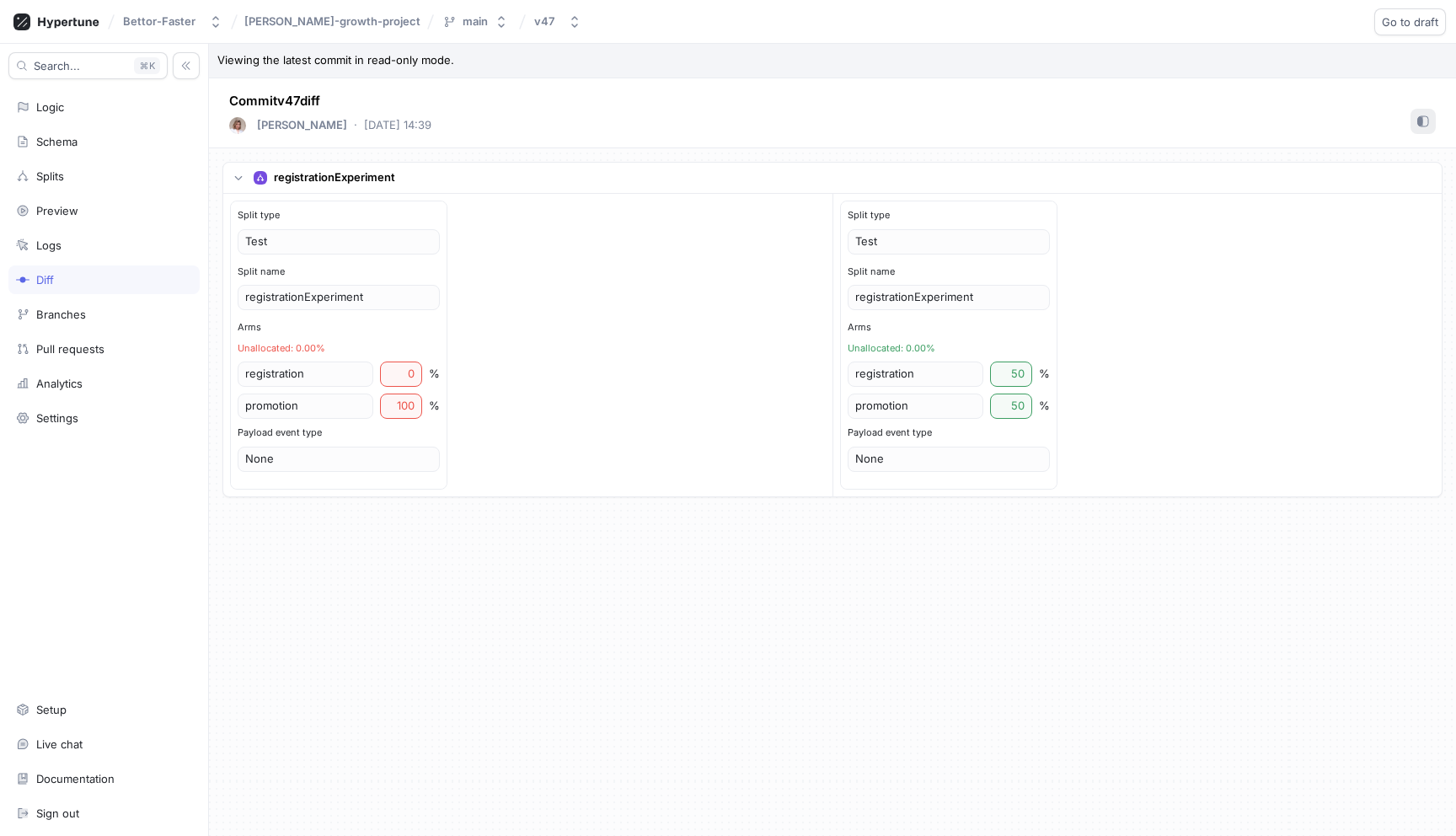
click at [1420, 120] on rect "button" at bounding box center [1421, 121] width 5 height 9
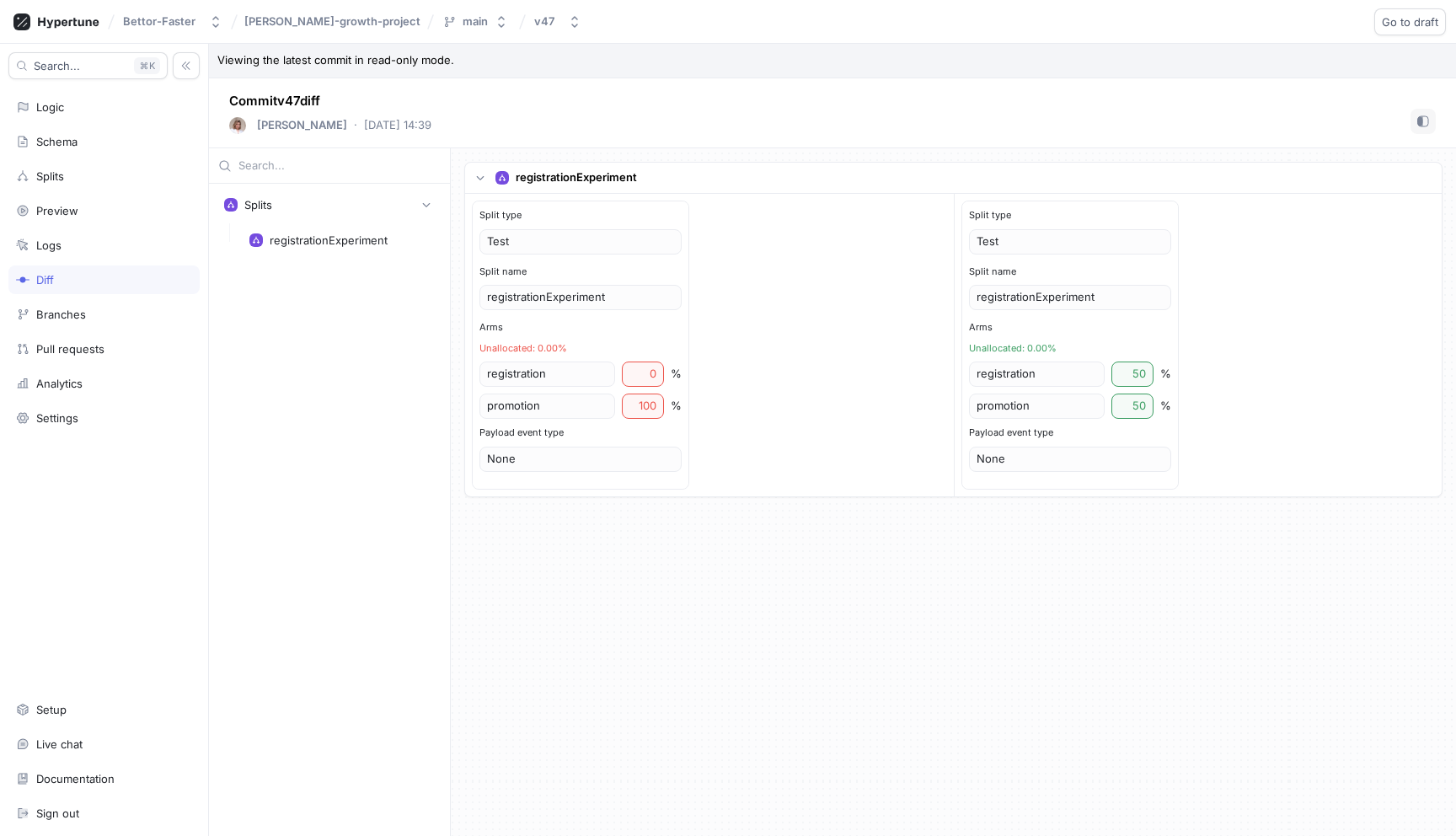
click at [1239, 69] on p "Viewing the latest commit in read-only mode." at bounding box center [832, 61] width 1247 height 34
